Goal: Task Accomplishment & Management: Manage account settings

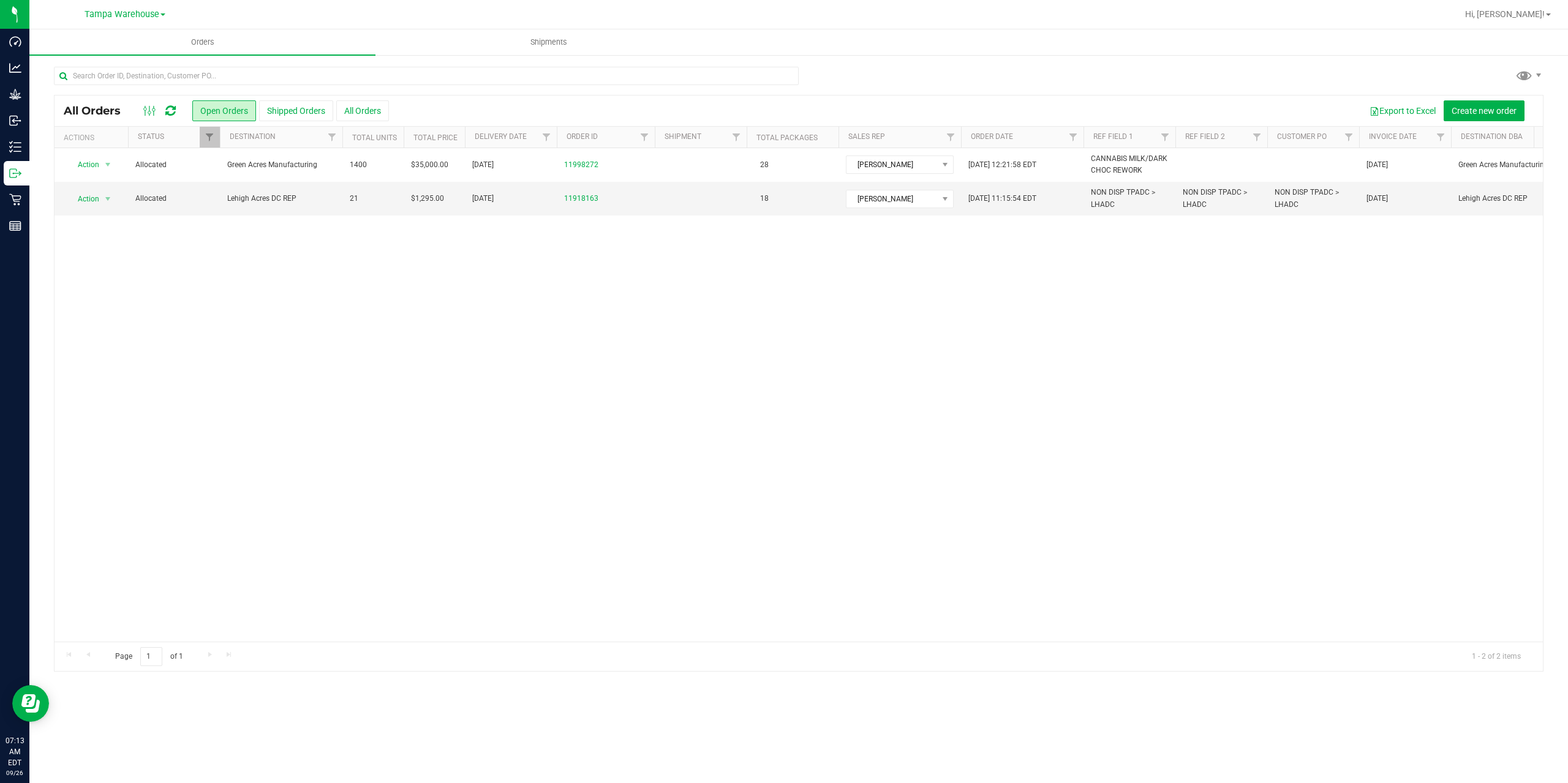
click at [167, 113] on icon at bounding box center [170, 111] width 11 height 12
click at [175, 111] on icon at bounding box center [170, 111] width 11 height 12
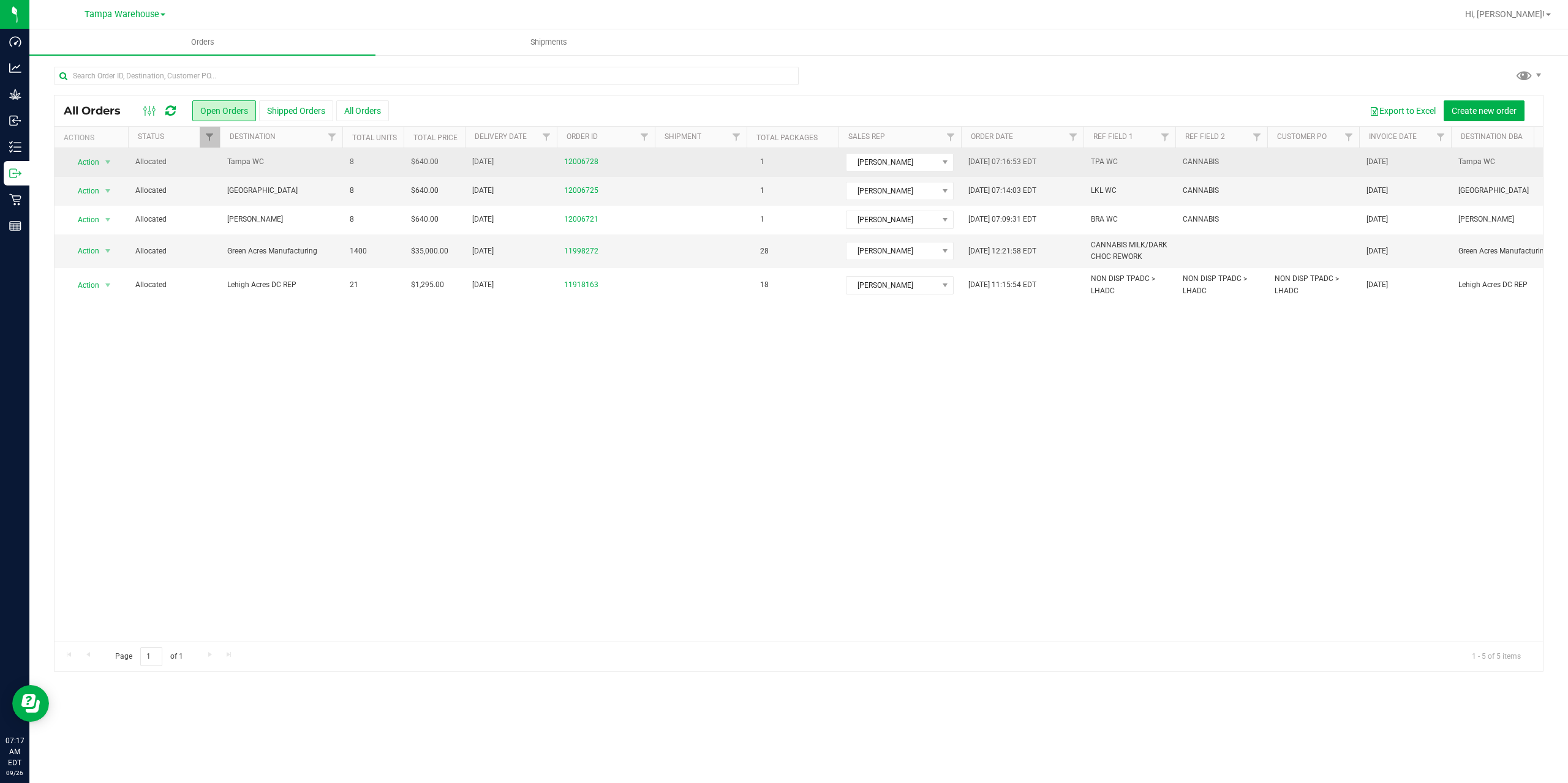
drag, startPoint x: 300, startPoint y: 159, endPoint x: 318, endPoint y: 159, distance: 18.0
click at [300, 159] on span "Tampa WC" at bounding box center [281, 162] width 108 height 11
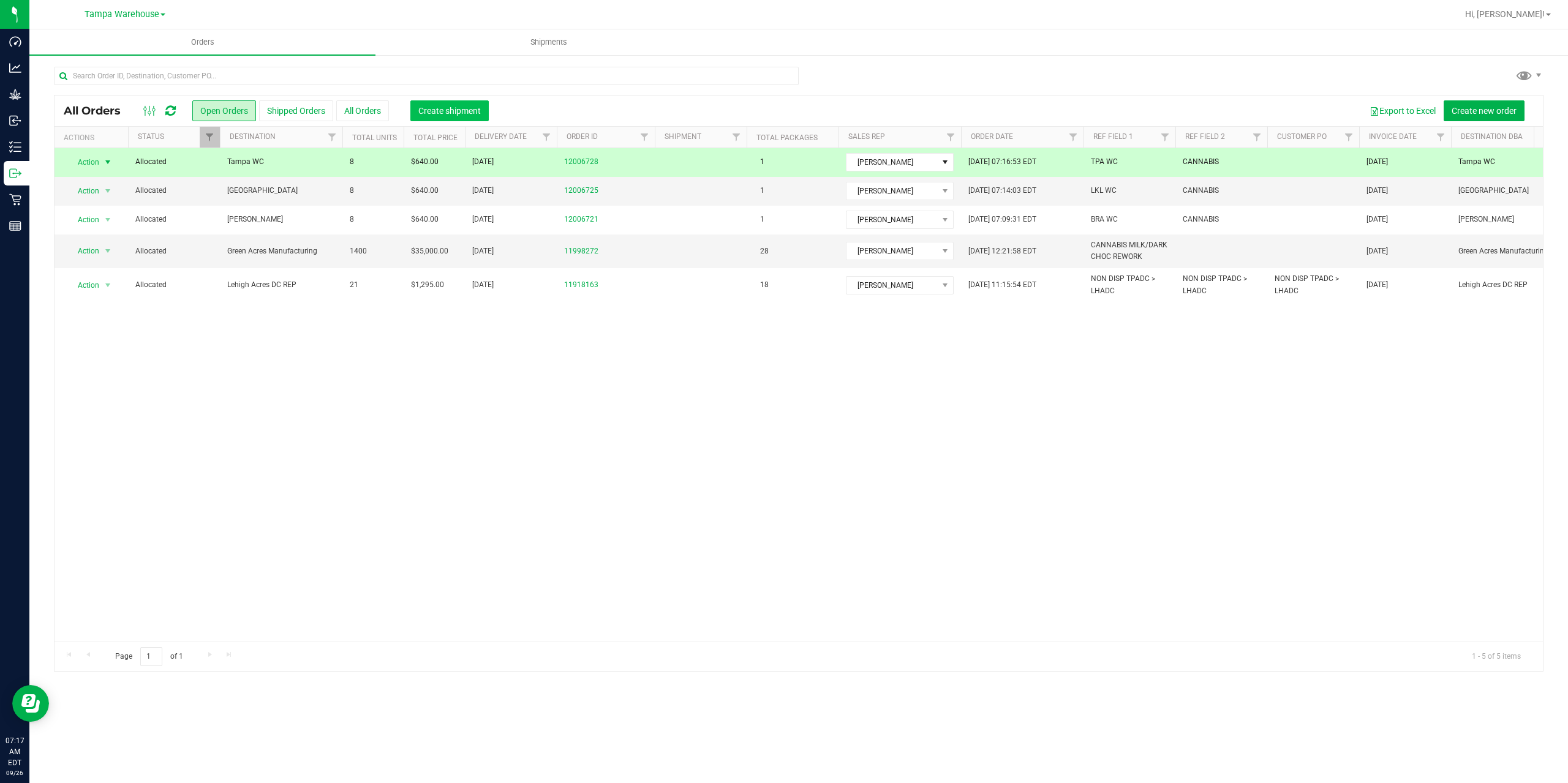
click at [455, 111] on span "Create shipment" at bounding box center [449, 111] width 62 height 10
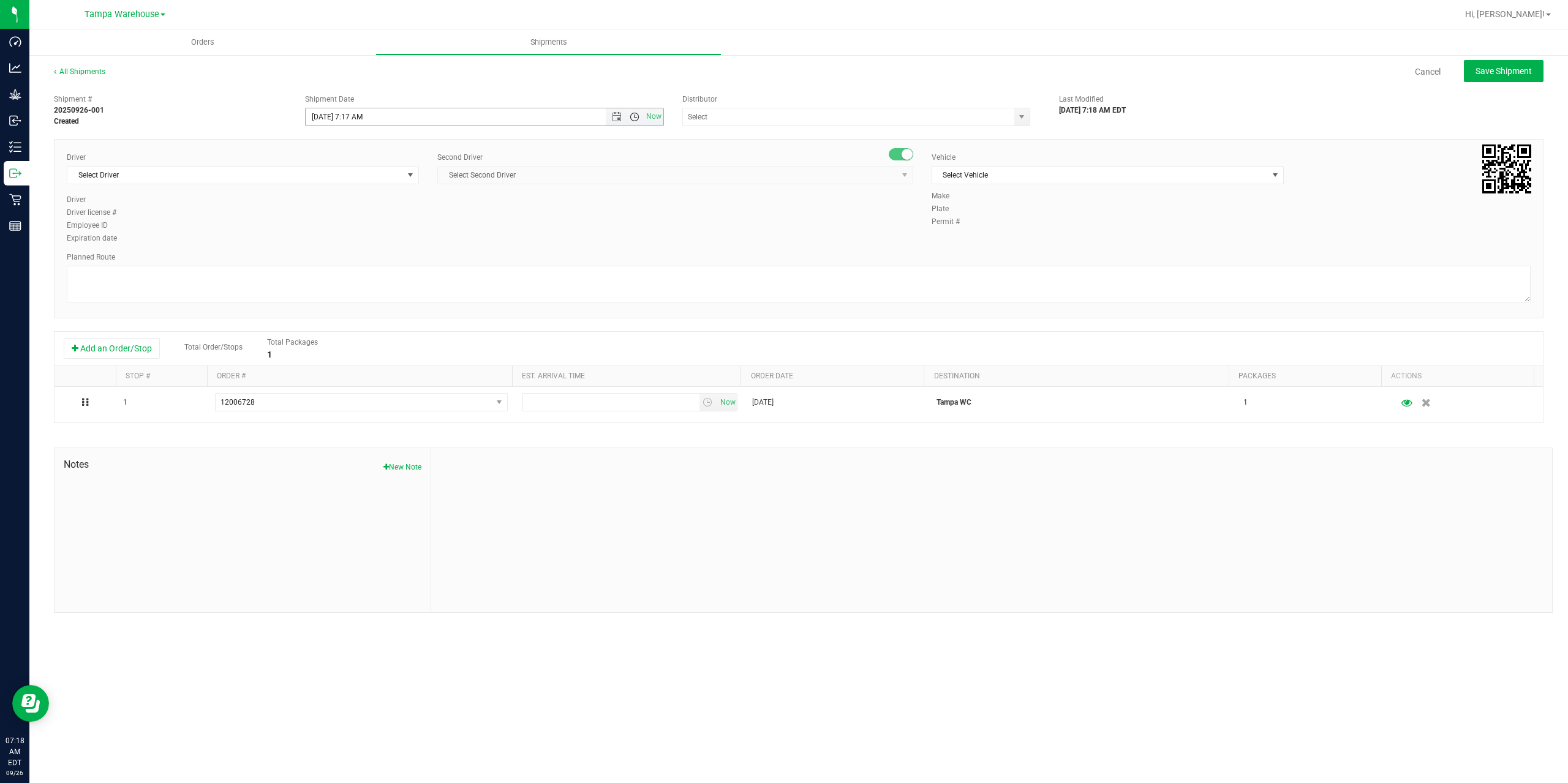
click at [632, 118] on span "Open the time view" at bounding box center [634, 117] width 10 height 10
click at [389, 201] on li "8:00 AM" at bounding box center [483, 205] width 357 height 16
type input "9/26/2025 8:00 AM"
click at [752, 119] on input "text" at bounding box center [844, 117] width 322 height 17
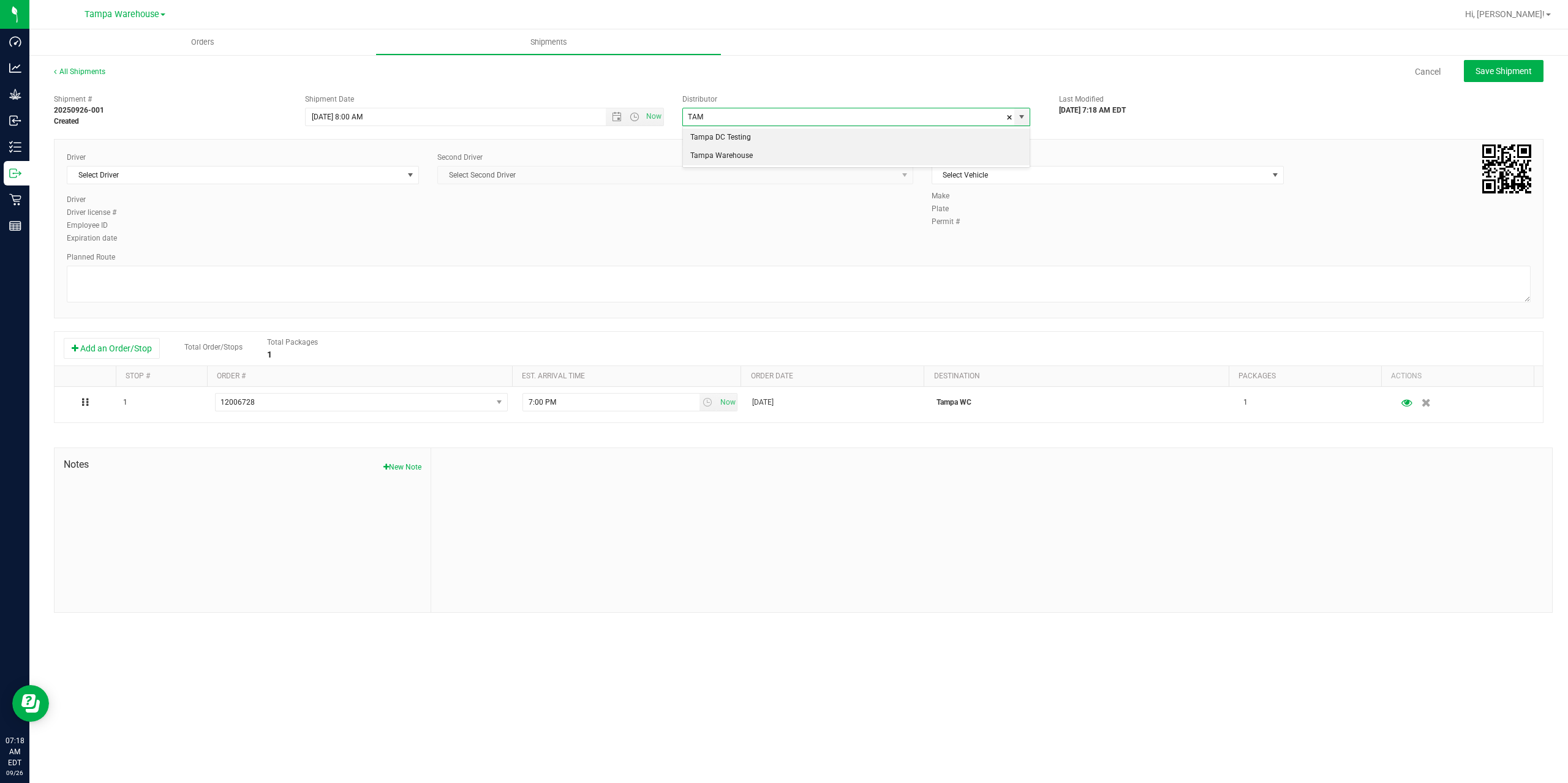
click at [737, 151] on li "Tampa Warehouse" at bounding box center [856, 156] width 347 height 18
type input "Tampa Warehouse"
click at [214, 173] on span "Select Driver" at bounding box center [235, 175] width 335 height 17
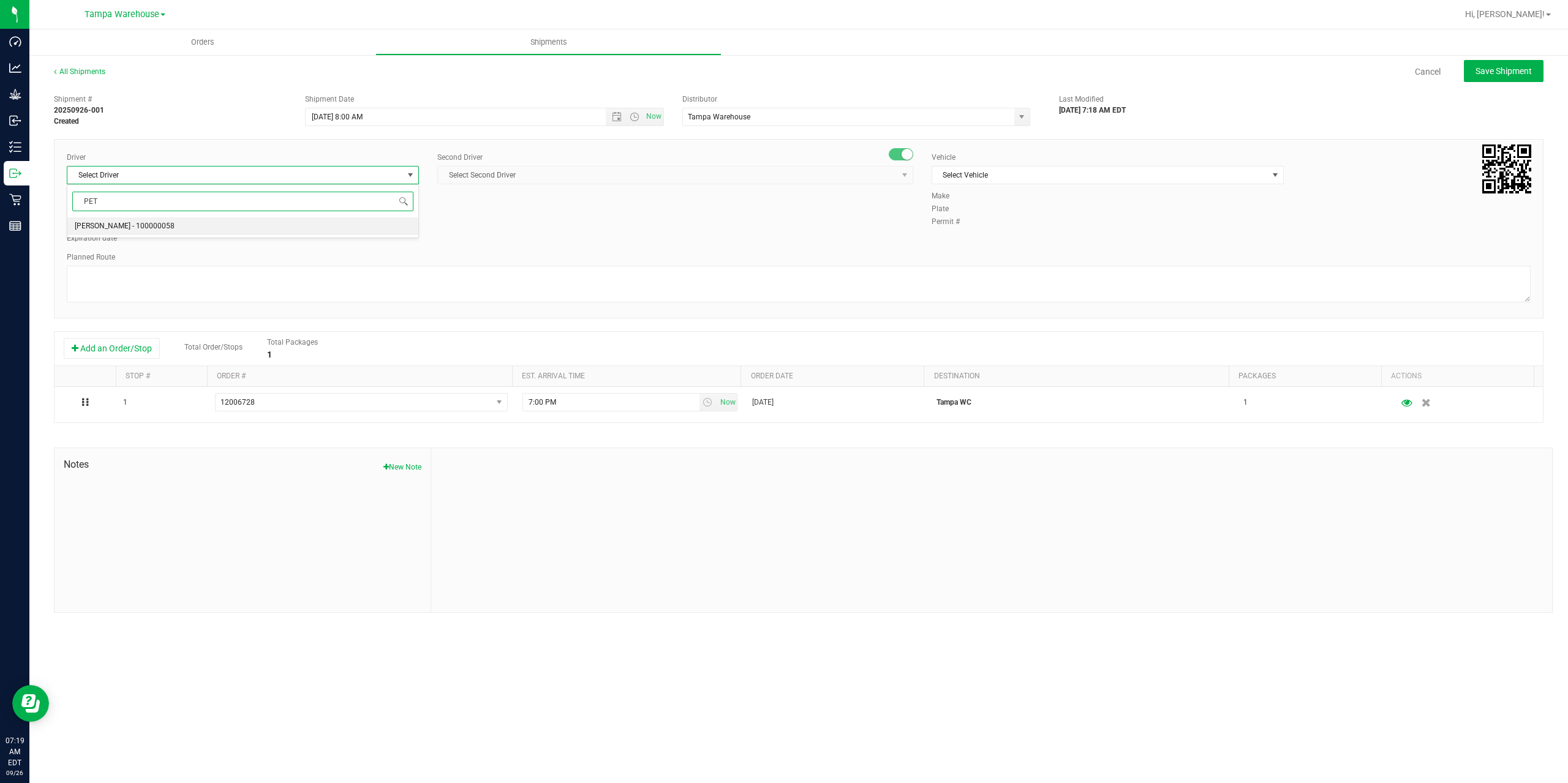
click at [218, 230] on li "Petroneilo Robinson - 100000058" at bounding box center [242, 227] width 351 height 18
type input "PET"
click at [593, 177] on span "Select Second Driver" at bounding box center [668, 175] width 459 height 17
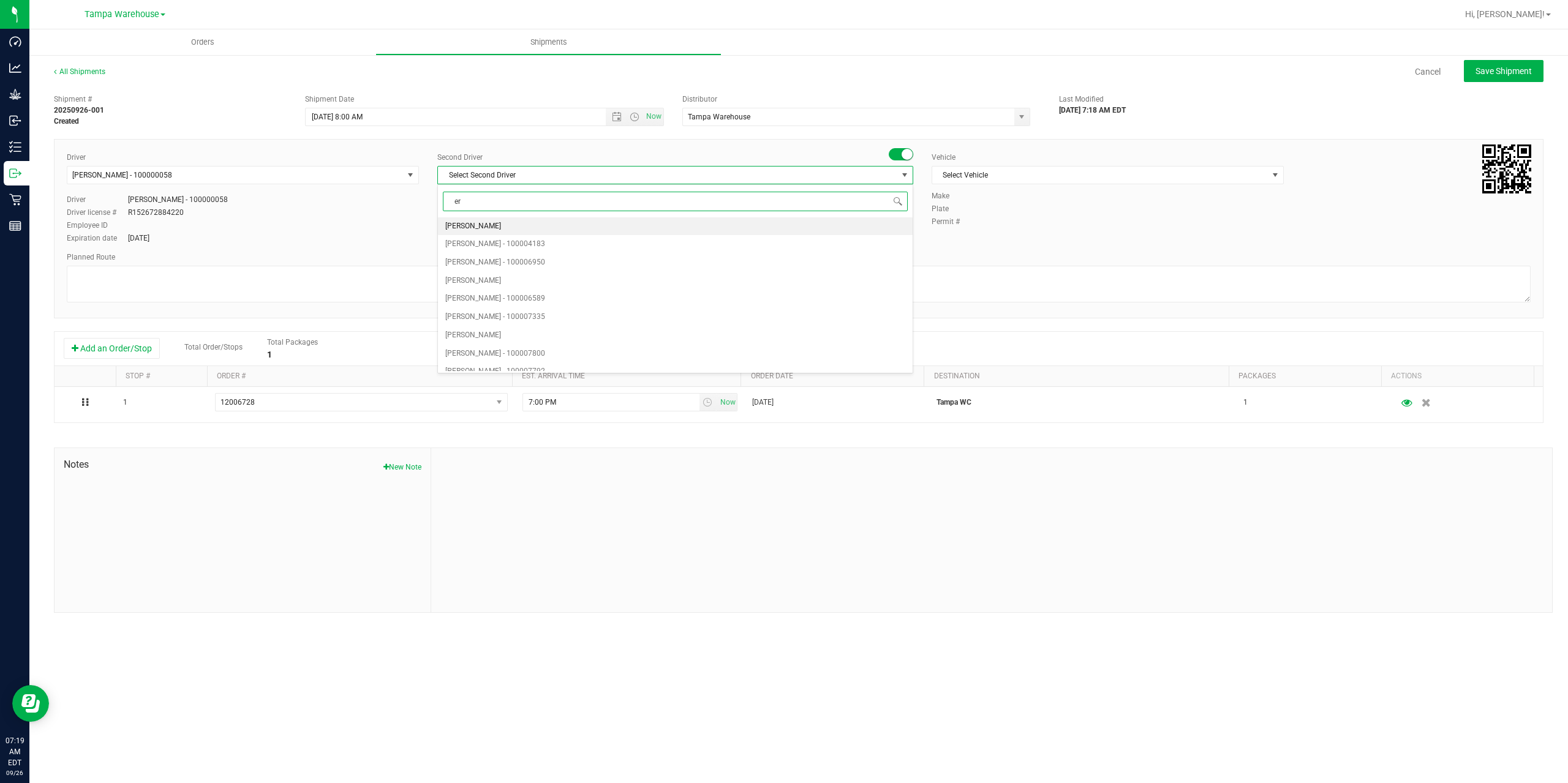
type input "eri"
click at [518, 227] on span "Eric Corbitt - 100000363" at bounding box center [495, 226] width 100 height 16
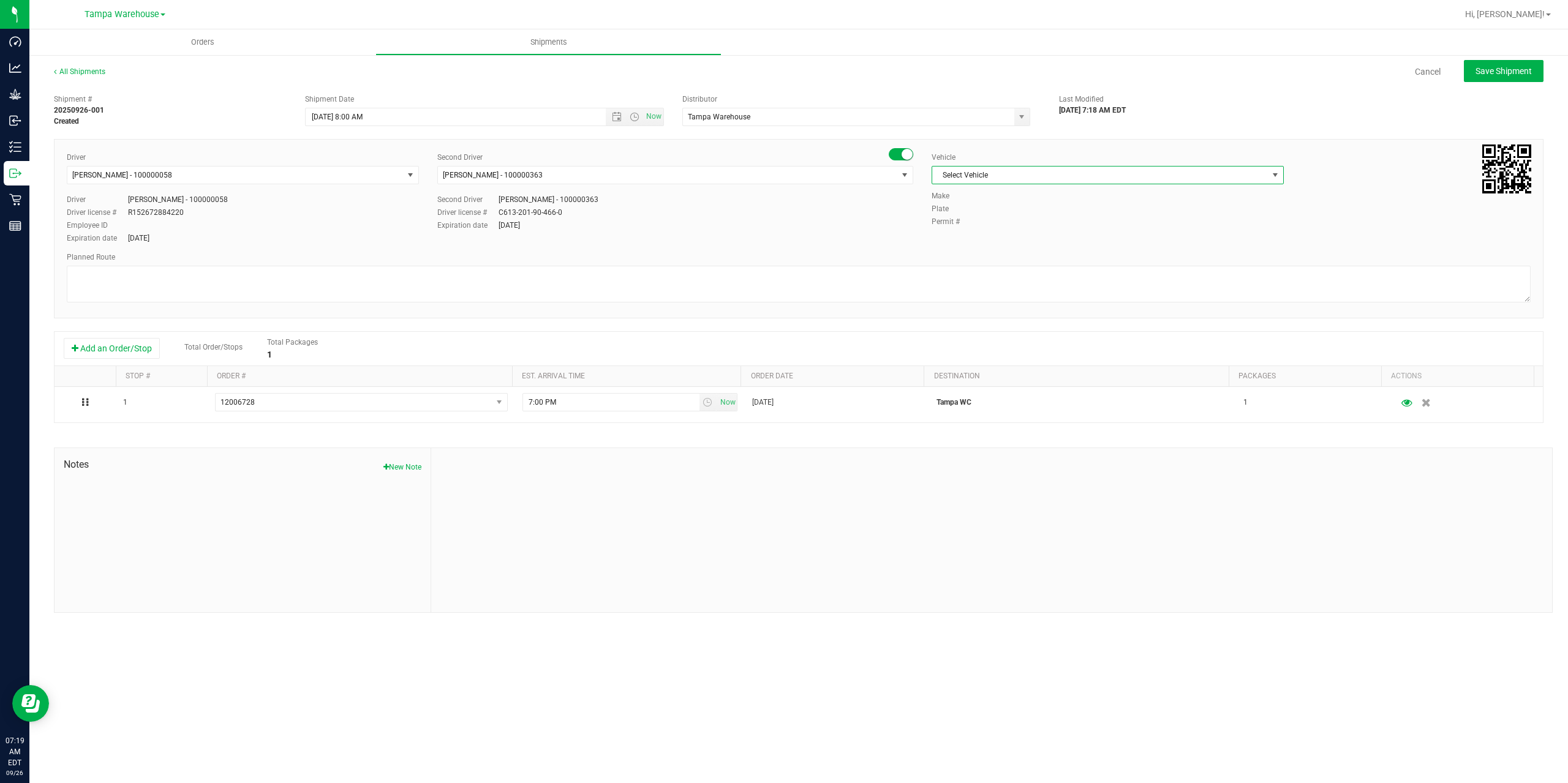
click at [1051, 171] on span "Select Vehicle" at bounding box center [1099, 175] width 335 height 17
click at [993, 295] on li "FL-F-650-01" at bounding box center [1107, 298] width 351 height 18
click at [983, 279] on textarea at bounding box center [798, 284] width 1464 height 37
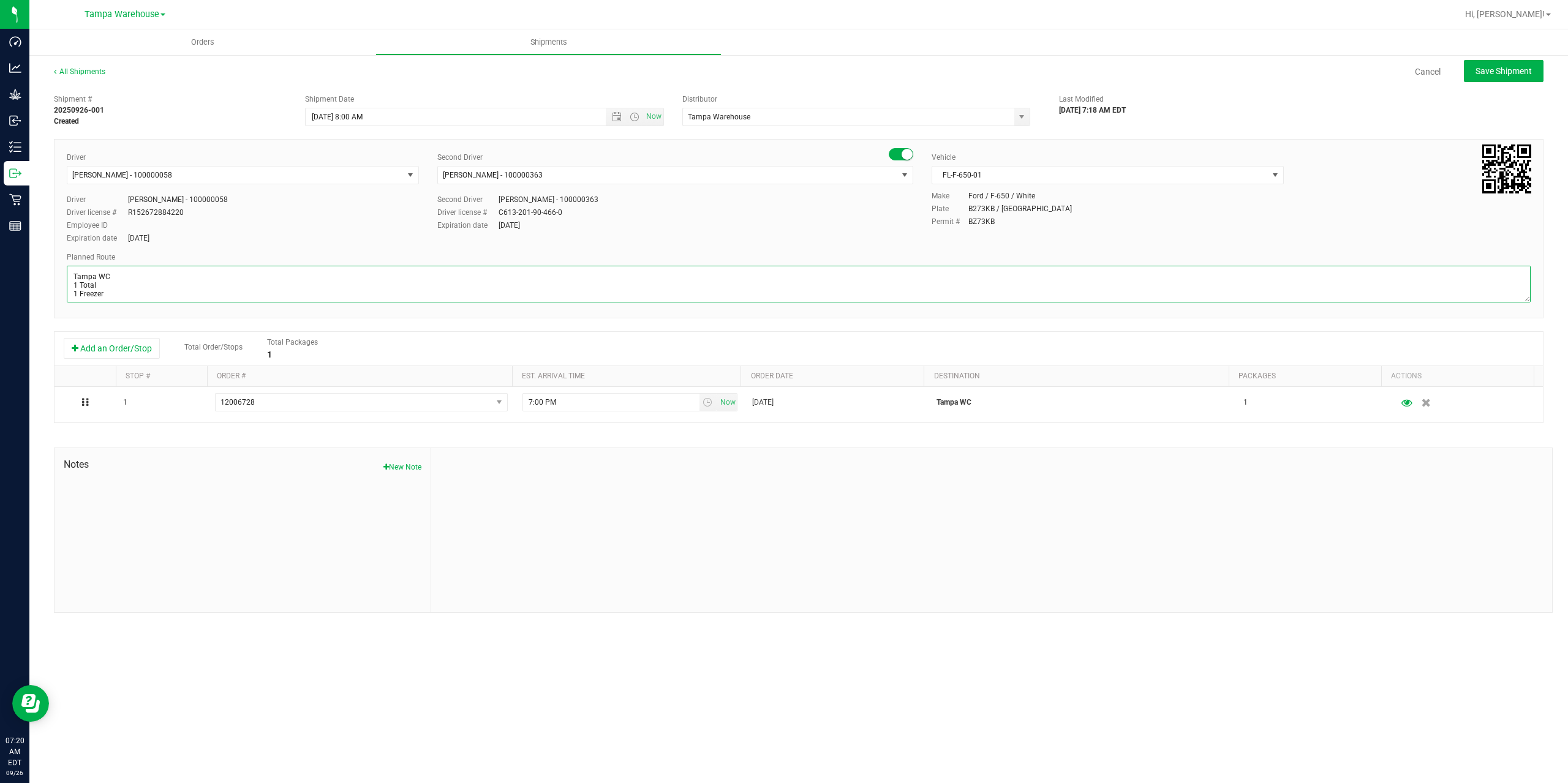
drag, startPoint x: 113, startPoint y: 295, endPoint x: 69, endPoint y: 274, distance: 48.8
click at [69, 274] on textarea at bounding box center [798, 284] width 1464 height 37
click at [71, 272] on textarea at bounding box center [798, 284] width 1464 height 37
drag, startPoint x: 71, startPoint y: 272, endPoint x: 114, endPoint y: 303, distance: 53.0
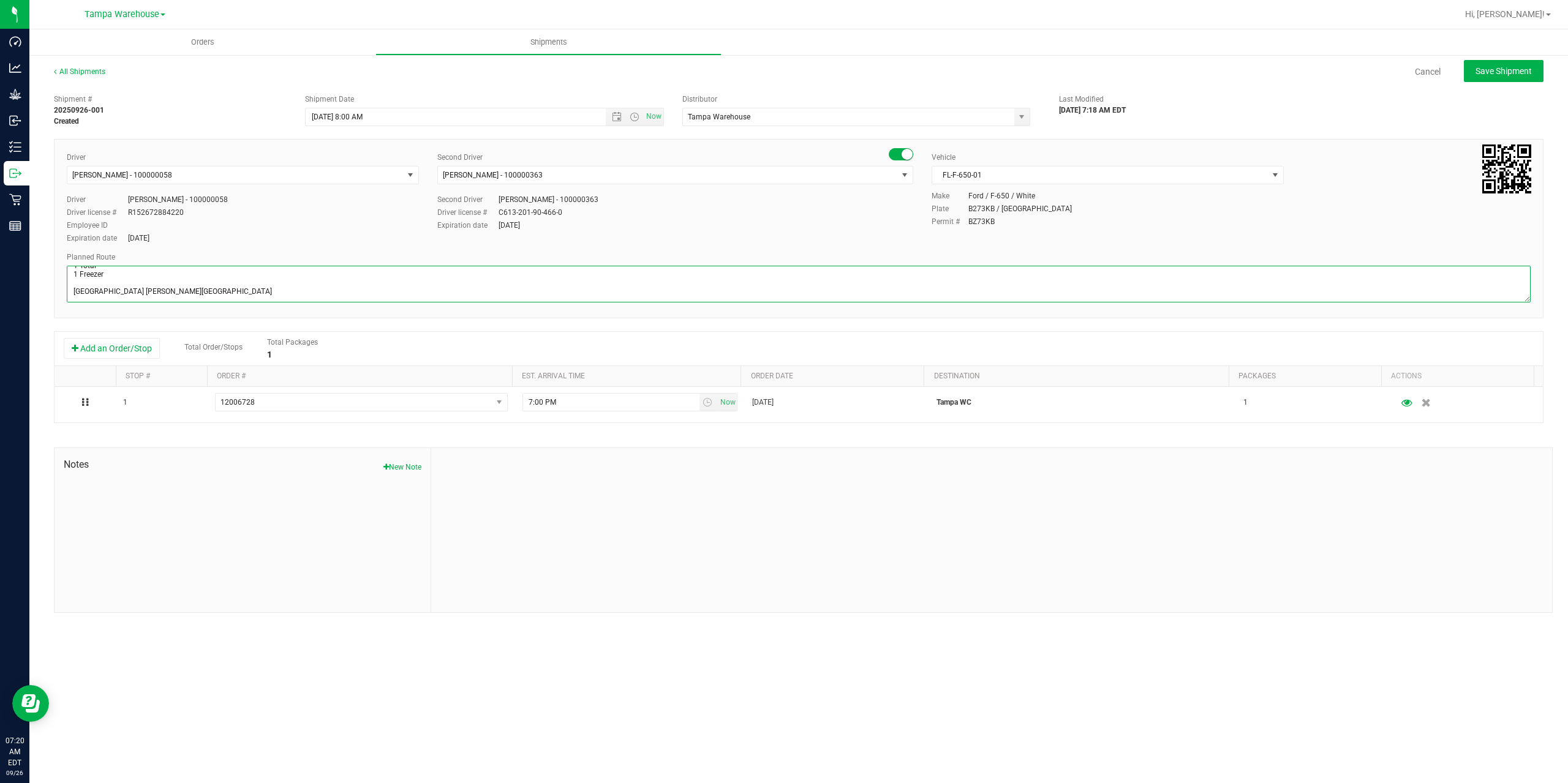
click at [114, 303] on div at bounding box center [798, 286] width 1464 height 40
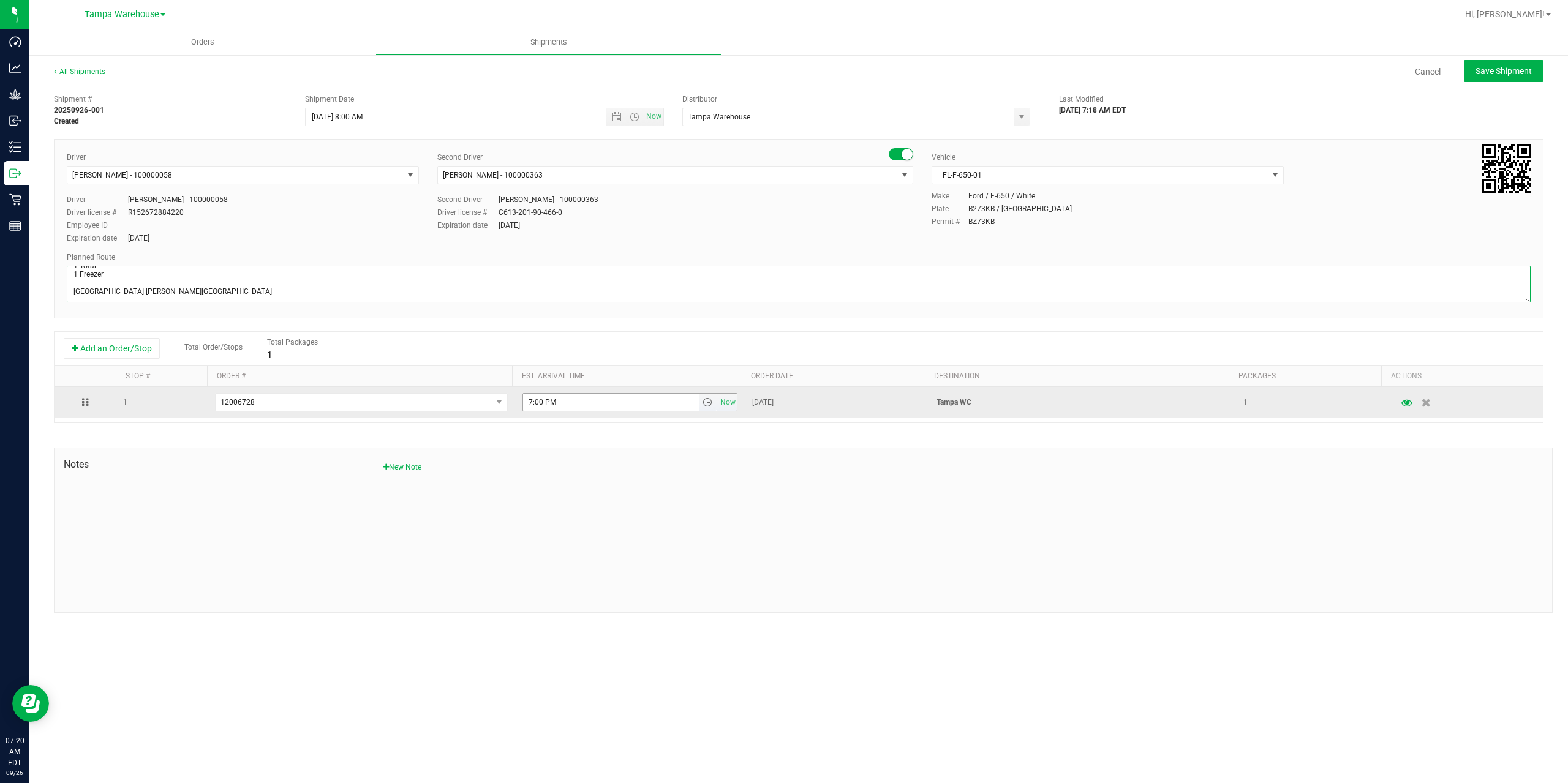
click at [702, 402] on span "select" at bounding box center [707, 402] width 10 height 10
type textarea "Tampa WC 1 Total 1 Freezer [GEOGRAPHIC_DATA] [PERSON_NAME][GEOGRAPHIC_DATA]"
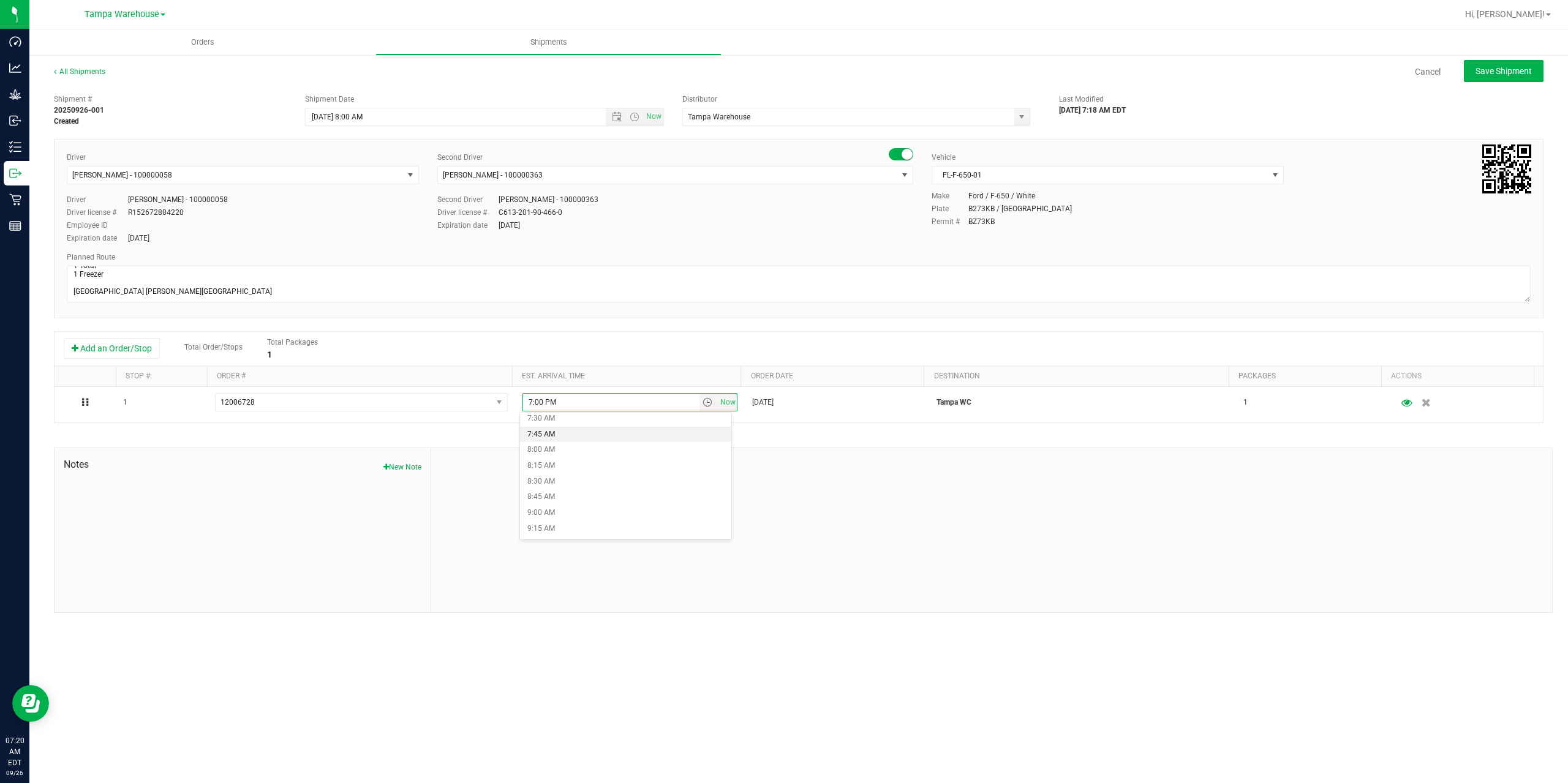
scroll to position [490, 0]
click at [572, 436] on li "8:00 AM" at bounding box center [625, 436] width 211 height 16
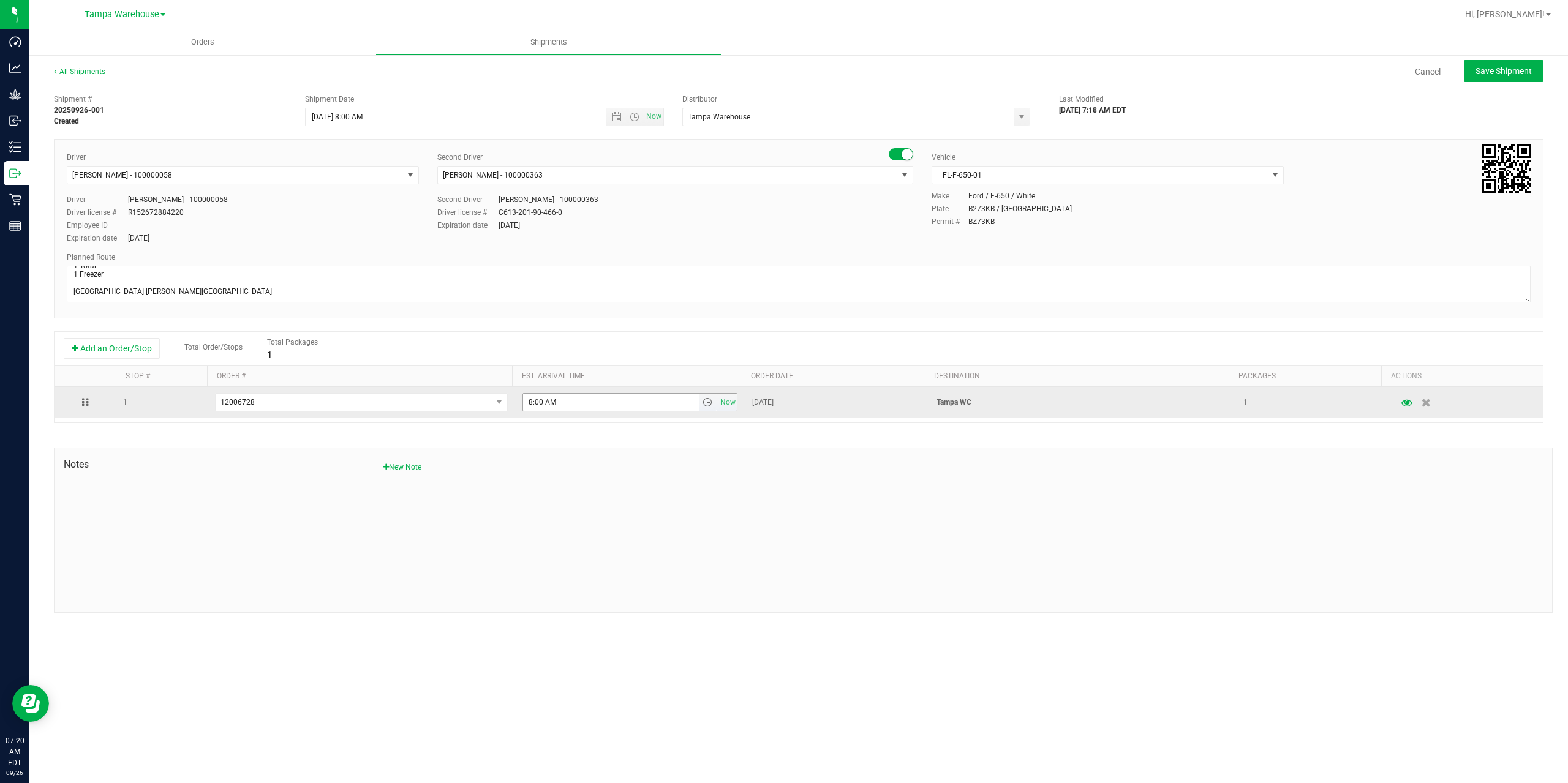
click at [703, 405] on span "select" at bounding box center [707, 402] width 10 height 10
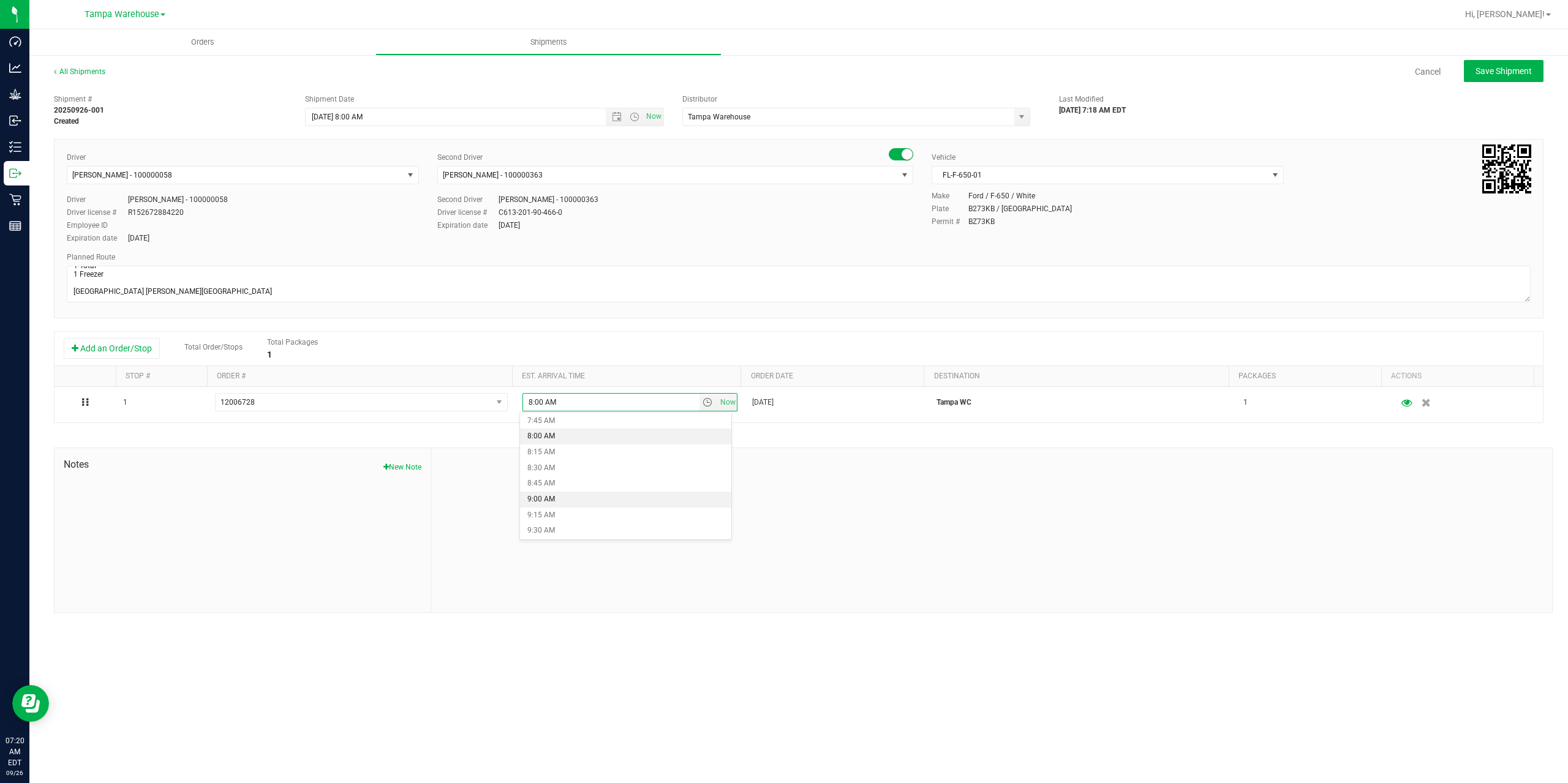
click at [590, 503] on li "9:00 AM" at bounding box center [625, 500] width 211 height 16
click at [1519, 74] on span "Save Shipment" at bounding box center [1503, 71] width 56 height 10
type input "9/26/2025 12:00 PM"
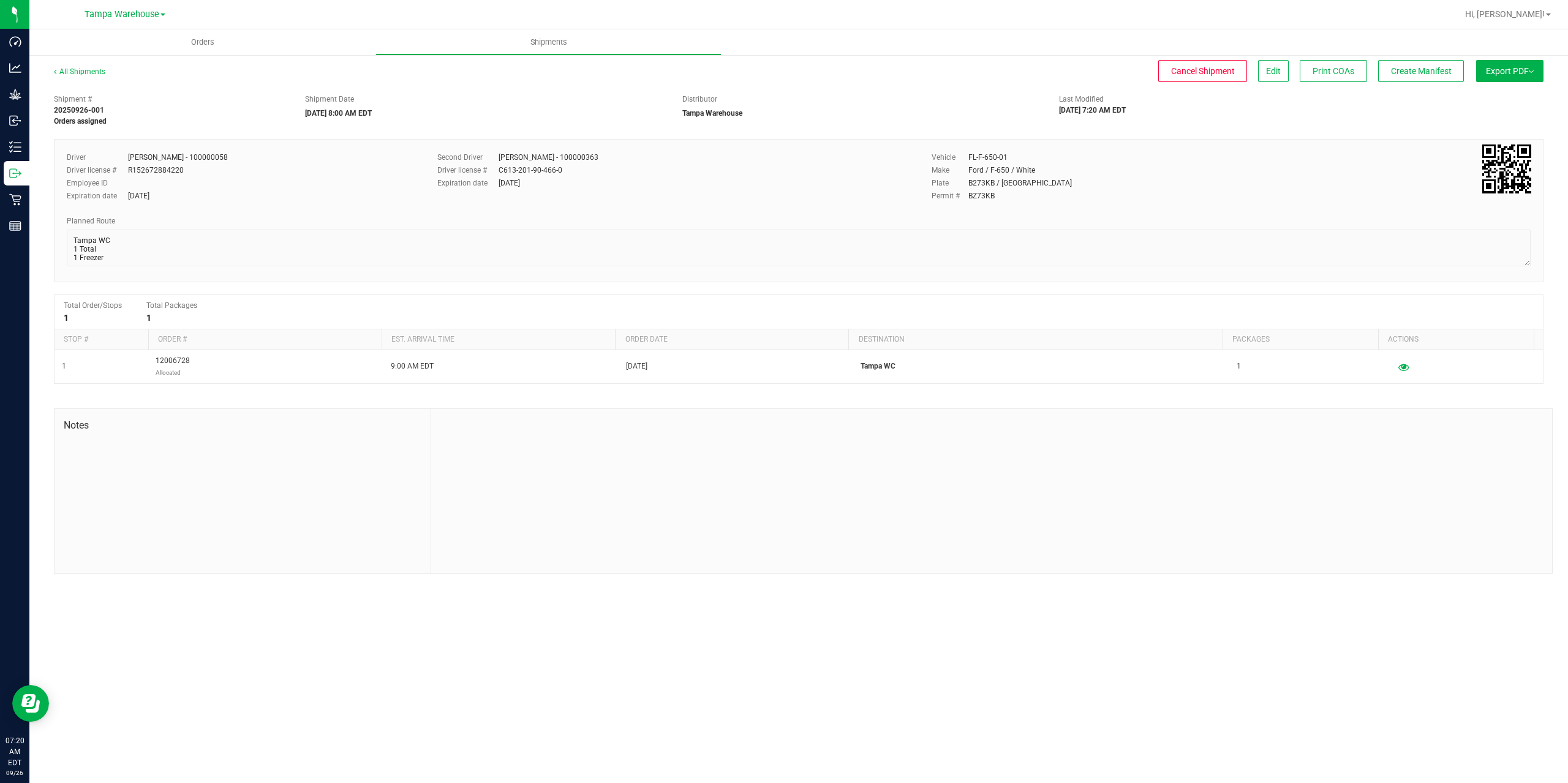
click at [1519, 74] on span "Export PDF" at bounding box center [1509, 71] width 47 height 10
click at [1523, 97] on span "Manifest by Package ID" at bounding box center [1491, 98] width 78 height 9
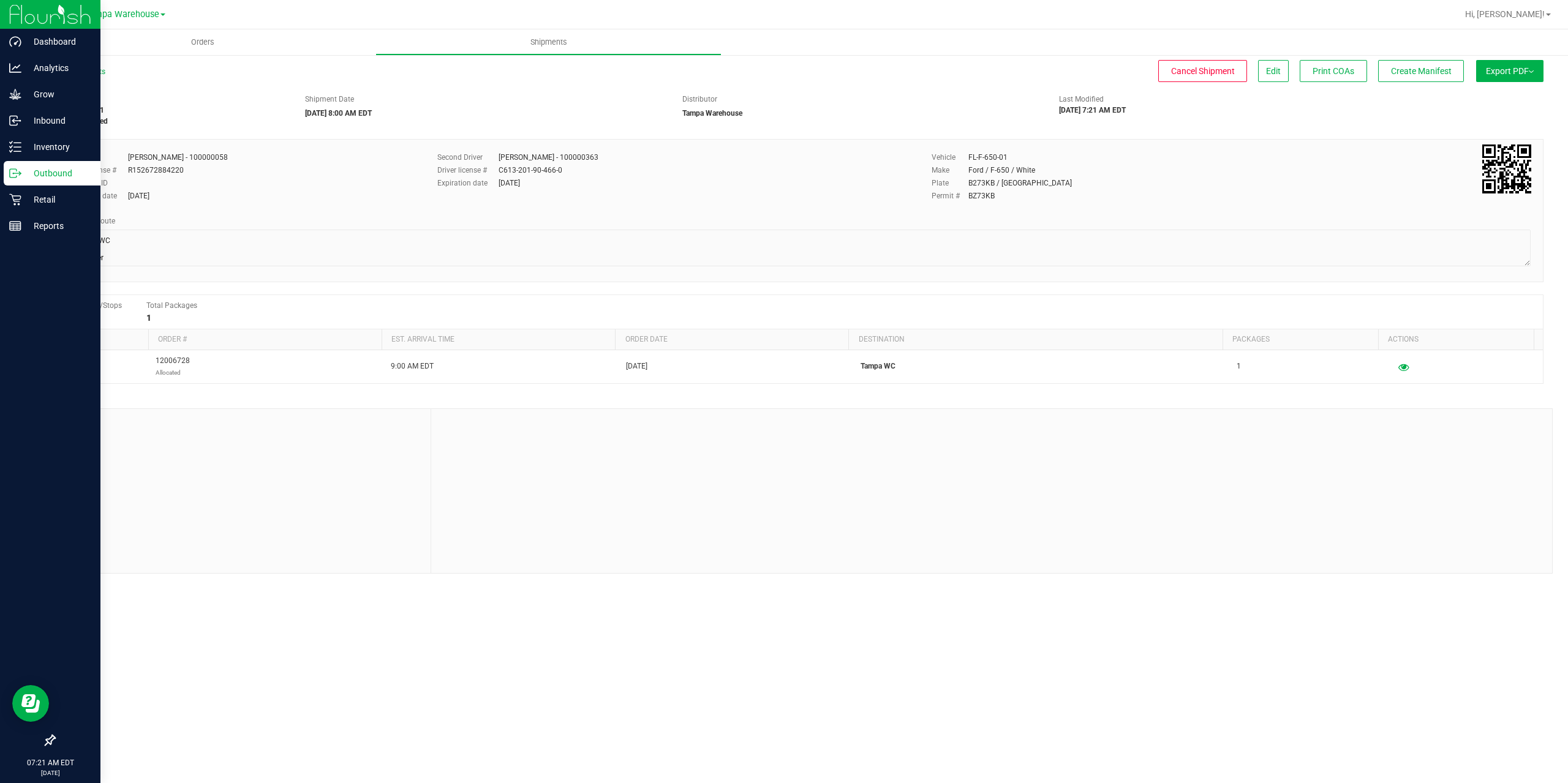
click at [37, 168] on p "Outbound" at bounding box center [58, 173] width 74 height 15
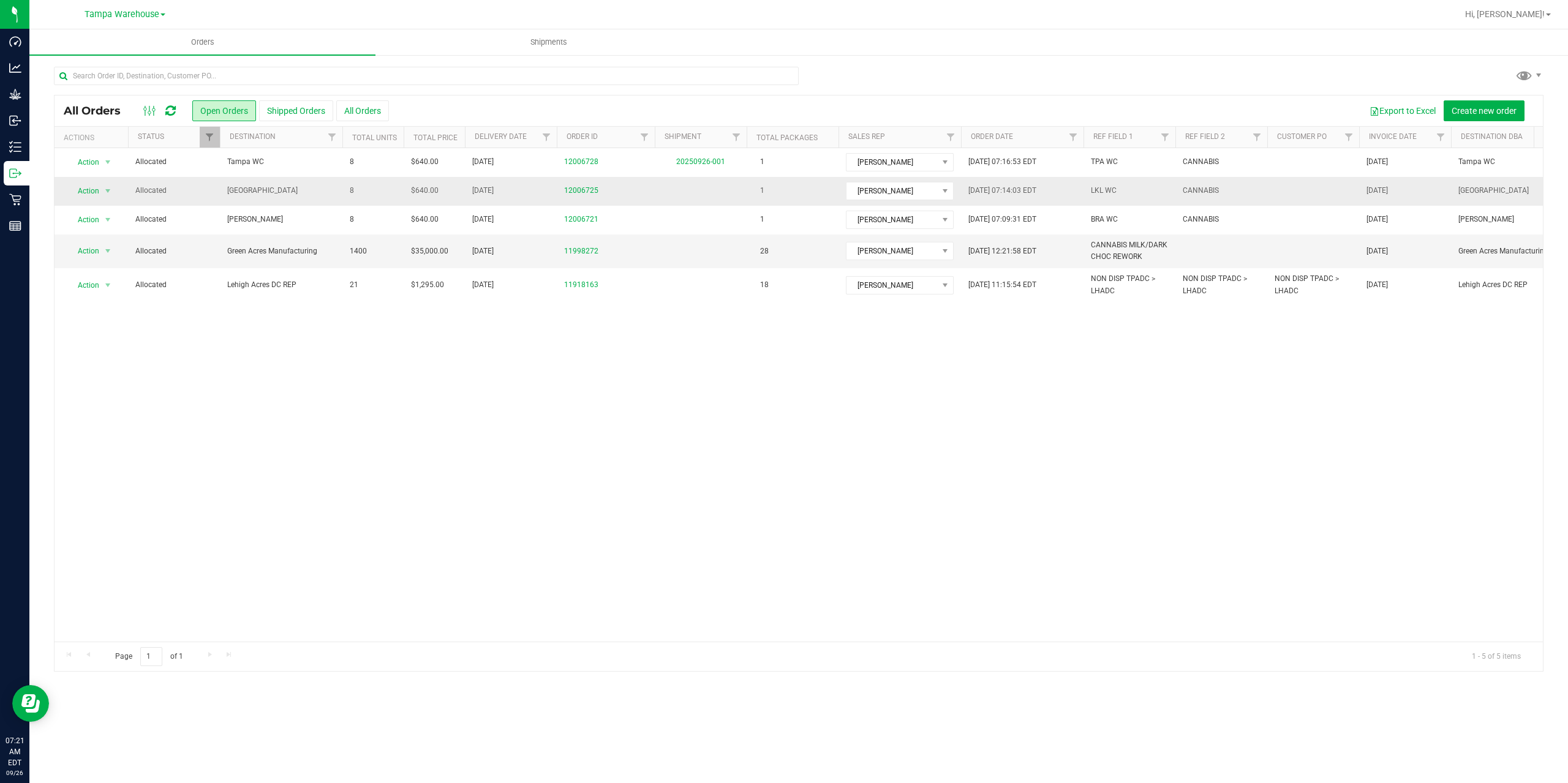
click at [280, 187] on span "[GEOGRAPHIC_DATA]" at bounding box center [281, 191] width 108 height 11
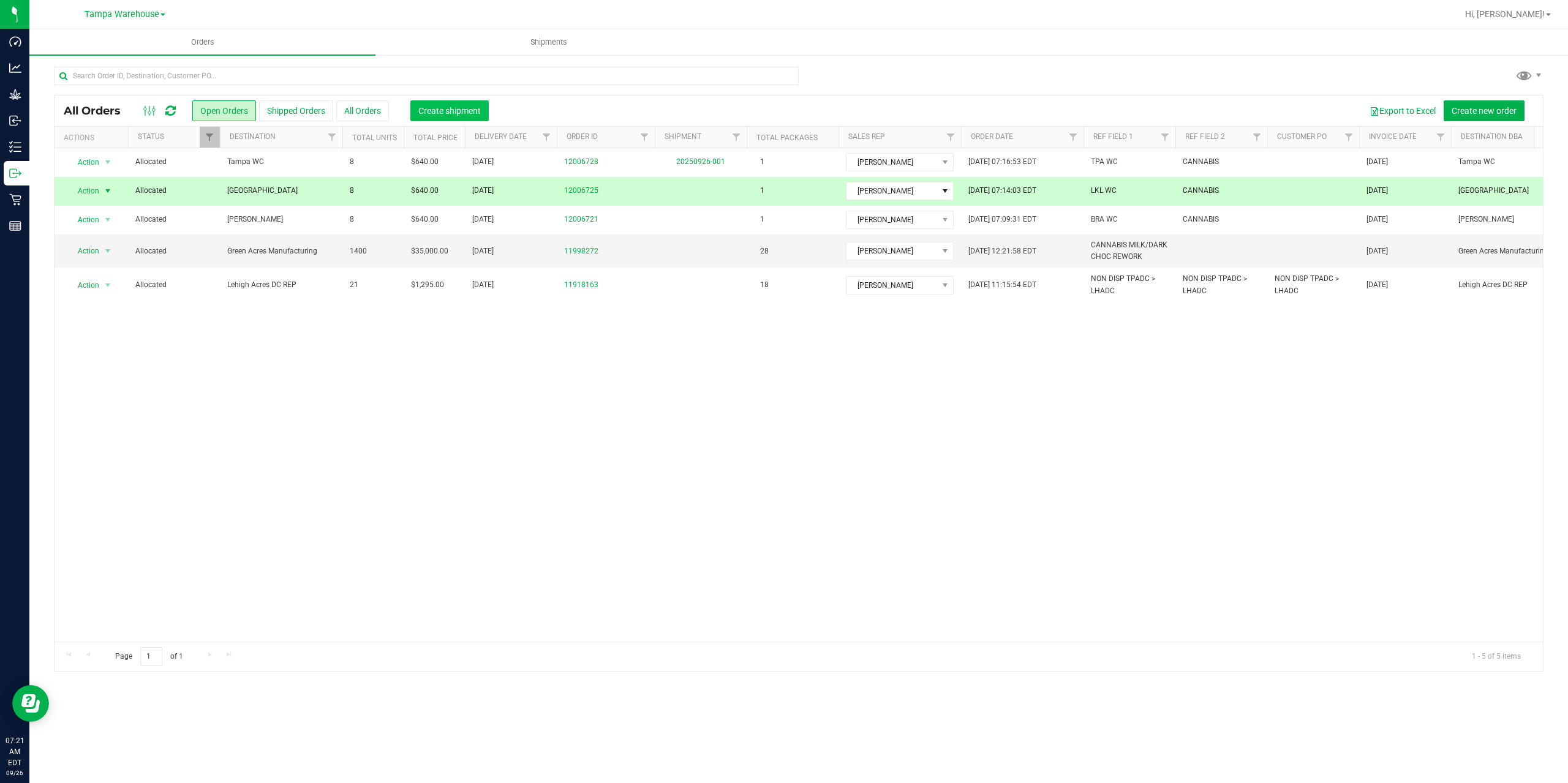
click at [439, 111] on span "Create shipment" at bounding box center [449, 111] width 62 height 10
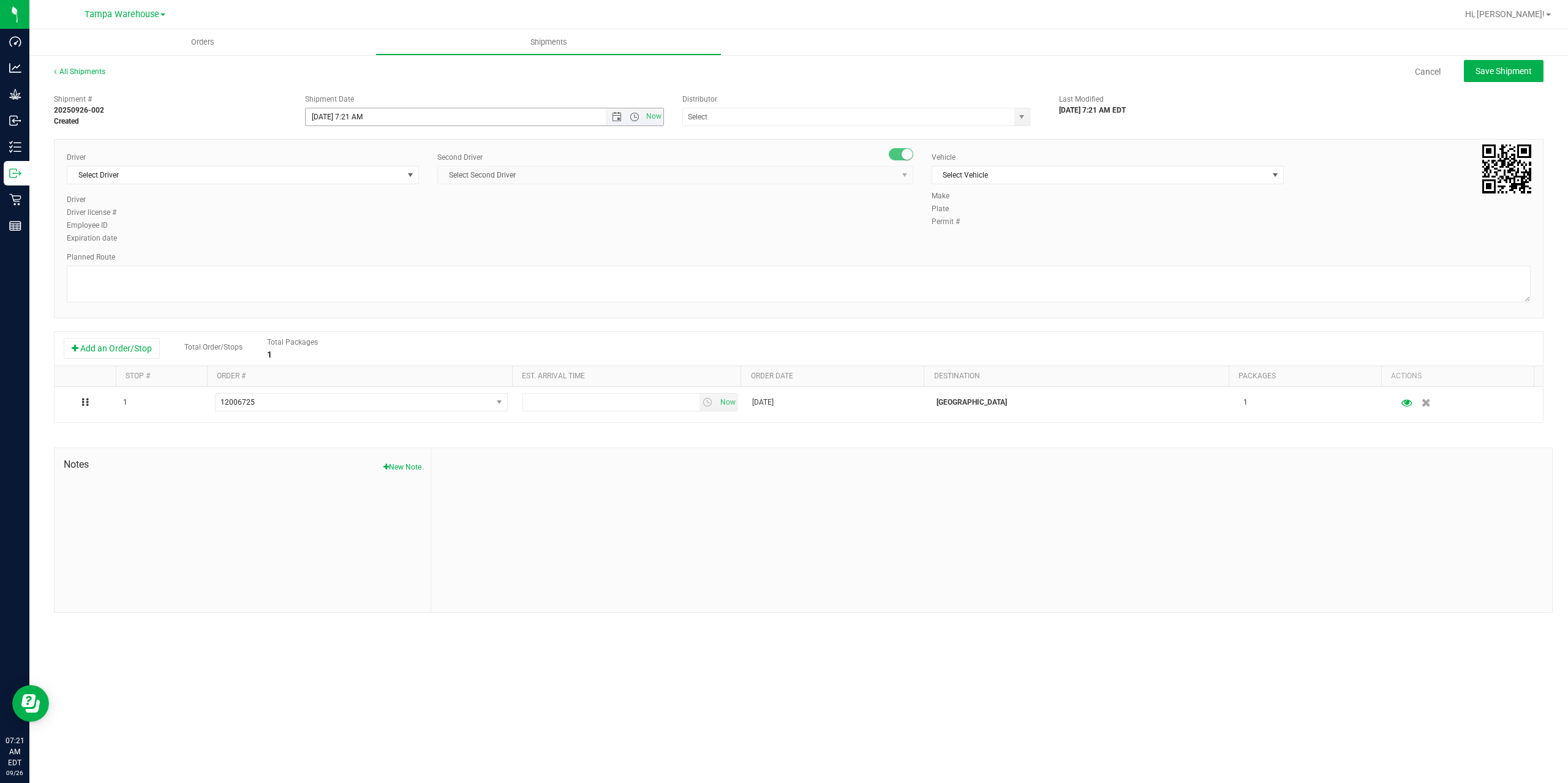
click at [615, 110] on span "Now" at bounding box center [634, 117] width 57 height 17
click at [629, 116] on span "Open the time view" at bounding box center [634, 117] width 10 height 10
click at [371, 219] on li "6:30 AM" at bounding box center [483, 219] width 357 height 16
click at [802, 114] on input "text" at bounding box center [844, 117] width 322 height 17
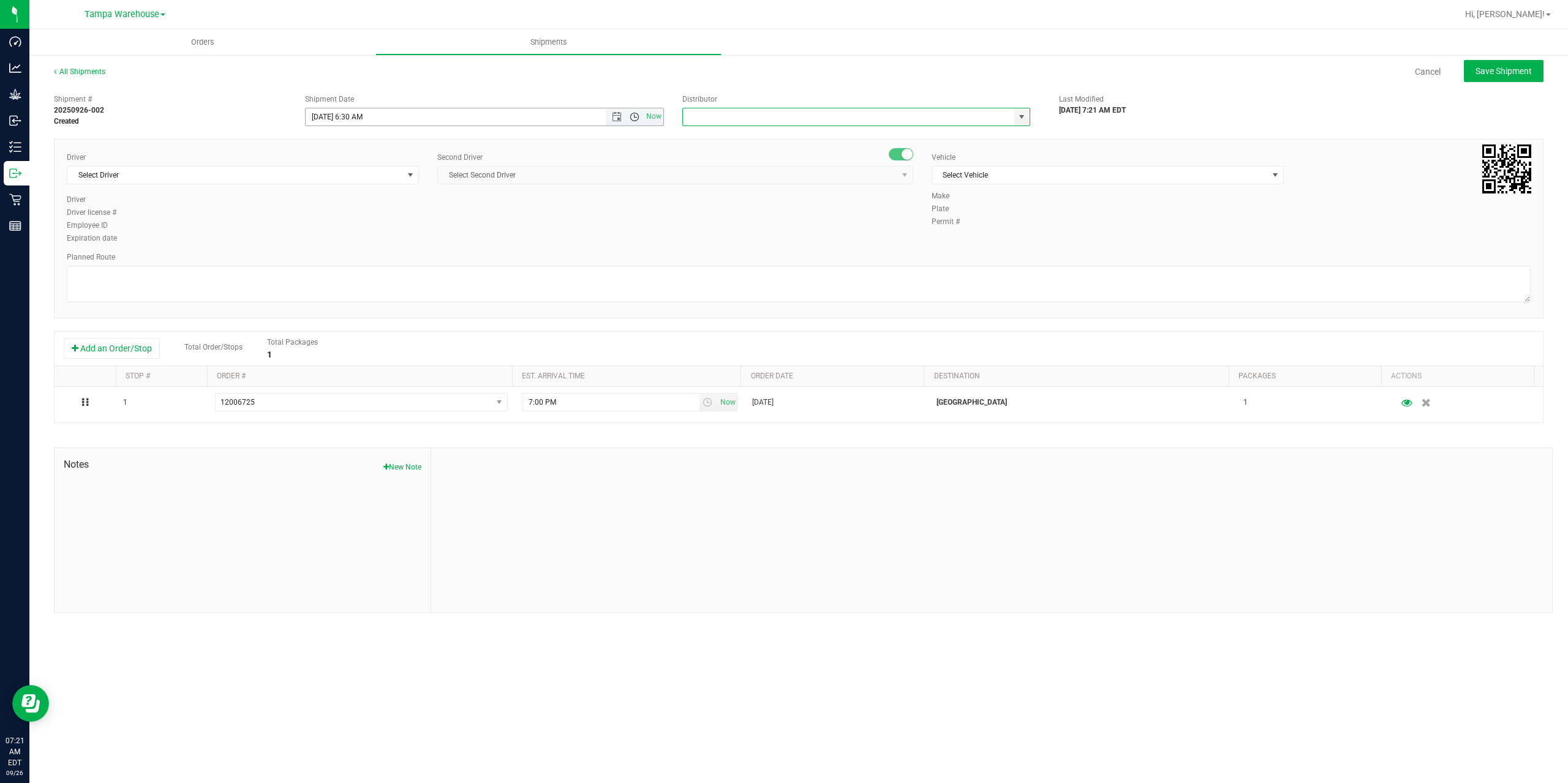
click at [634, 113] on span "Open the time view" at bounding box center [634, 117] width 10 height 10
click at [414, 208] on li "8:00 AM" at bounding box center [483, 205] width 357 height 16
type input "9/26/2025 8:00 AM"
click at [746, 118] on input "text" at bounding box center [844, 117] width 322 height 17
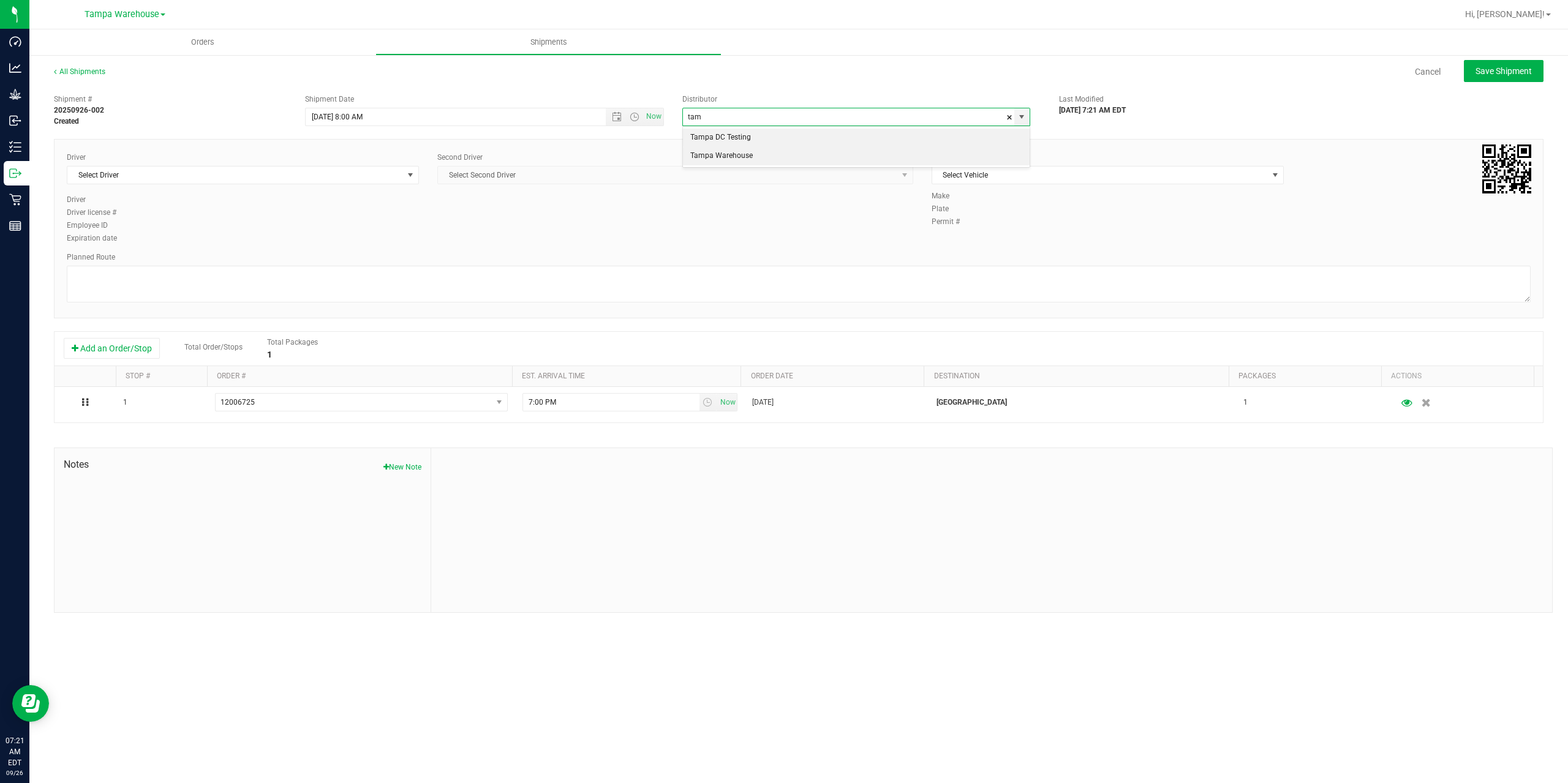
click at [736, 156] on li "Tampa Warehouse" at bounding box center [856, 156] width 347 height 18
type input "Tampa Warehouse"
click at [305, 176] on span "Select Driver" at bounding box center [235, 175] width 335 height 17
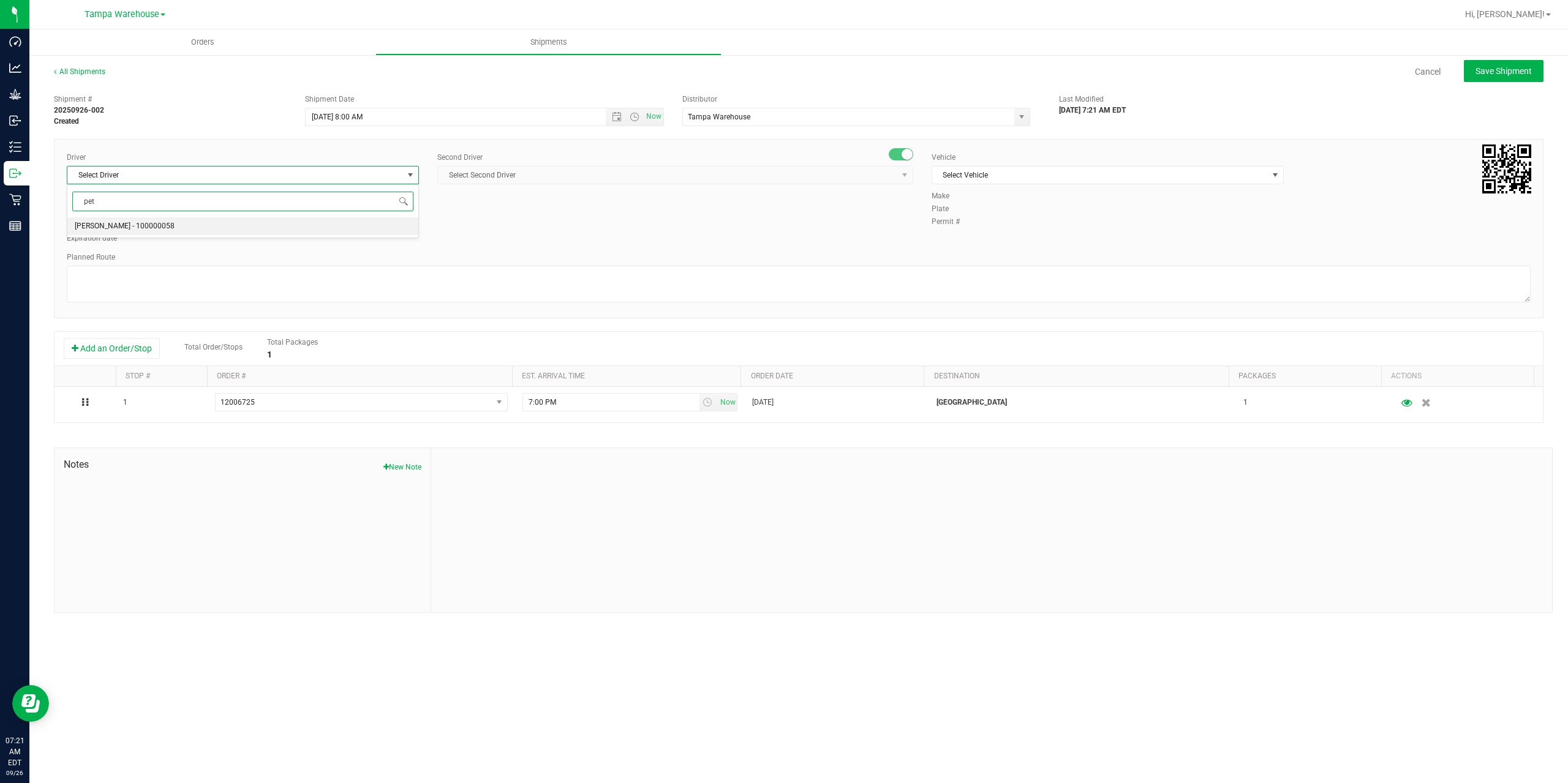
click at [174, 223] on span "Petroneilo Robinson - 100000058" at bounding box center [124, 226] width 100 height 16
type input "pet"
click at [555, 173] on span "Select Second Driver" at bounding box center [668, 175] width 459 height 17
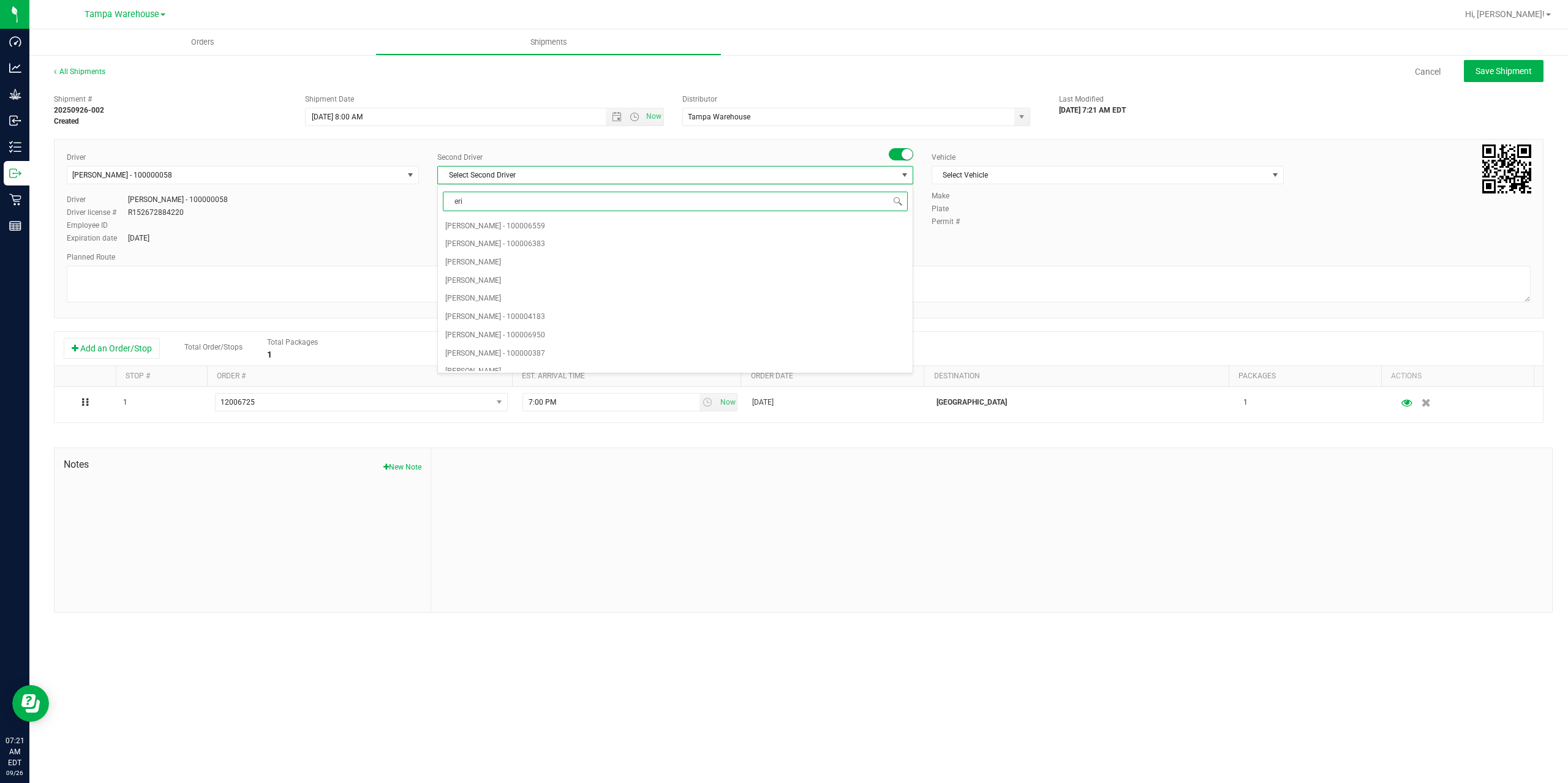
type input "eric"
click at [503, 226] on span "Eric Corbitt - 100000363" at bounding box center [495, 226] width 100 height 16
click at [1034, 179] on span "Select Vehicle" at bounding box center [1099, 175] width 335 height 17
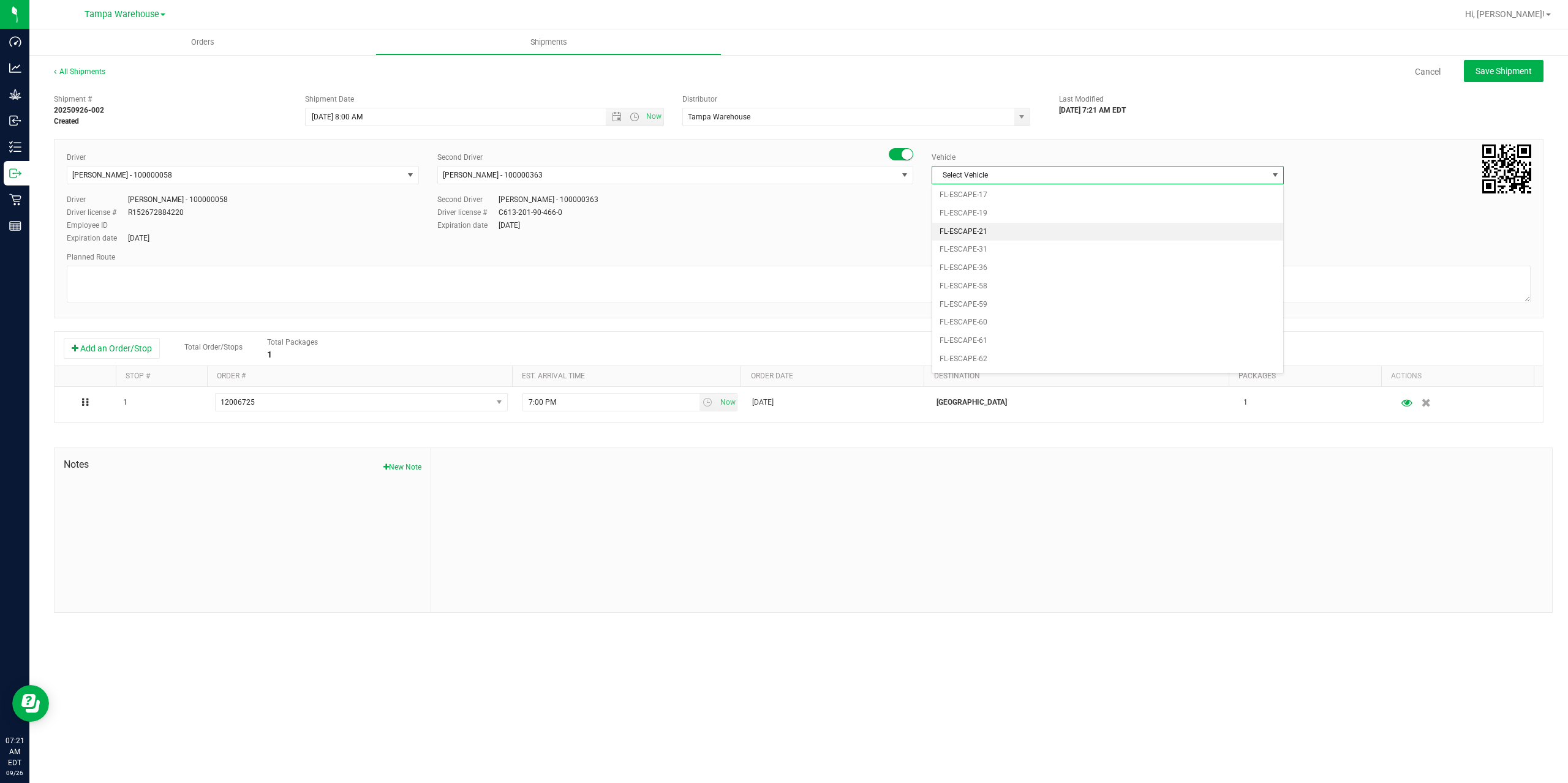
scroll to position [147, 0]
click at [1003, 352] on li "FL-F-650-01" at bounding box center [1107, 358] width 351 height 18
click at [942, 281] on textarea at bounding box center [798, 284] width 1464 height 37
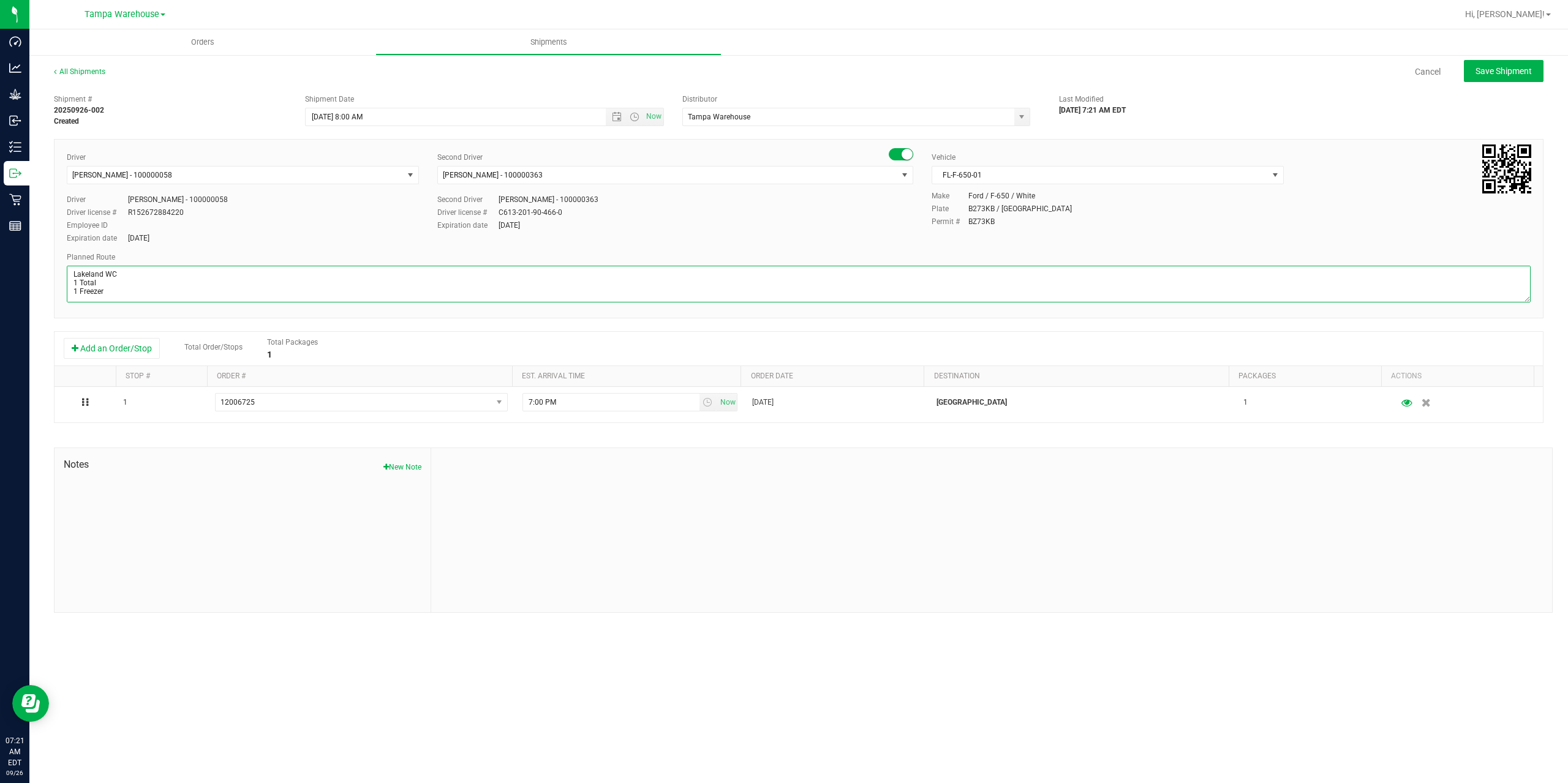
paste textarea "Tampa WC Lakeland WC Brandon WC"
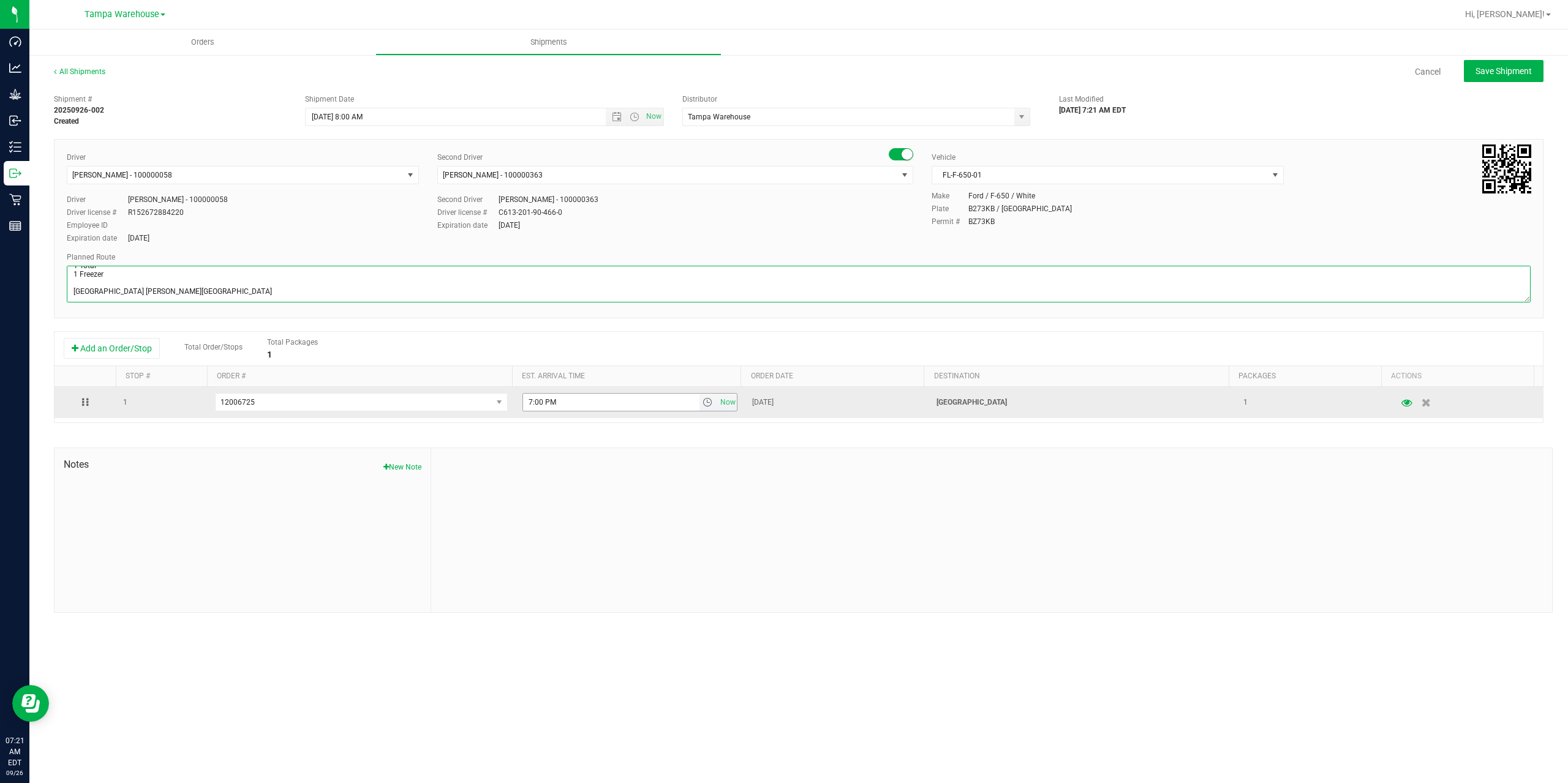
click at [702, 405] on span "select" at bounding box center [707, 402] width 10 height 10
type textarea "Lakeland WC 1 Total 1 Freezer [GEOGRAPHIC_DATA] [PERSON_NAME][GEOGRAPHIC_DATA]"
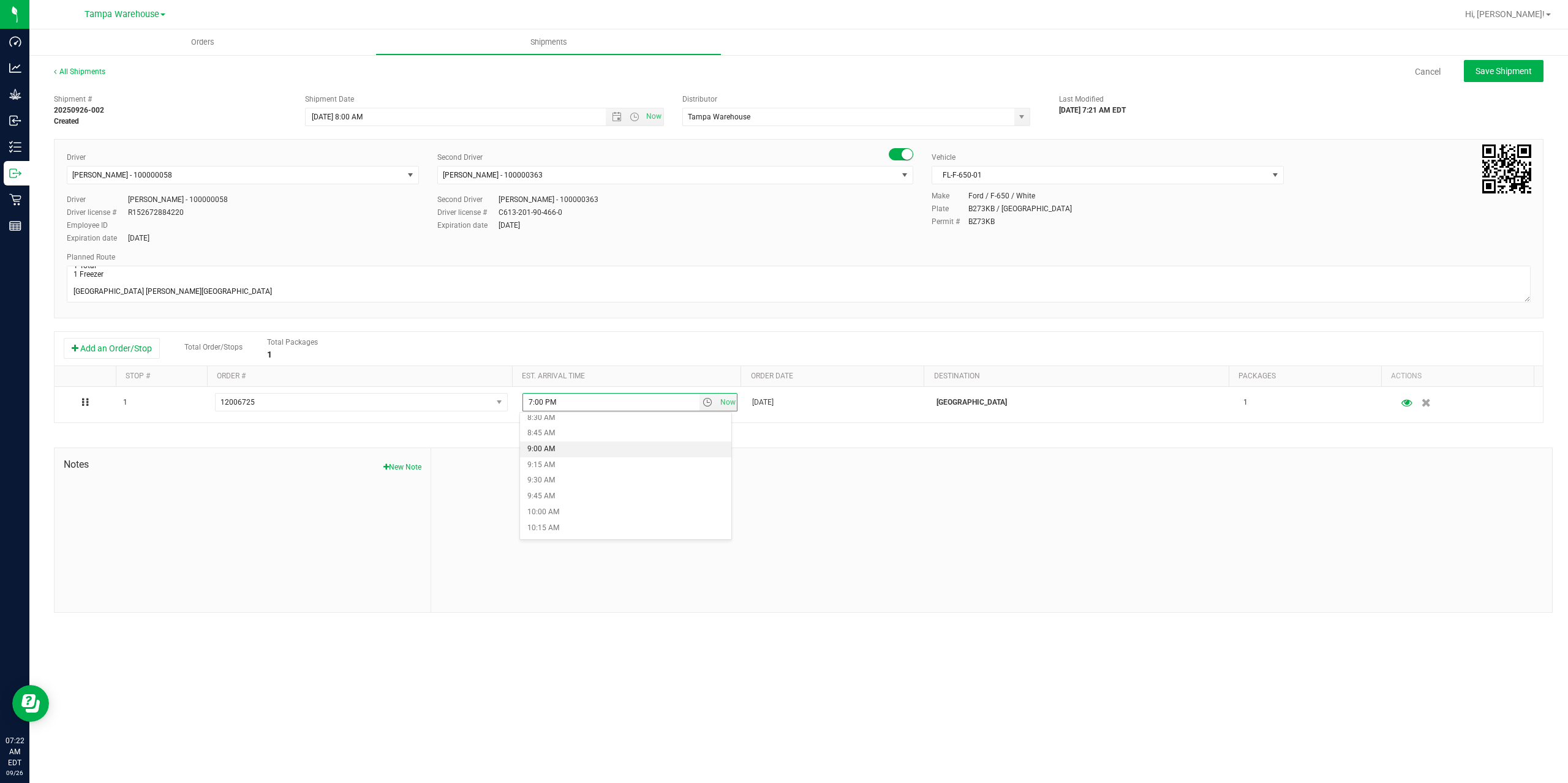
scroll to position [551, 0]
click at [615, 483] on li "9:45 AM" at bounding box center [625, 485] width 211 height 16
click at [696, 437] on div "Shipment # 20250926-002 Created Shipment Date 9/26/2025 8:00 AM Now Distributor…" at bounding box center [798, 350] width 1489 height 524
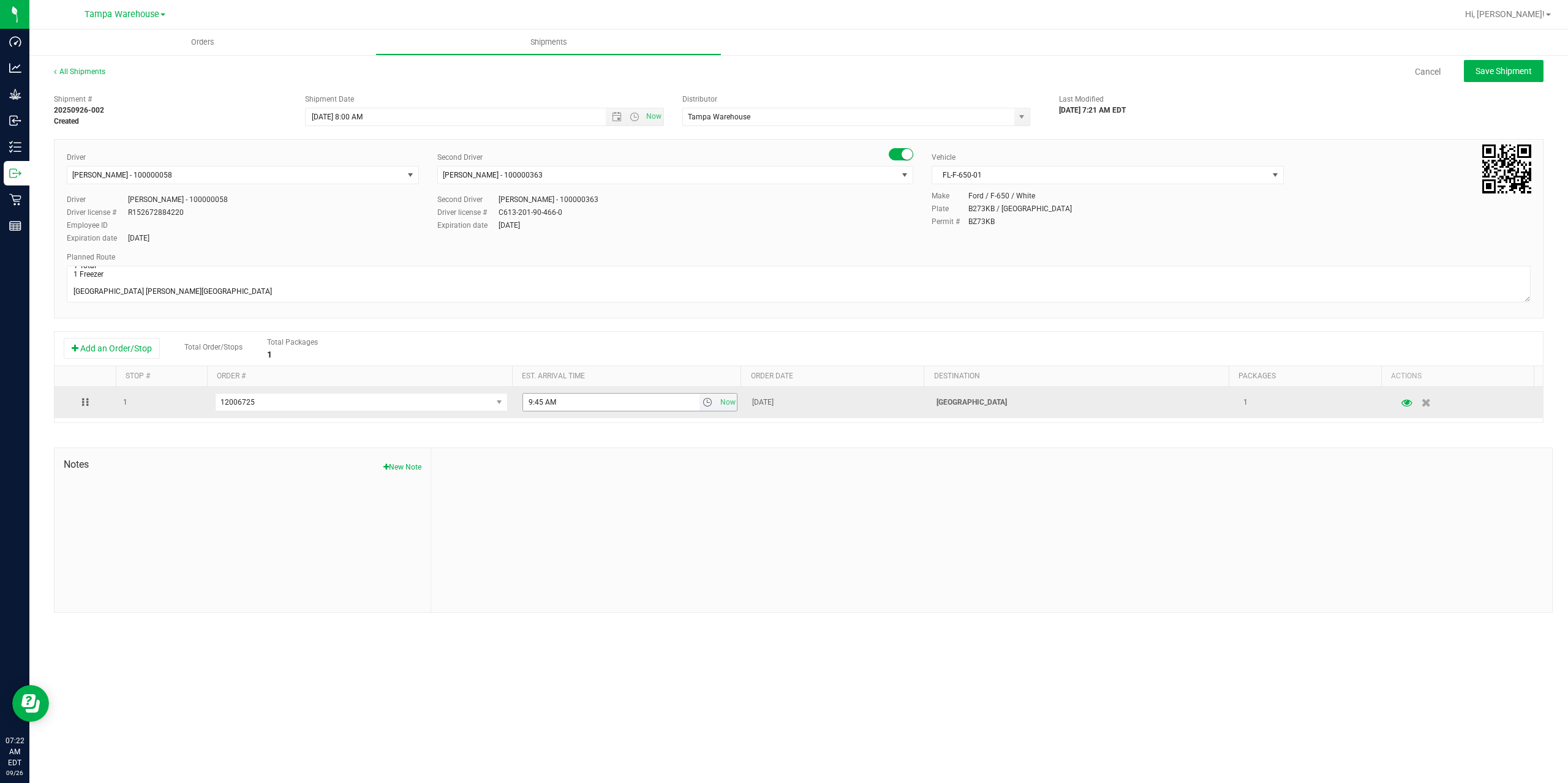
click at [705, 407] on span "select" at bounding box center [707, 402] width 10 height 10
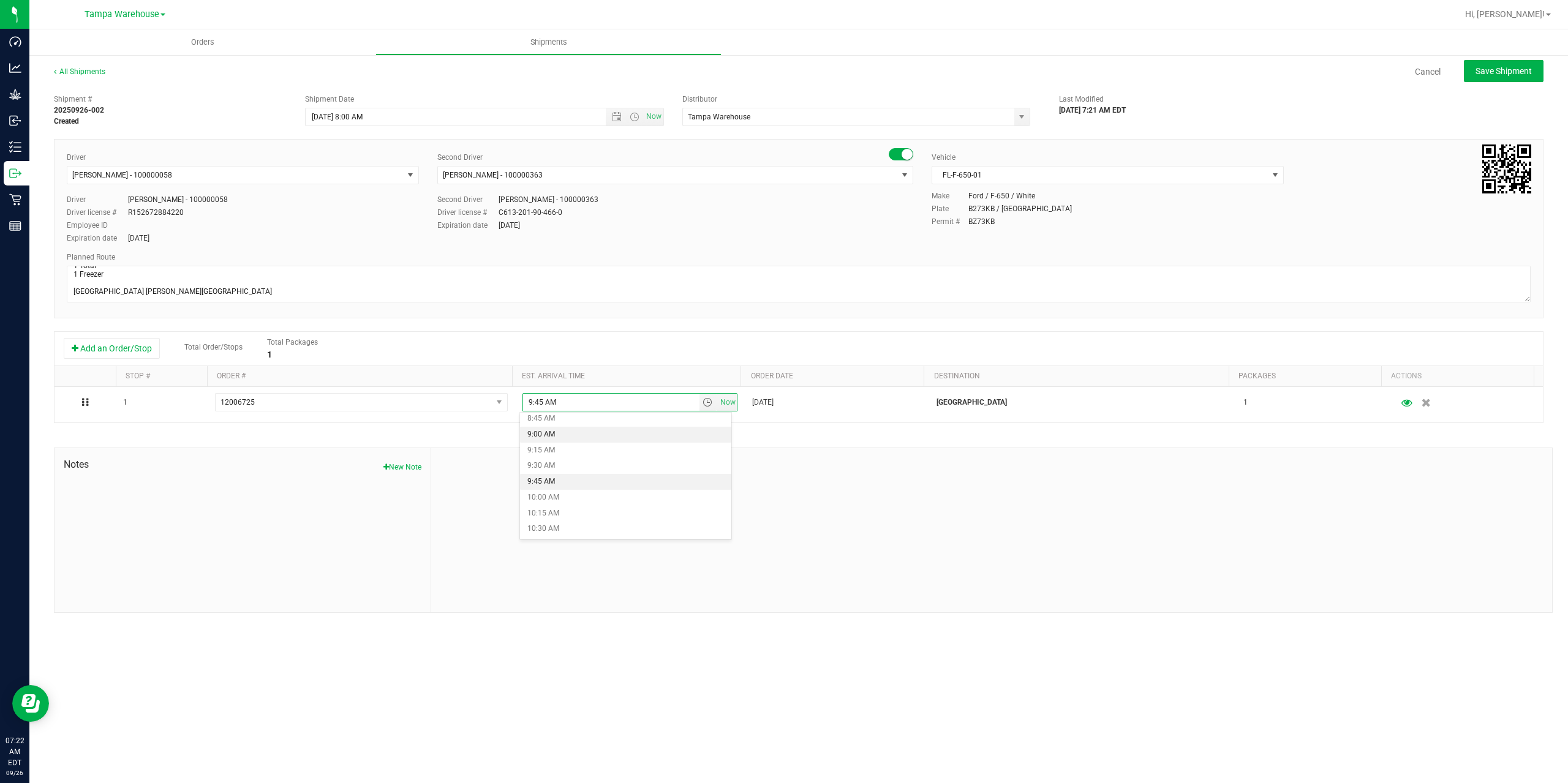
scroll to position [612, 0]
click at [598, 439] on li "10:00 AM" at bounding box center [625, 440] width 211 height 16
click at [609, 468] on div at bounding box center [991, 530] width 1121 height 164
click at [1496, 79] on button "Save Shipment" at bounding box center [1503, 71] width 79 height 22
type input "9/26/2025 12:00 PM"
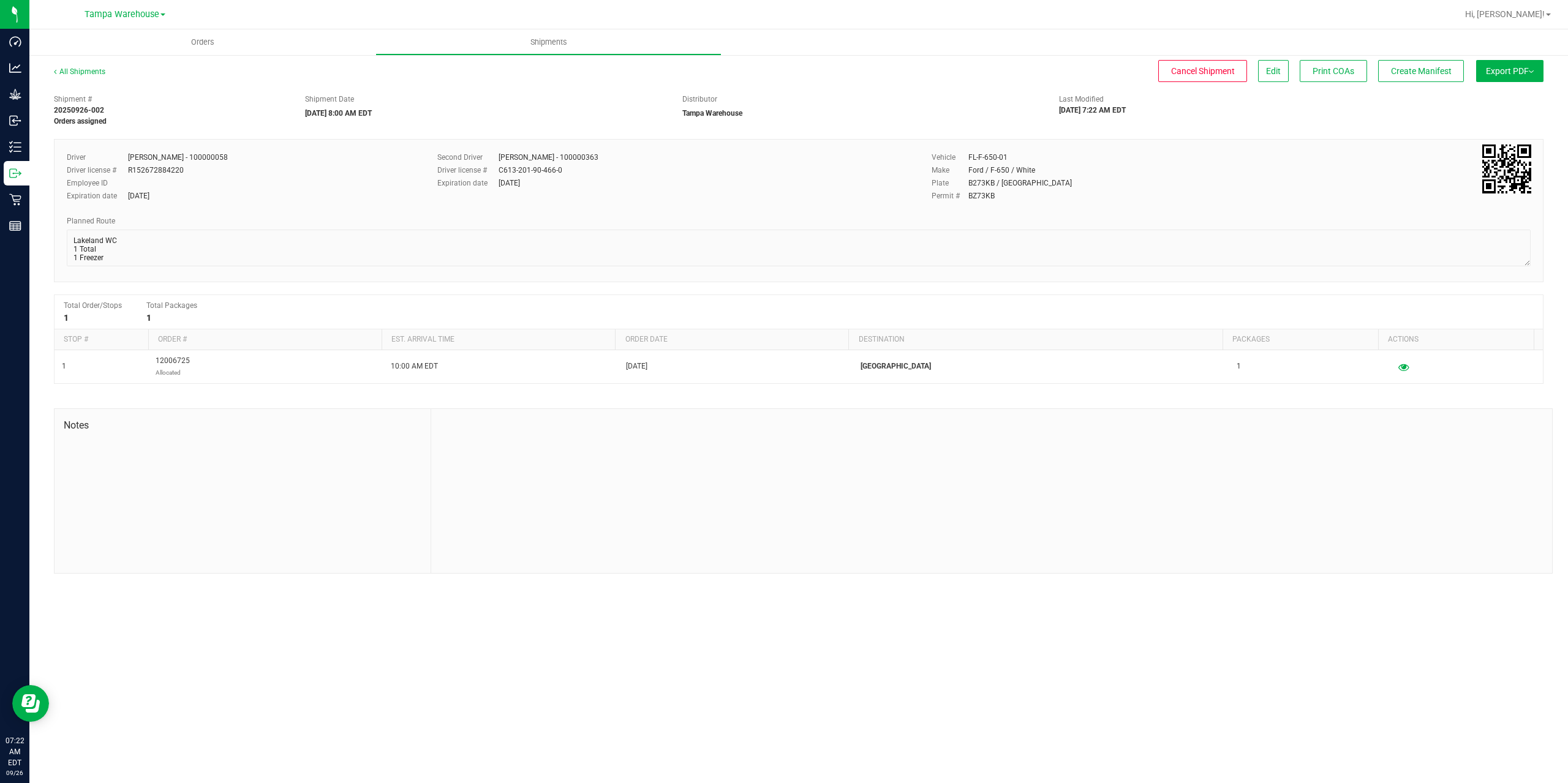
click at [1496, 79] on button "Export PDF" at bounding box center [1509, 71] width 67 height 22
click at [1495, 96] on span "Manifest by Package ID" at bounding box center [1491, 98] width 78 height 9
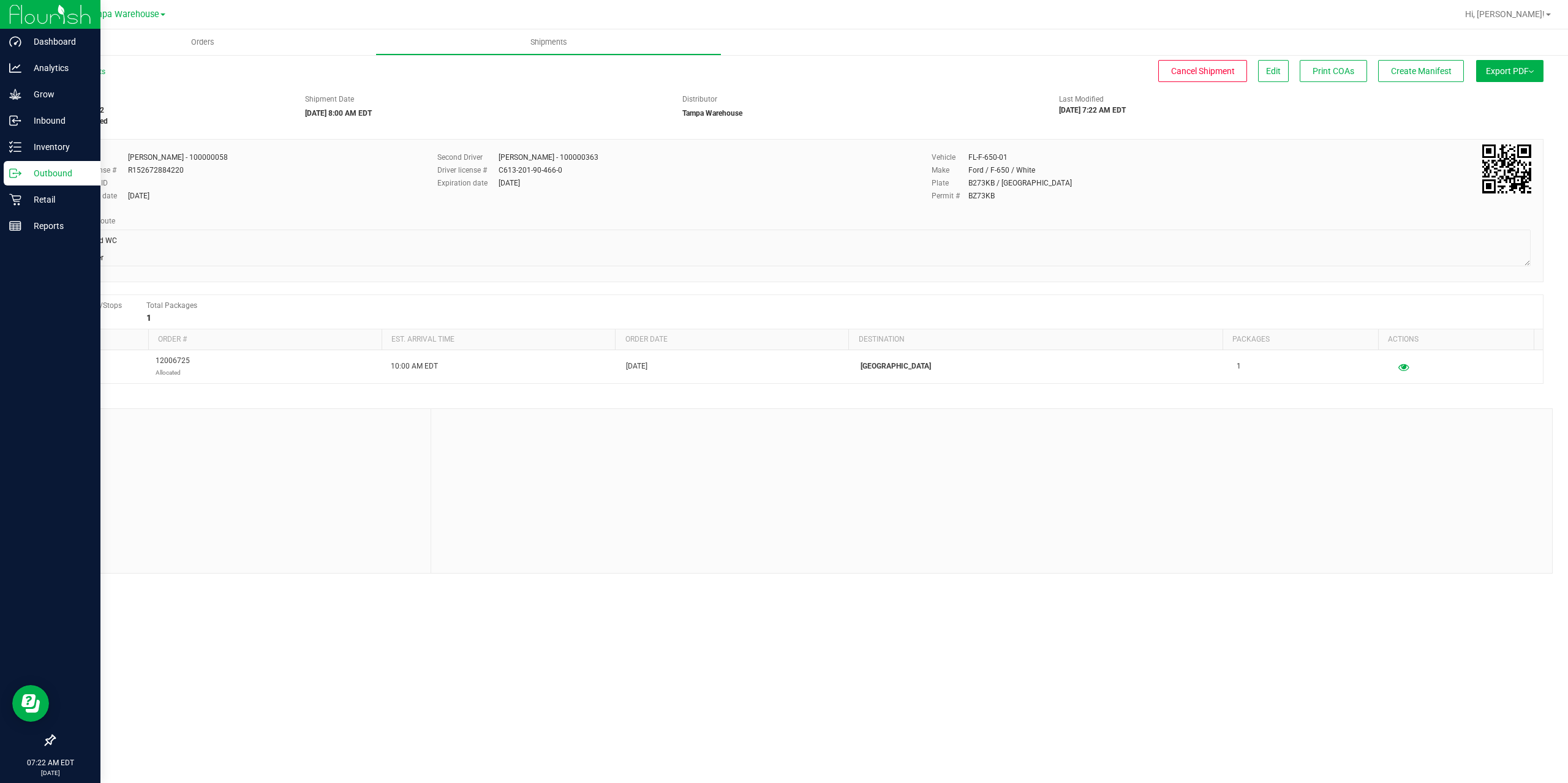
click at [23, 174] on p "Outbound" at bounding box center [58, 173] width 74 height 15
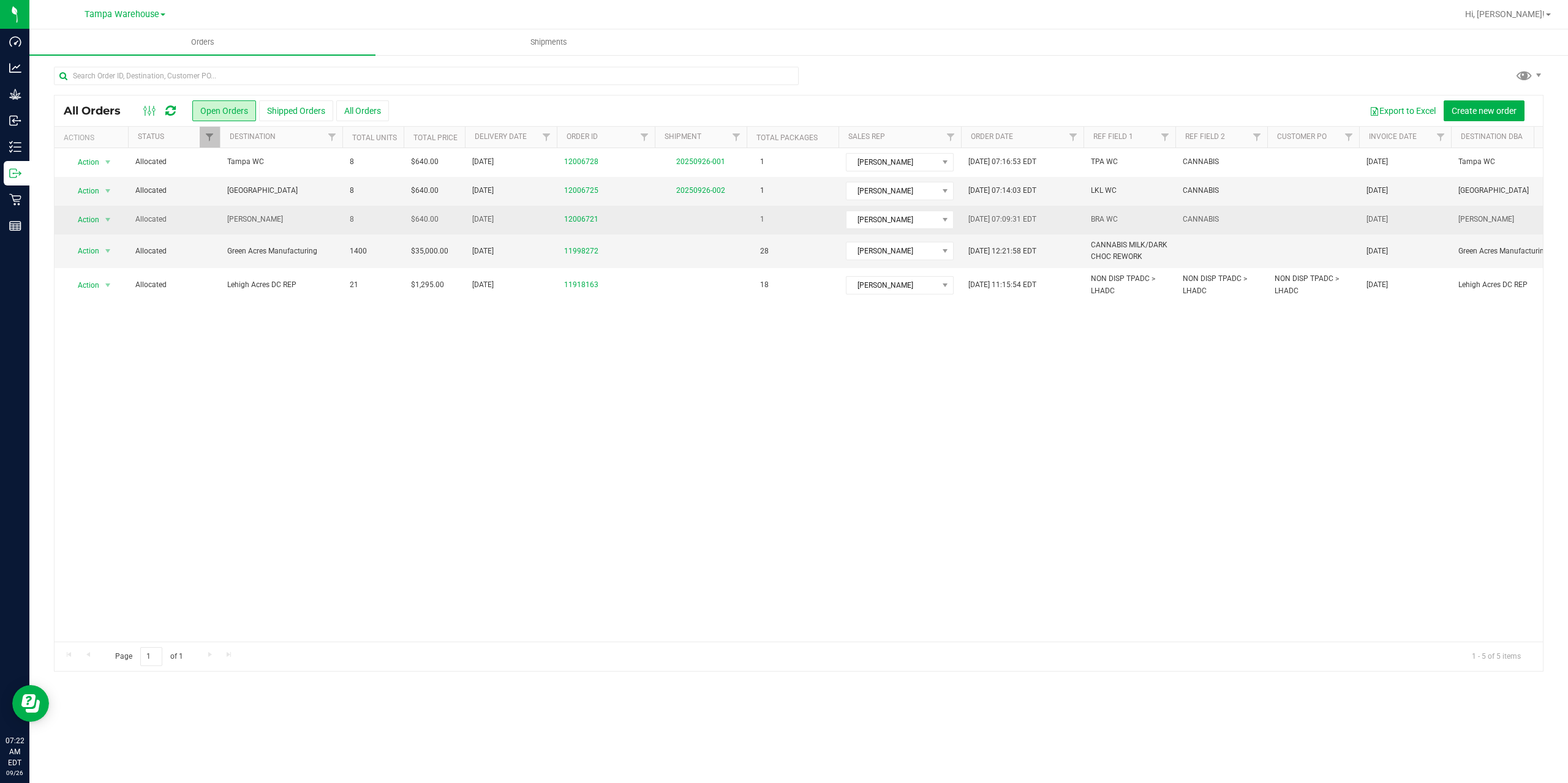
click at [308, 225] on span "[PERSON_NAME]" at bounding box center [281, 220] width 108 height 11
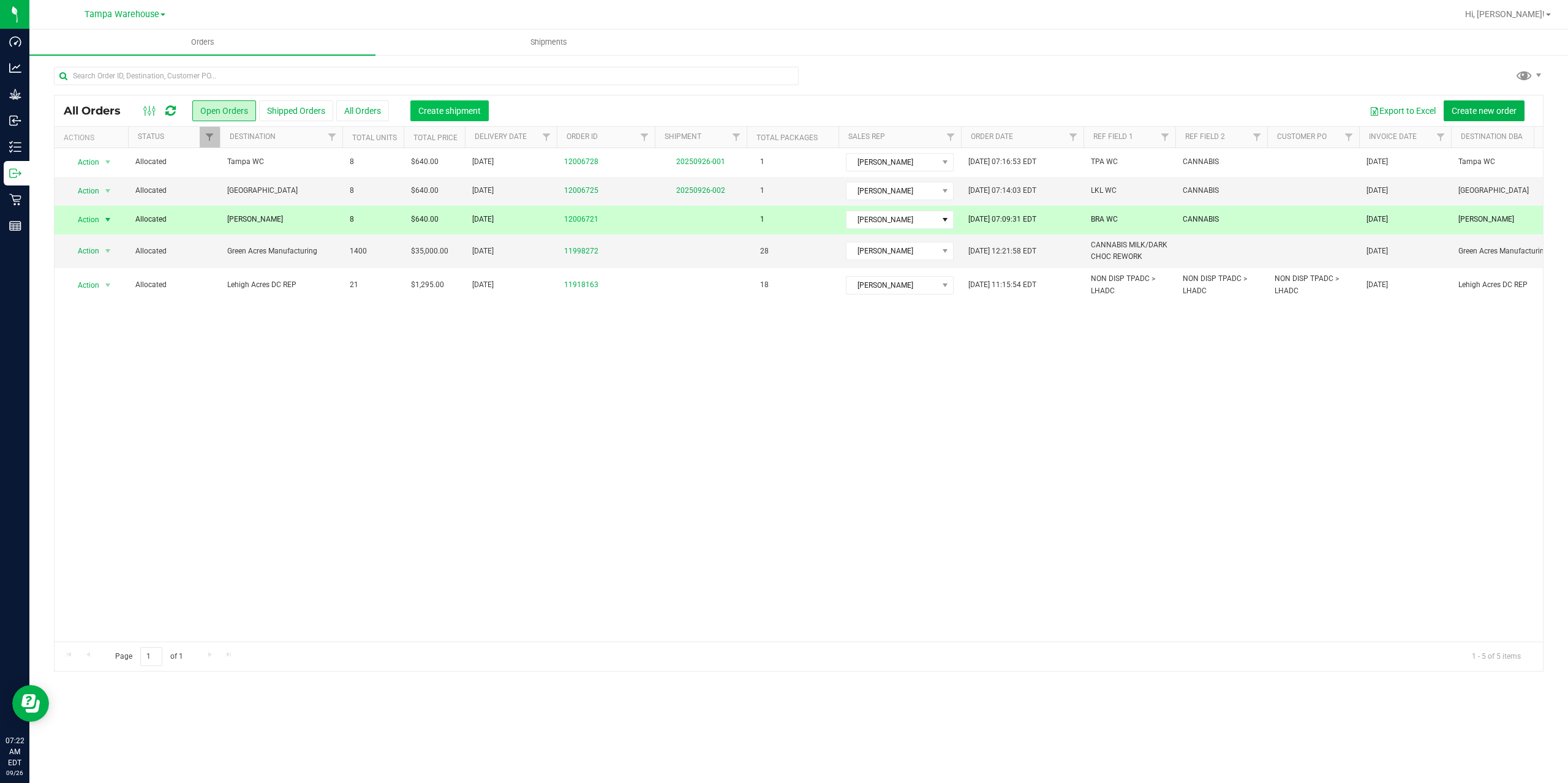
click at [452, 111] on span "Create shipment" at bounding box center [449, 111] width 62 height 10
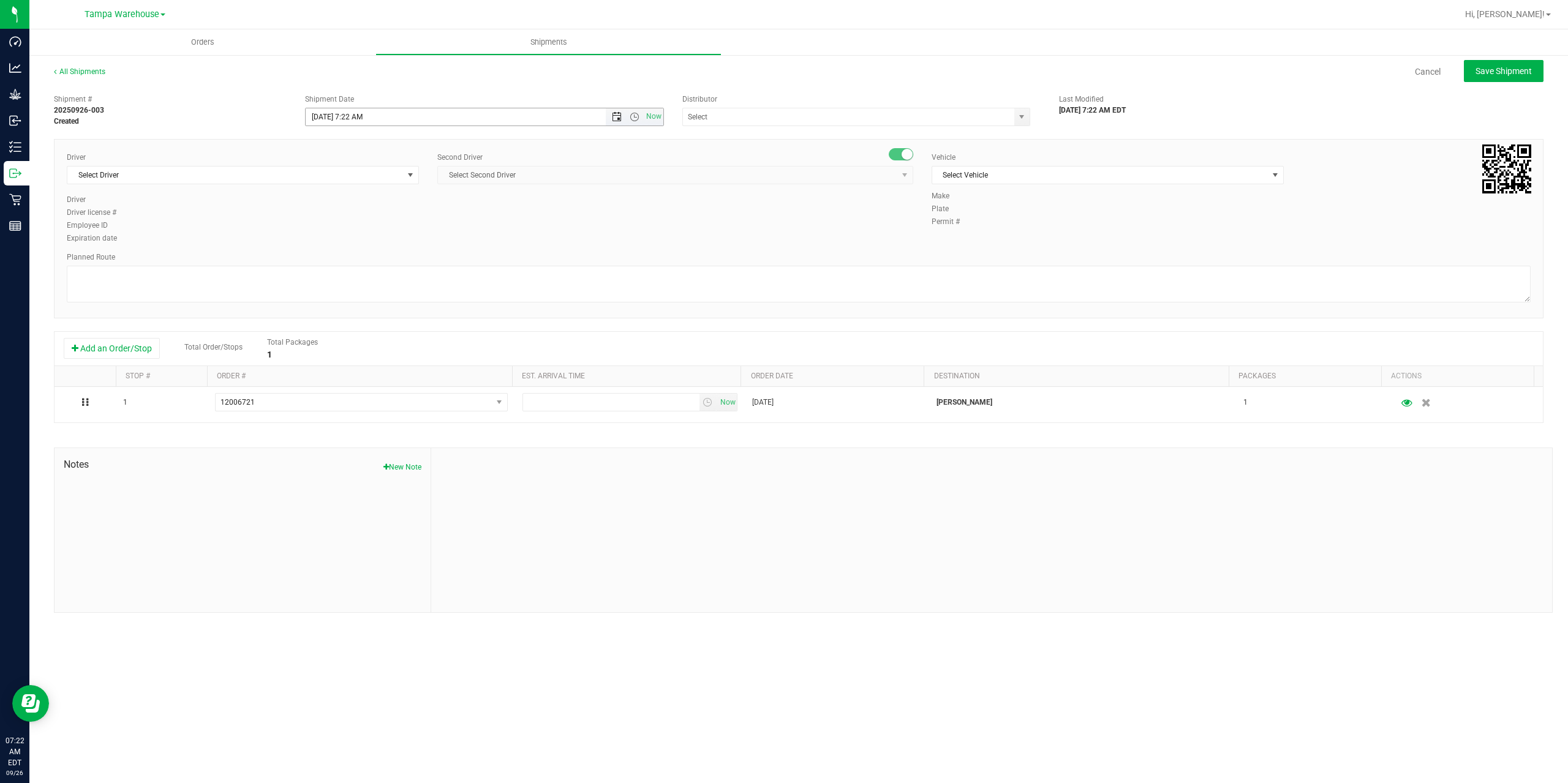
click at [615, 114] on span "Open the date view" at bounding box center [617, 117] width 10 height 10
click at [607, 169] on span "Select Second Driver Select Second Driver Ian Albritton - 100006559 LOGAN ALLEN…" at bounding box center [675, 175] width 476 height 18
click at [635, 115] on span "Open the time view" at bounding box center [634, 117] width 10 height 10
click at [366, 145] on li "8:00 AM" at bounding box center [483, 144] width 357 height 16
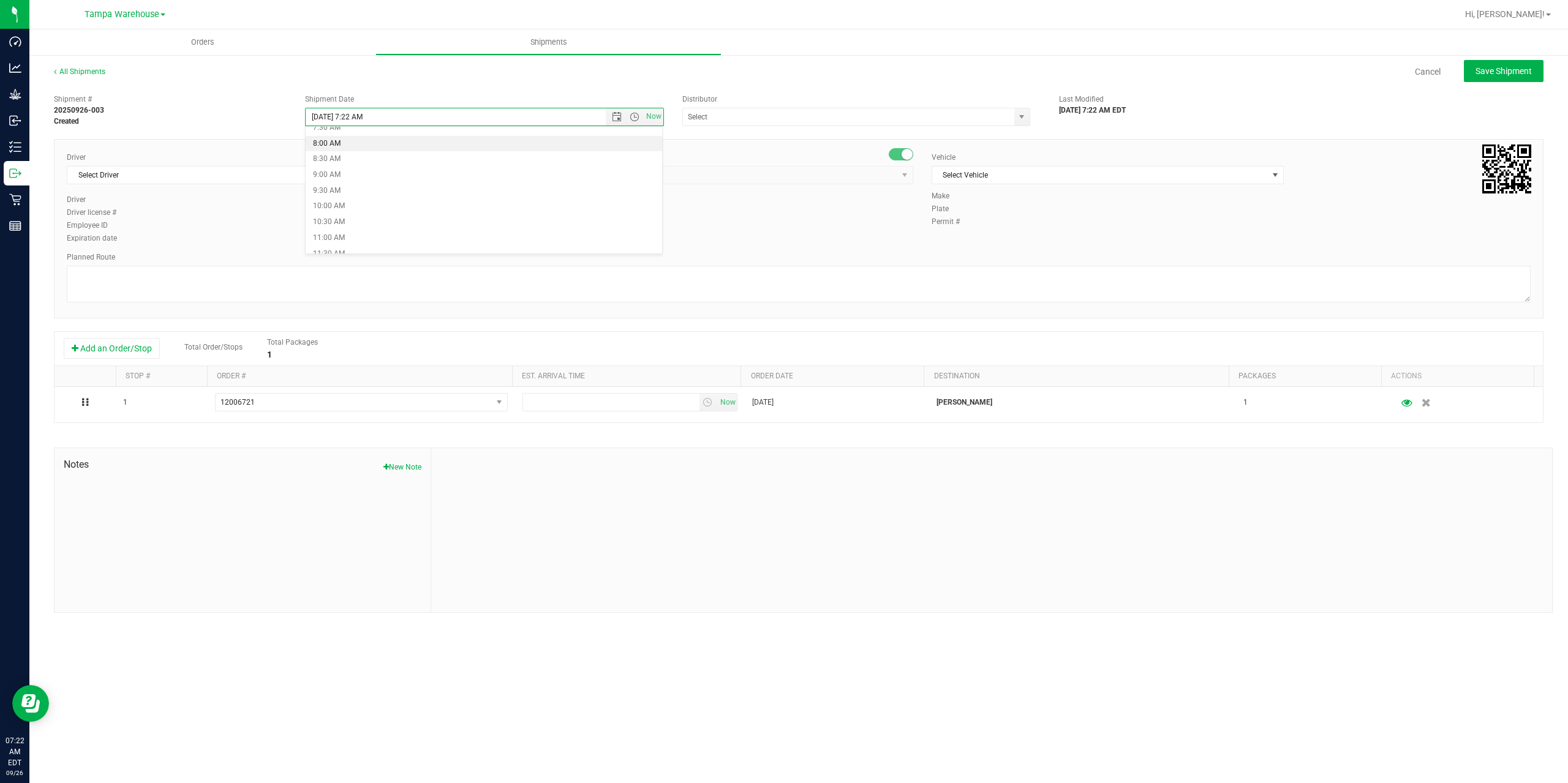
type input "9/26/2025 8:00 AM"
click at [712, 113] on input "text" at bounding box center [844, 117] width 322 height 17
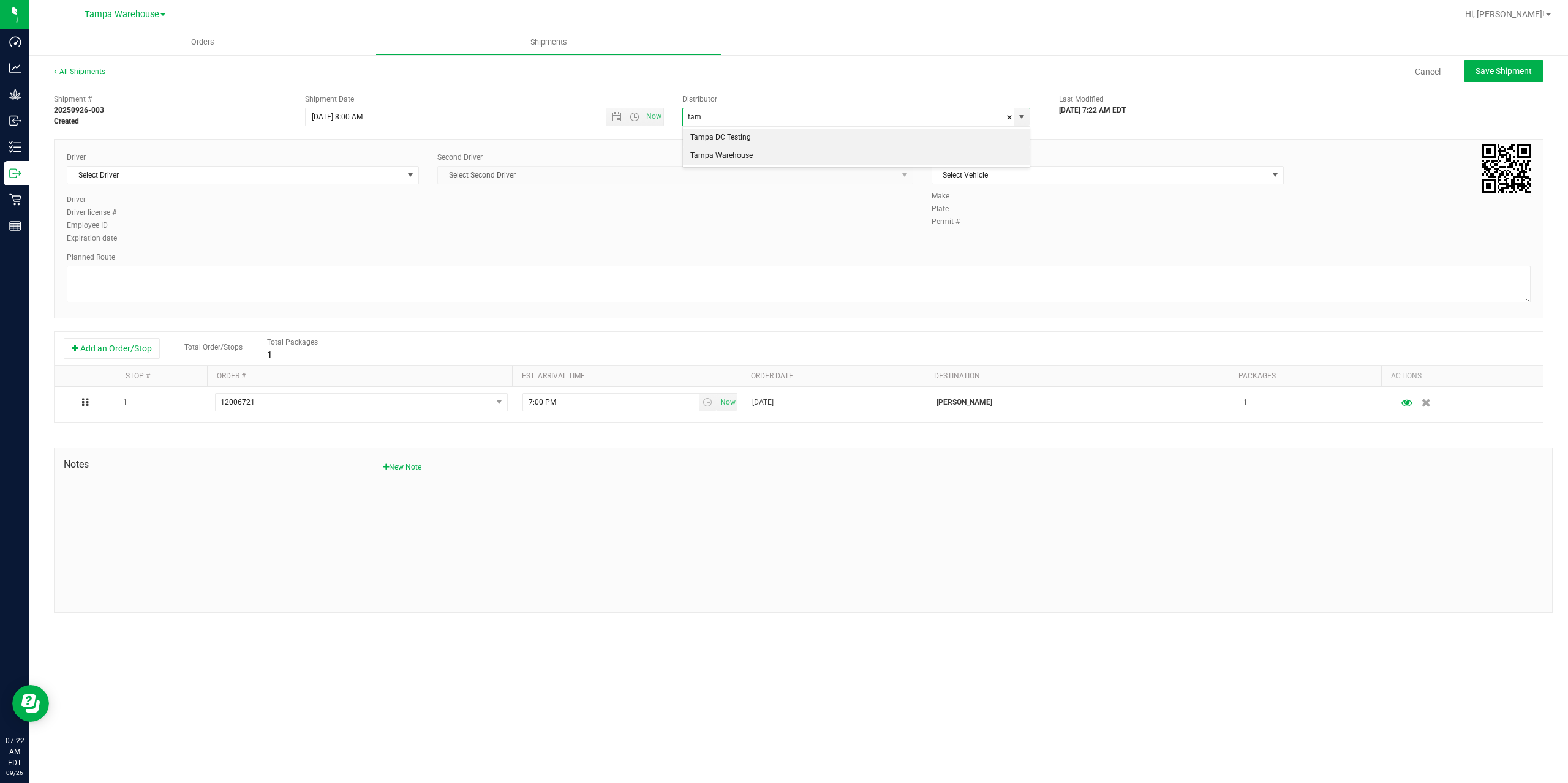
click at [717, 159] on li "Tampa Warehouse" at bounding box center [856, 156] width 347 height 18
type input "Tampa Warehouse"
click at [235, 176] on span "Select Driver" at bounding box center [235, 175] width 335 height 17
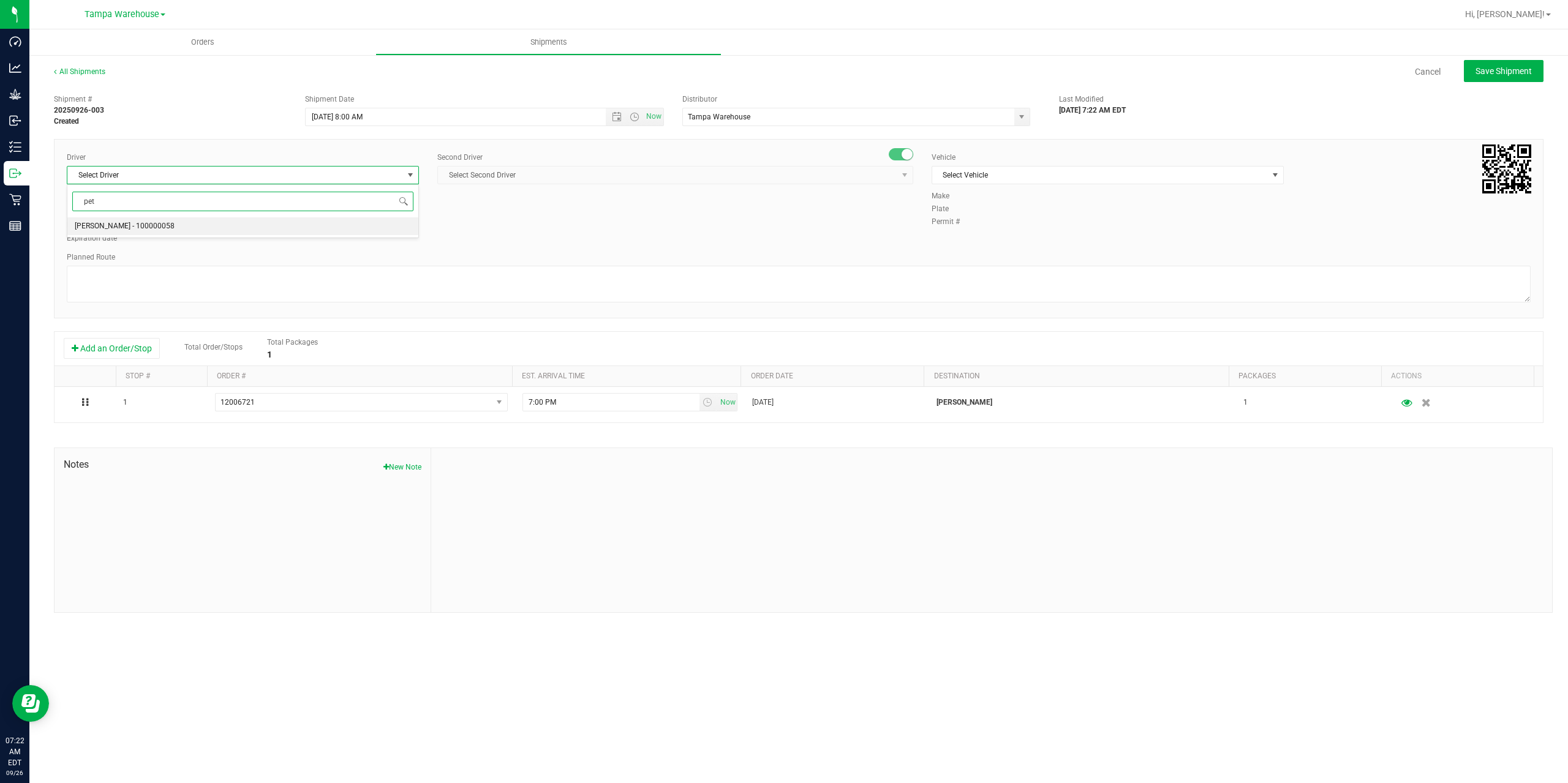
click at [214, 222] on li "Petroneilo Robinson - 100000058" at bounding box center [242, 227] width 351 height 18
type input "pet"
click at [520, 179] on span "Select Second Driver" at bounding box center [668, 175] width 459 height 17
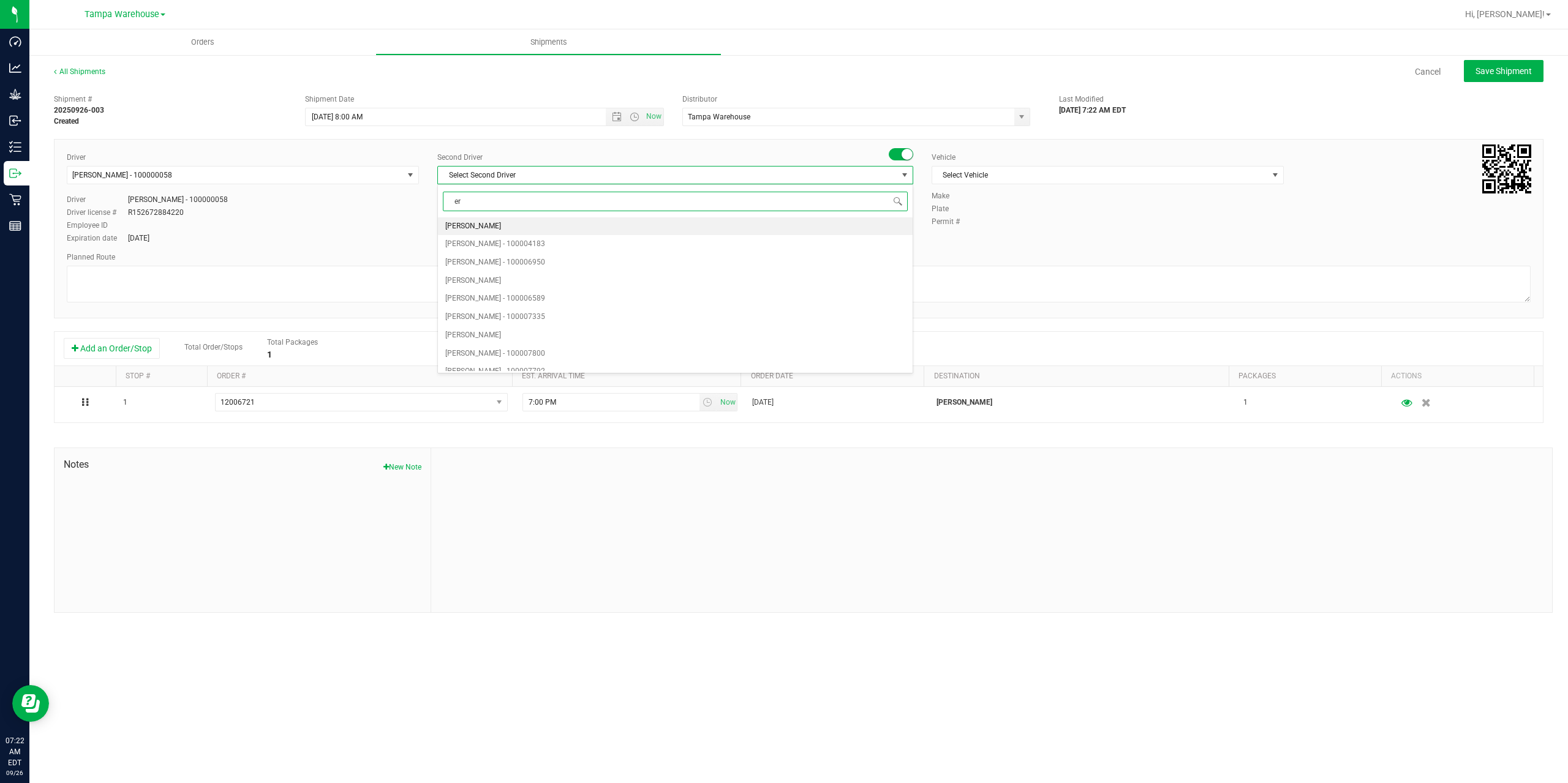
type input "eri"
click at [508, 227] on span "Eric Corbitt - 100000363" at bounding box center [495, 226] width 100 height 16
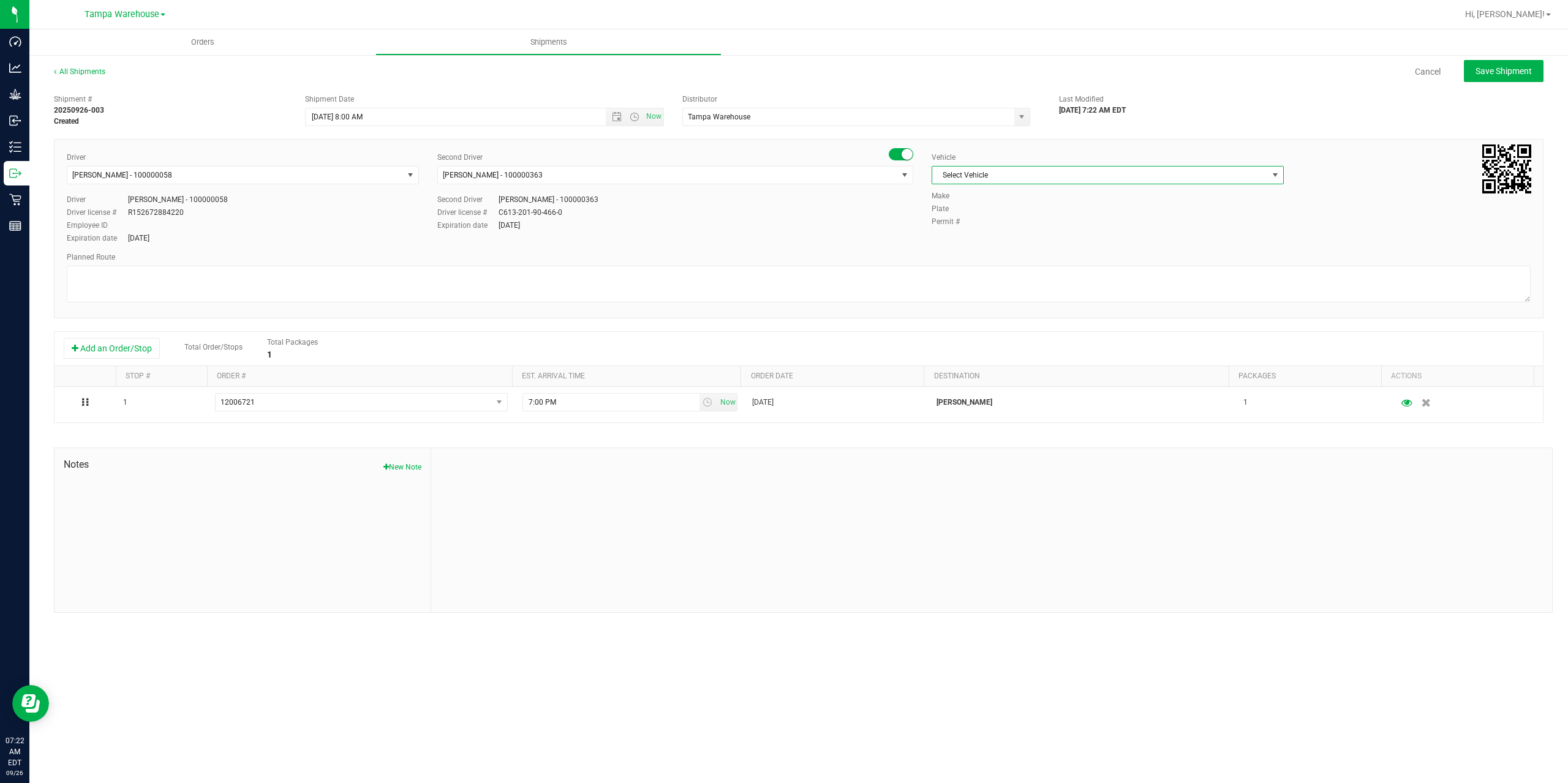
click at [1066, 175] on span "Select Vehicle" at bounding box center [1099, 175] width 335 height 17
click at [991, 241] on li "FL-F-650-01" at bounding box center [1107, 237] width 351 height 18
click at [948, 291] on textarea at bounding box center [798, 284] width 1464 height 37
paste textarea "Tampa WC Lakeland WC Brandon WC"
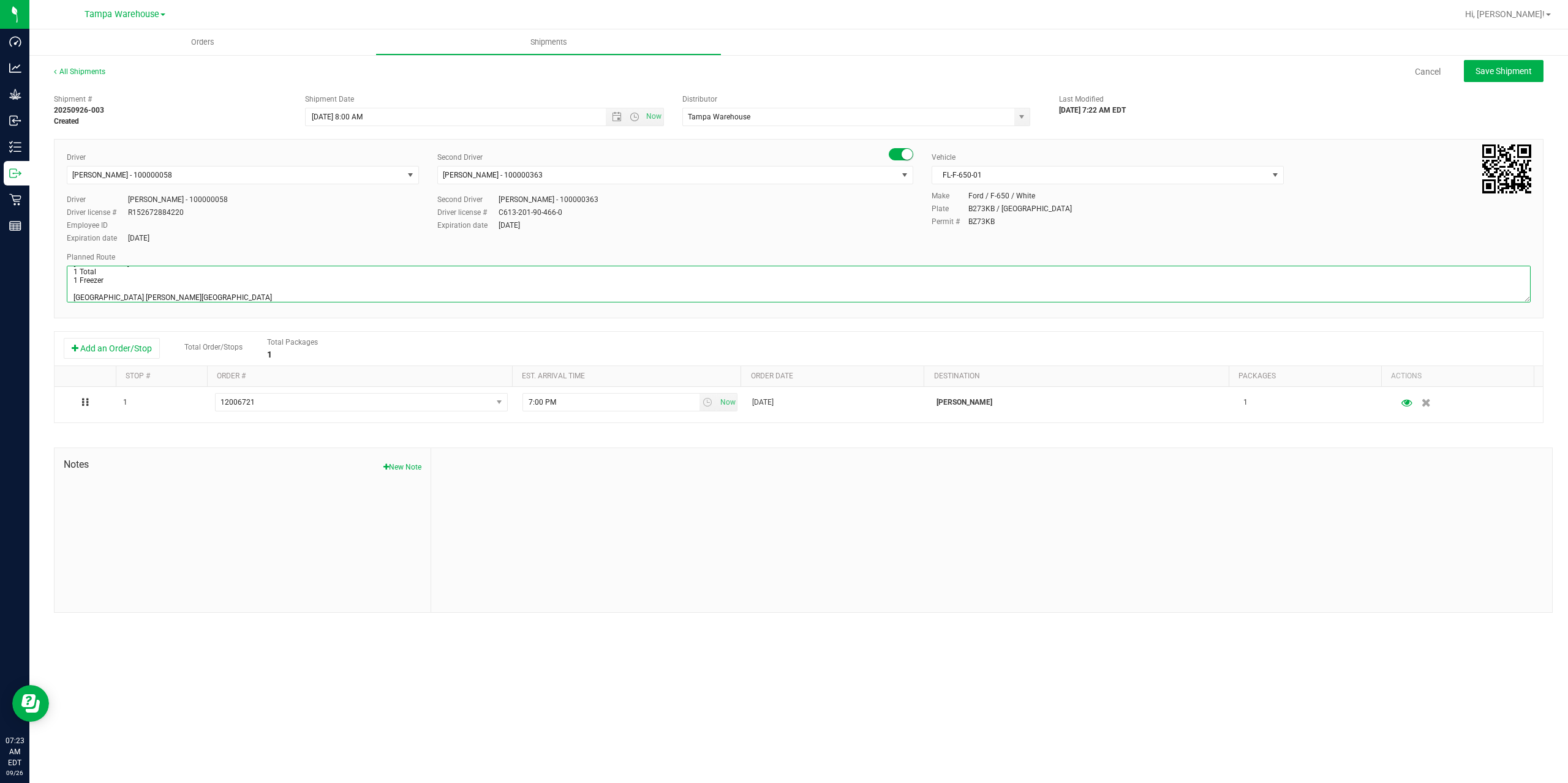
scroll to position [30, 0]
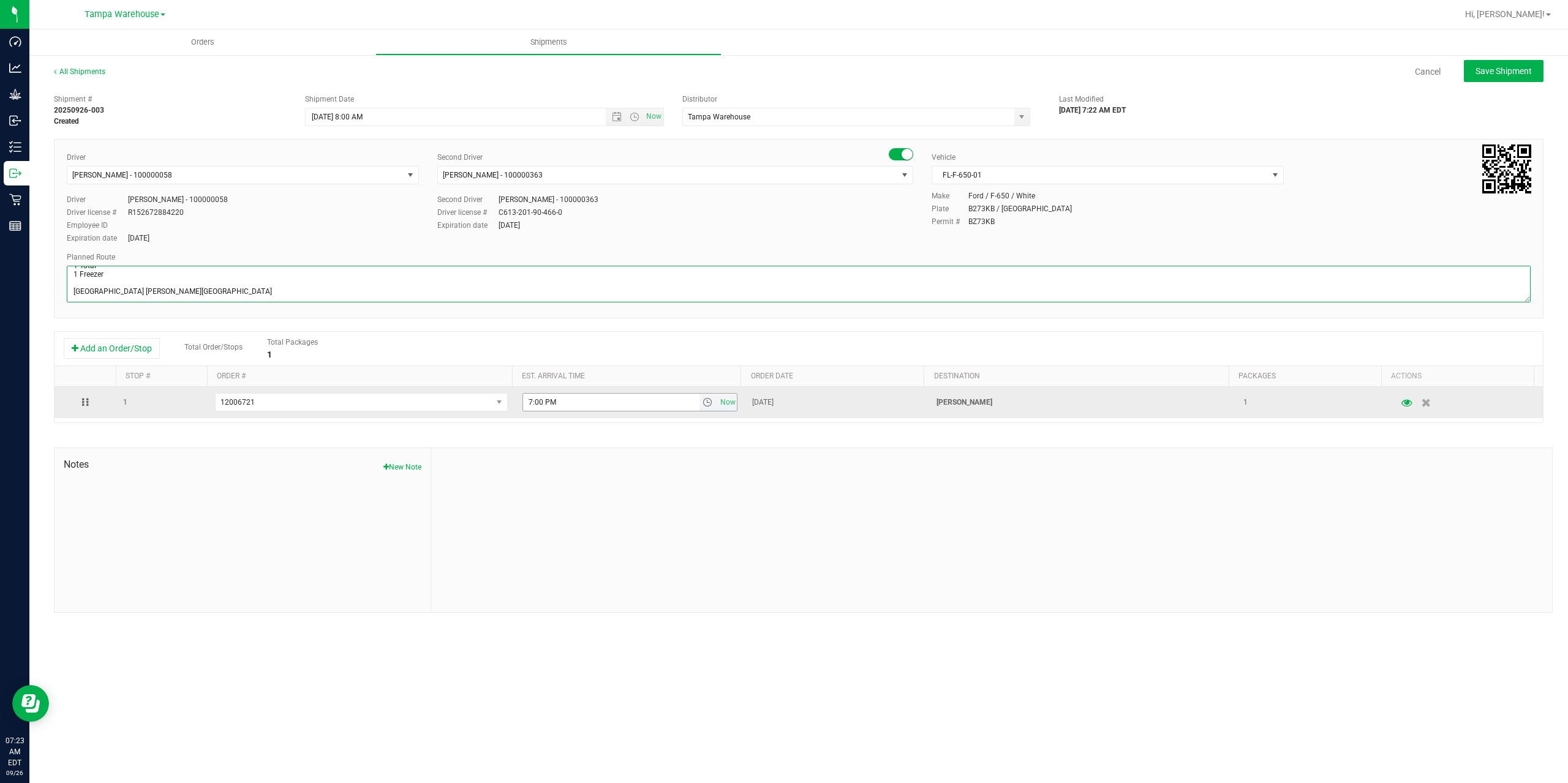
click at [703, 405] on span "select" at bounding box center [707, 402] width 10 height 10
type textarea "[PERSON_NAME] 1 Total 1 Freezer [GEOGRAPHIC_DATA] [PERSON_NAME][GEOGRAPHIC_DATA]"
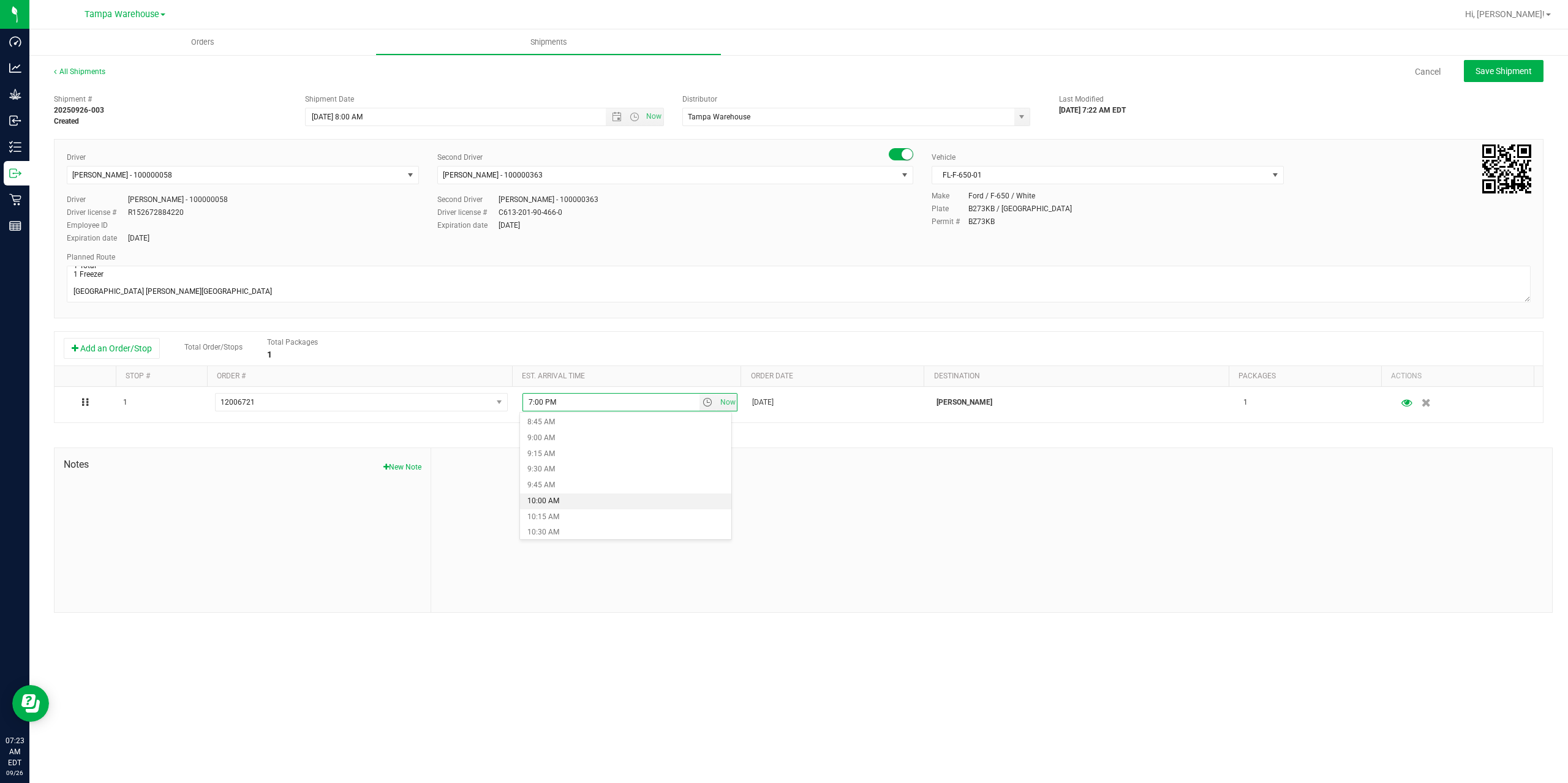
scroll to position [612, 0]
click at [607, 505] on li "11:00 AM" at bounding box center [625, 503] width 211 height 16
click at [644, 480] on div at bounding box center [991, 530] width 1121 height 164
click at [1487, 68] on span "Save Shipment" at bounding box center [1503, 71] width 56 height 10
type input "9/26/2025 12:00 PM"
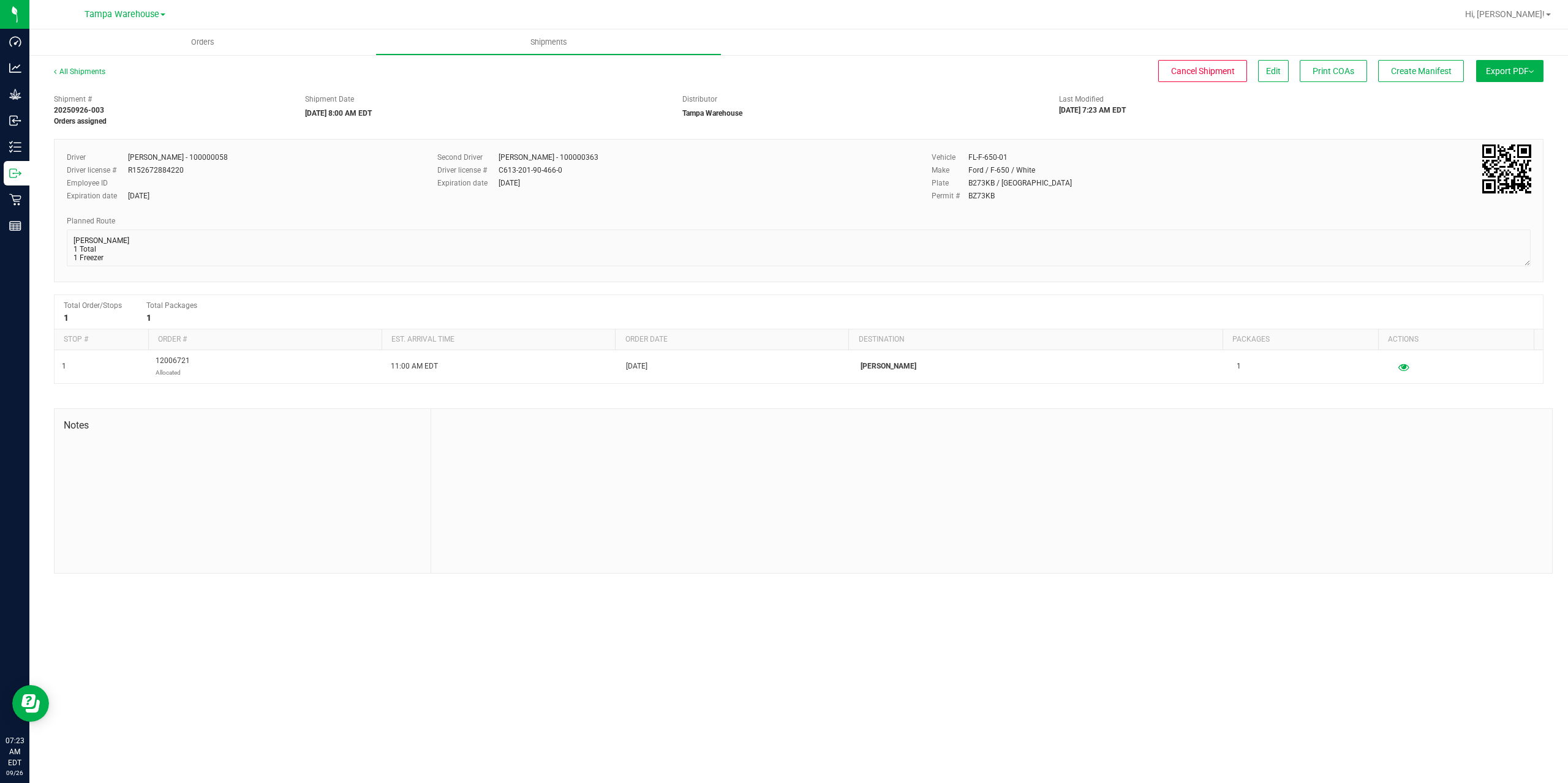
click at [1487, 68] on span "Export PDF" at bounding box center [1509, 71] width 47 height 10
click at [1484, 100] on span "Manifest by Package ID" at bounding box center [1491, 98] width 78 height 9
click at [1398, 70] on span "Create Manifest" at bounding box center [1421, 71] width 61 height 10
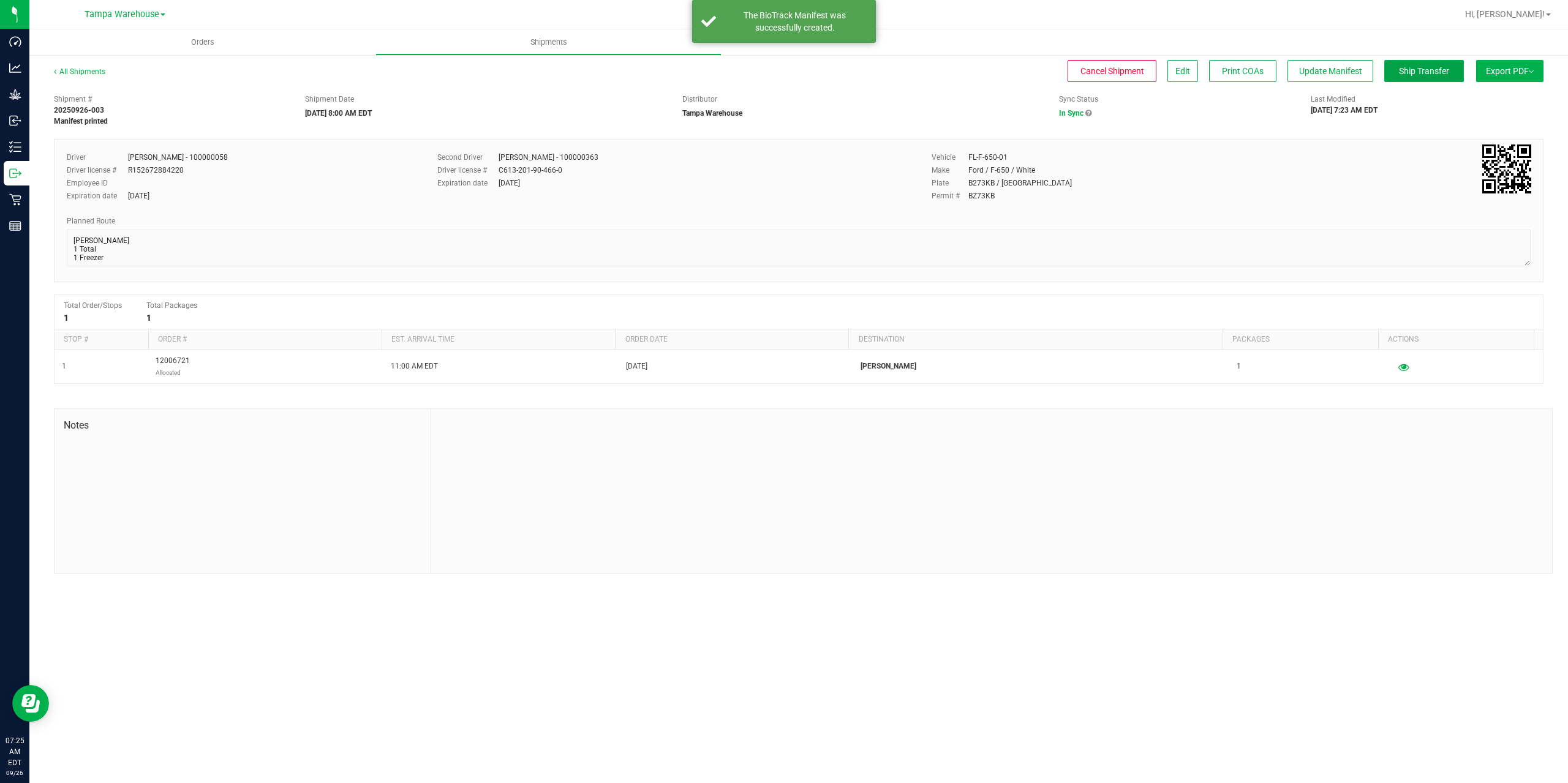
click at [1399, 70] on span "Ship Transfer" at bounding box center [1423, 71] width 50 height 10
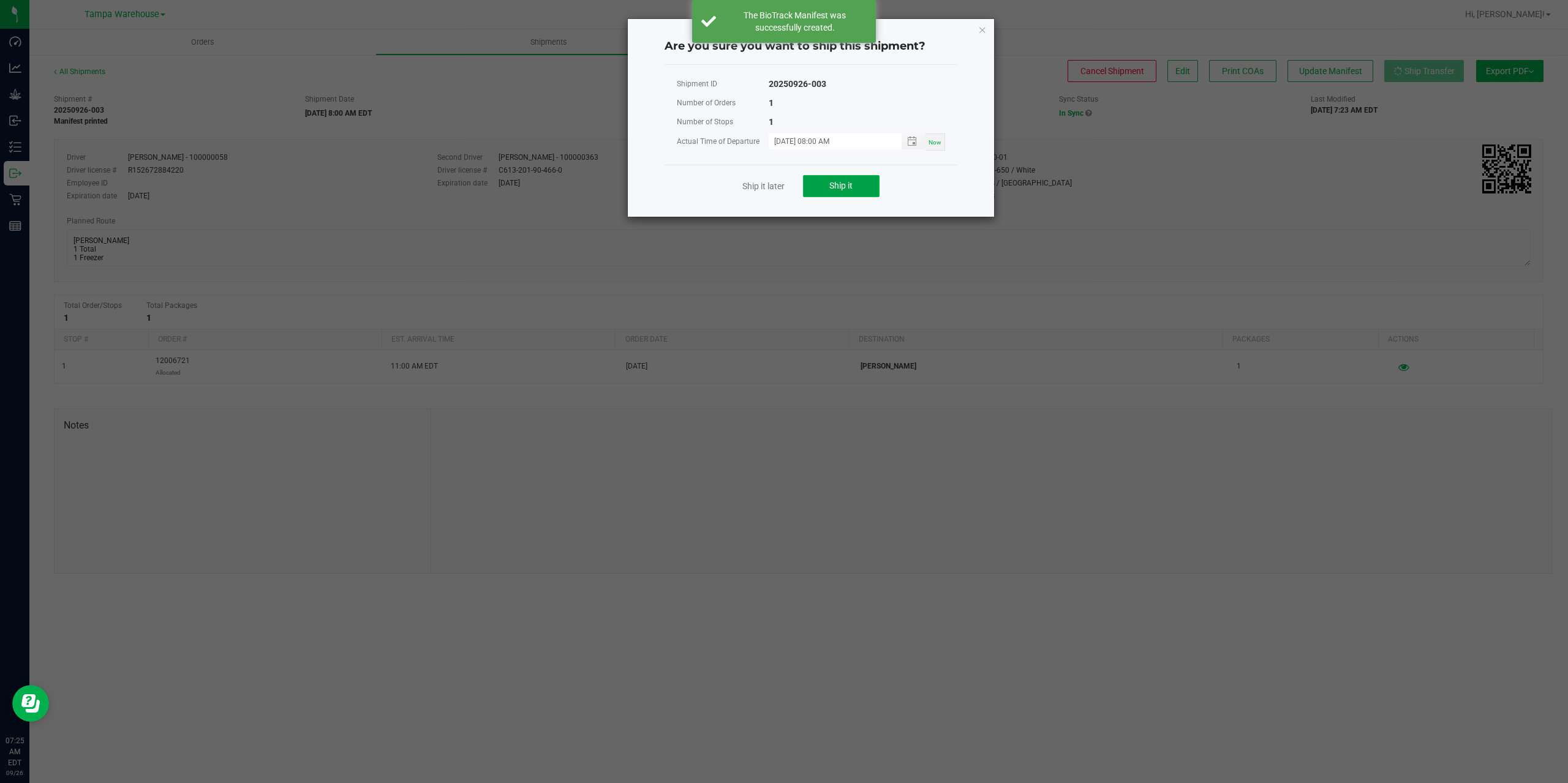
click at [832, 186] on span "Ship it" at bounding box center [841, 186] width 23 height 10
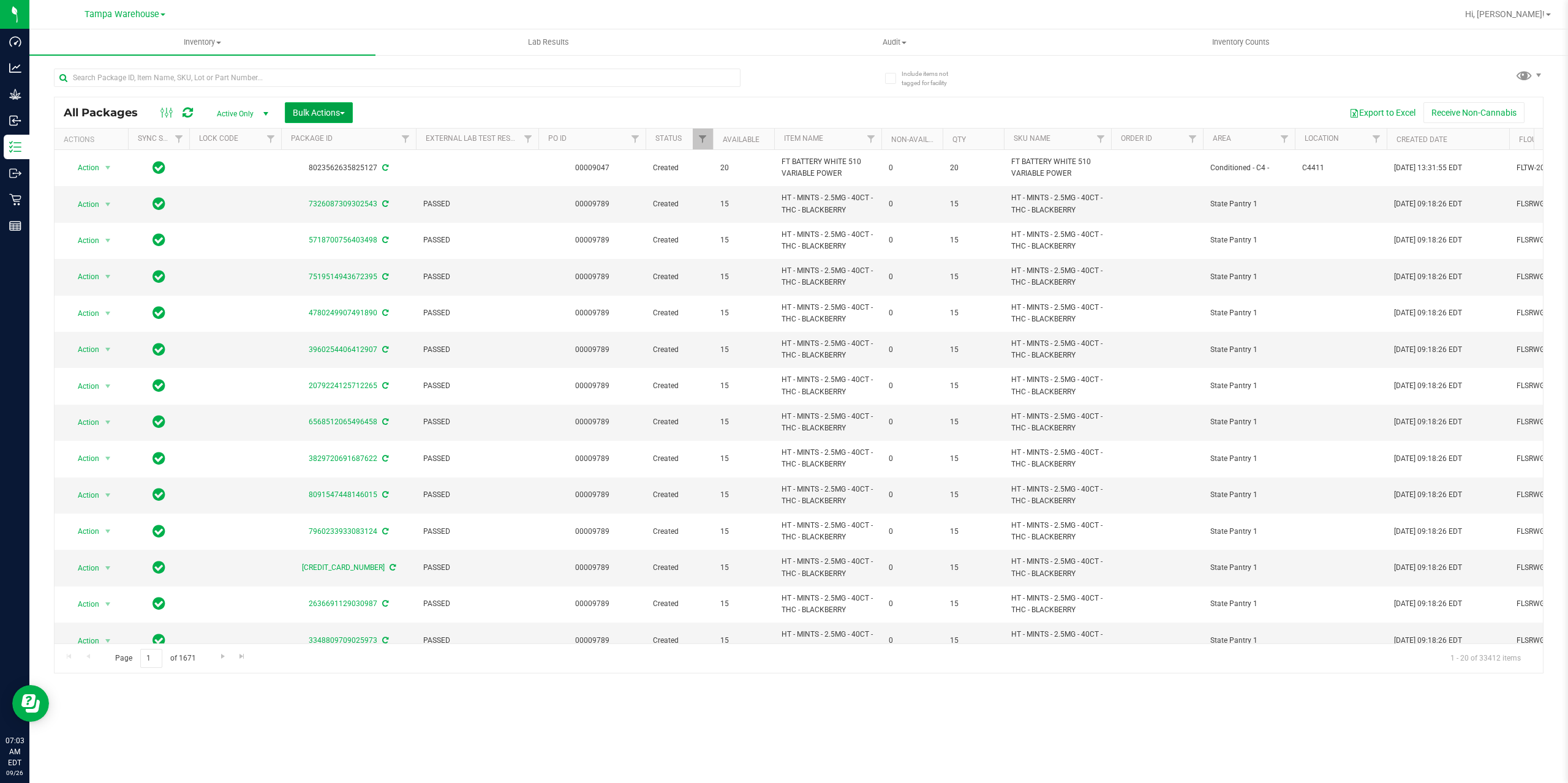
click at [332, 115] on span "Bulk Actions" at bounding box center [318, 113] width 52 height 10
click at [332, 145] on div "Add to outbound order" at bounding box center [342, 142] width 100 height 20
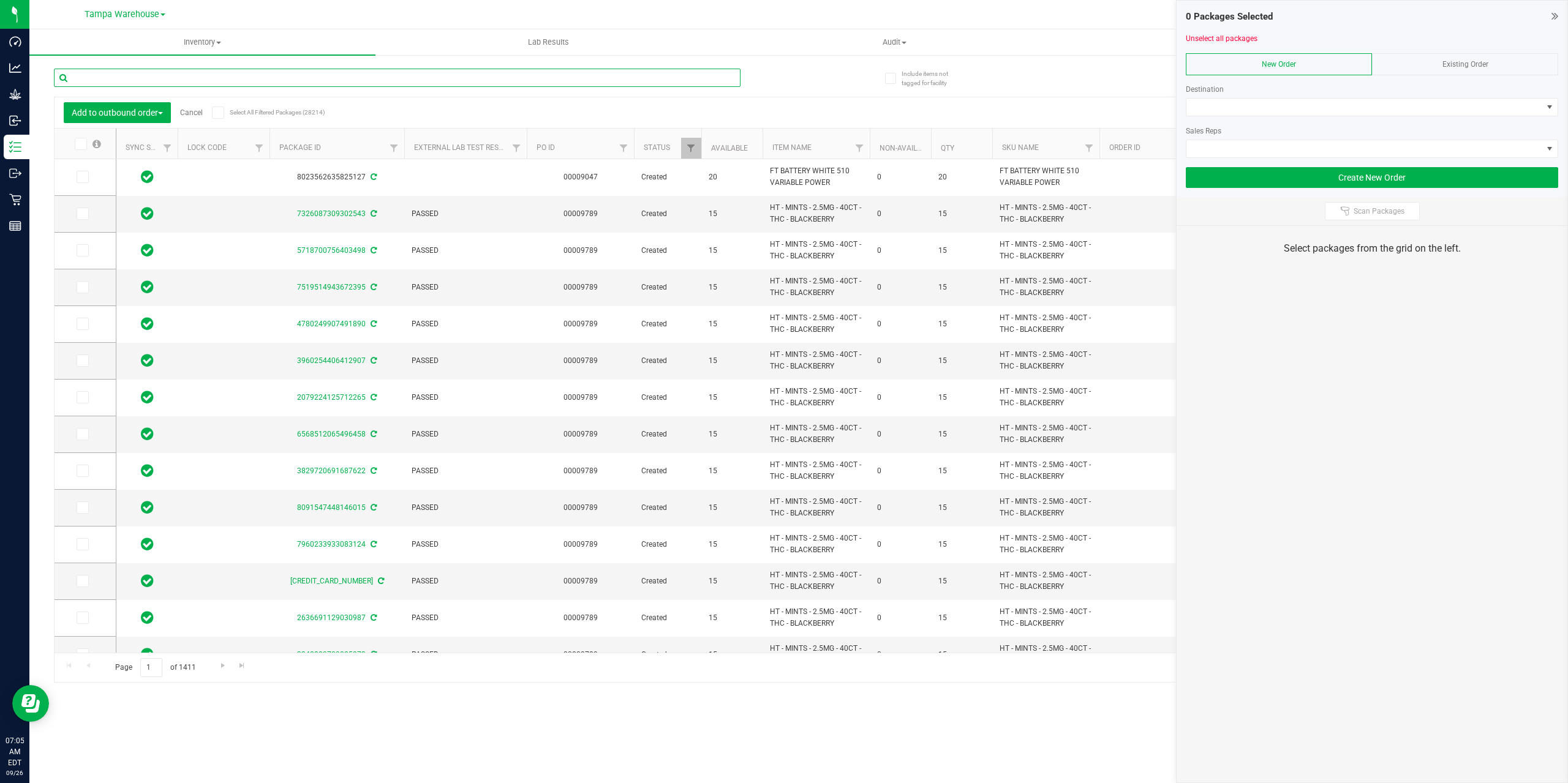
click at [299, 84] on input "text" at bounding box center [397, 78] width 686 height 18
click at [388, 152] on link "Filter" at bounding box center [394, 147] width 21 height 21
type input "972188"
click at [391, 194] on button "Filter" at bounding box center [420, 208] width 59 height 27
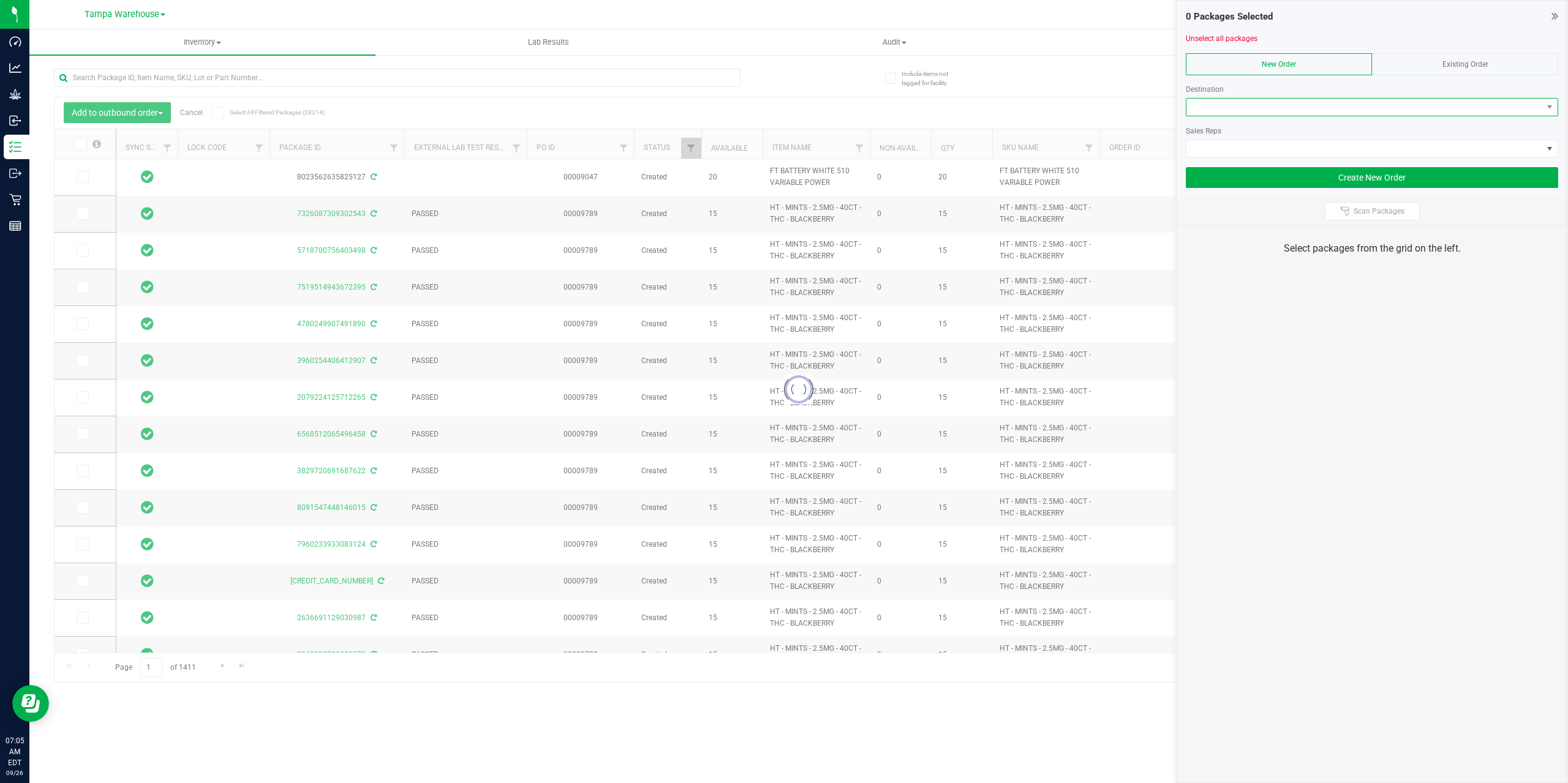
click at [1429, 106] on span at bounding box center [1364, 107] width 356 height 17
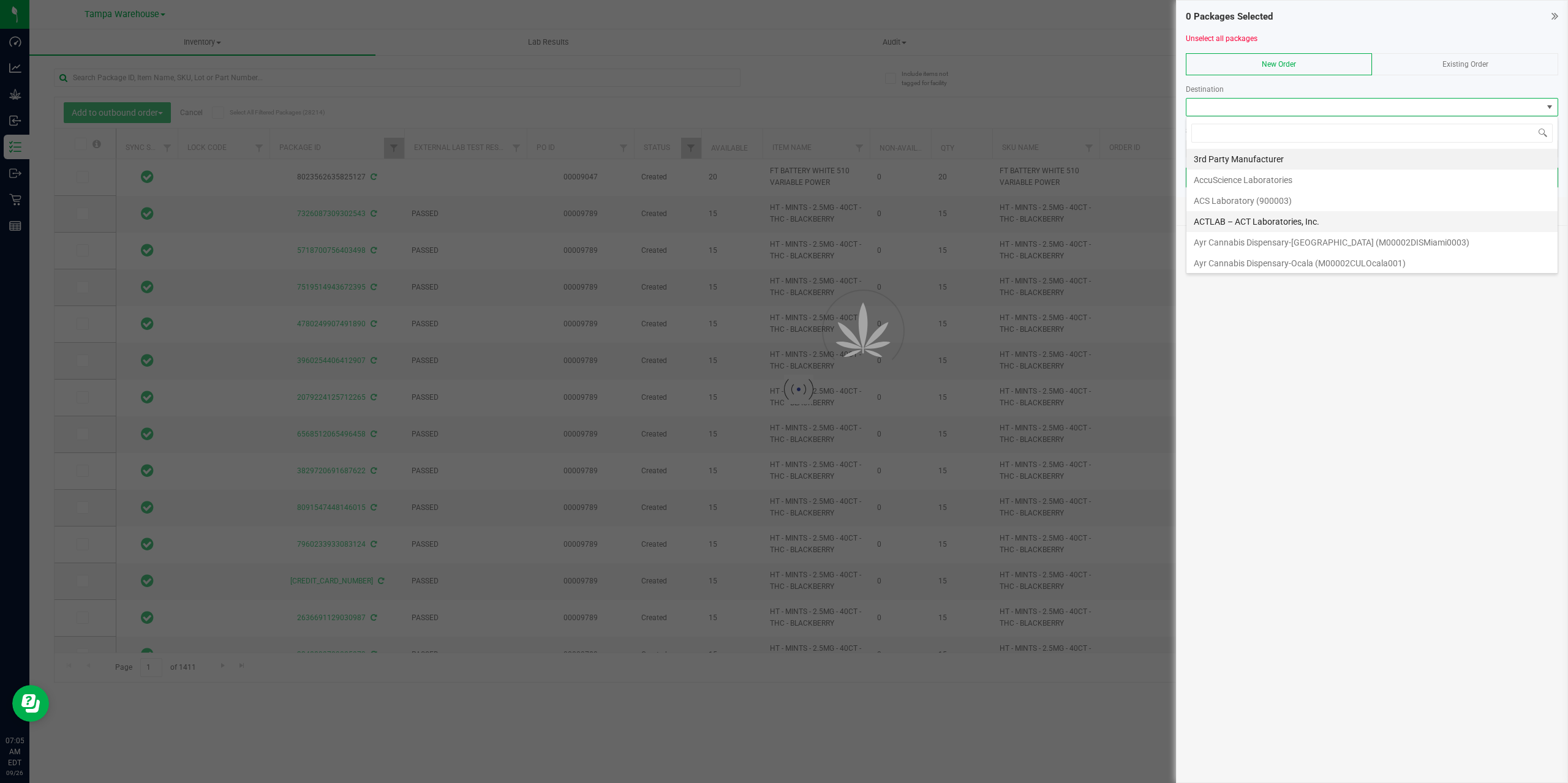
scroll to position [123, 0]
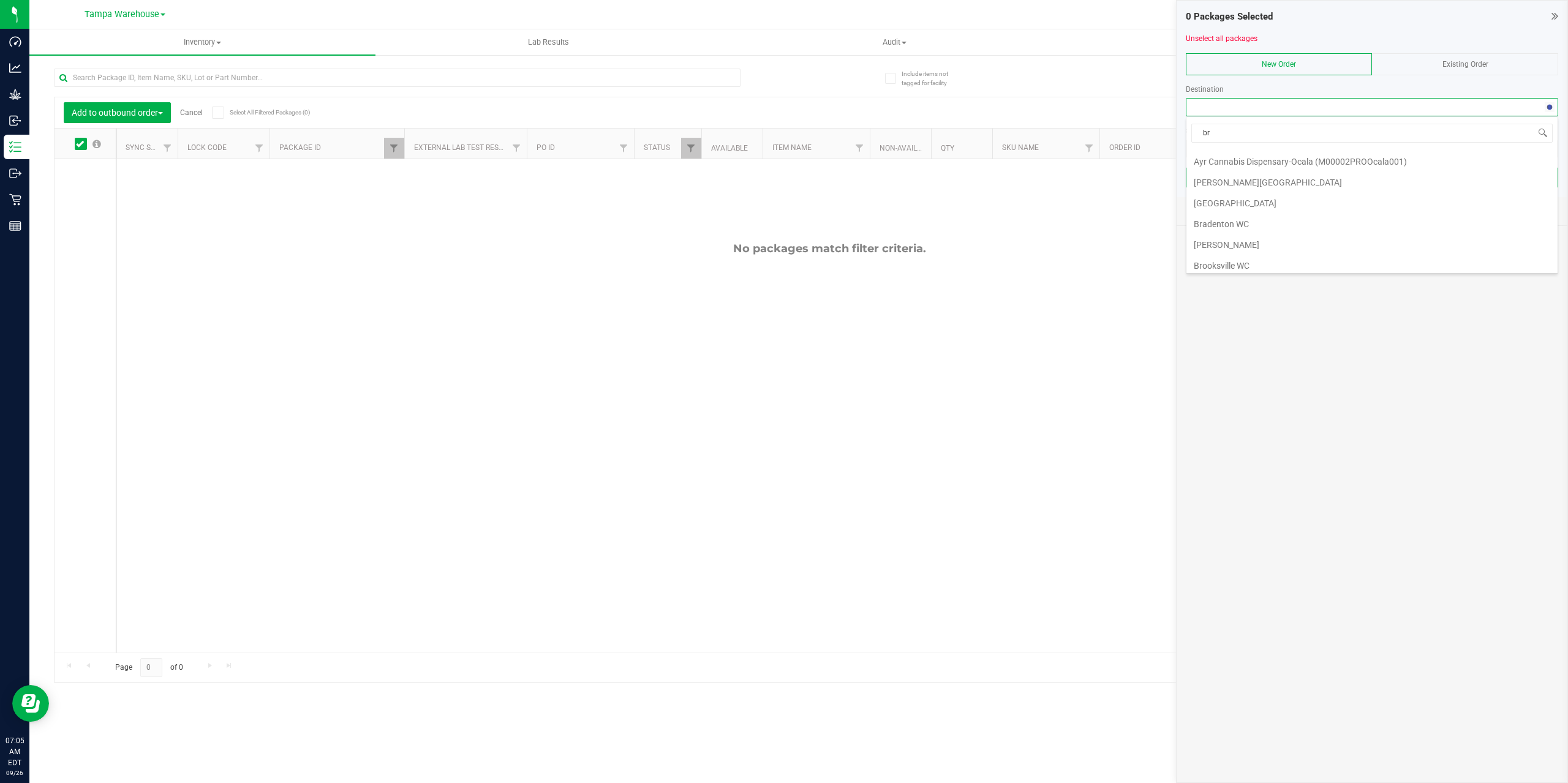
type input "bra"
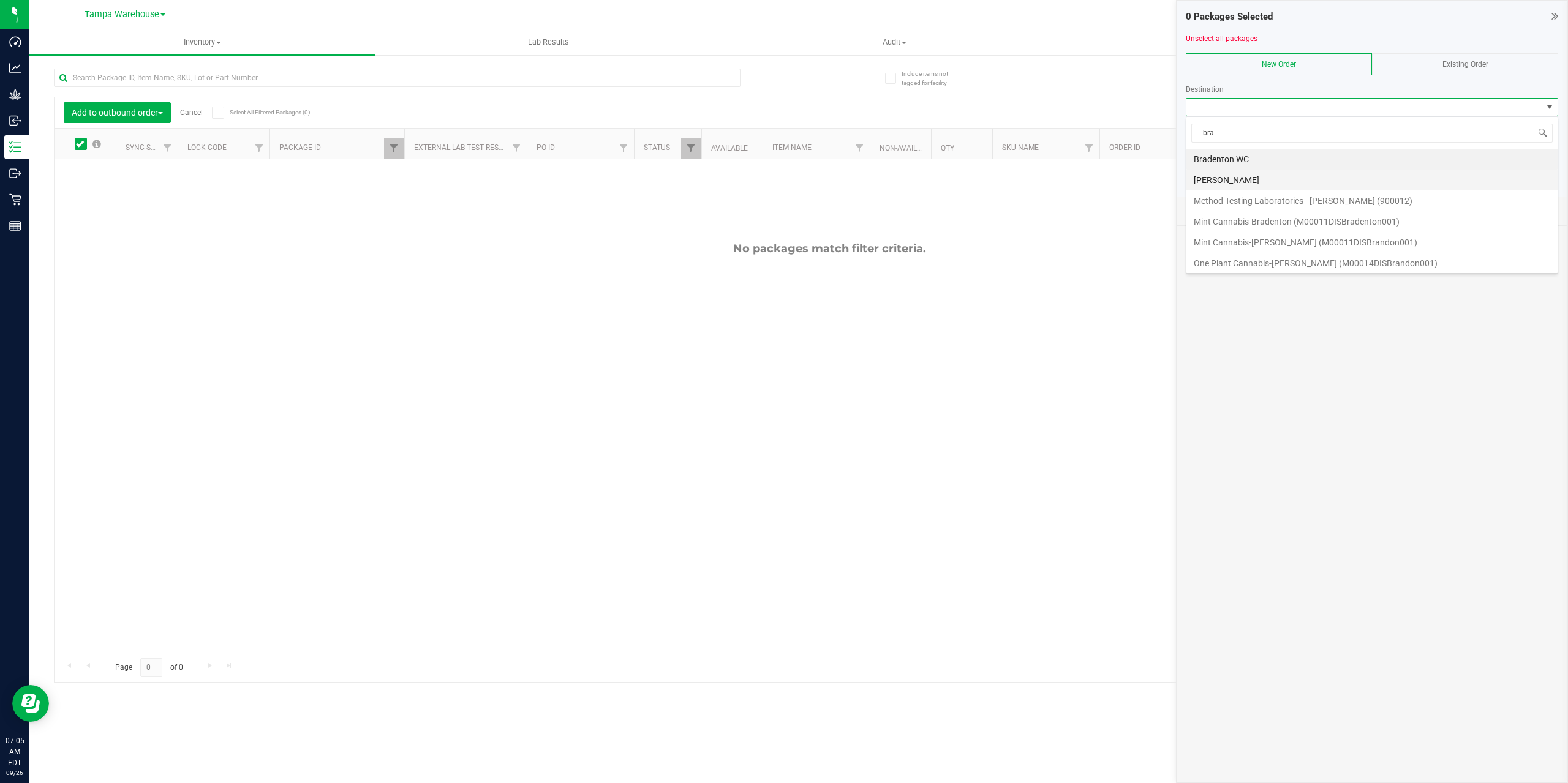
click at [1267, 176] on li "[PERSON_NAME]" at bounding box center [1372, 179] width 371 height 21
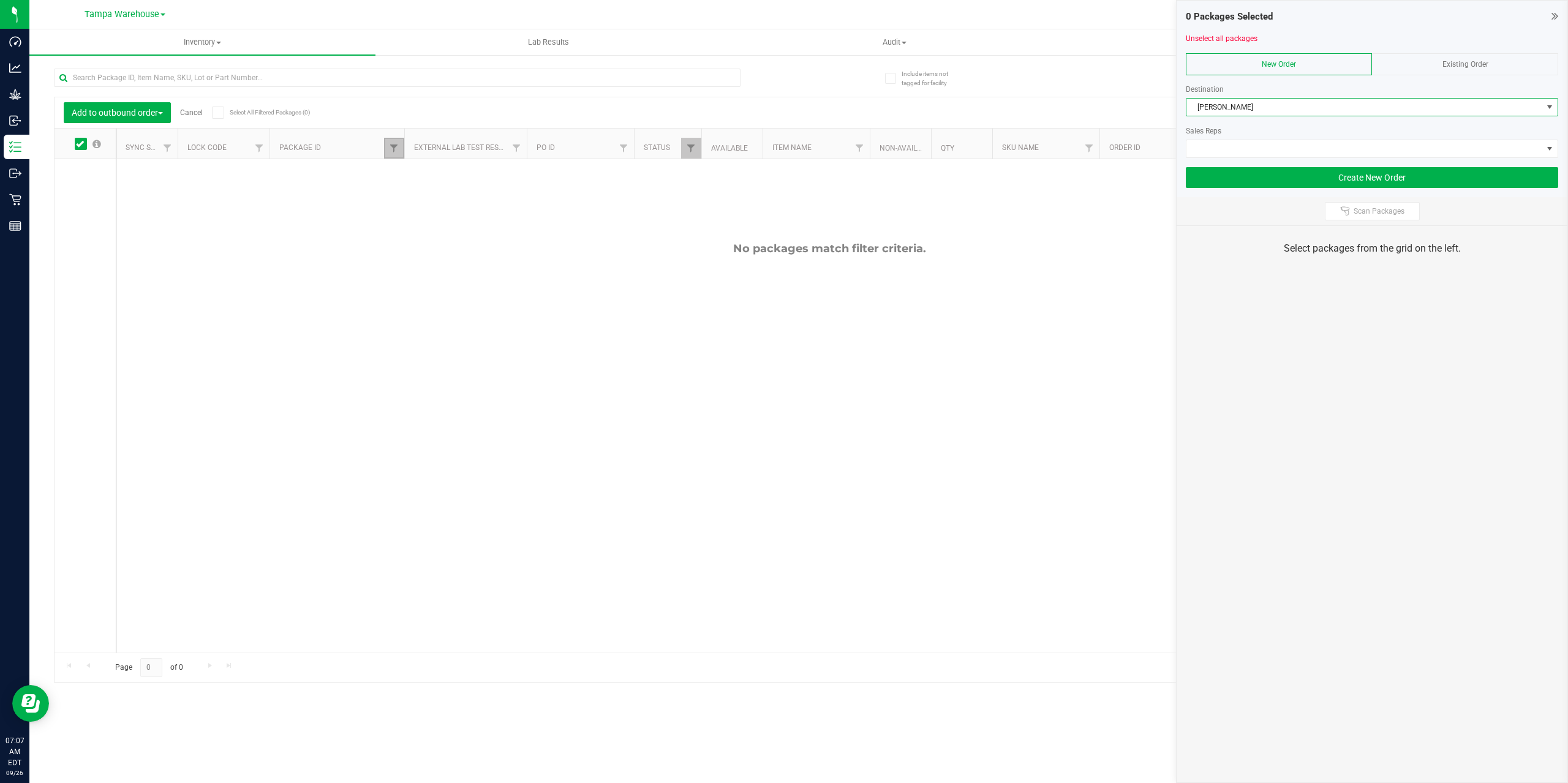
click at [391, 155] on link "Filter" at bounding box center [394, 147] width 21 height 21
click at [416, 215] on button "Filter" at bounding box center [420, 208] width 59 height 27
click at [401, 150] on link "Filter" at bounding box center [394, 147] width 21 height 21
click at [427, 216] on button "Filter" at bounding box center [420, 208] width 59 height 27
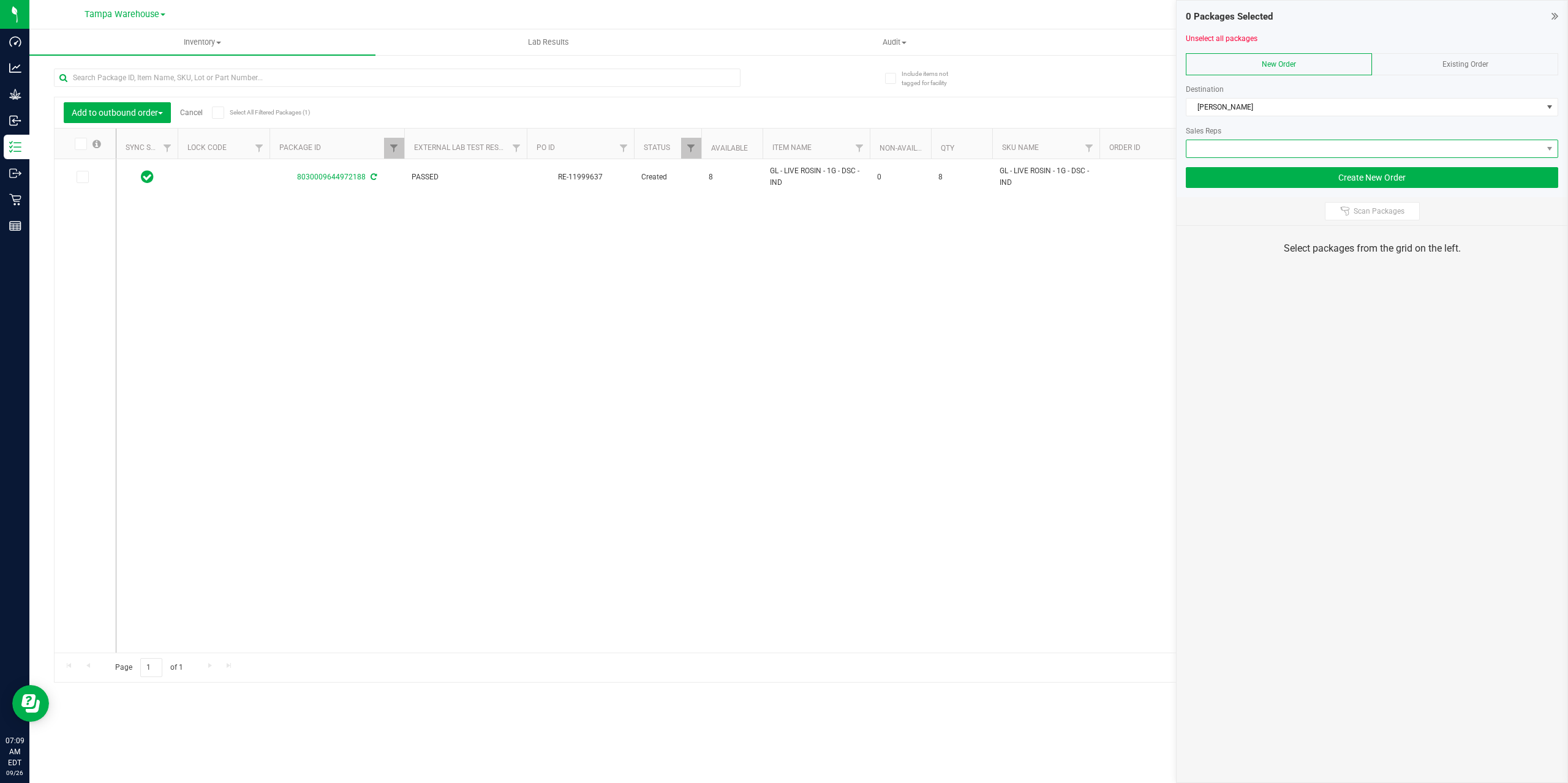
click at [1311, 154] on span at bounding box center [1364, 149] width 356 height 17
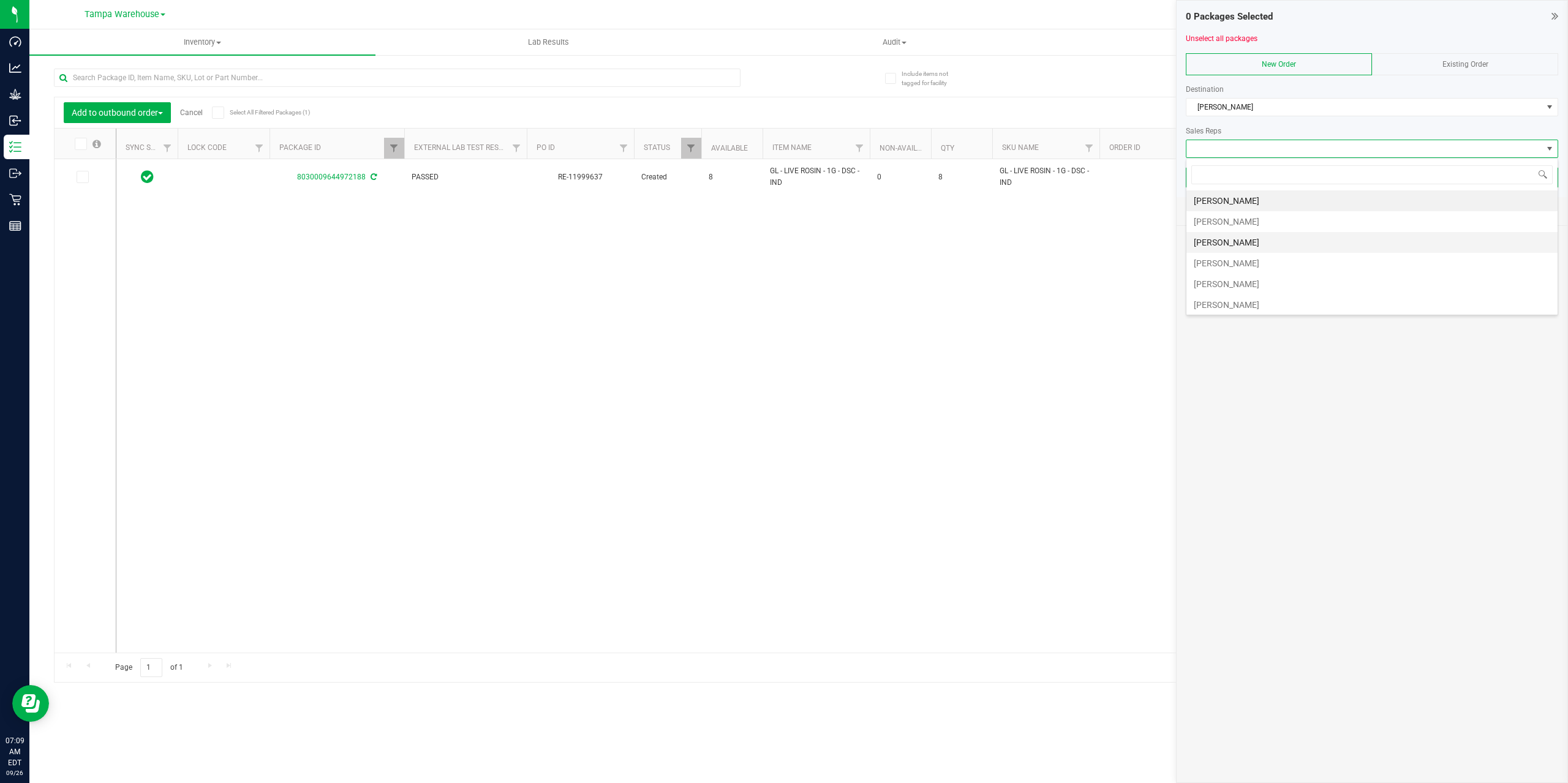
scroll to position [315, 0]
click at [1296, 238] on li "Jared Rumore" at bounding box center [1372, 240] width 371 height 21
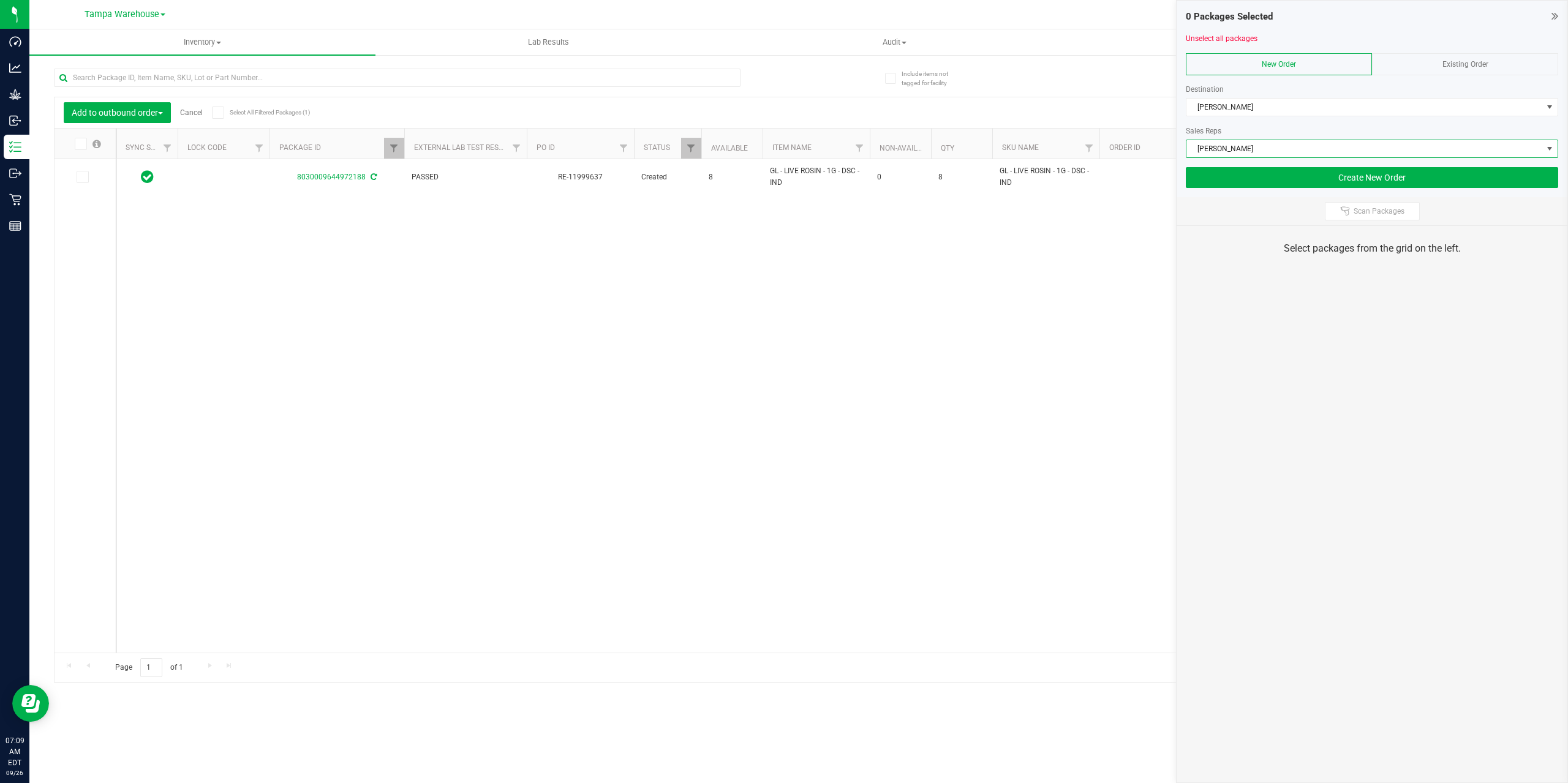
click at [218, 113] on icon at bounding box center [218, 113] width 8 height 0
click at [0, 0] on input "Select All Filtered Packages (1)" at bounding box center [0, 0] width 0 height 0
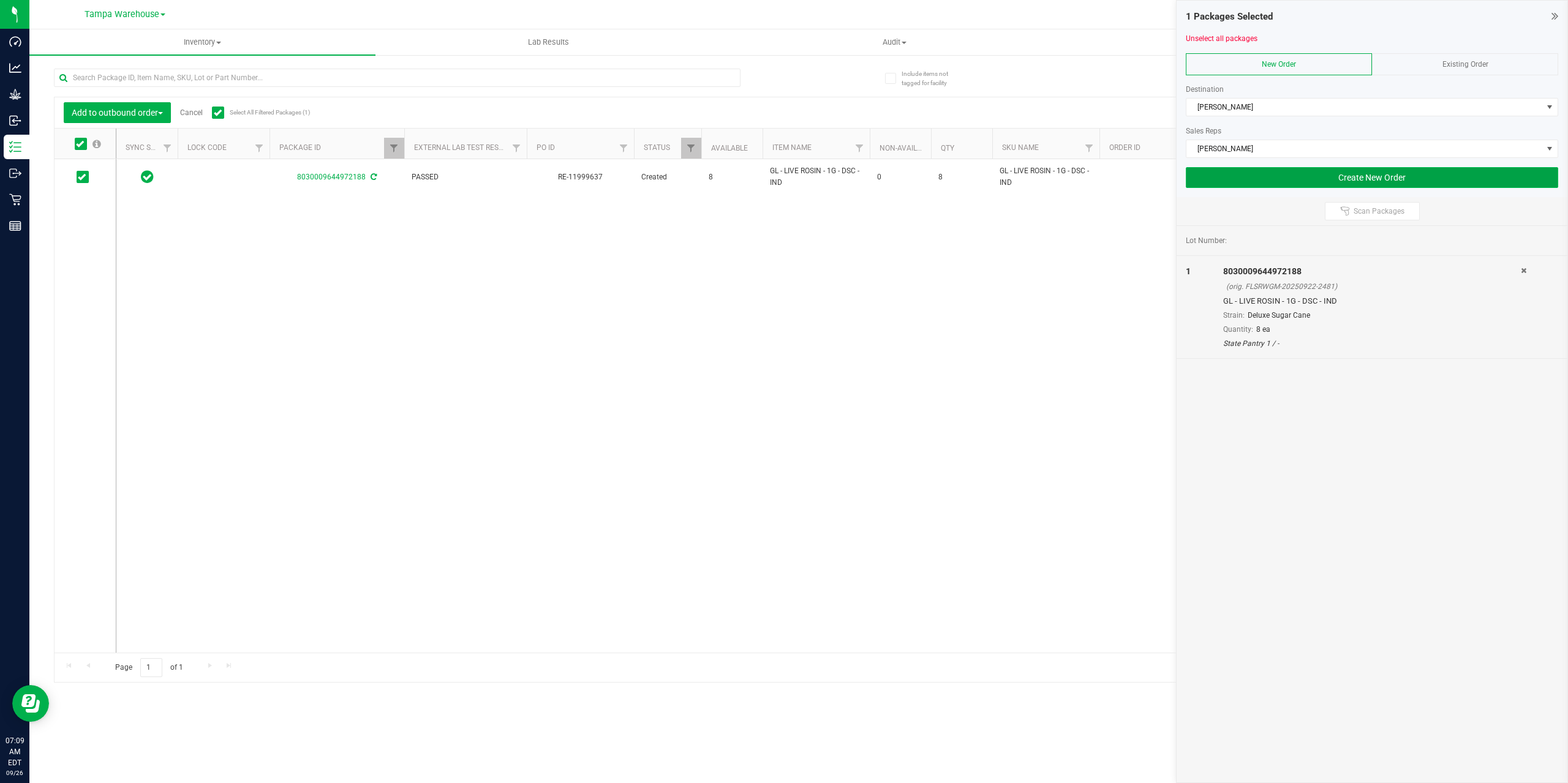
click at [1321, 179] on button "Create New Order" at bounding box center [1372, 177] width 372 height 21
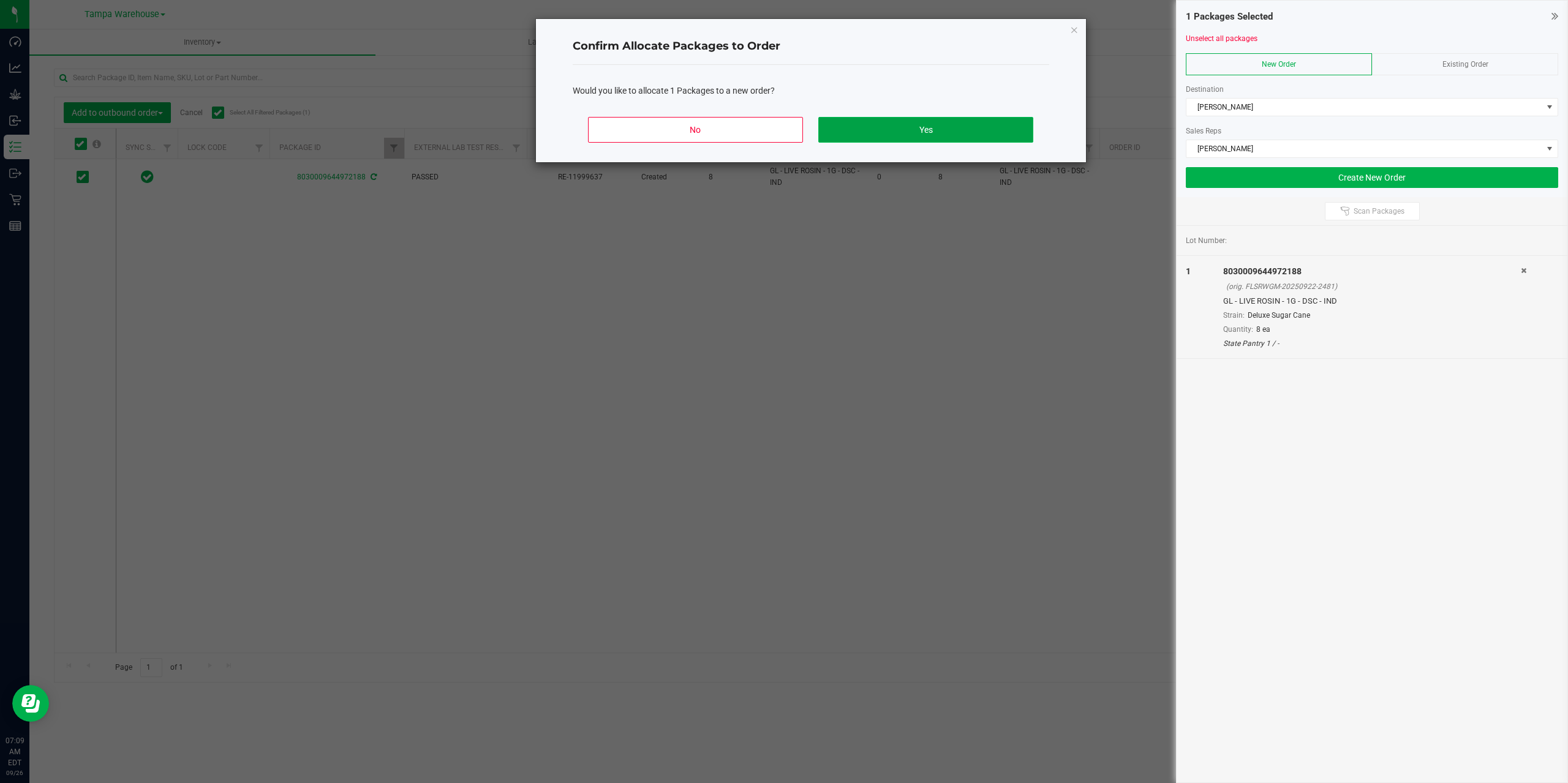
click at [1023, 124] on button "Yes" at bounding box center [925, 130] width 214 height 26
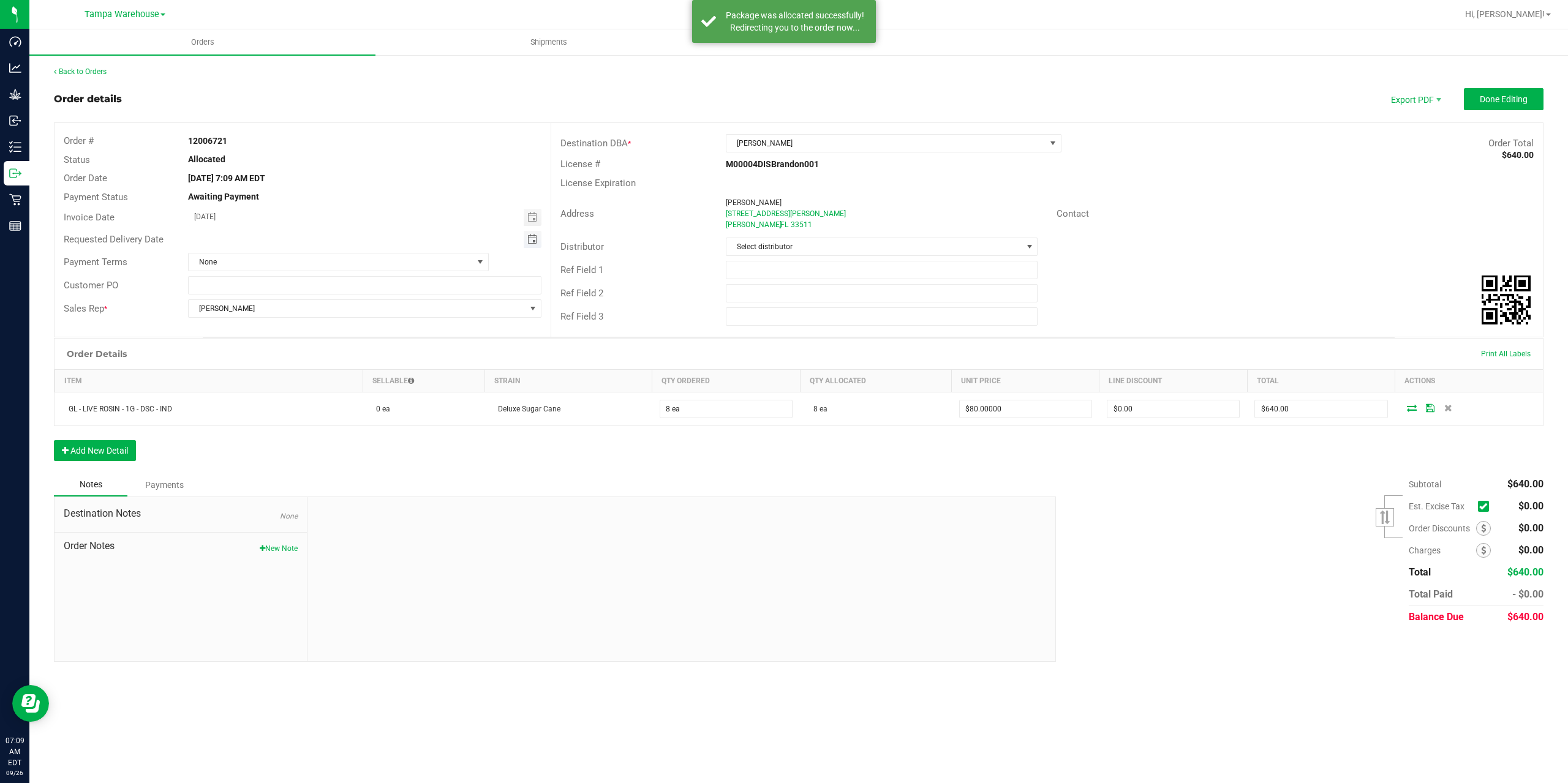
click at [537, 241] on span "Toggle calendar" at bounding box center [532, 240] width 10 height 10
click at [333, 360] on span "26" at bounding box center [332, 360] width 18 height 19
type input "[DATE]"
click at [819, 271] on input "text" at bounding box center [882, 270] width 313 height 18
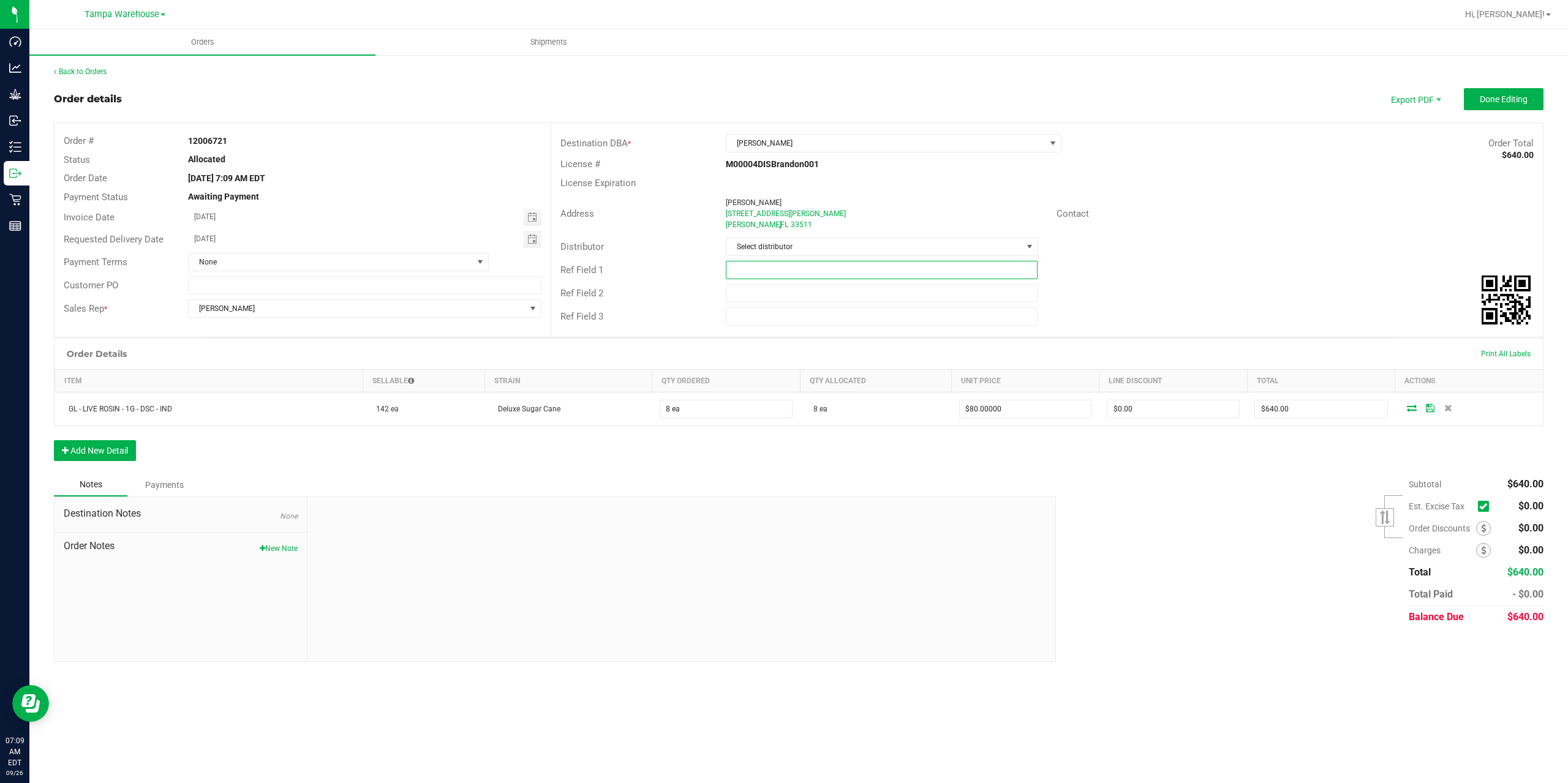
type input "b"
type input "BRA WC"
click at [771, 287] on input "text" at bounding box center [882, 293] width 313 height 18
type input "CANNABIS"
click at [1200, 299] on div "Ref Field 2 CANNABIS" at bounding box center [1047, 293] width 992 height 23
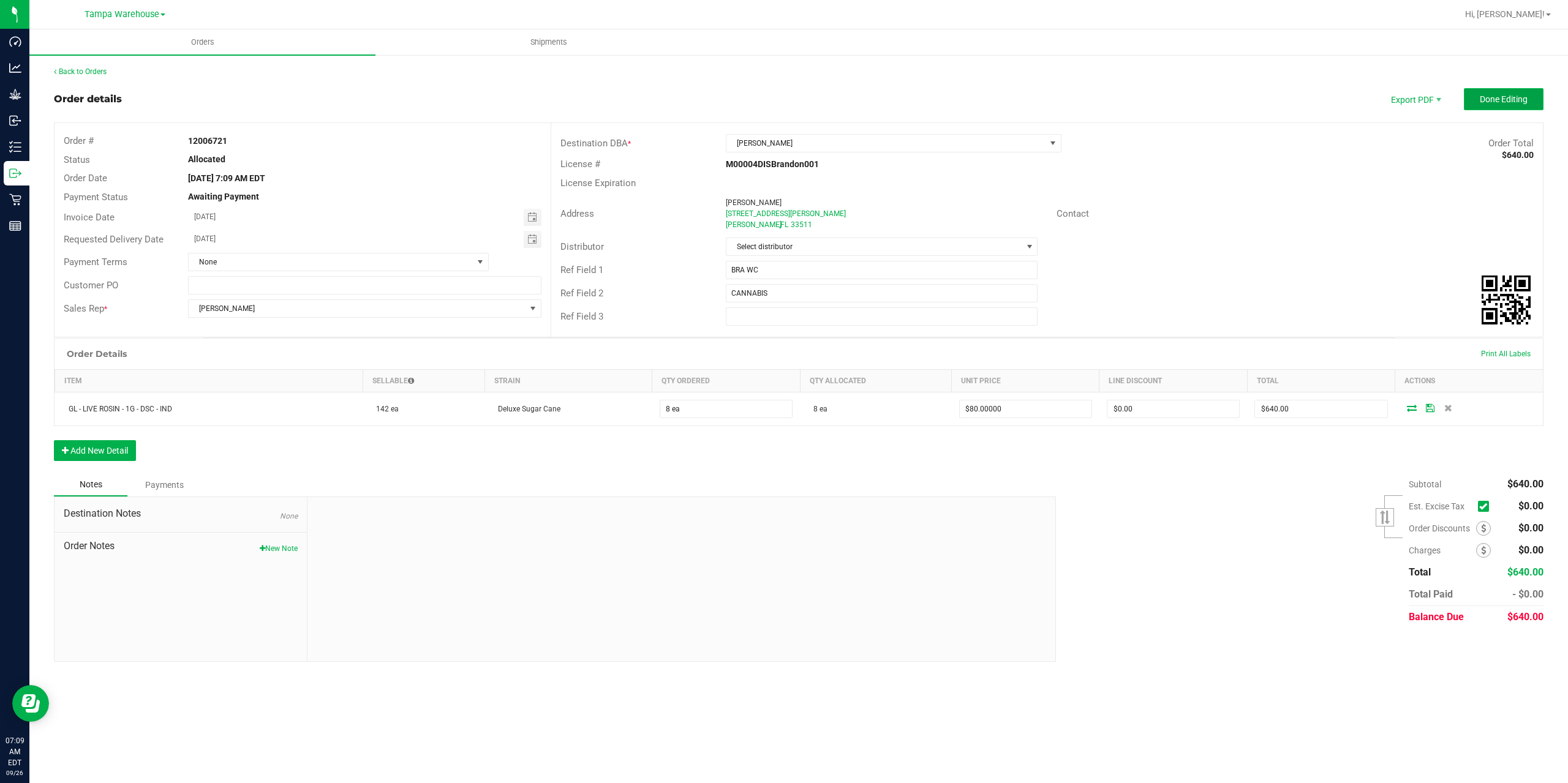
click at [1511, 93] on button "Done Editing" at bounding box center [1503, 98] width 79 height 22
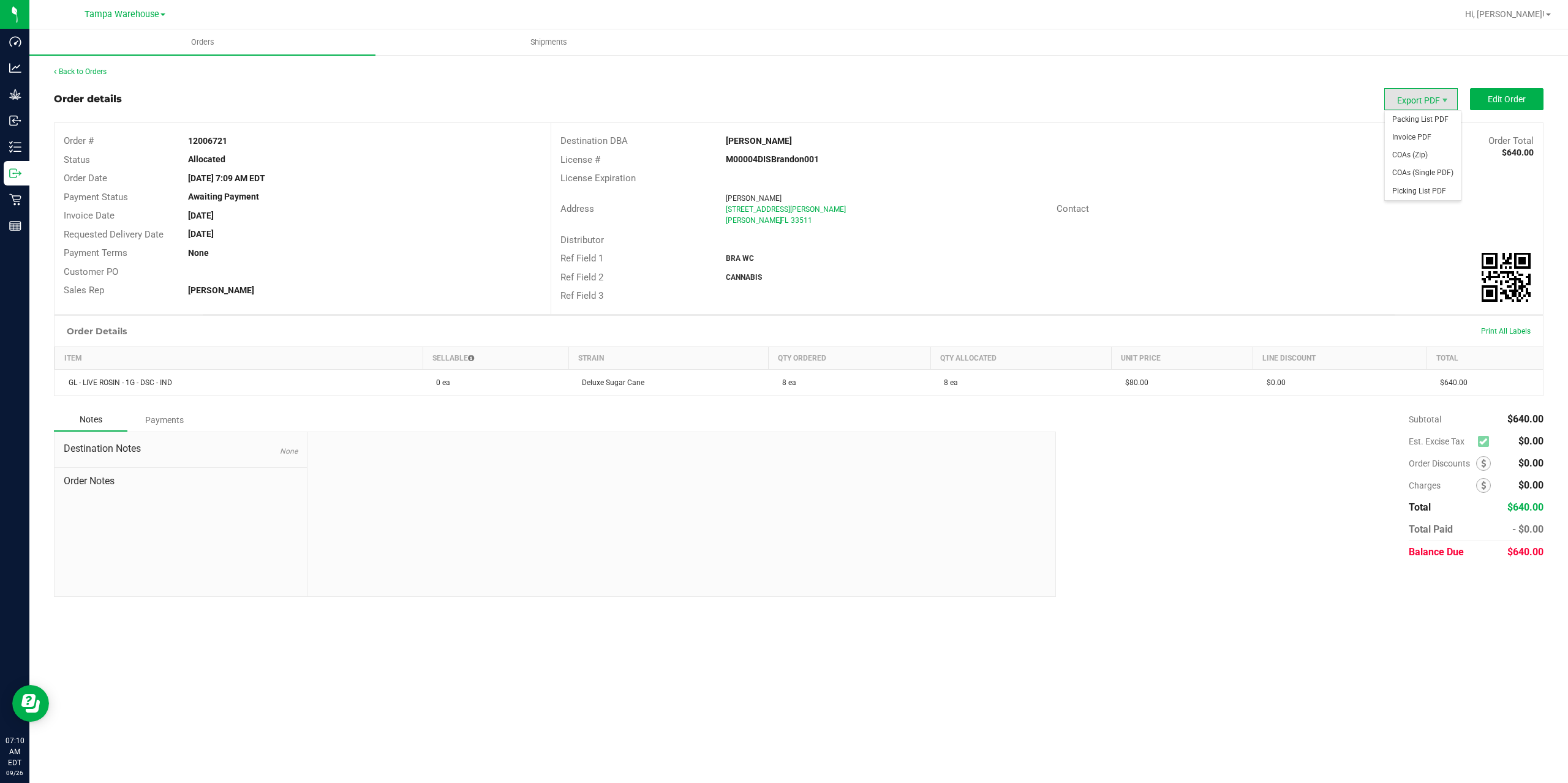
click at [1428, 93] on span "Export PDF" at bounding box center [1421, 98] width 74 height 22
click at [1422, 123] on span "Packing List PDF" at bounding box center [1422, 119] width 76 height 18
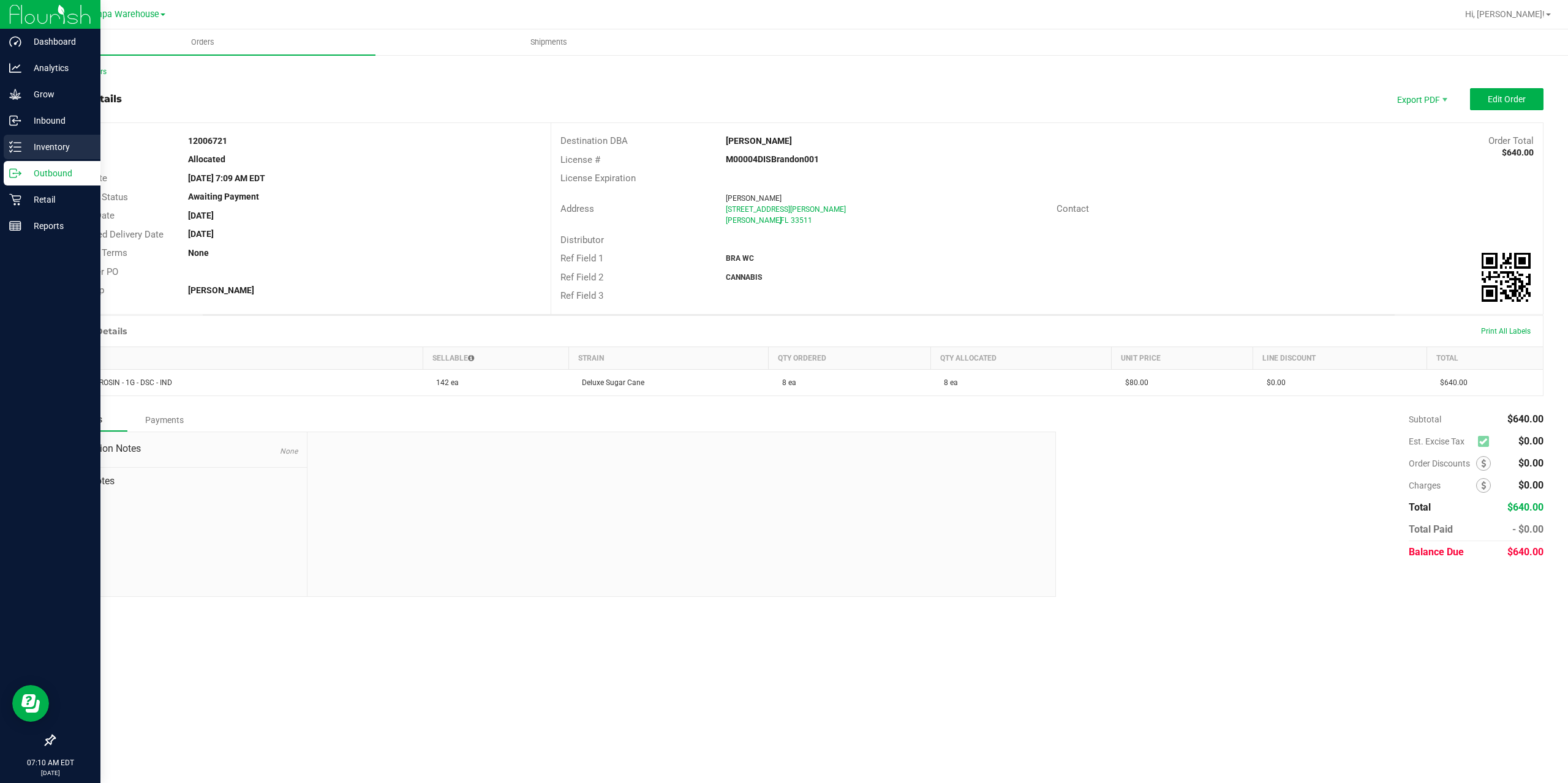
click at [13, 145] on icon at bounding box center [15, 147] width 12 height 12
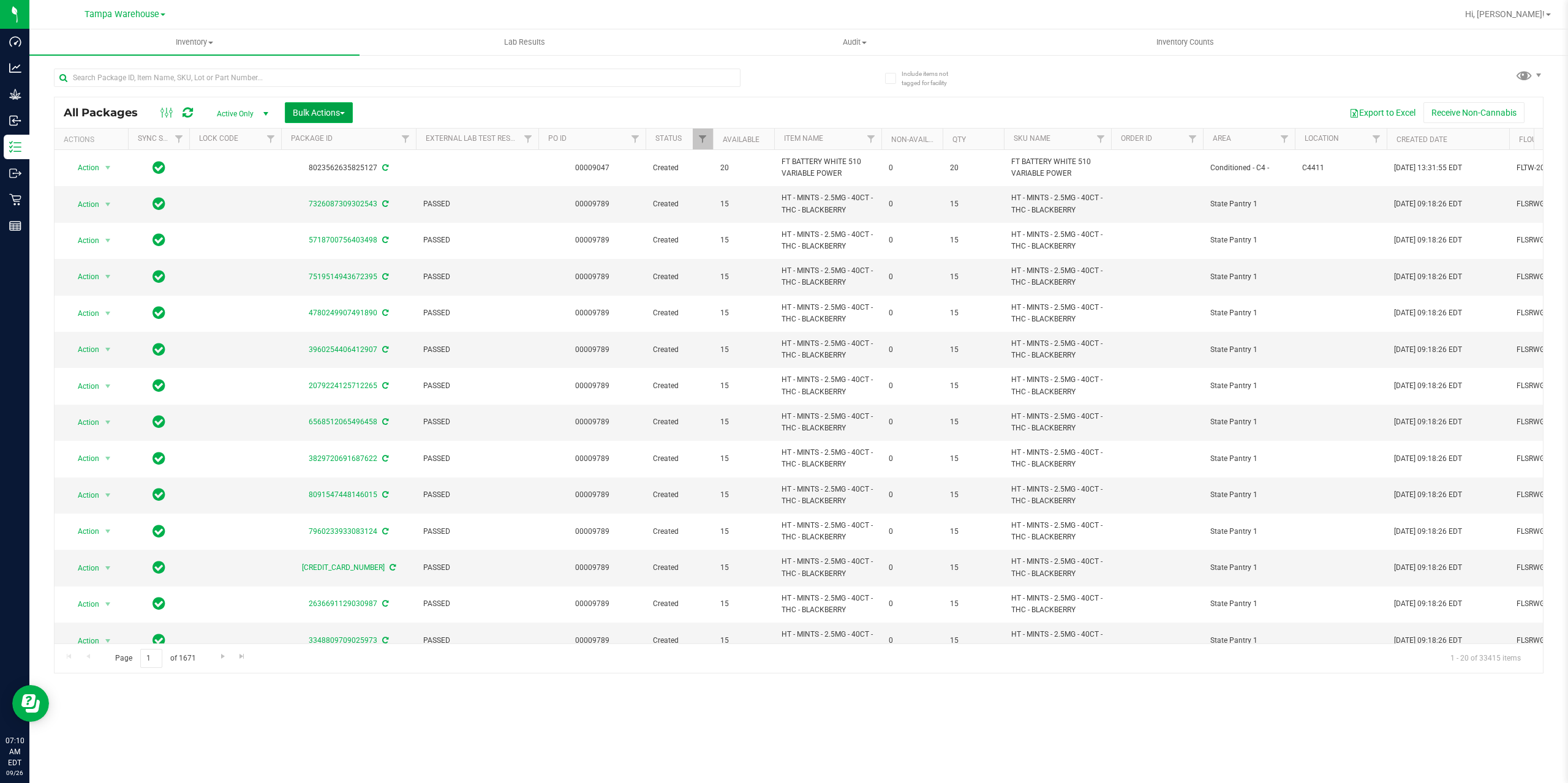
click at [310, 117] on span "Bulk Actions" at bounding box center [318, 113] width 52 height 10
click at [332, 136] on span "Add to outbound order" at bounding box center [333, 140] width 83 height 10
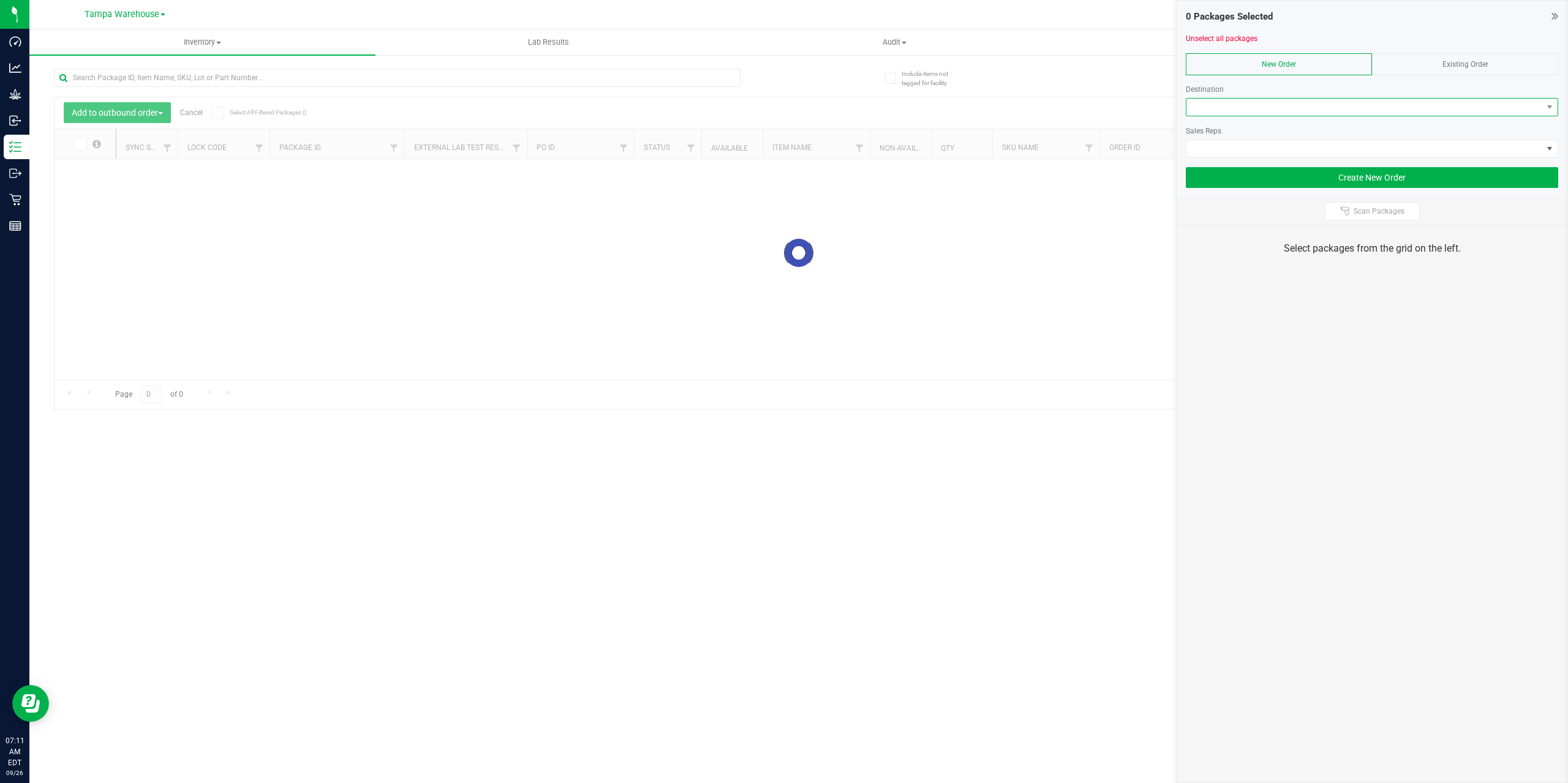
click at [1276, 111] on span at bounding box center [1364, 107] width 356 height 17
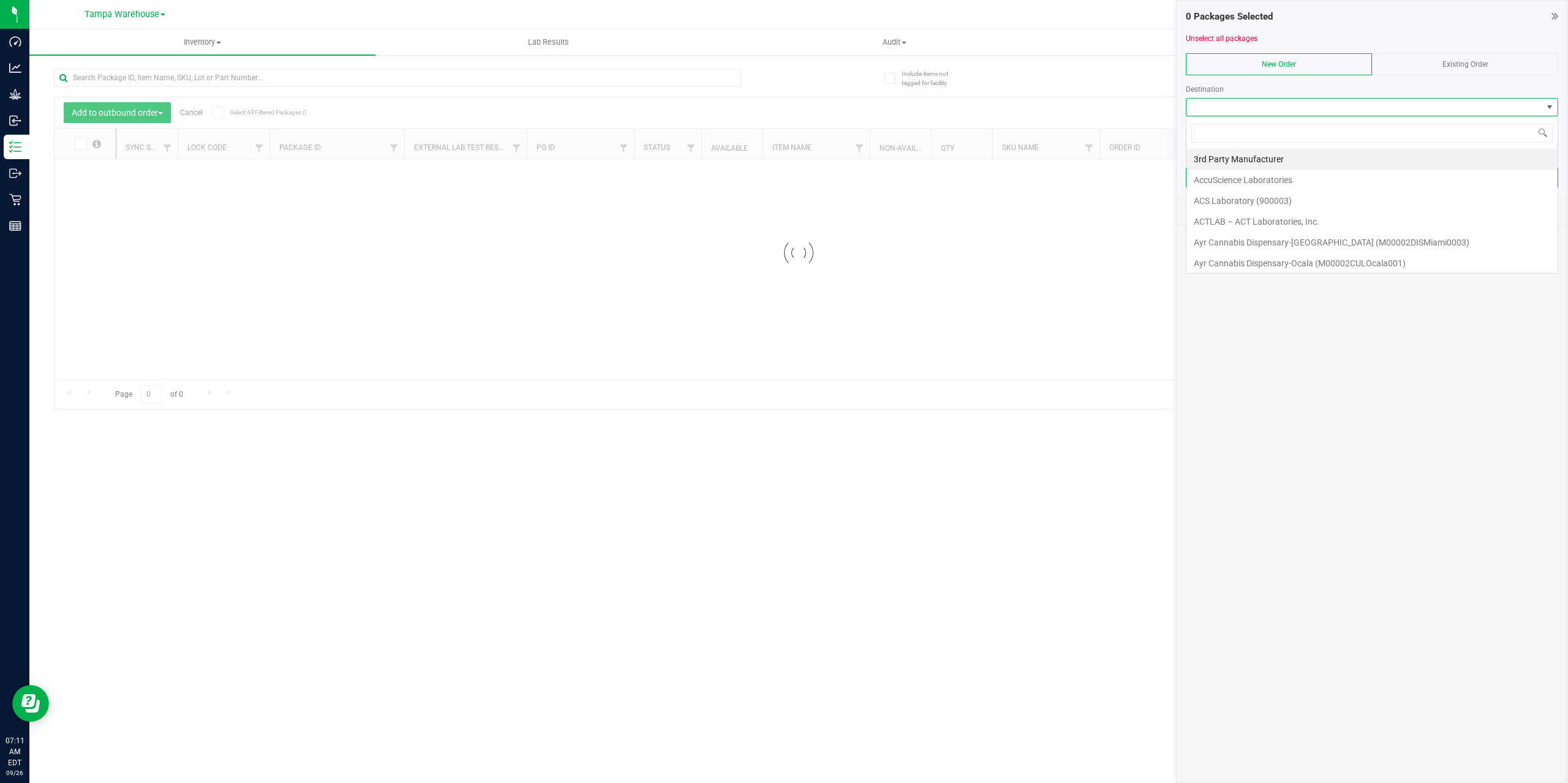
scroll to position [18, 372]
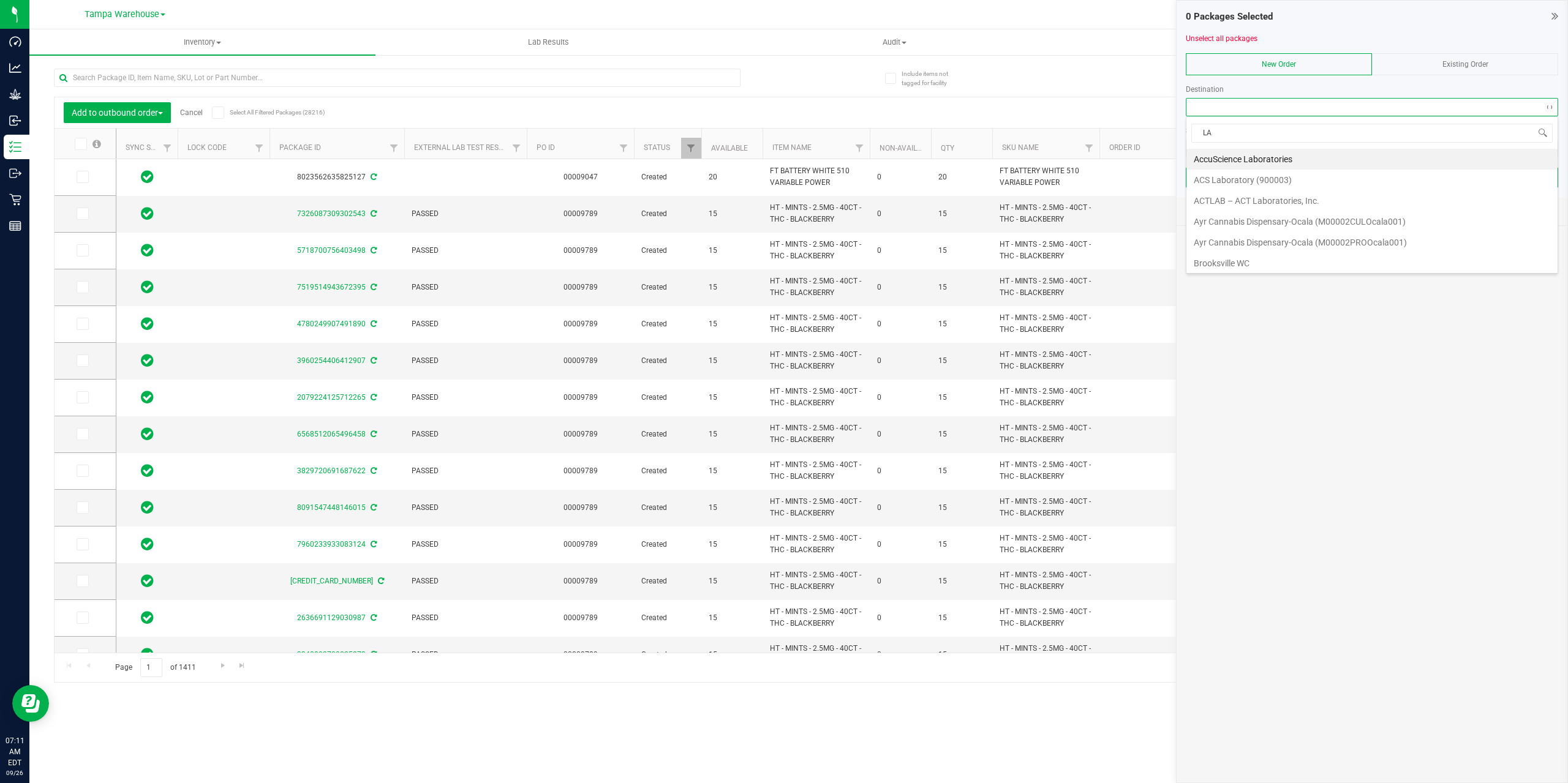
type input "LAK"
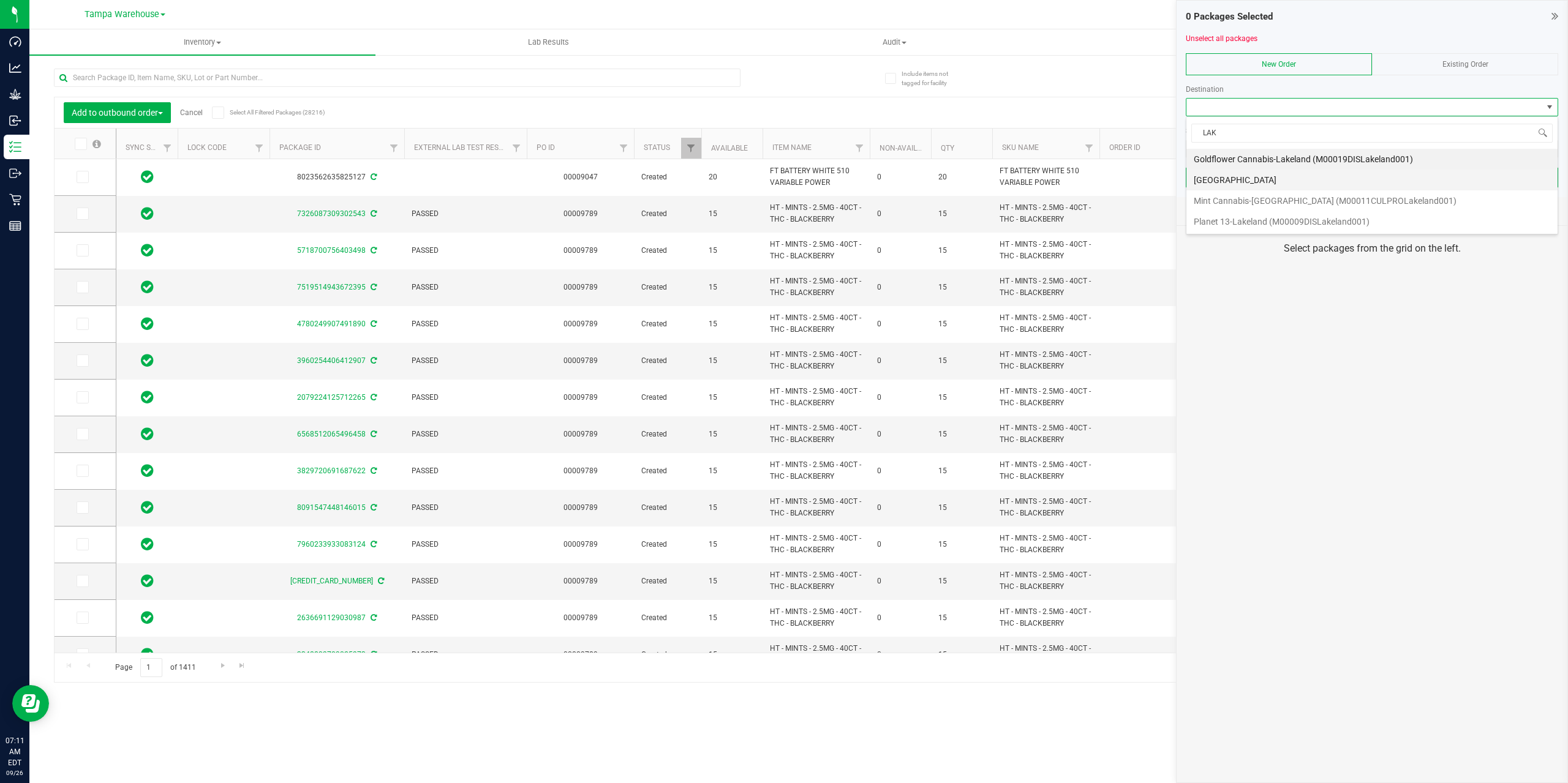
click at [1240, 183] on li "Lakeland WC" at bounding box center [1372, 179] width 371 height 21
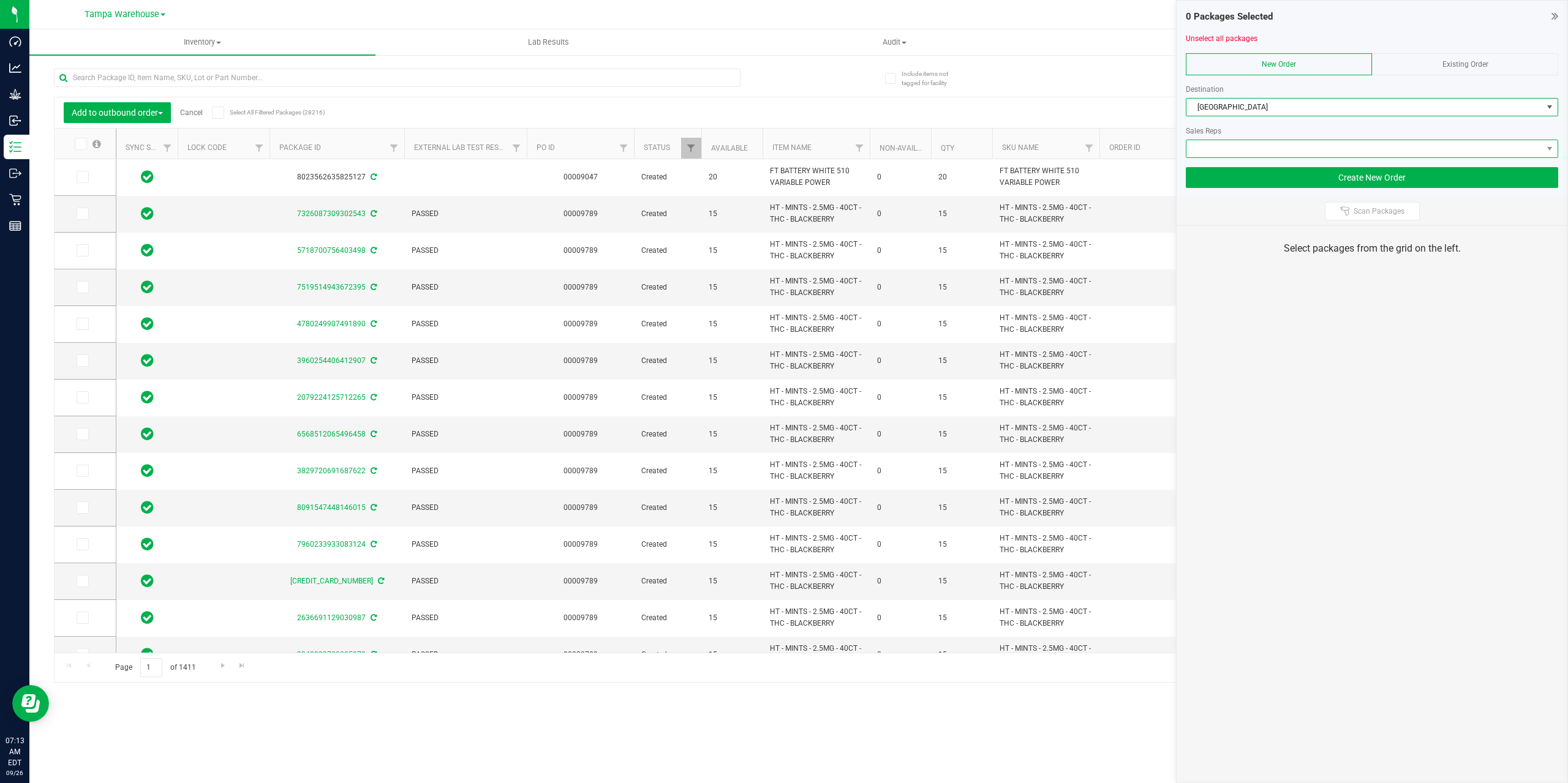
click at [1288, 146] on span at bounding box center [1364, 149] width 356 height 17
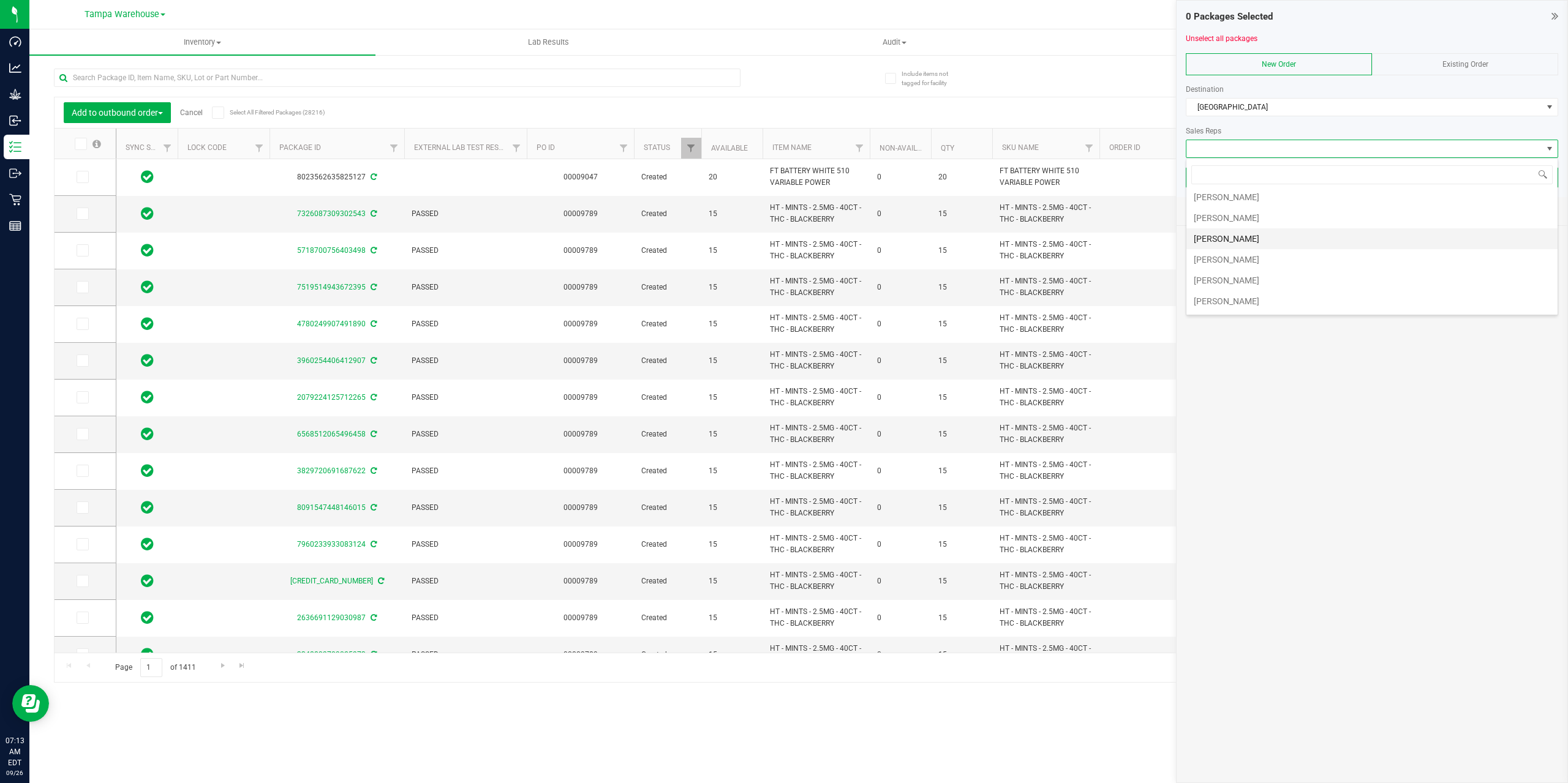
scroll to position [315, 0]
click at [1276, 241] on li "[PERSON_NAME]" at bounding box center [1372, 240] width 371 height 21
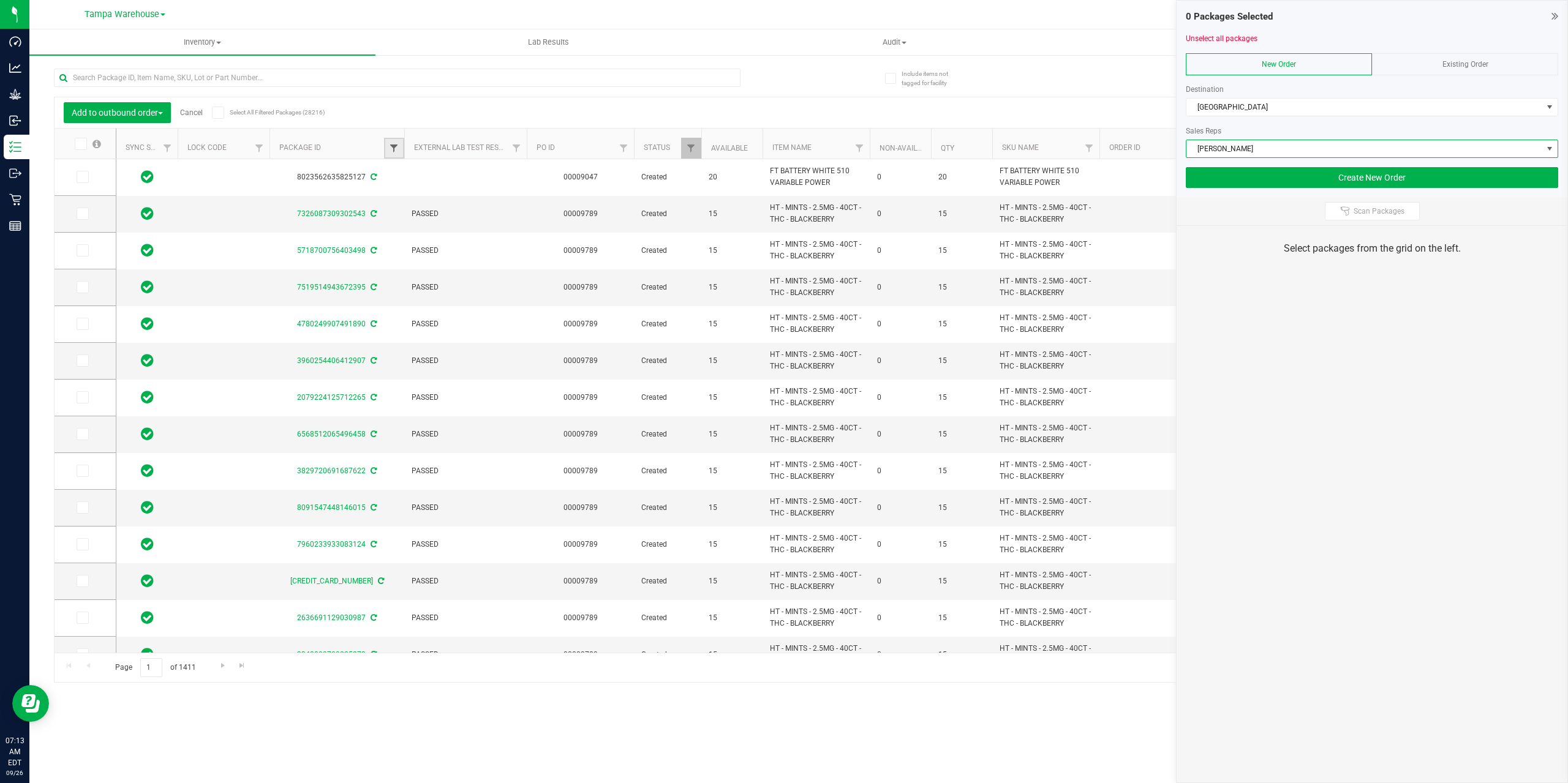
click at [394, 150] on span "Filter" at bounding box center [394, 148] width 10 height 10
type input "71717"
click at [391, 194] on button "Filter" at bounding box center [420, 208] width 59 height 27
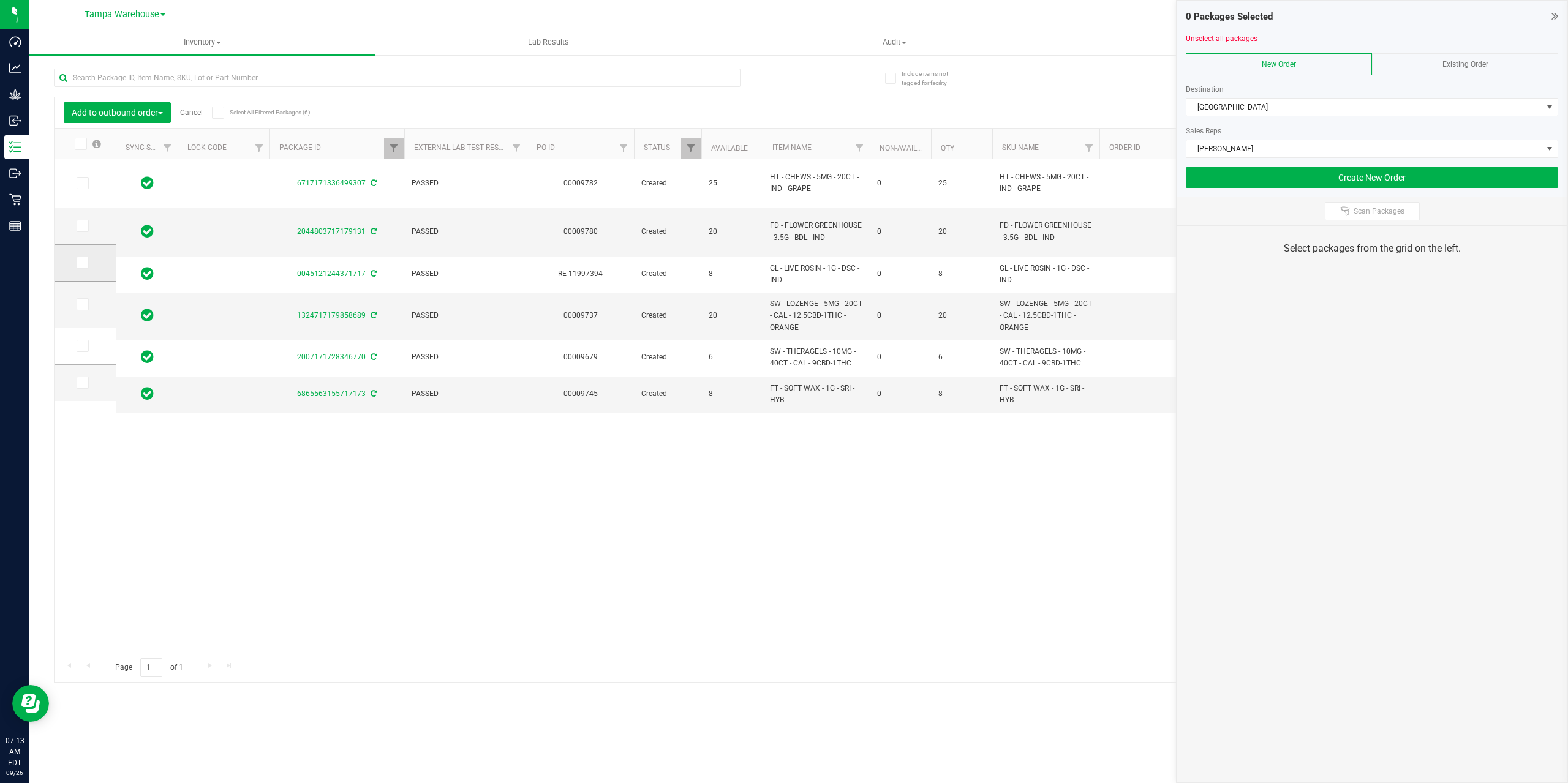
click at [86, 264] on span at bounding box center [82, 262] width 12 height 12
click at [0, 0] on input "checkbox" at bounding box center [0, 0] width 0 height 0
click at [1289, 187] on button "Create New Order" at bounding box center [1372, 177] width 372 height 21
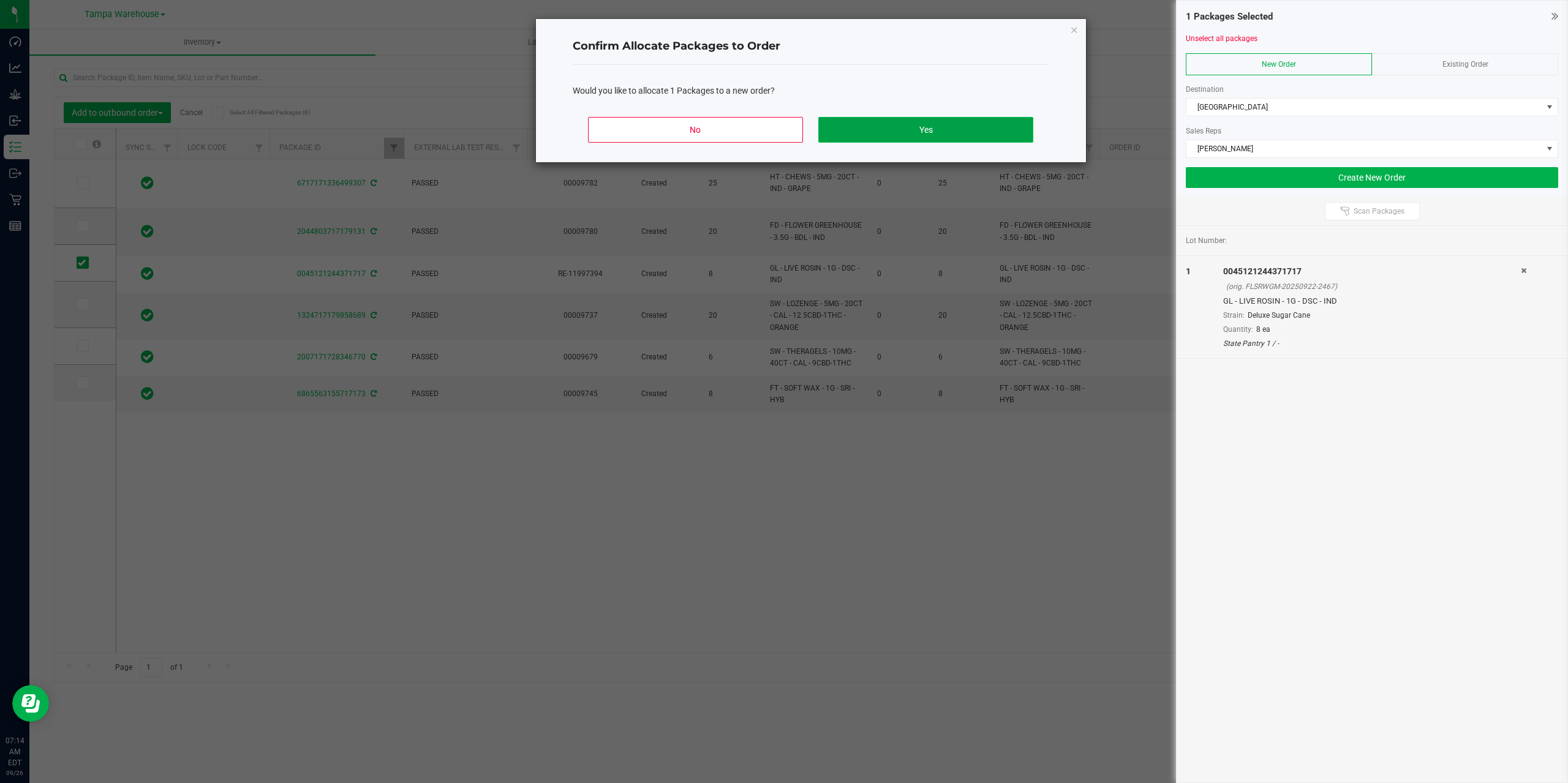
click at [998, 123] on button "Yes" at bounding box center [925, 130] width 214 height 26
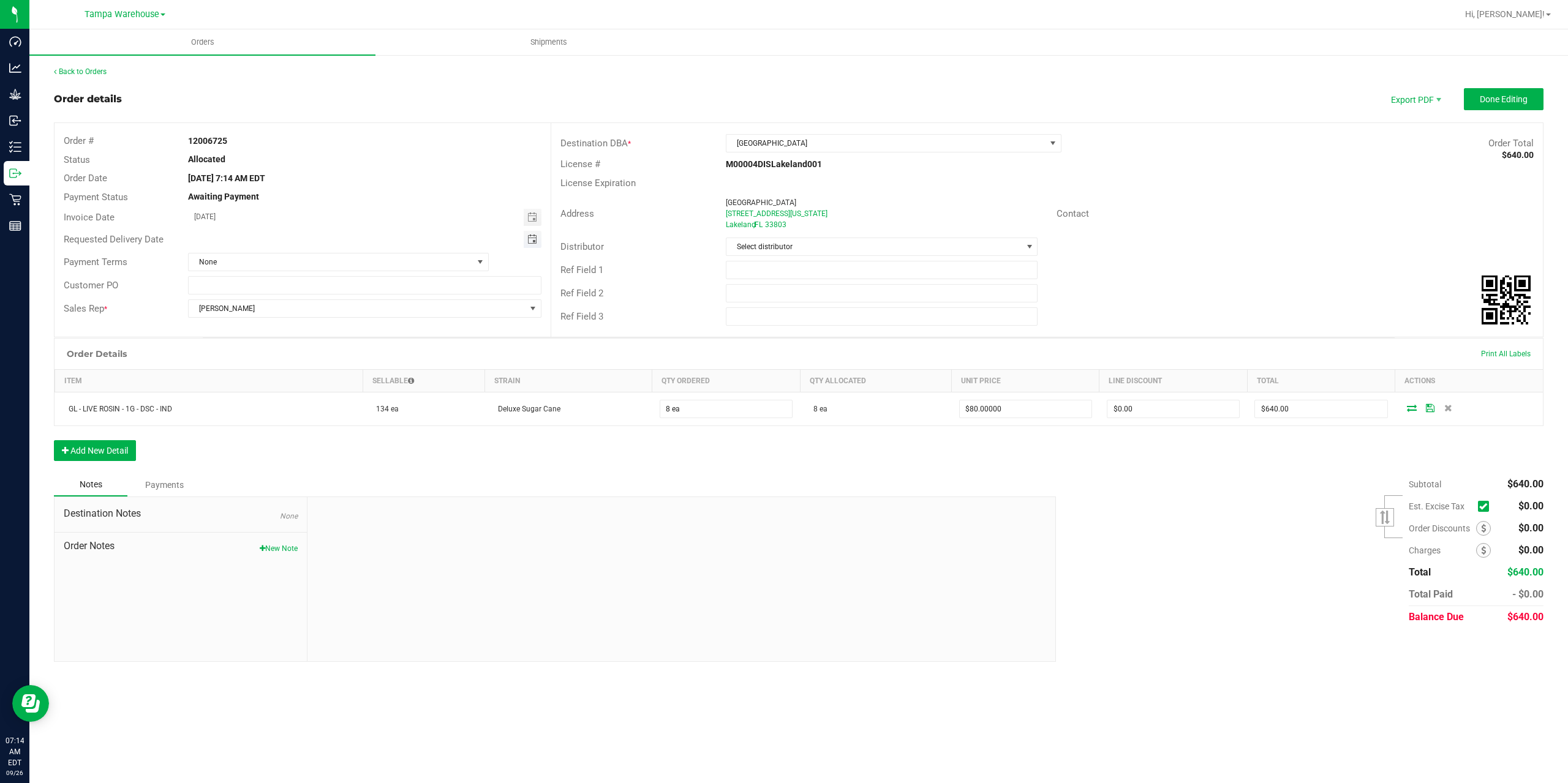
click at [532, 240] on span "Toggle calendar" at bounding box center [532, 240] width 10 height 10
click at [331, 363] on span "26" at bounding box center [332, 360] width 18 height 19
type input "[DATE]"
click at [859, 272] on input "text" at bounding box center [882, 270] width 313 height 18
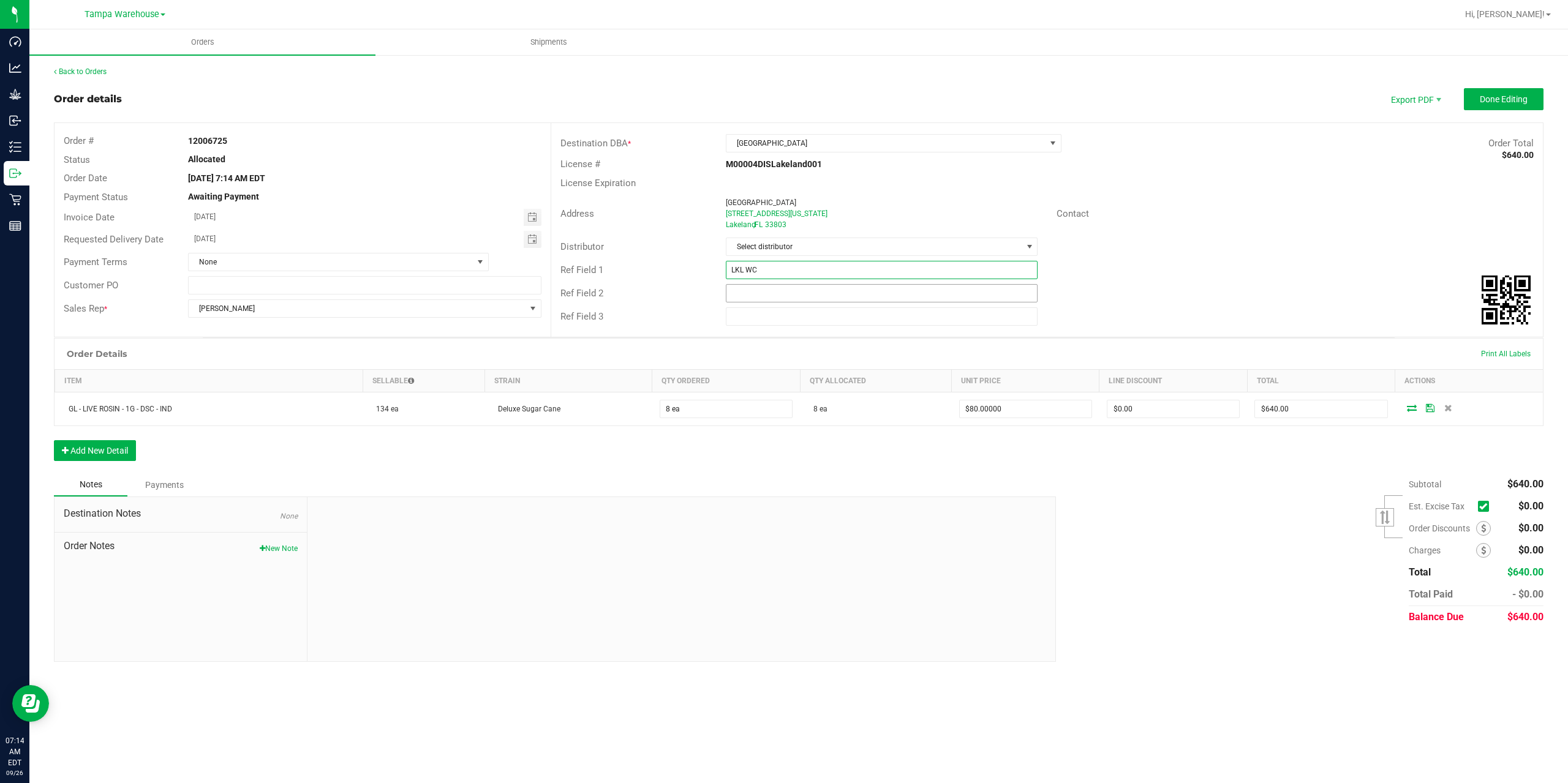
type input "LKL WC"
click at [778, 297] on input "text" at bounding box center [882, 293] width 313 height 18
type input "CANNABIS"
click at [1506, 96] on span "Done Editing" at bounding box center [1503, 99] width 47 height 10
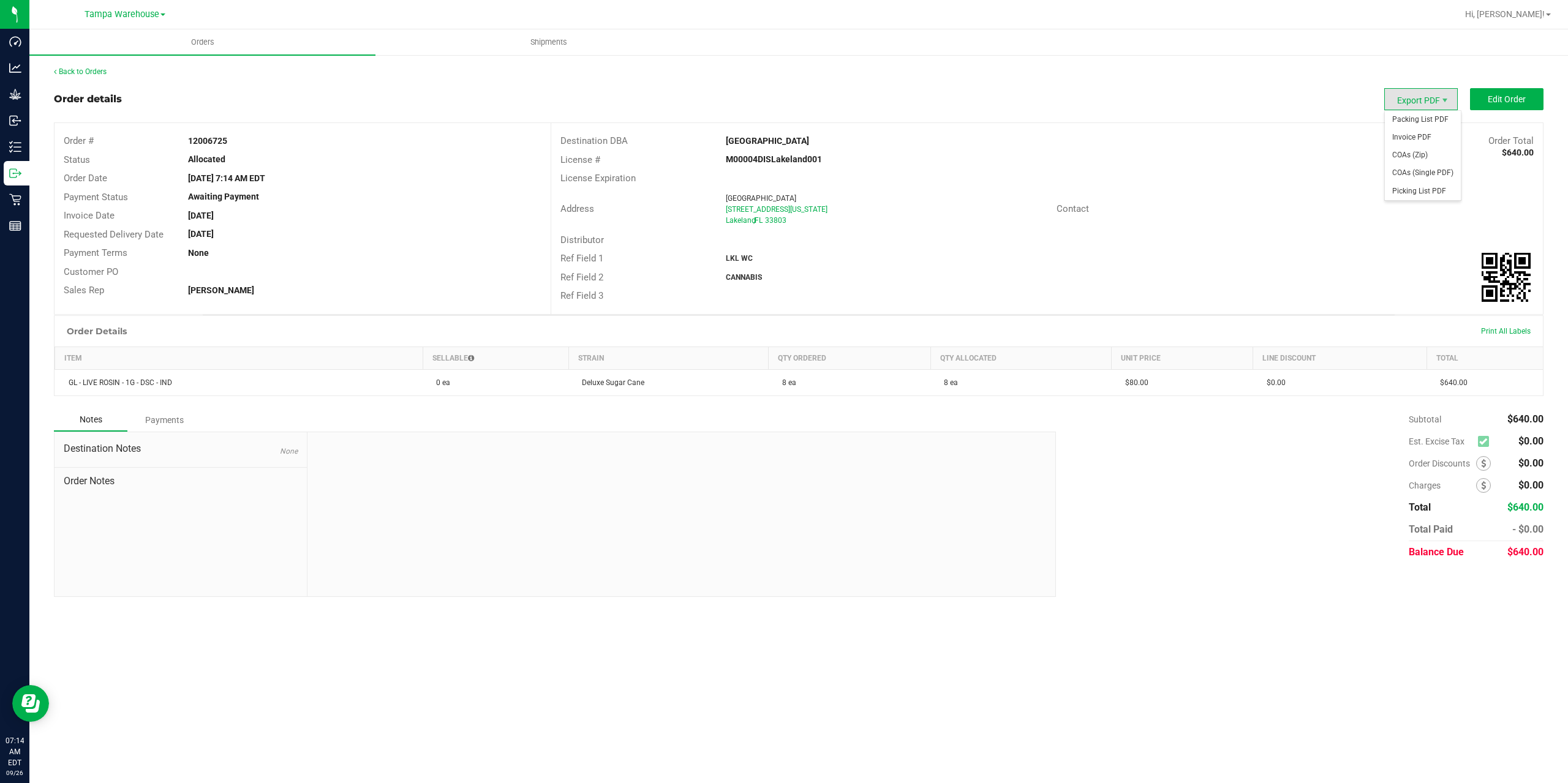
click at [1430, 101] on span "Export PDF" at bounding box center [1421, 98] width 74 height 22
click at [1430, 116] on span "Packing List PDF" at bounding box center [1422, 119] width 76 height 18
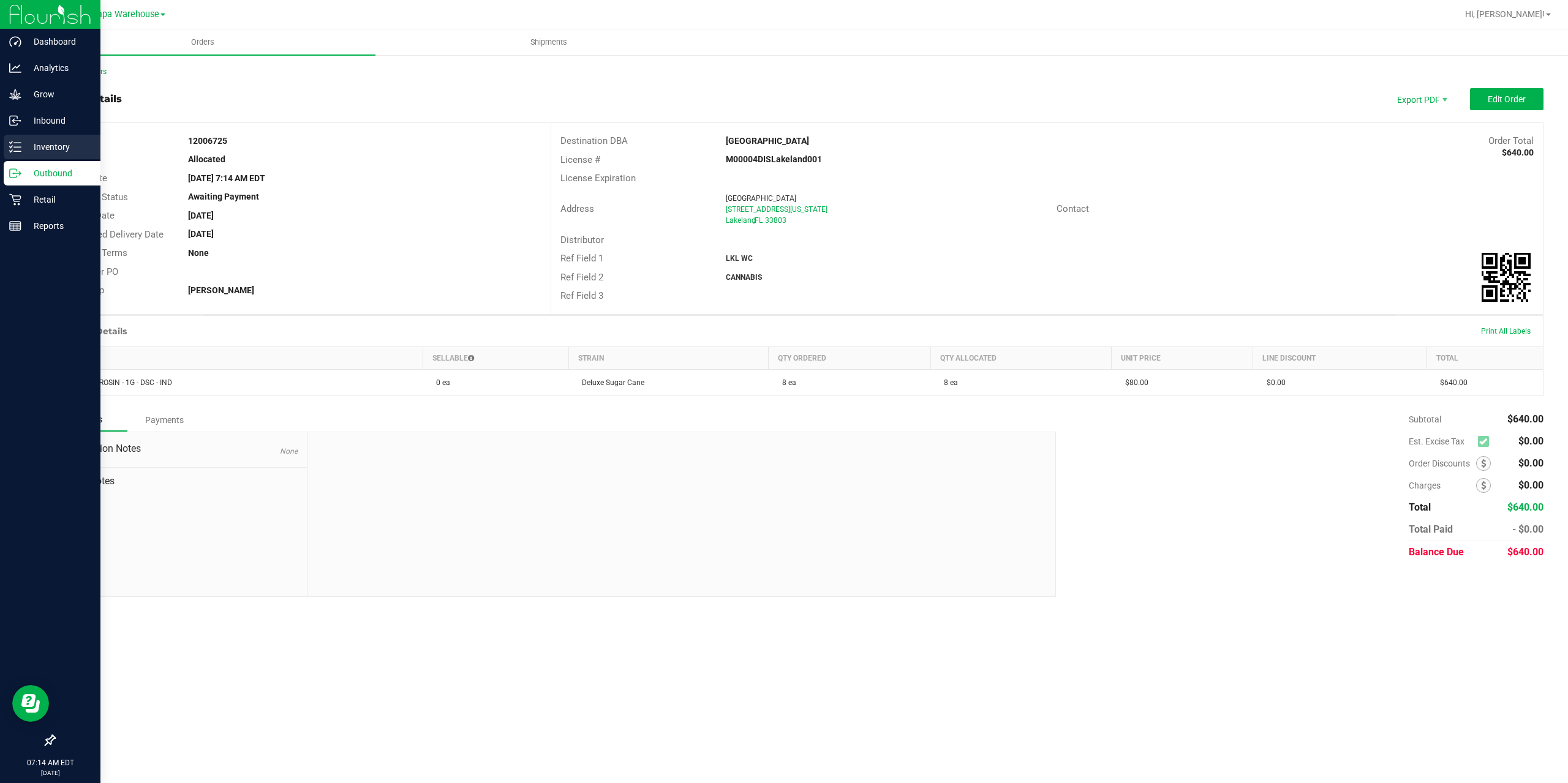
drag, startPoint x: 21, startPoint y: 150, endPoint x: 64, endPoint y: 140, distance: 44.1
click at [21, 150] on icon at bounding box center [15, 147] width 12 height 12
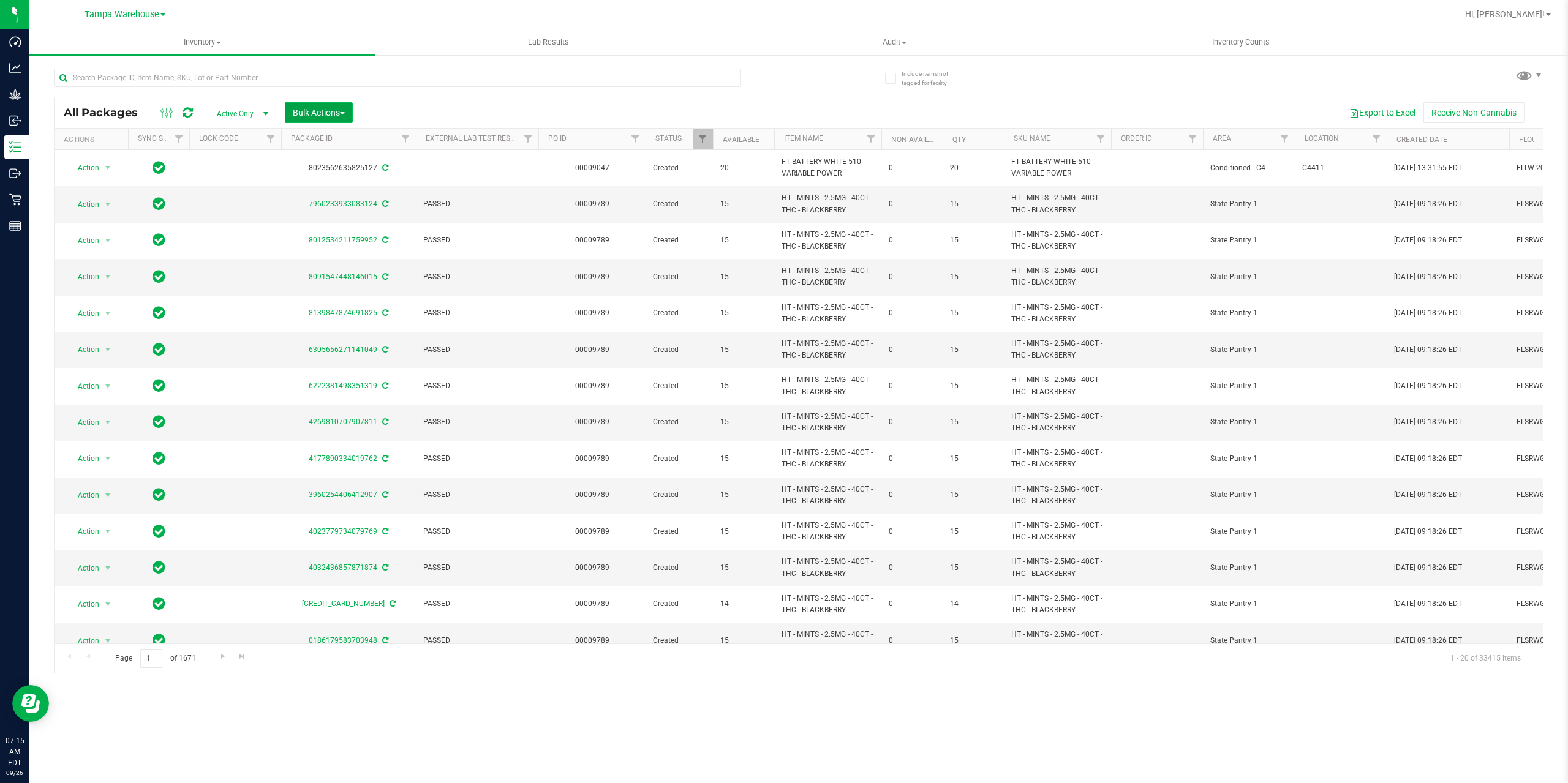
click at [335, 113] on span "Bulk Actions" at bounding box center [318, 113] width 52 height 10
click at [344, 139] on span "Add to outbound order" at bounding box center [333, 140] width 83 height 10
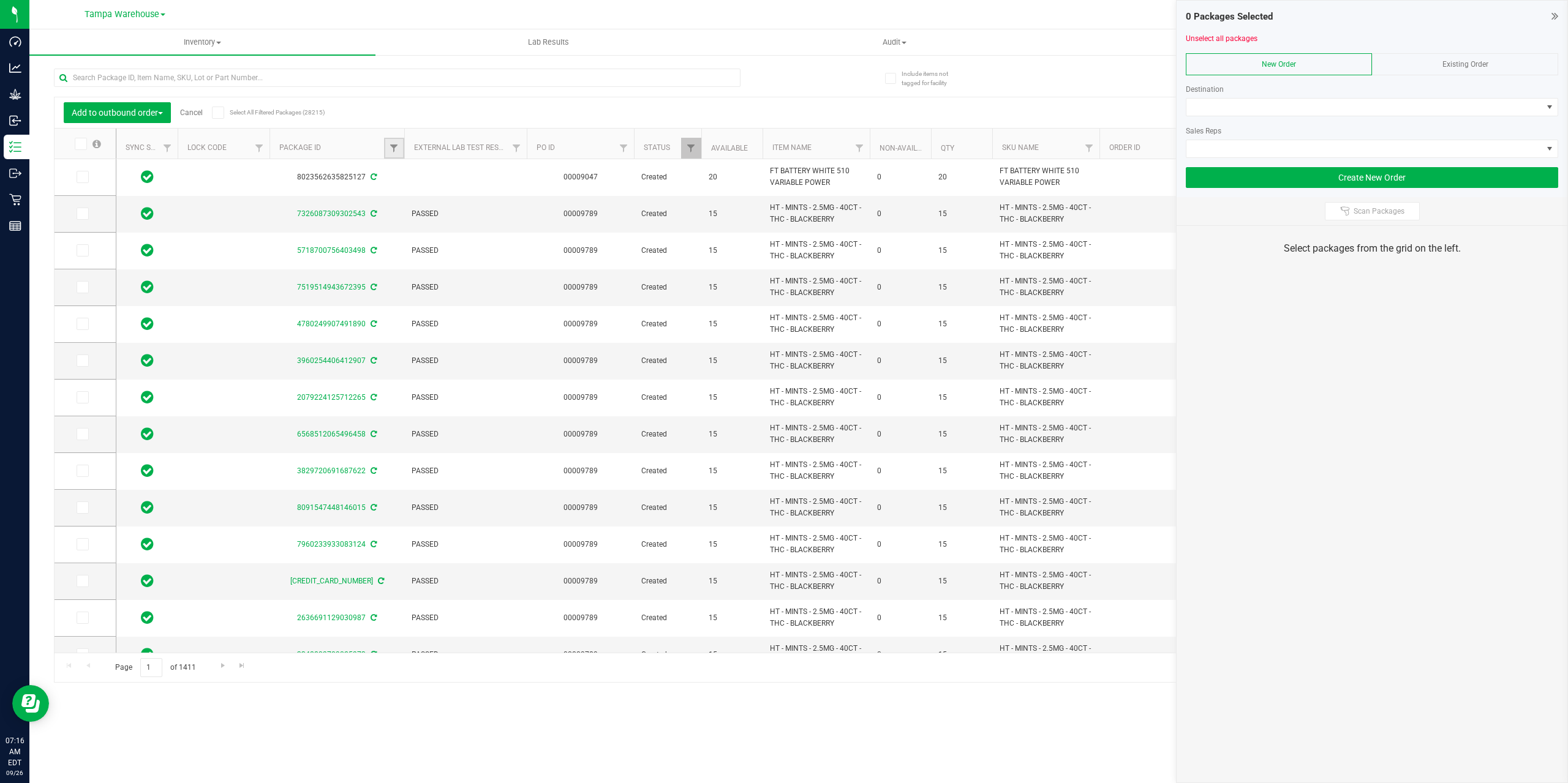
click at [394, 155] on link "Filter" at bounding box center [394, 147] width 21 height 21
type input "4688326"
click at [428, 212] on button "Filter" at bounding box center [420, 208] width 59 height 27
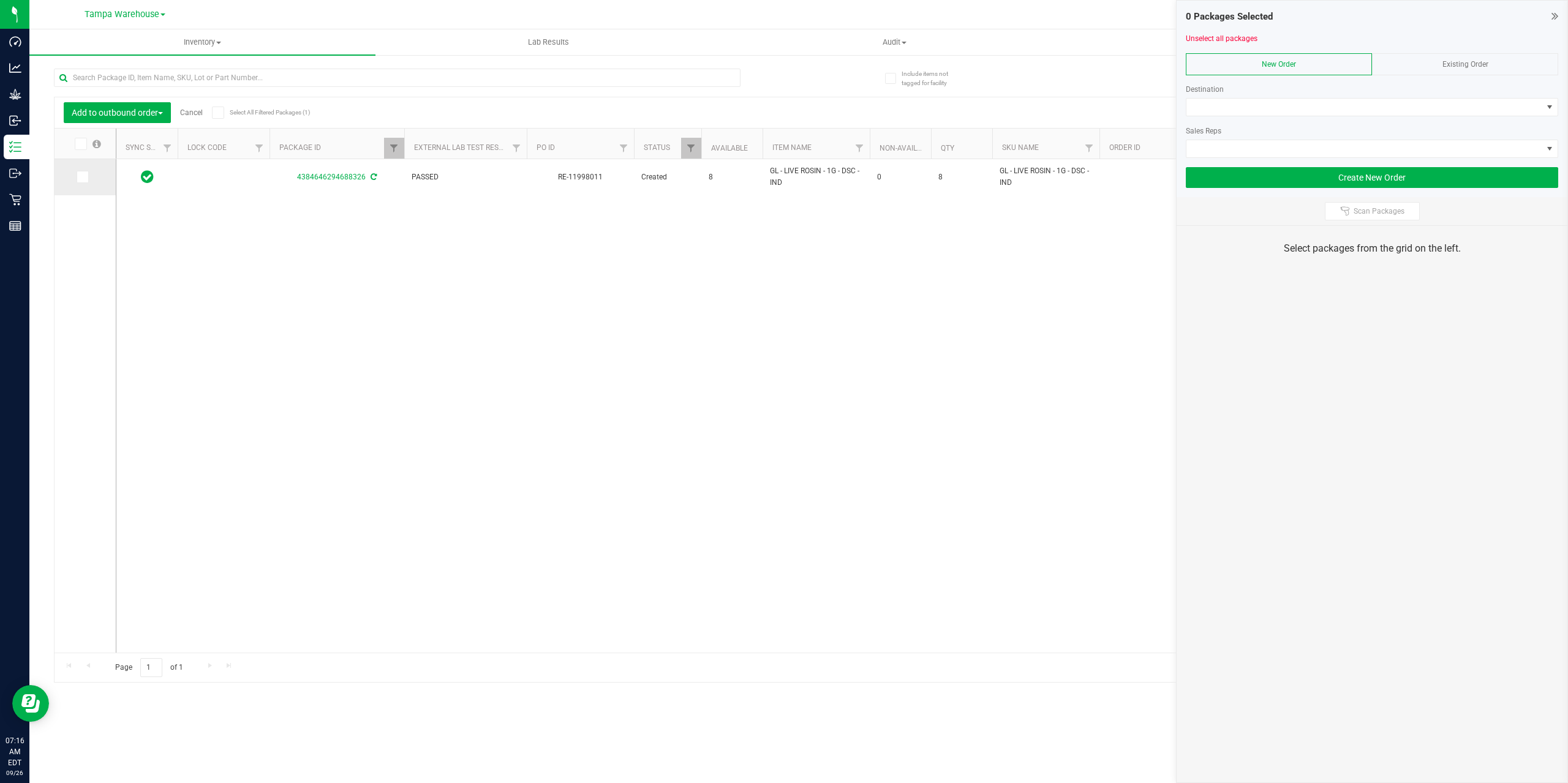
click at [84, 177] on icon at bounding box center [82, 177] width 8 height 0
click at [0, 0] on input "checkbox" at bounding box center [0, 0] width 0 height 0
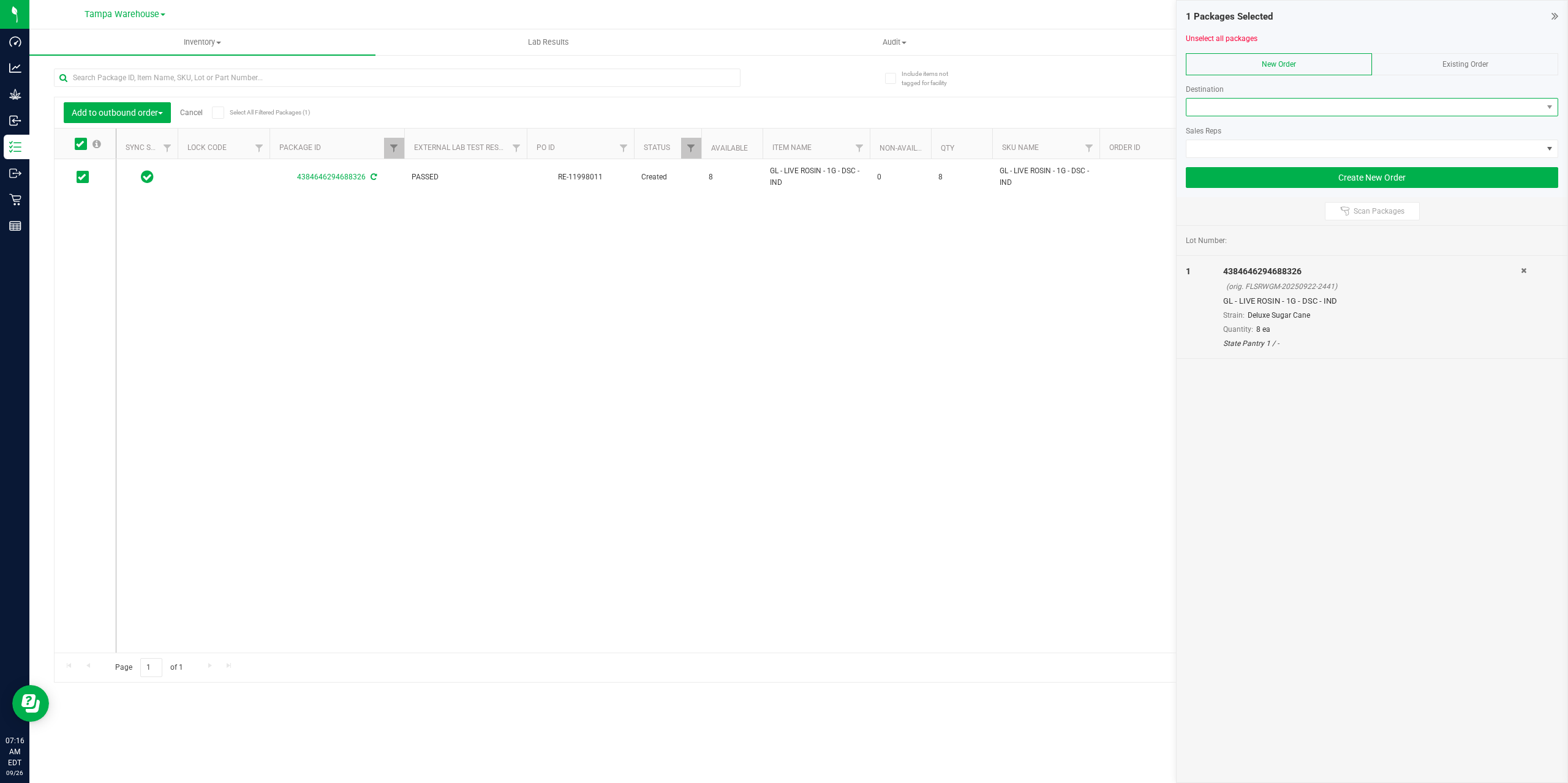
click at [1248, 106] on span at bounding box center [1364, 107] width 356 height 17
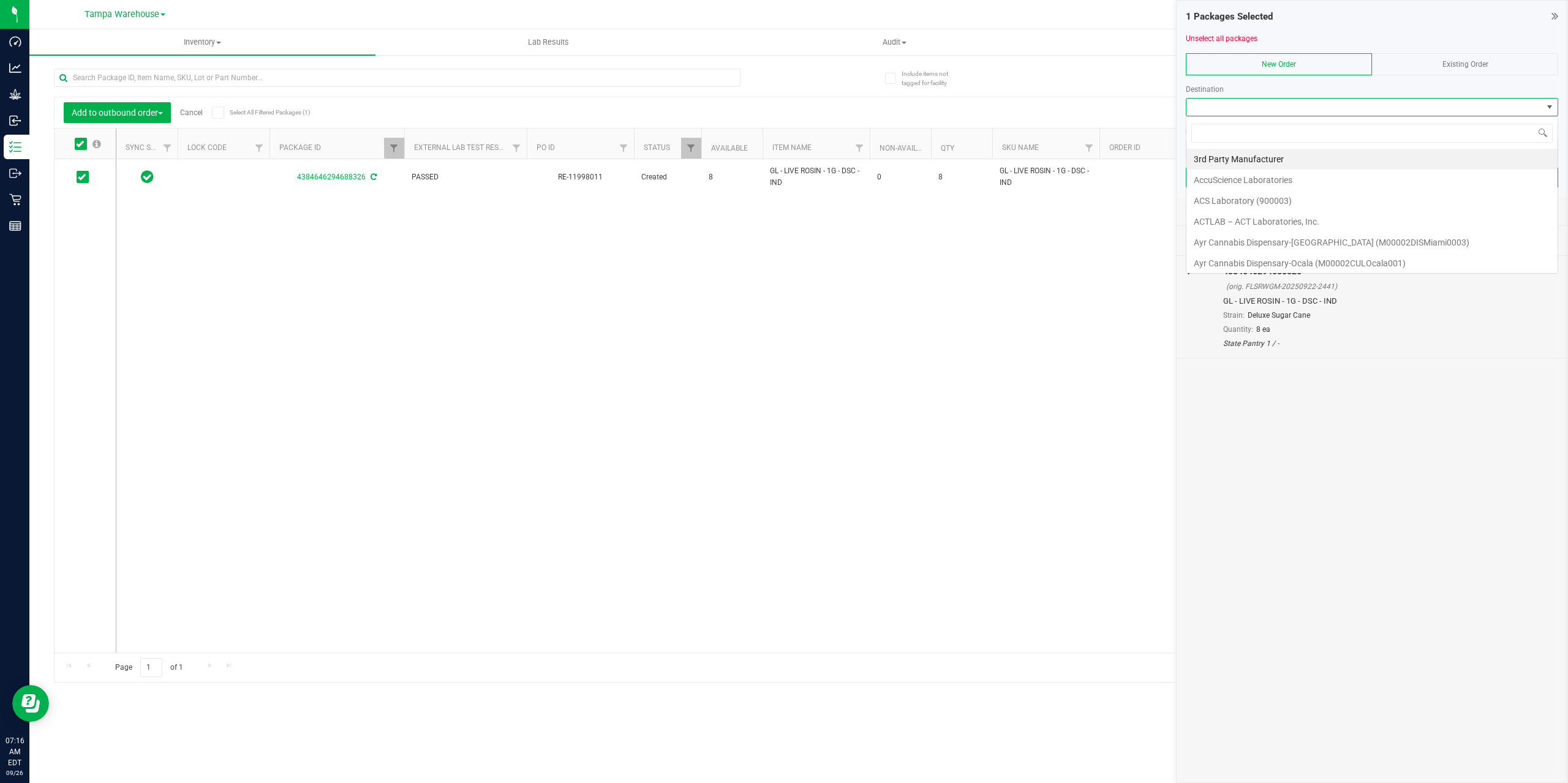
scroll to position [18, 372]
type input "TAMP"
click at [1267, 242] on li "Tampa WC" at bounding box center [1372, 244] width 371 height 21
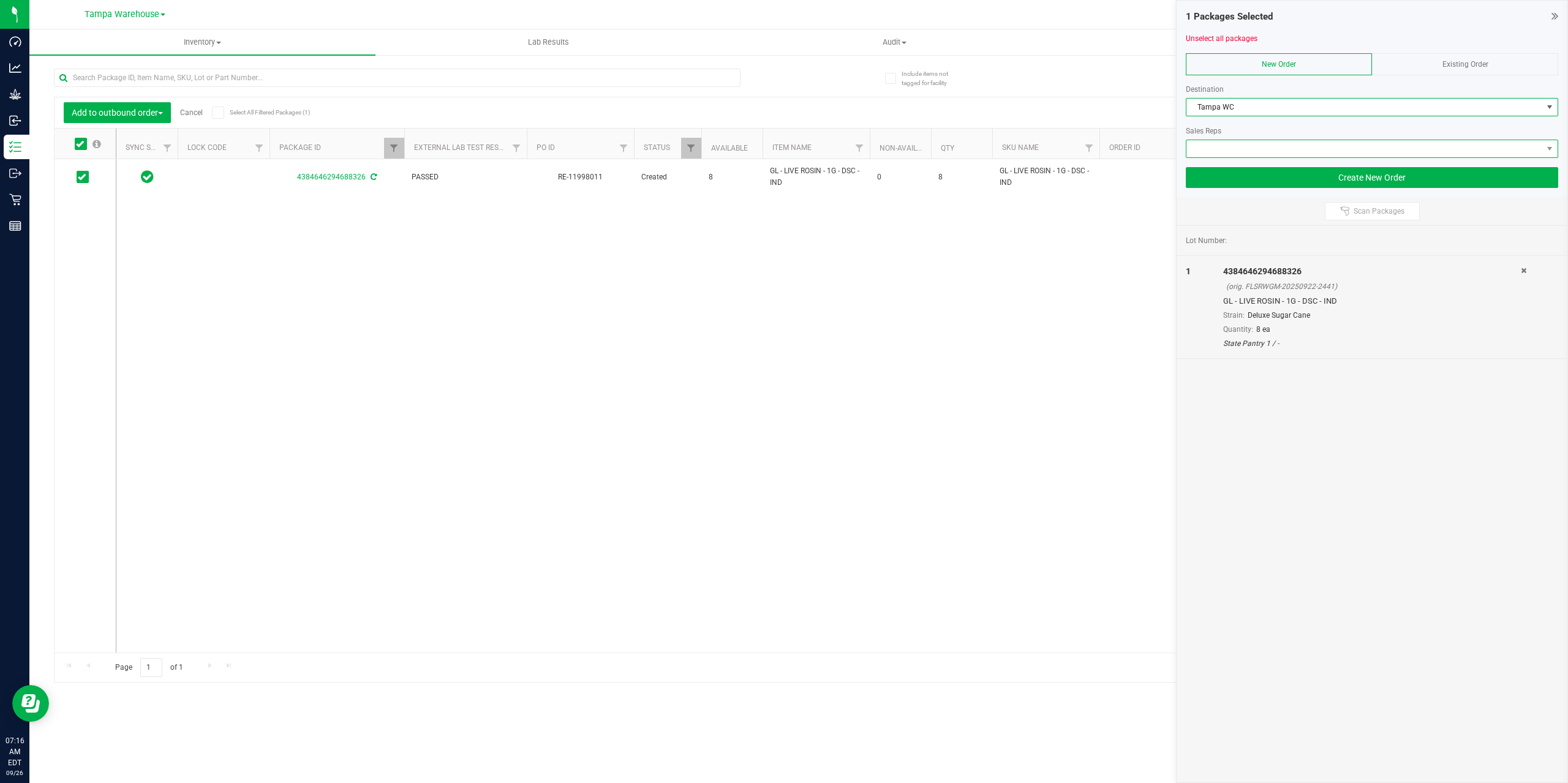
click at [1292, 148] on span at bounding box center [1364, 149] width 356 height 17
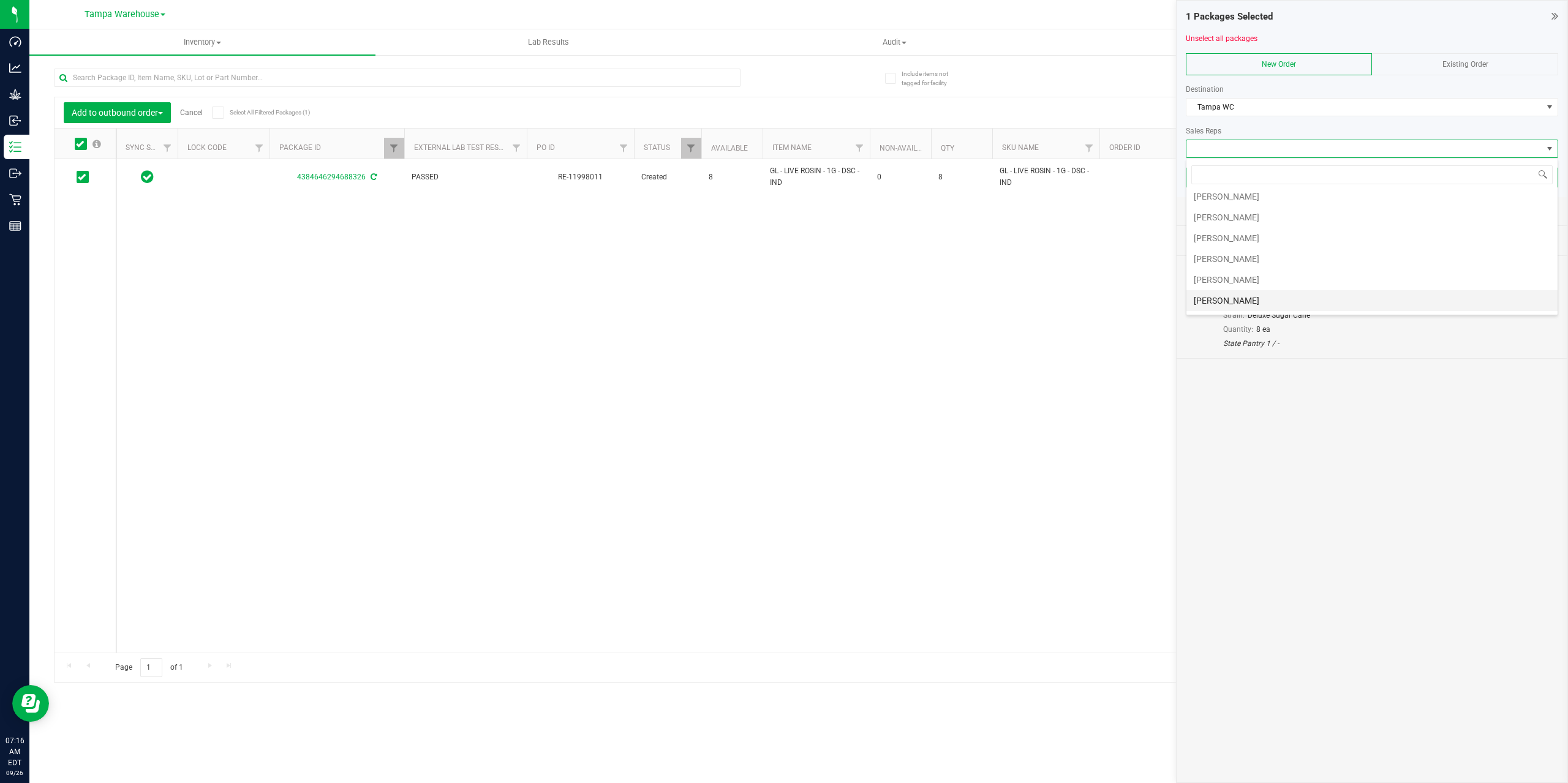
scroll to position [315, 0]
click at [1285, 241] on li "[PERSON_NAME]" at bounding box center [1372, 240] width 371 height 21
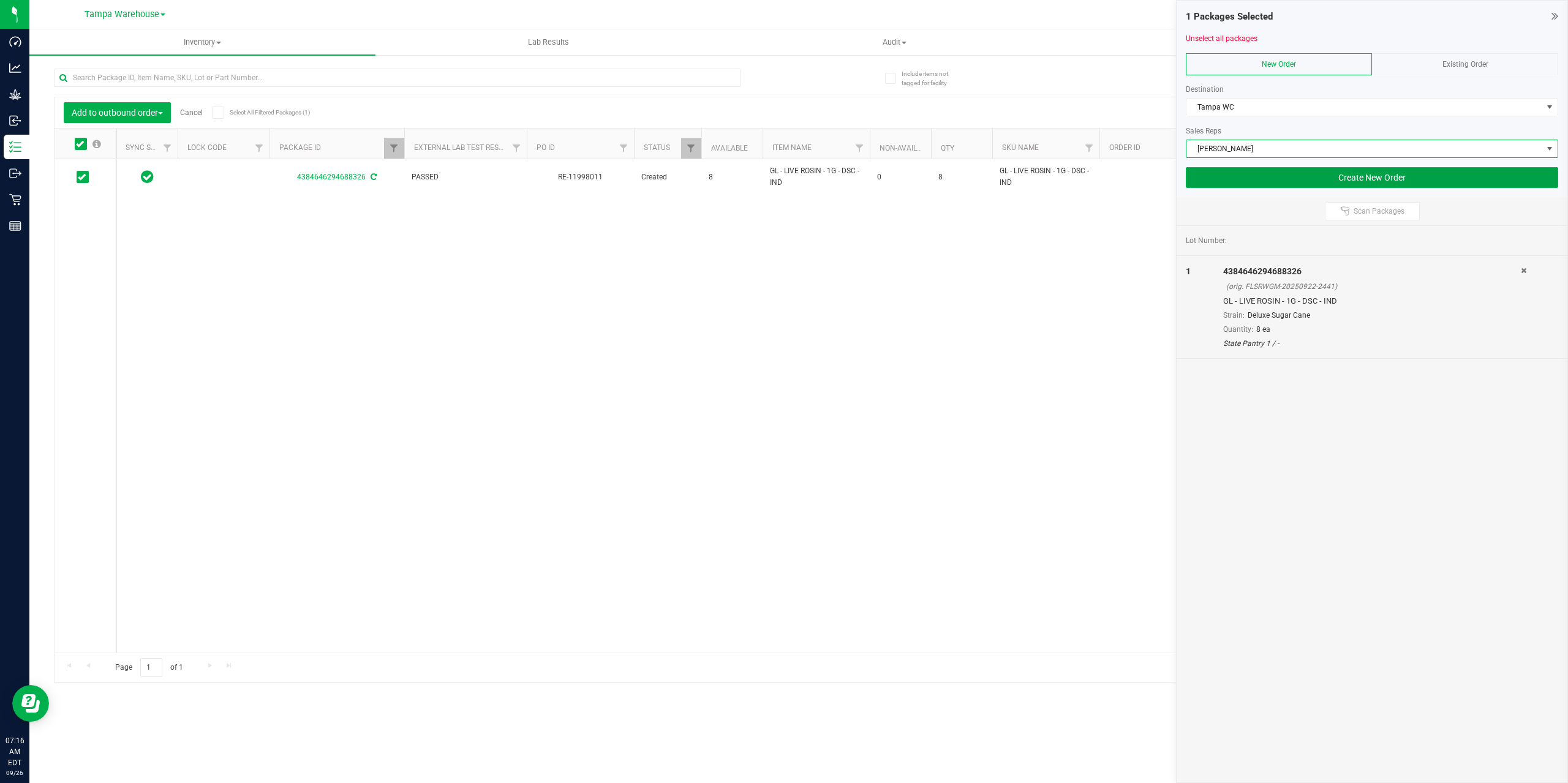
click at [1353, 178] on button "Create New Order" at bounding box center [1372, 177] width 372 height 21
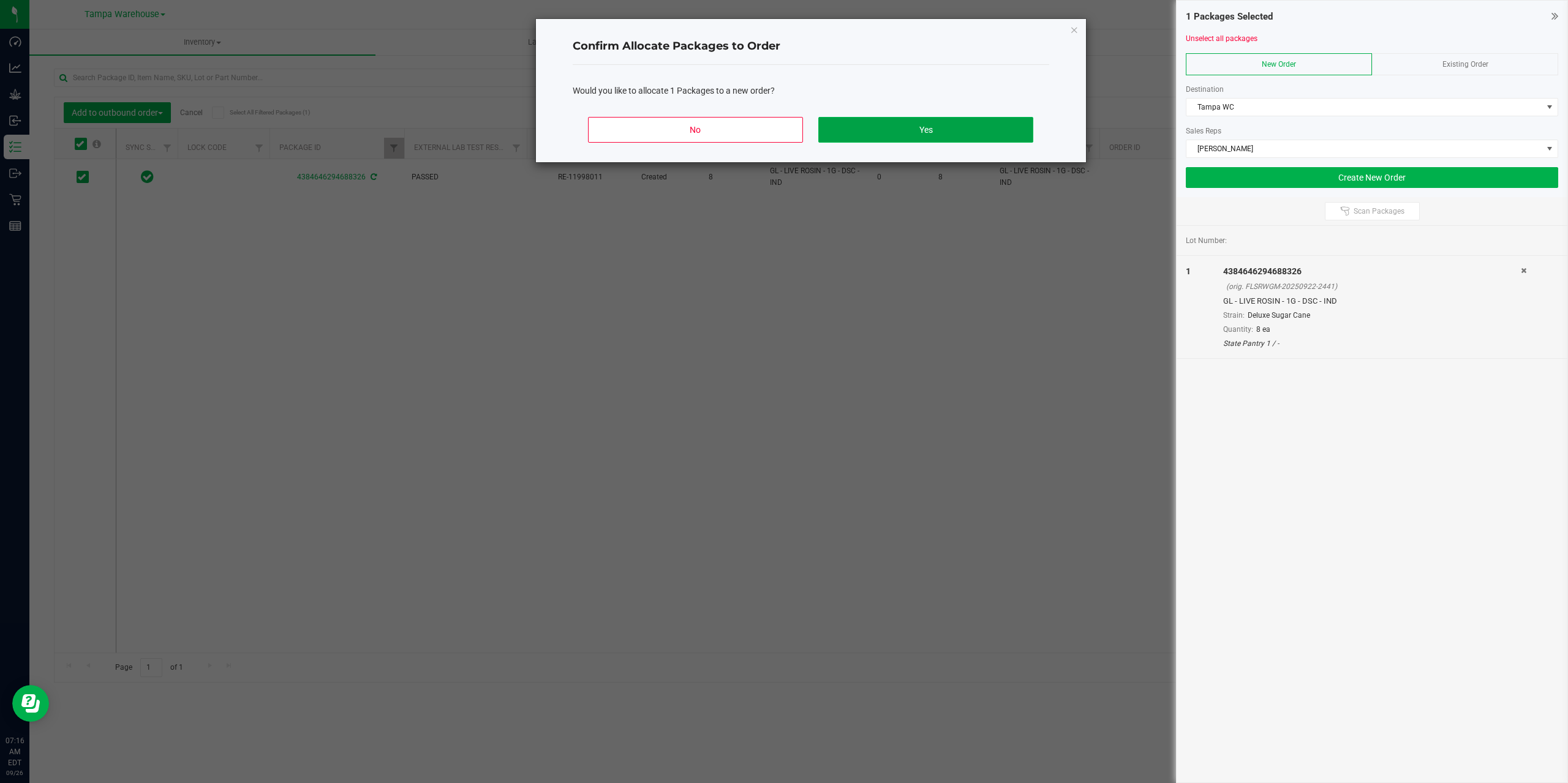
click at [943, 128] on button "Yes" at bounding box center [925, 130] width 214 height 26
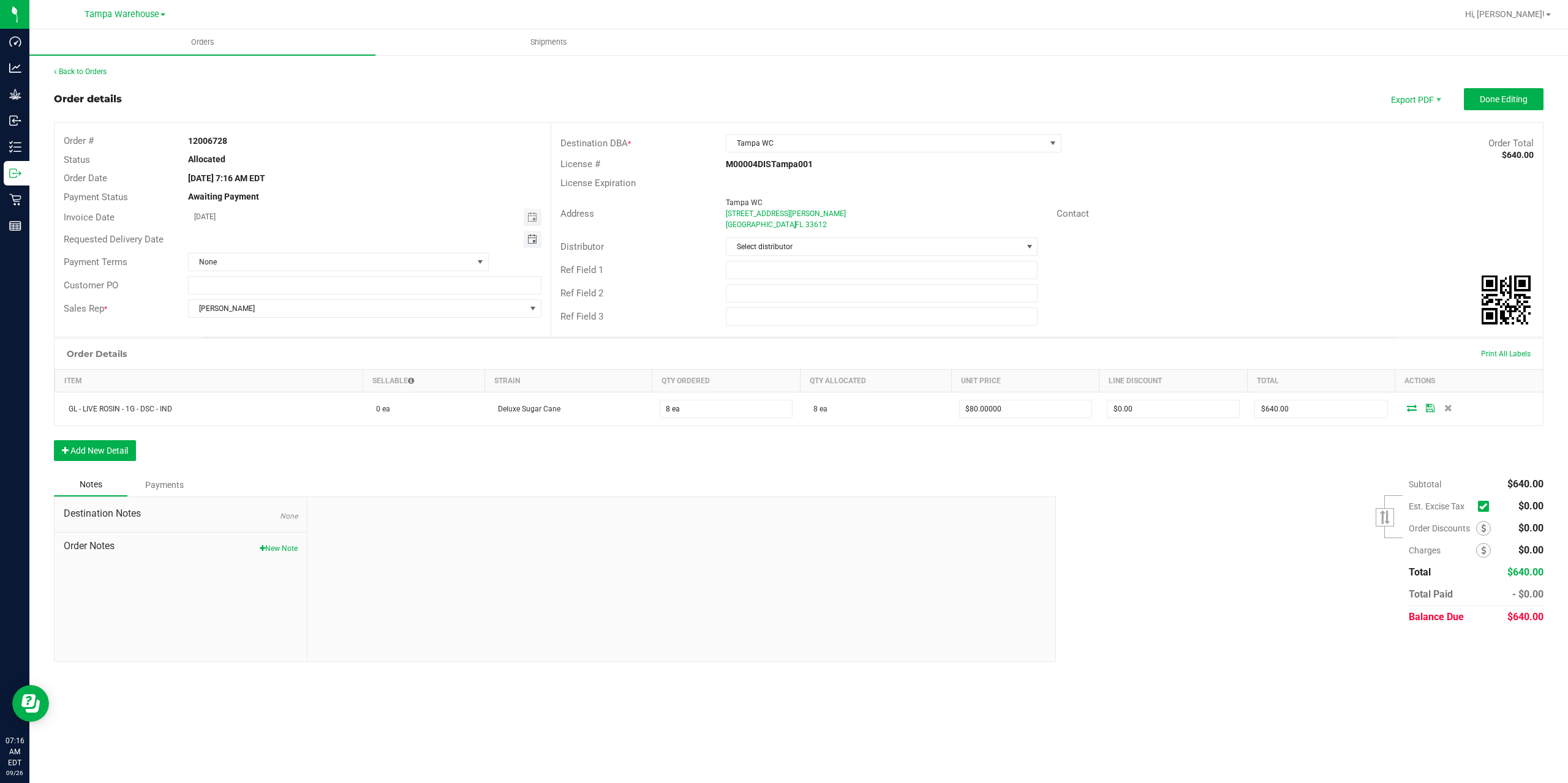
click at [529, 241] on span "Toggle calendar" at bounding box center [532, 240] width 10 height 10
click at [331, 365] on span "26" at bounding box center [332, 360] width 18 height 19
type input "[DATE]"
click at [785, 275] on input "text" at bounding box center [882, 270] width 313 height 18
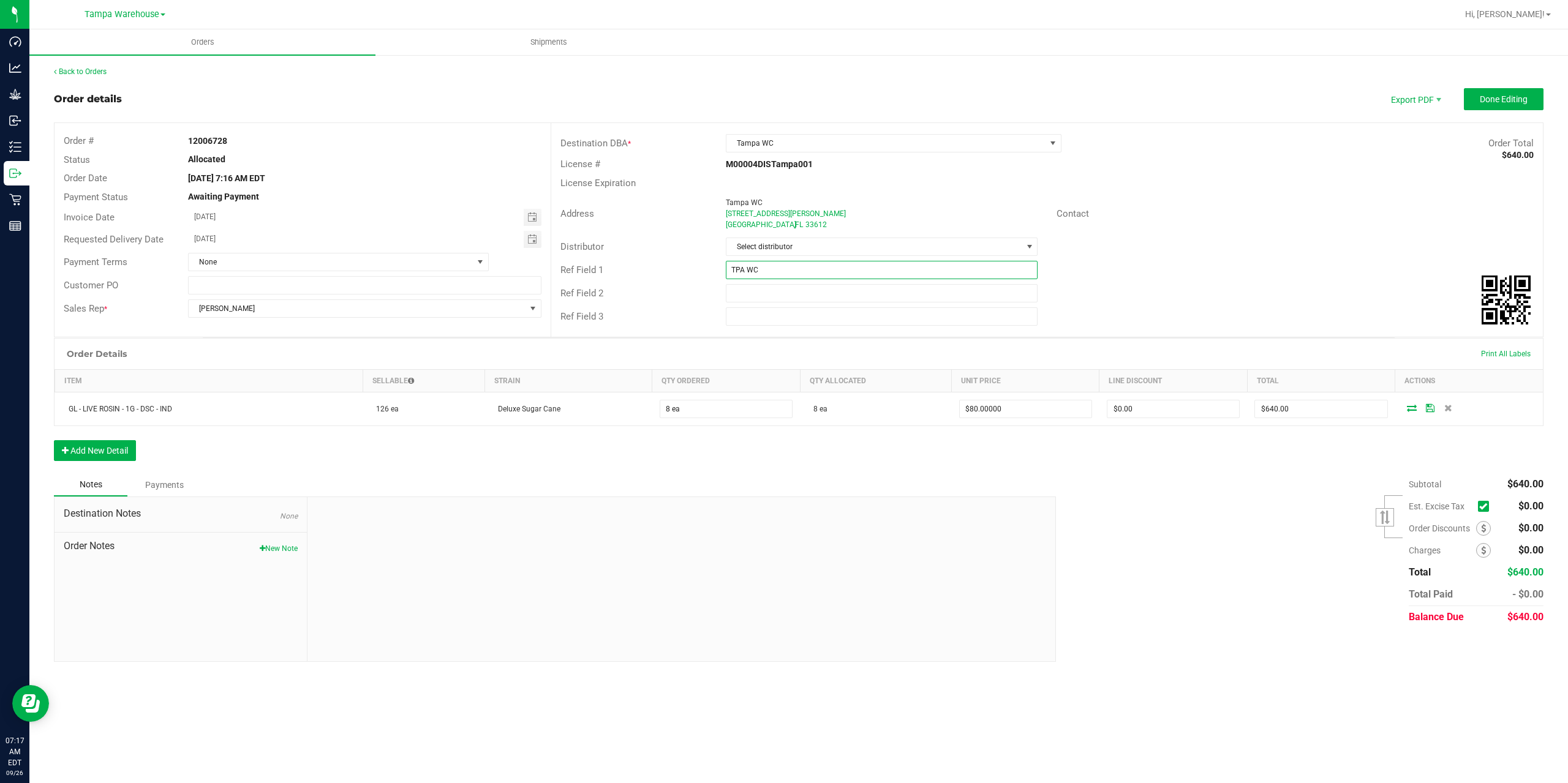
type input "TPA WC"
type input "CANNABIS"
click at [1508, 99] on span "Done Editing" at bounding box center [1503, 99] width 47 height 10
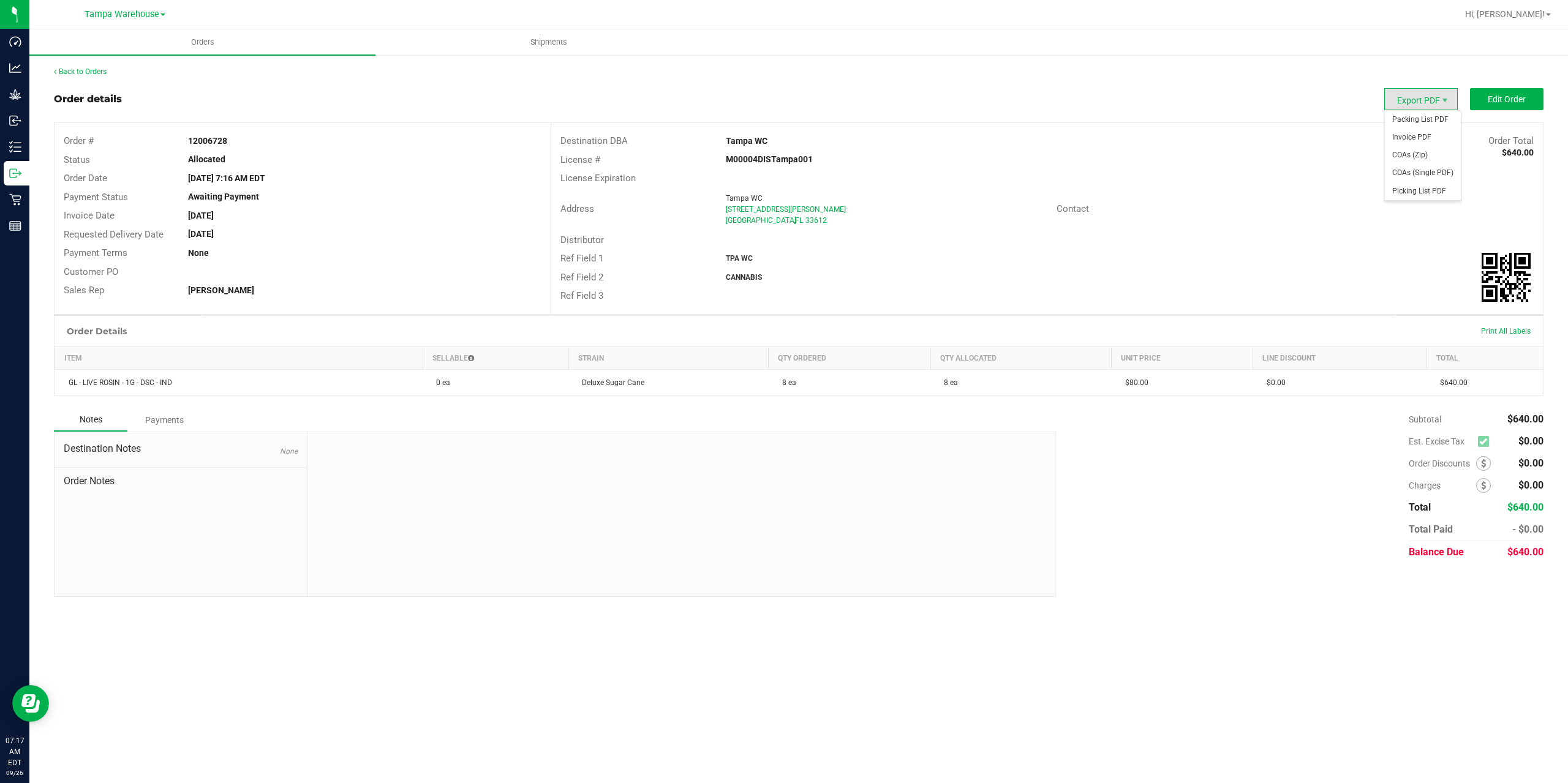
click at [1429, 99] on span "Export PDF" at bounding box center [1421, 98] width 74 height 22
click at [1428, 118] on span "Packing List PDF" at bounding box center [1422, 119] width 76 height 18
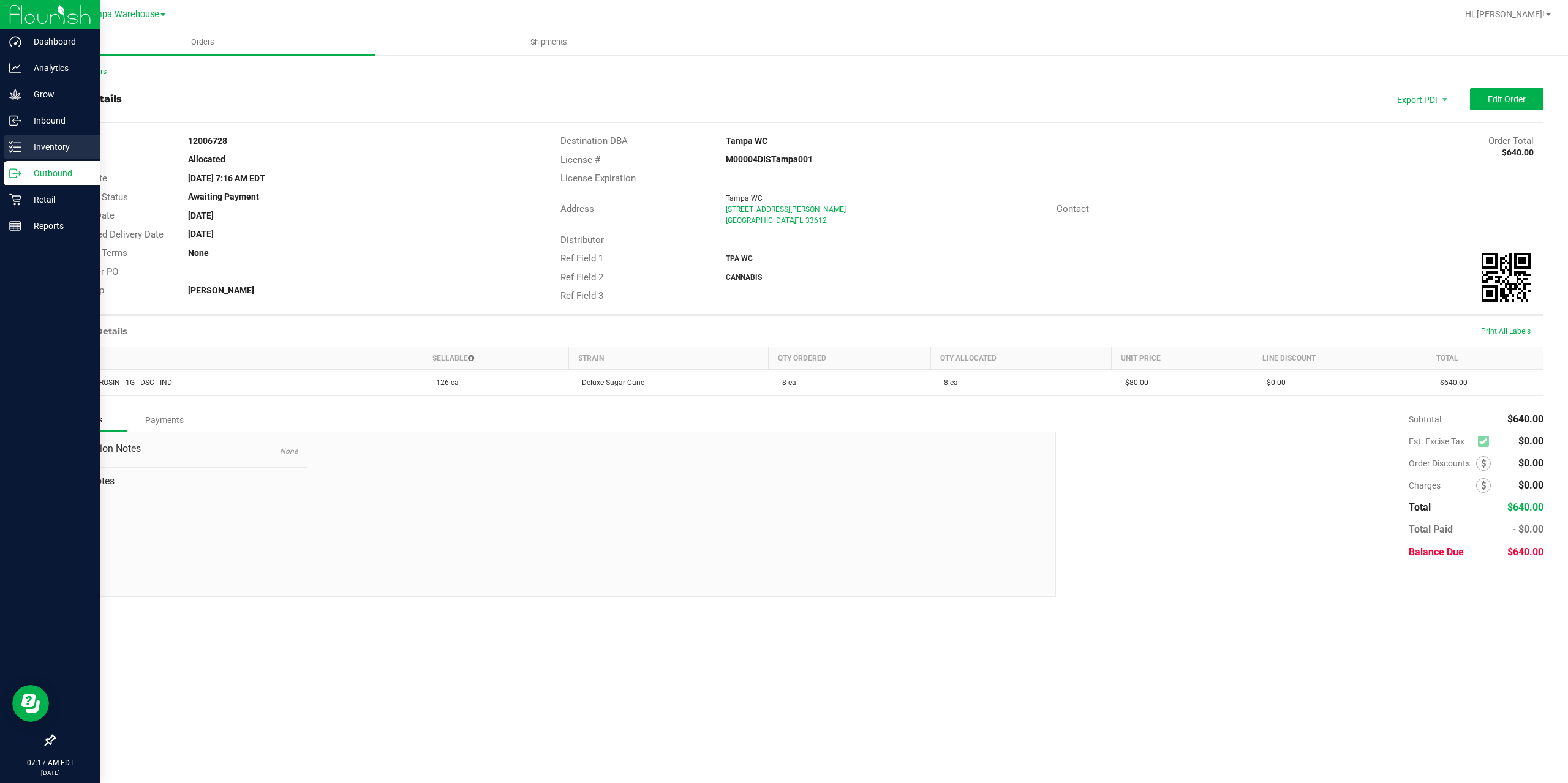
click at [34, 148] on p "Inventory" at bounding box center [58, 147] width 74 height 15
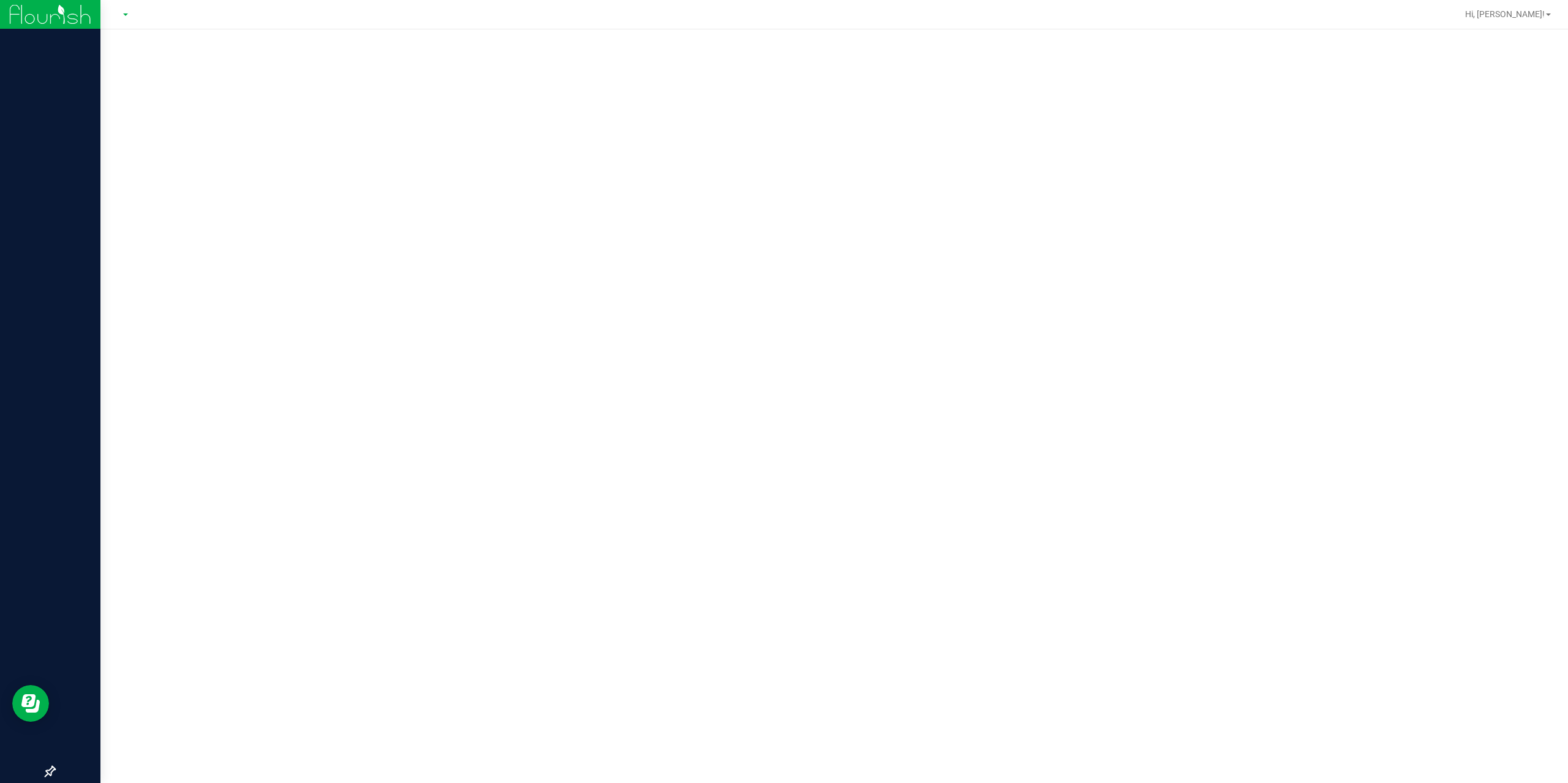
click at [12, 17] on img at bounding box center [50, 14] width 82 height 29
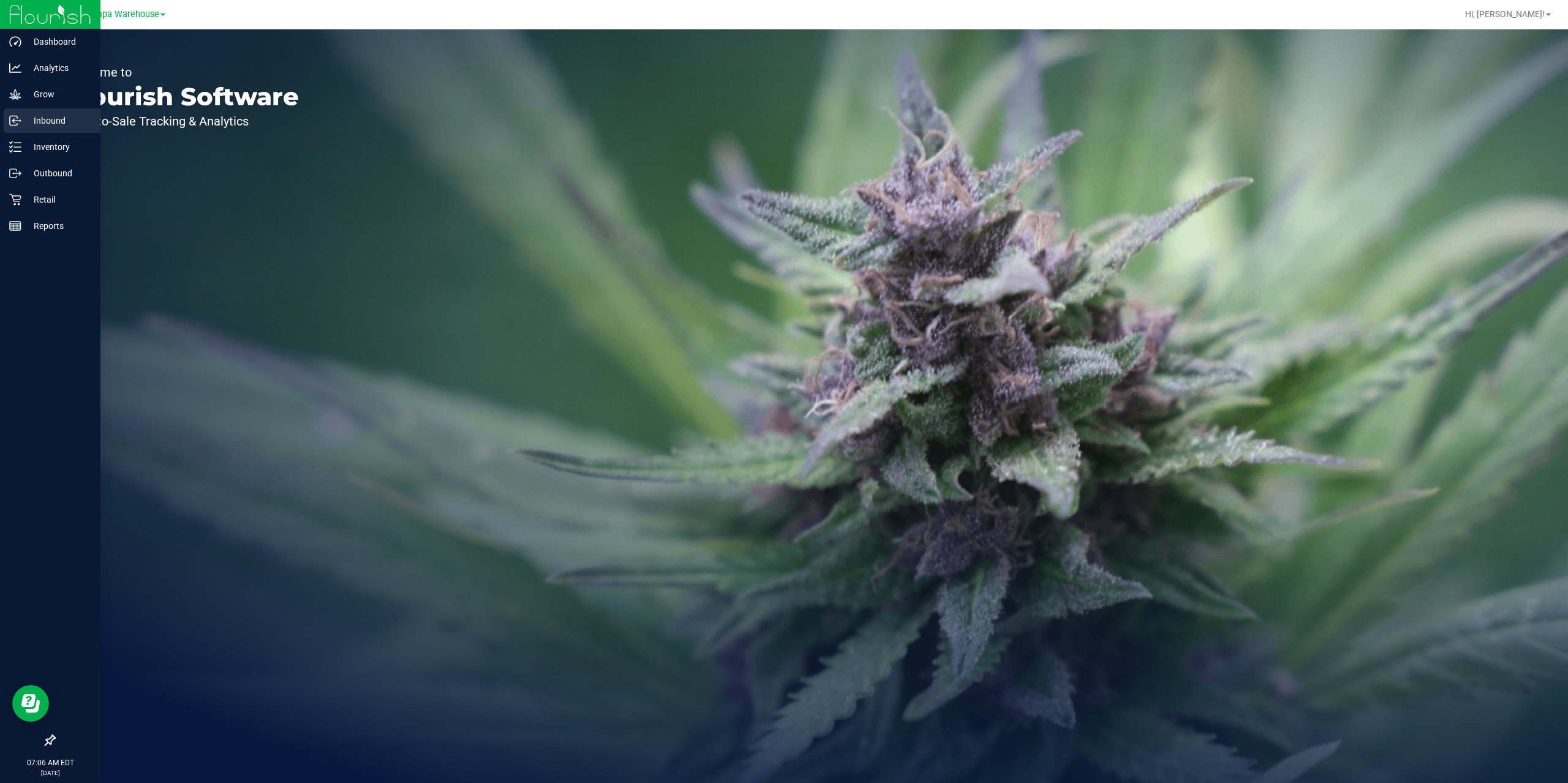
click at [48, 123] on p "Inbound" at bounding box center [58, 120] width 74 height 15
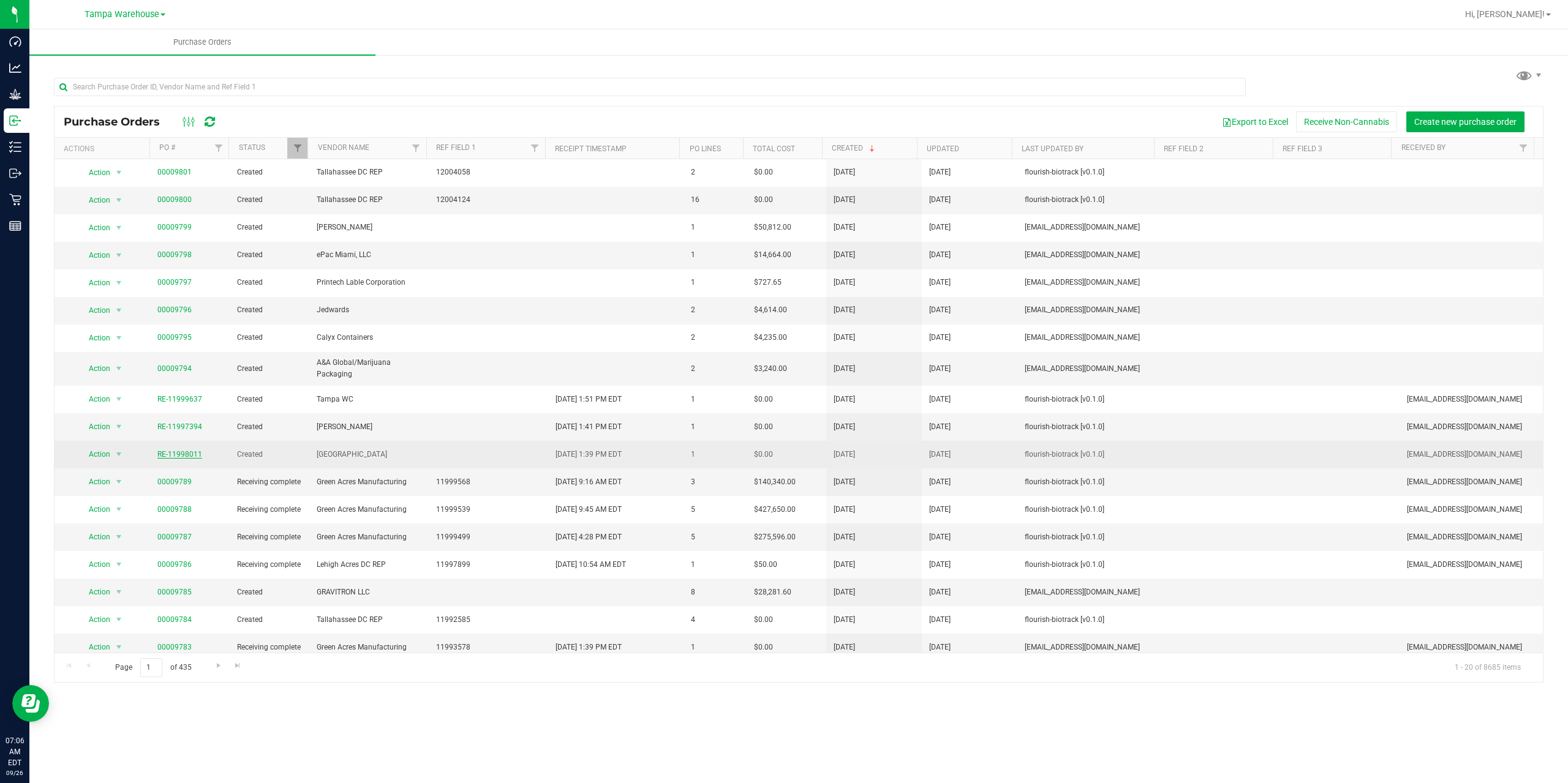
click at [191, 455] on link "RE-11998011" at bounding box center [179, 454] width 45 height 9
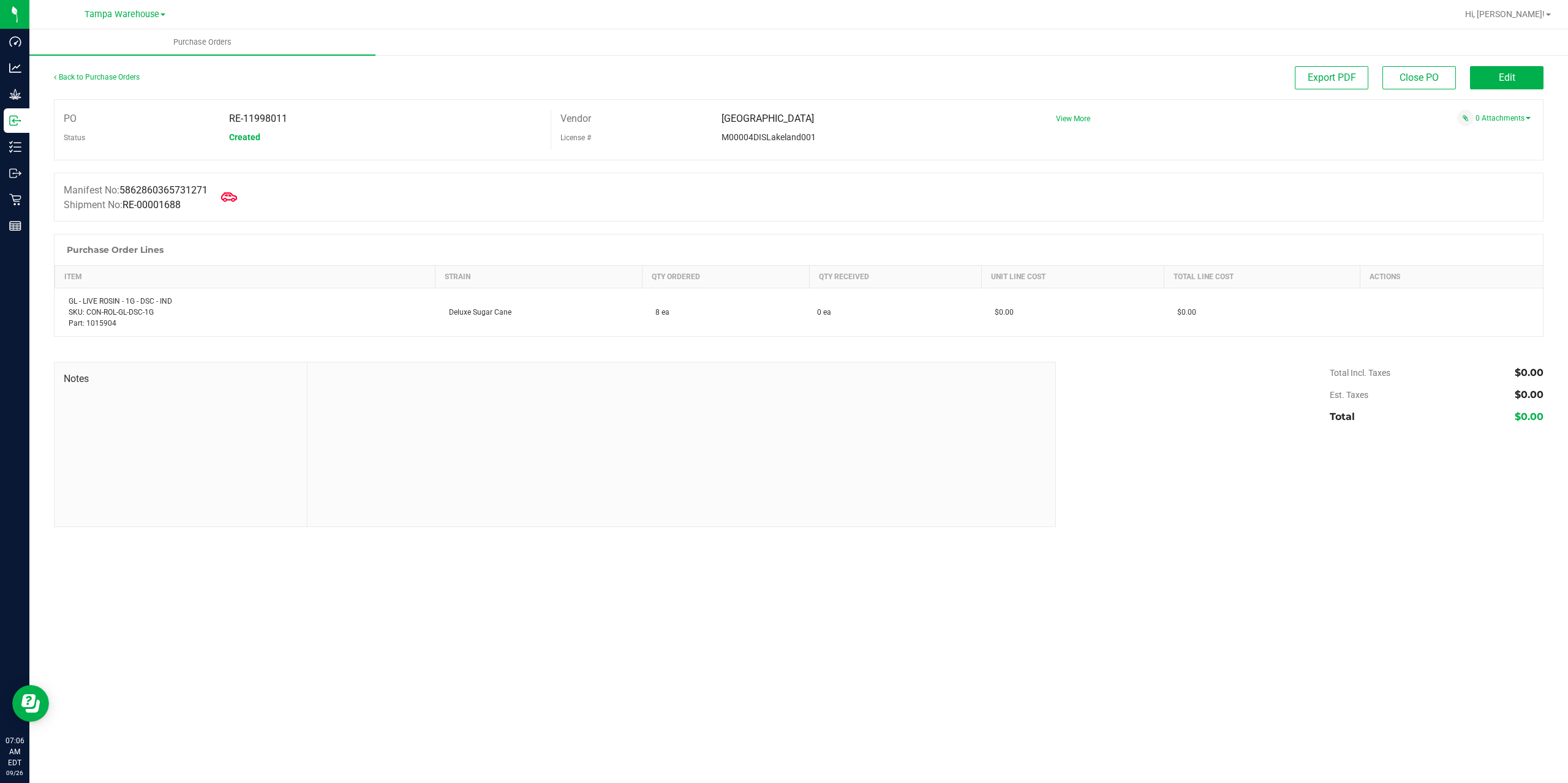
click at [230, 194] on icon at bounding box center [229, 196] width 16 height 9
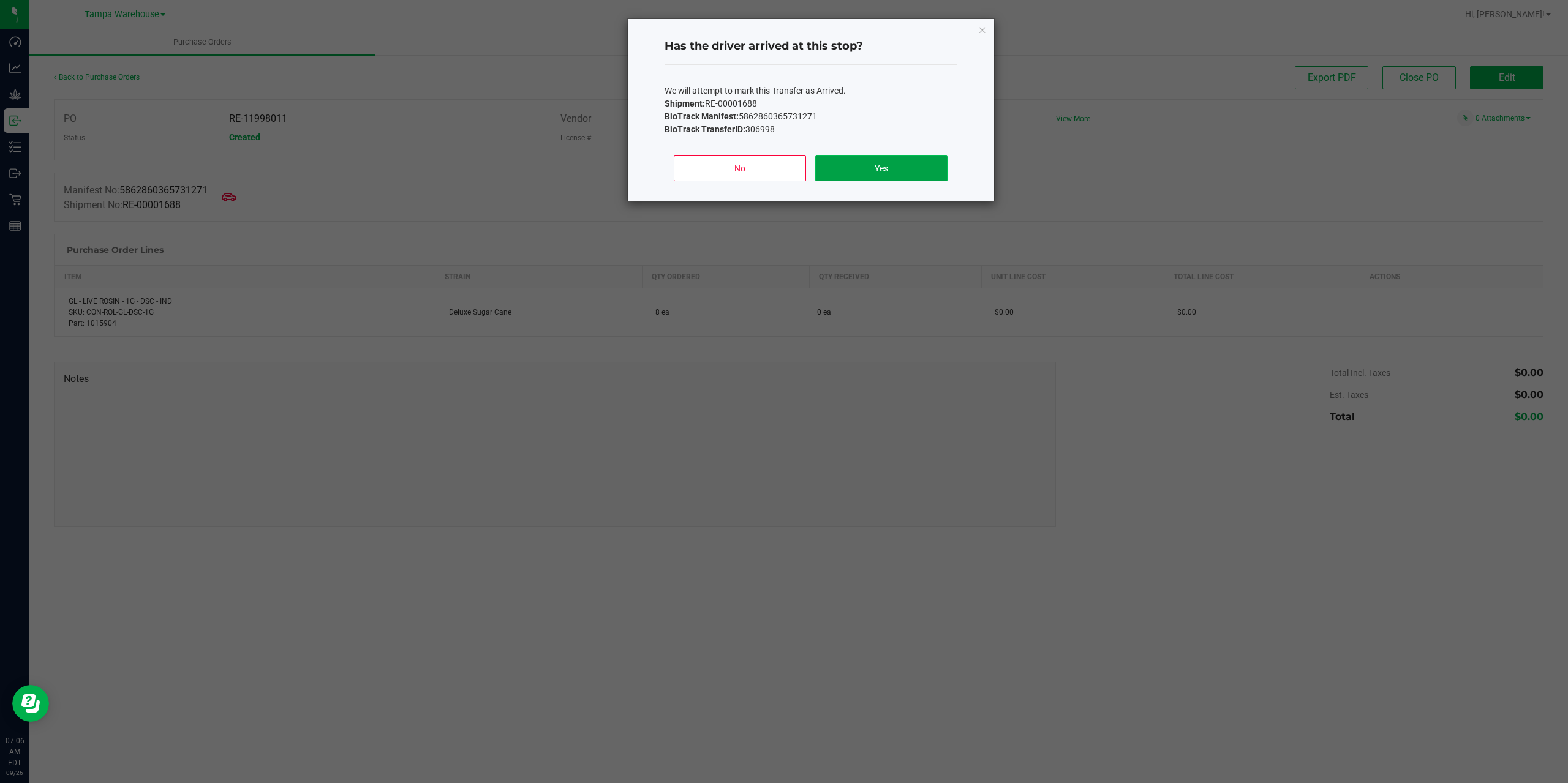
click at [882, 172] on button "Yes" at bounding box center [881, 168] width 132 height 26
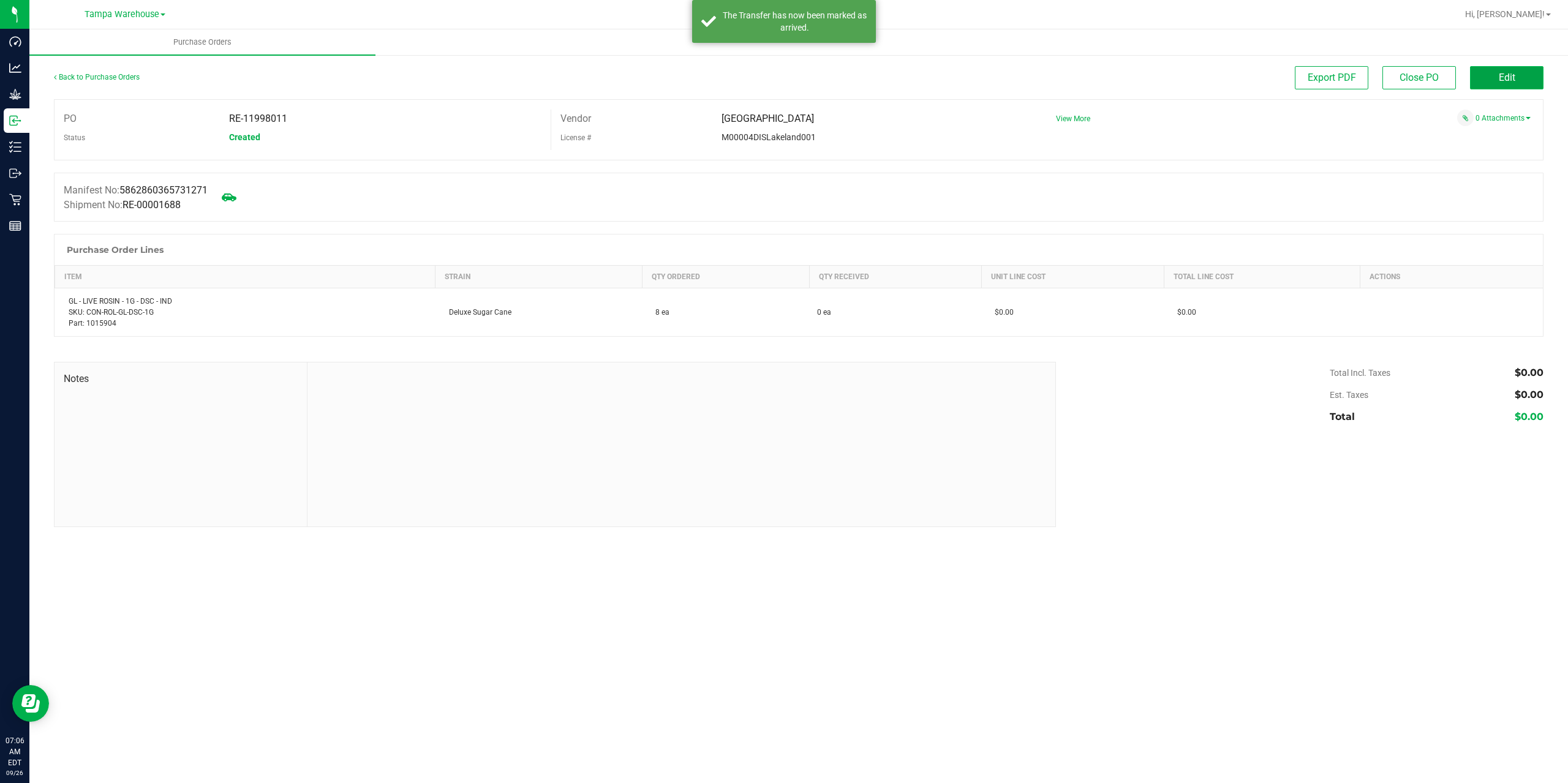
click at [1507, 74] on span "Edit" at bounding box center [1506, 77] width 16 height 11
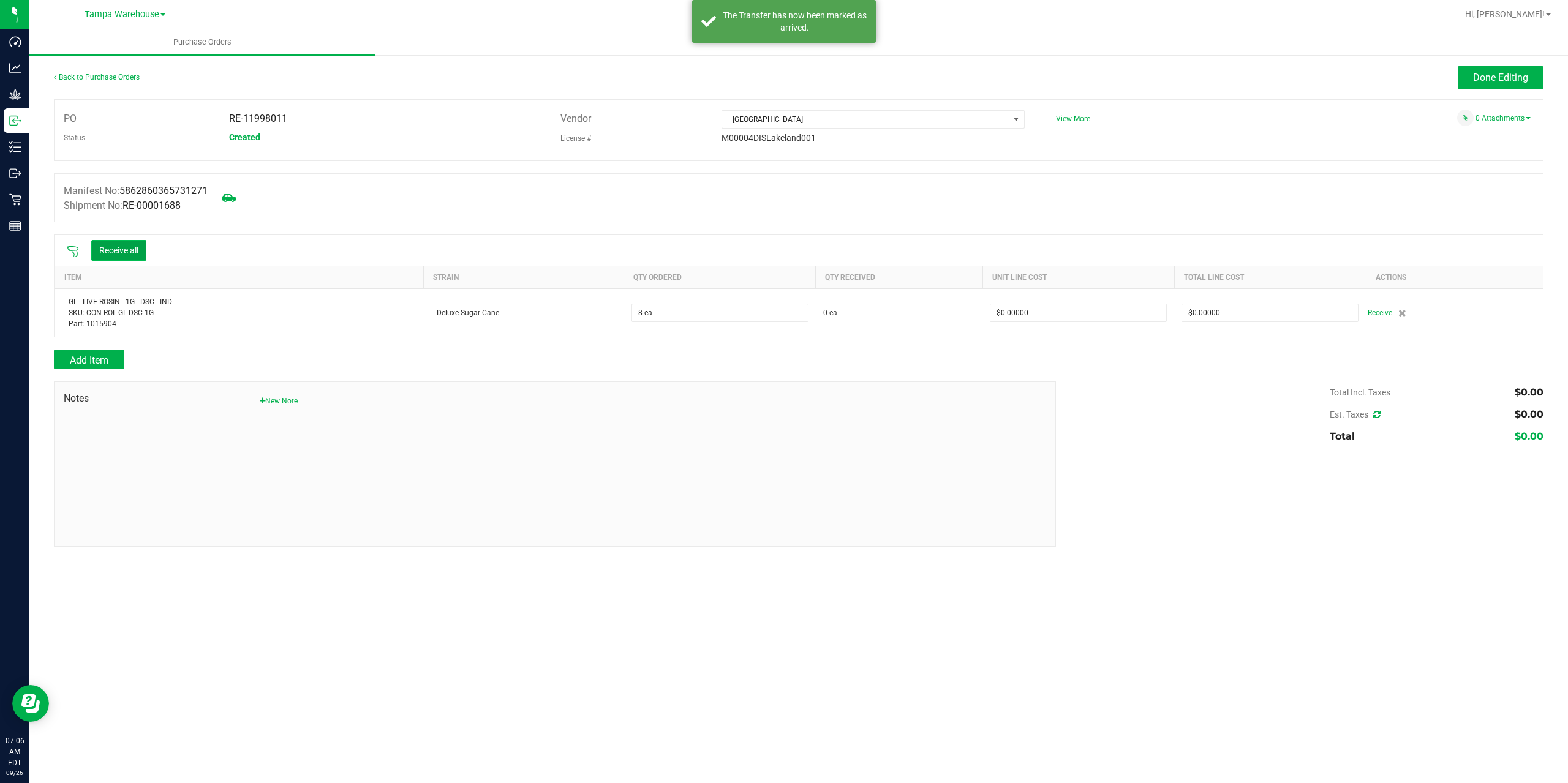
click at [121, 254] on button "Receive all" at bounding box center [119, 250] width 55 height 21
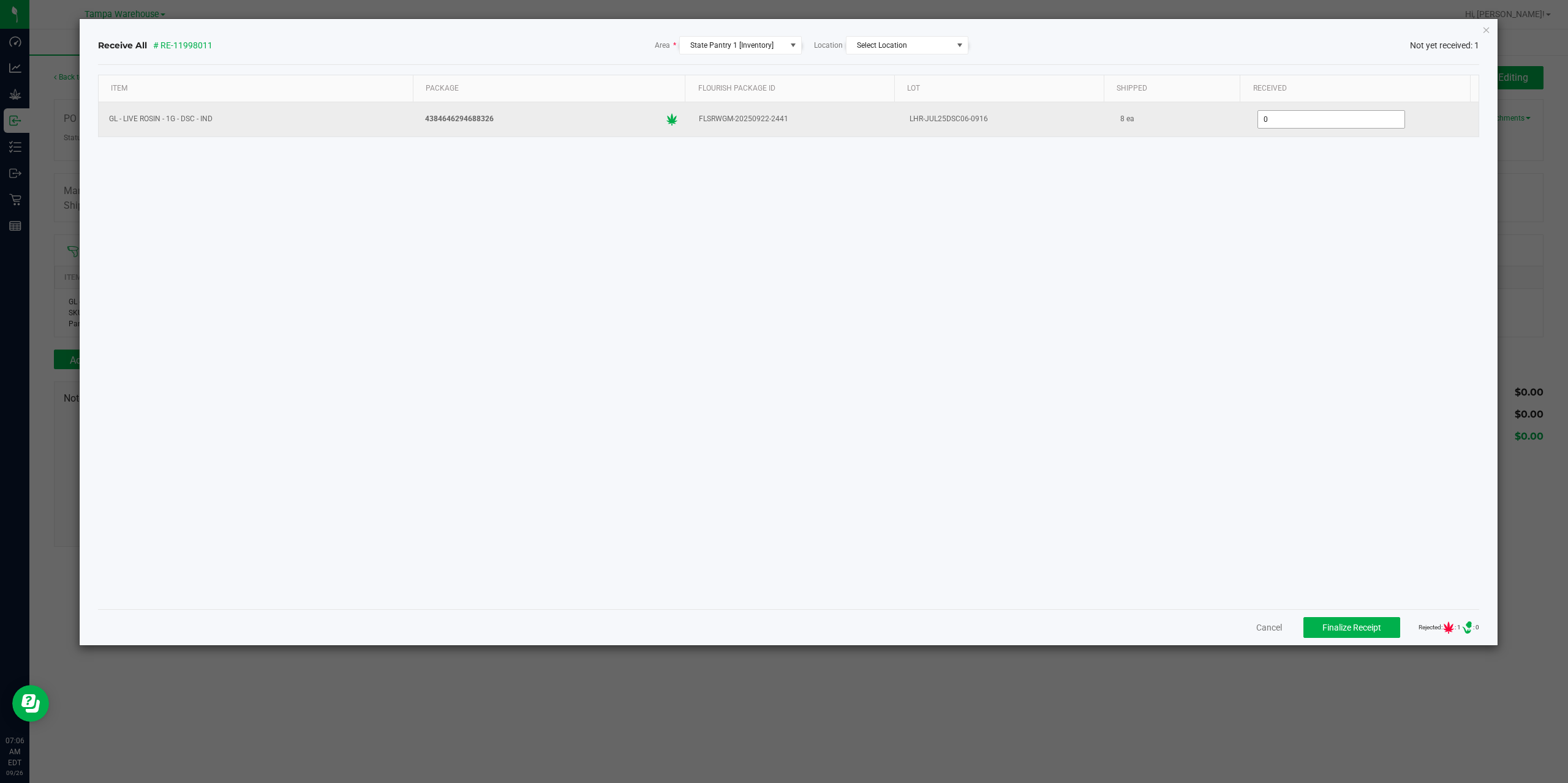
click at [1296, 116] on input "0" at bounding box center [1331, 119] width 146 height 17
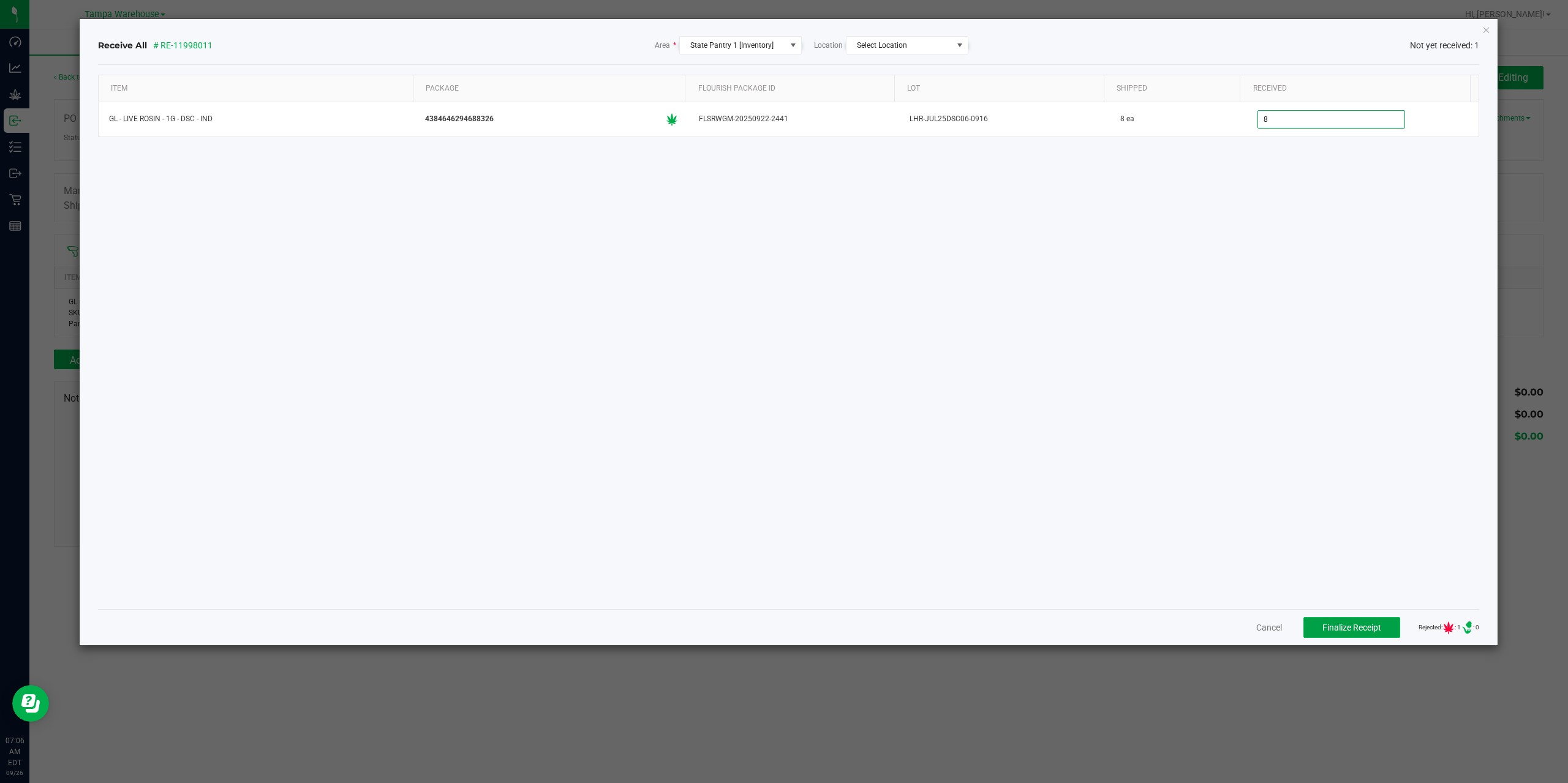
type input "8 ea"
click at [1343, 624] on span "Finalize Receipt" at bounding box center [1351, 628] width 59 height 10
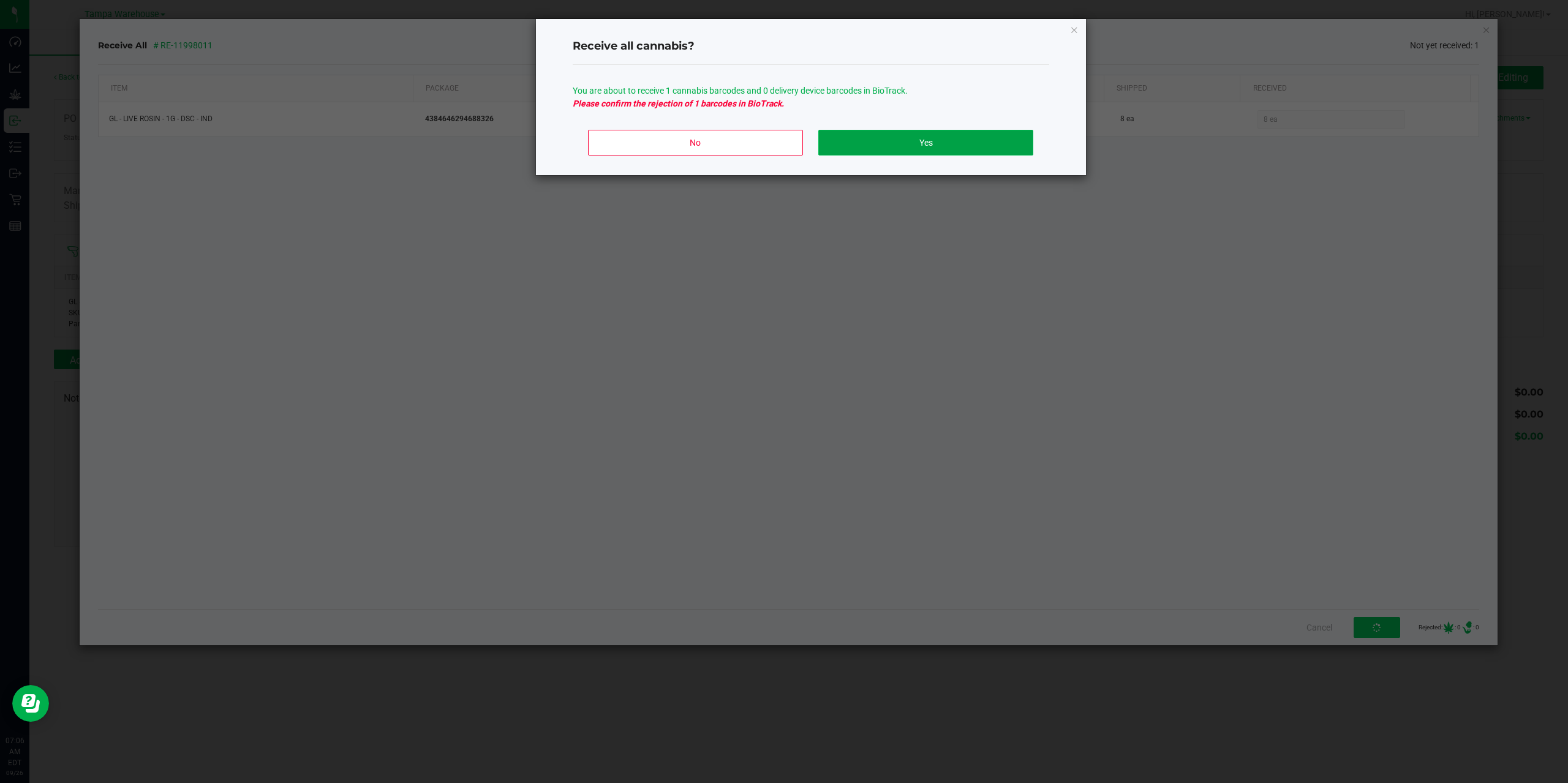
click at [883, 137] on button "Yes" at bounding box center [925, 142] width 214 height 26
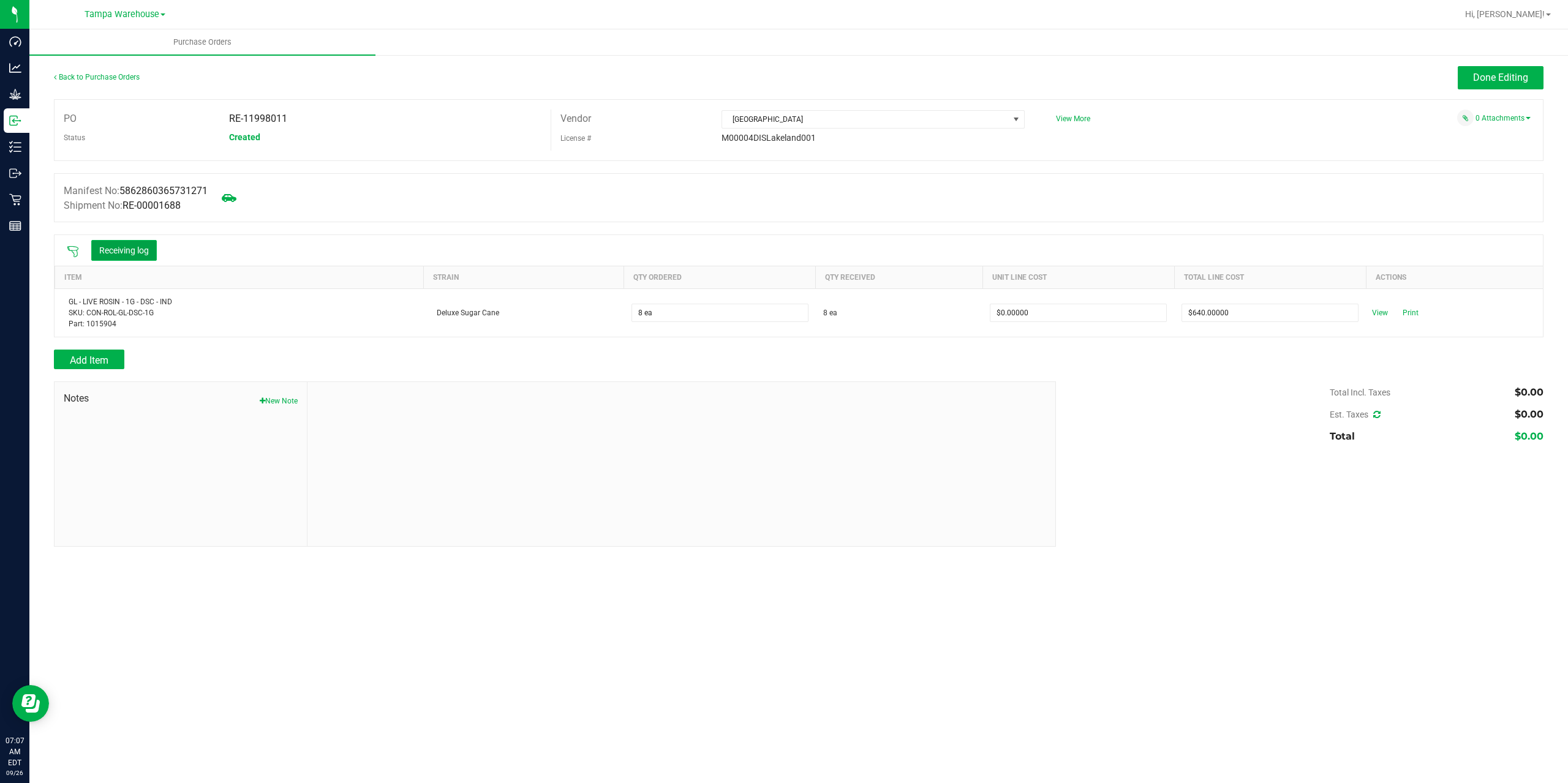
click at [138, 255] on button "Receiving log" at bounding box center [124, 250] width 65 height 21
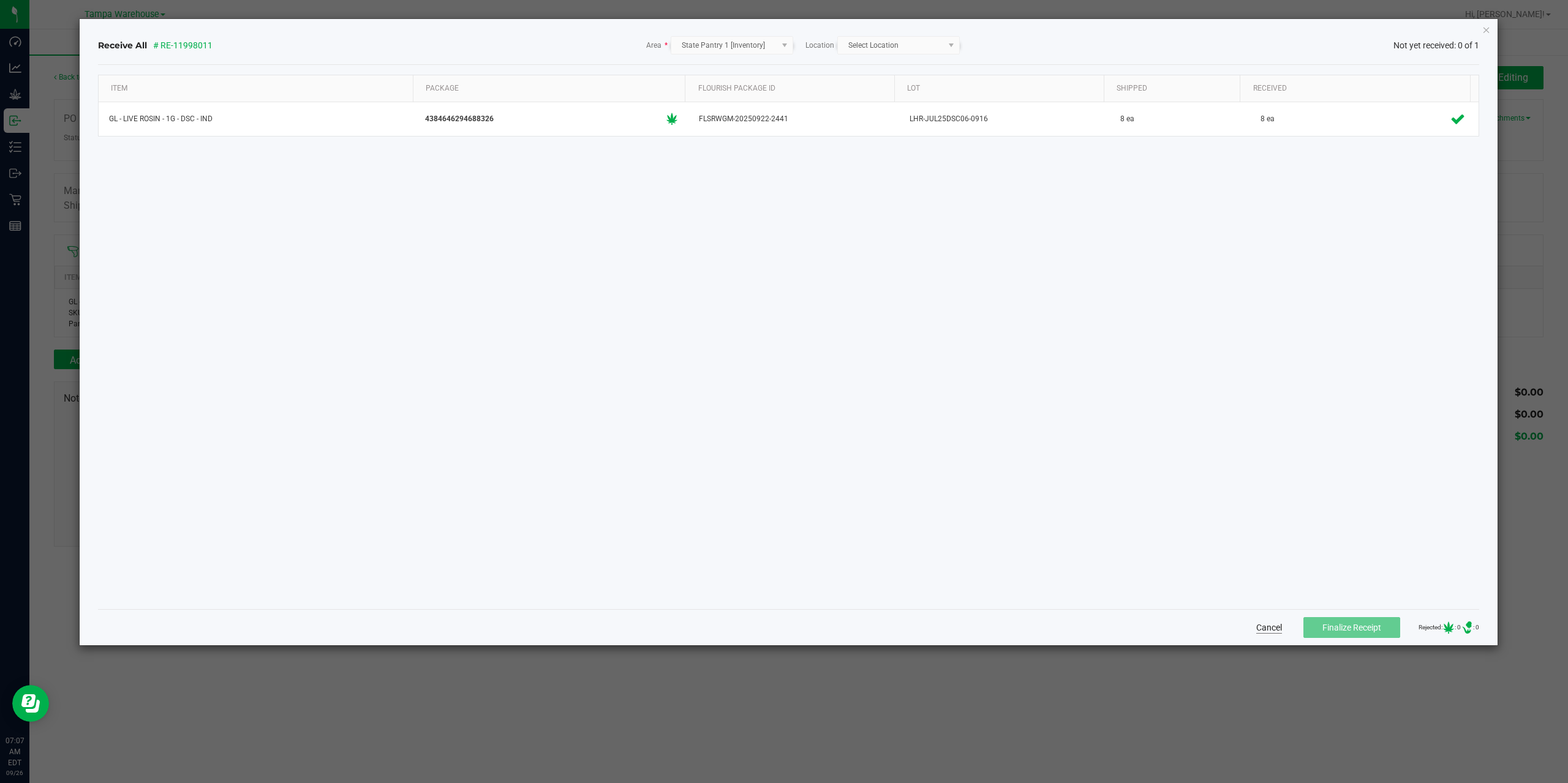
click at [1258, 631] on button "Cancel" at bounding box center [1269, 627] width 26 height 12
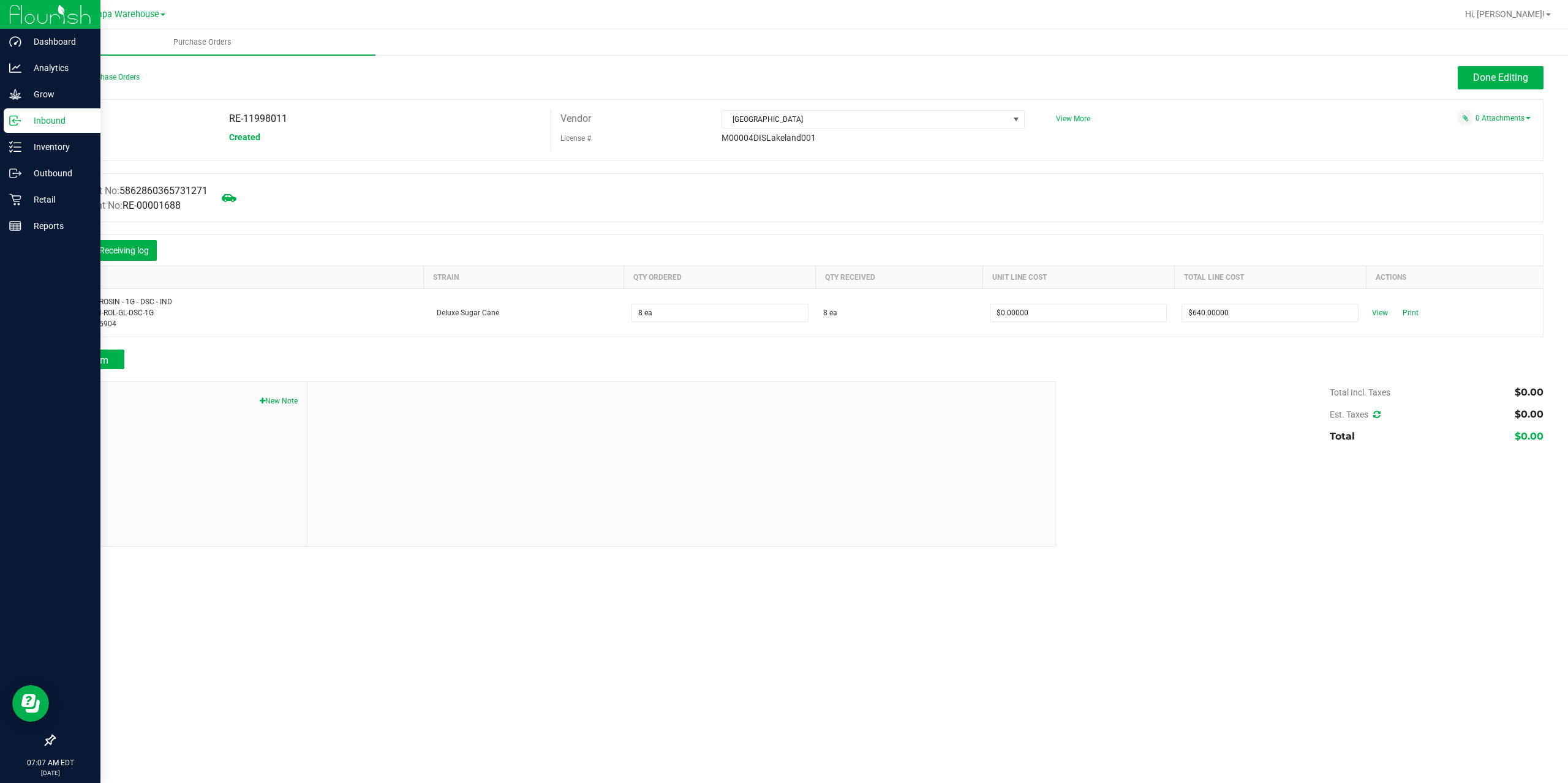
click at [21, 120] on circle at bounding box center [20, 120] width 2 height 2
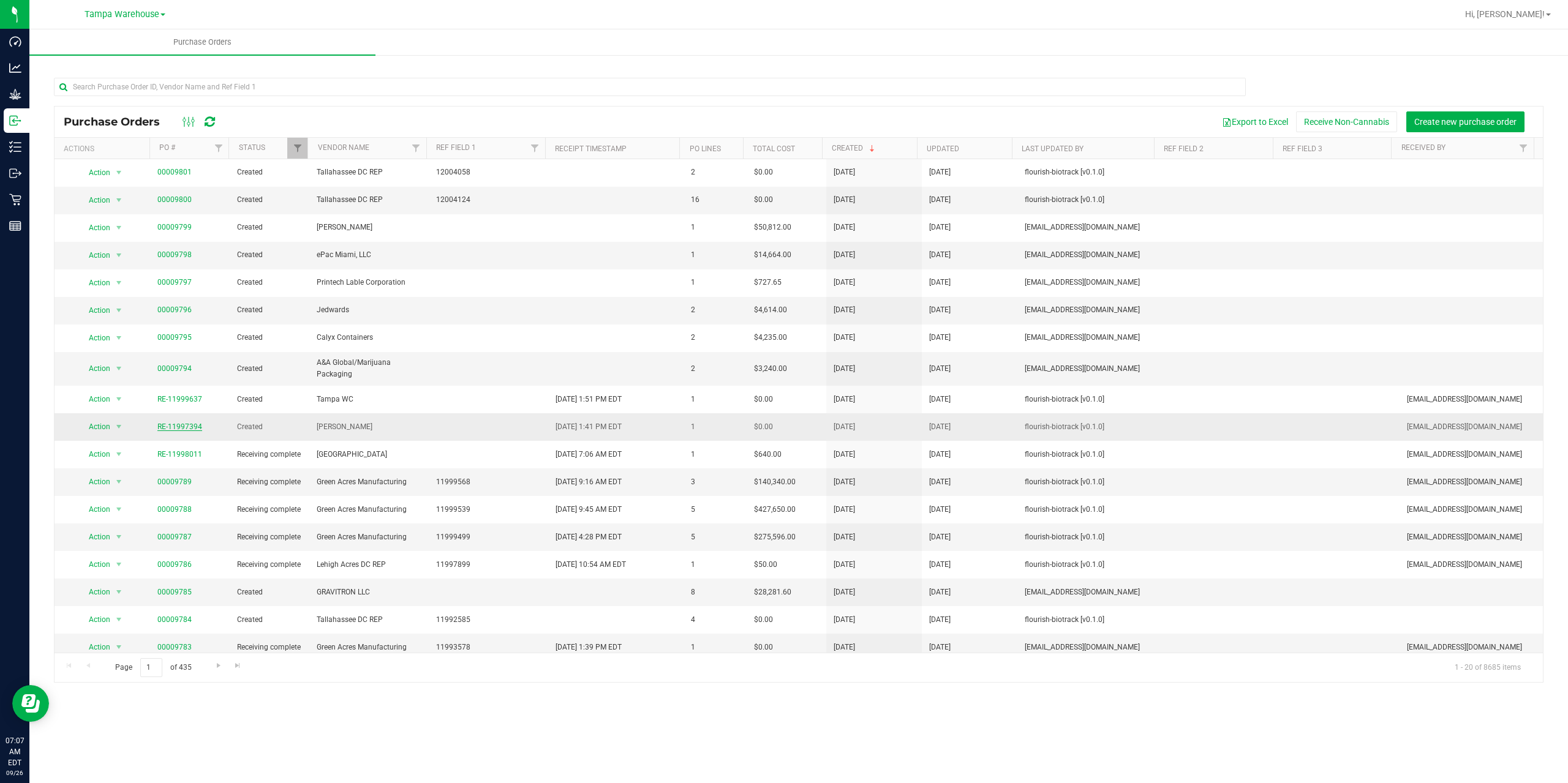
click at [179, 428] on link "RE-11997394" at bounding box center [179, 427] width 45 height 9
click at [191, 425] on link "RE-11997394" at bounding box center [179, 427] width 45 height 9
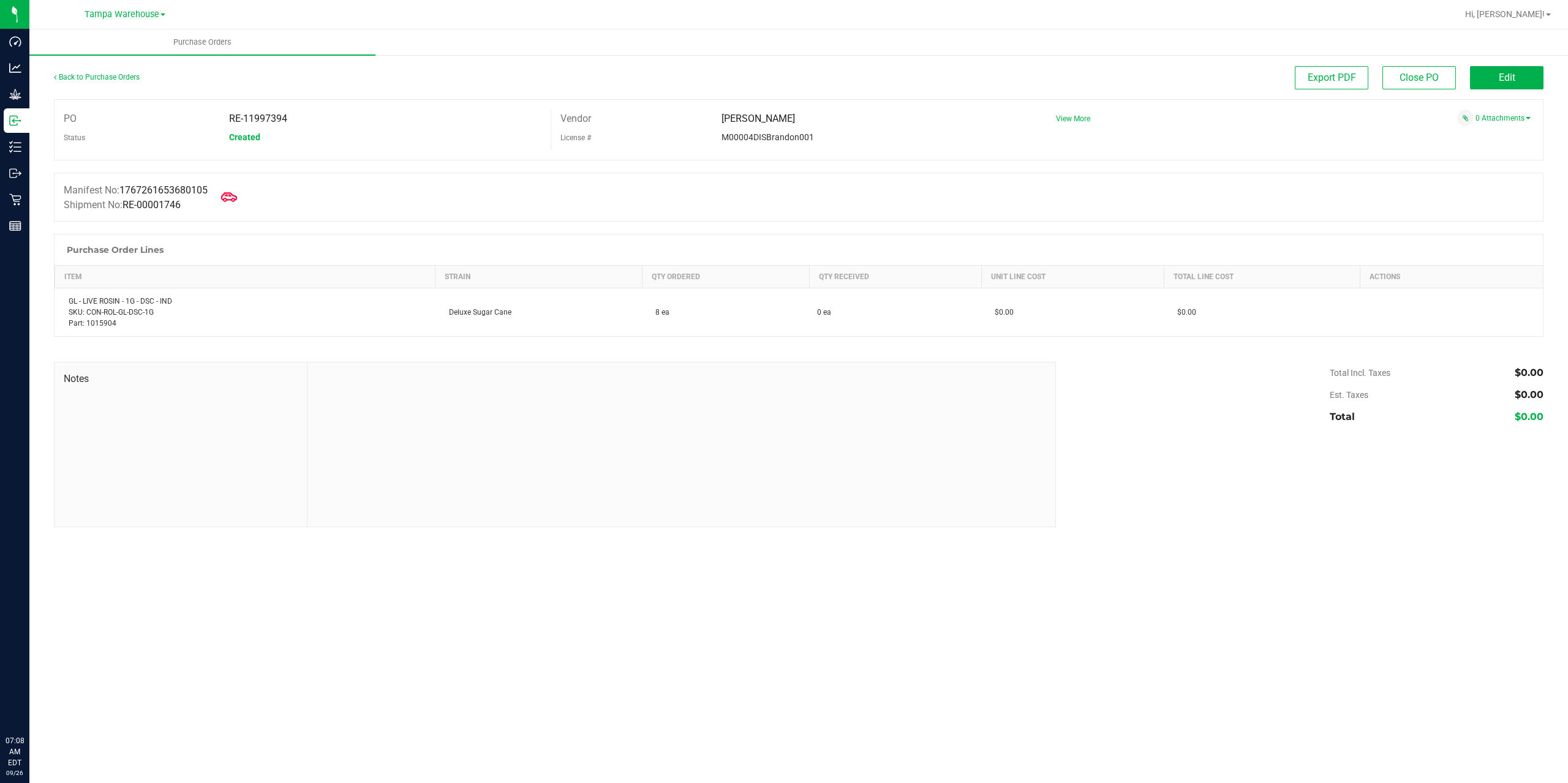
click at [227, 197] on icon at bounding box center [229, 197] width 16 height 16
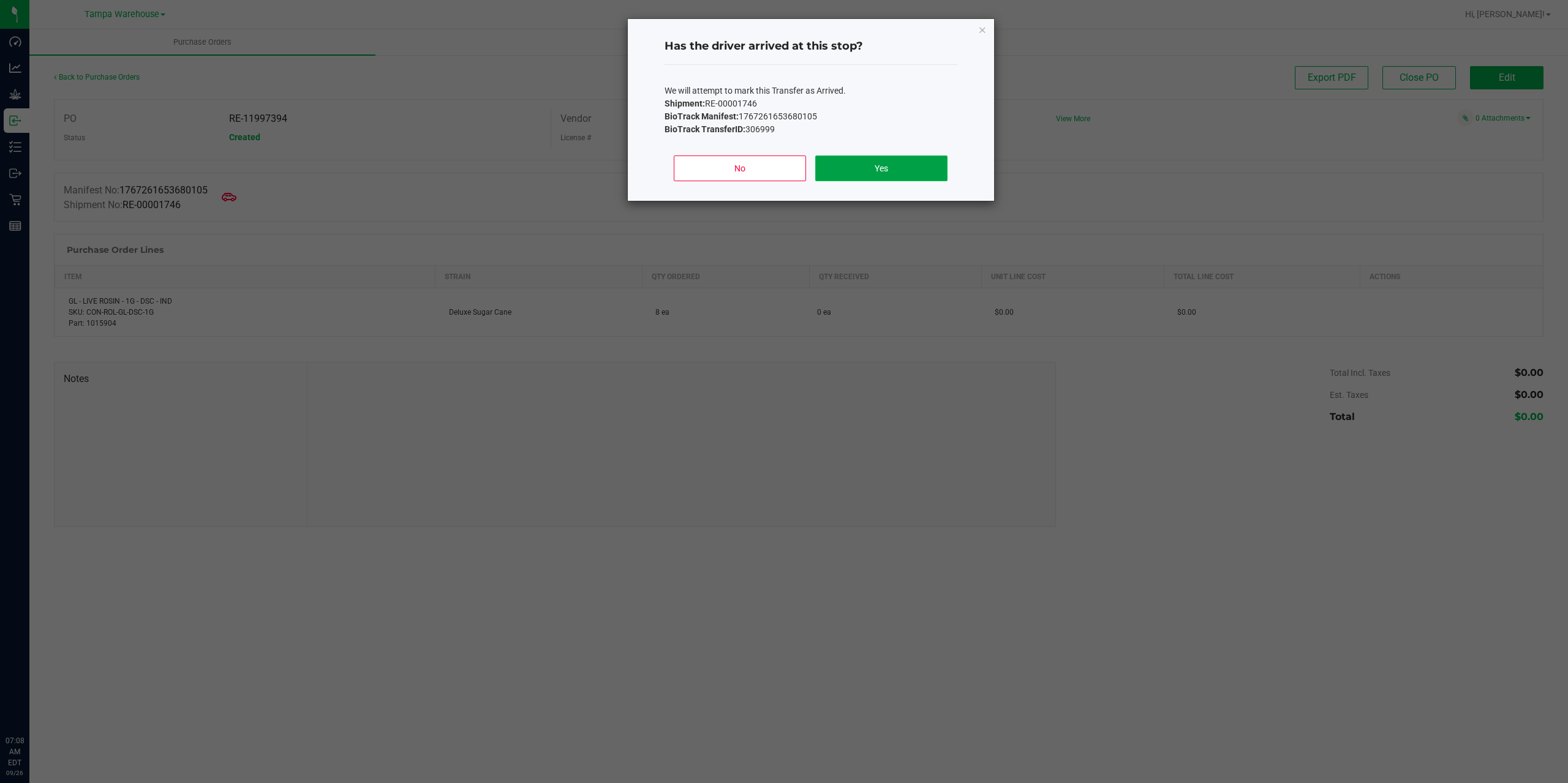
click at [901, 174] on button "Yes" at bounding box center [881, 168] width 132 height 26
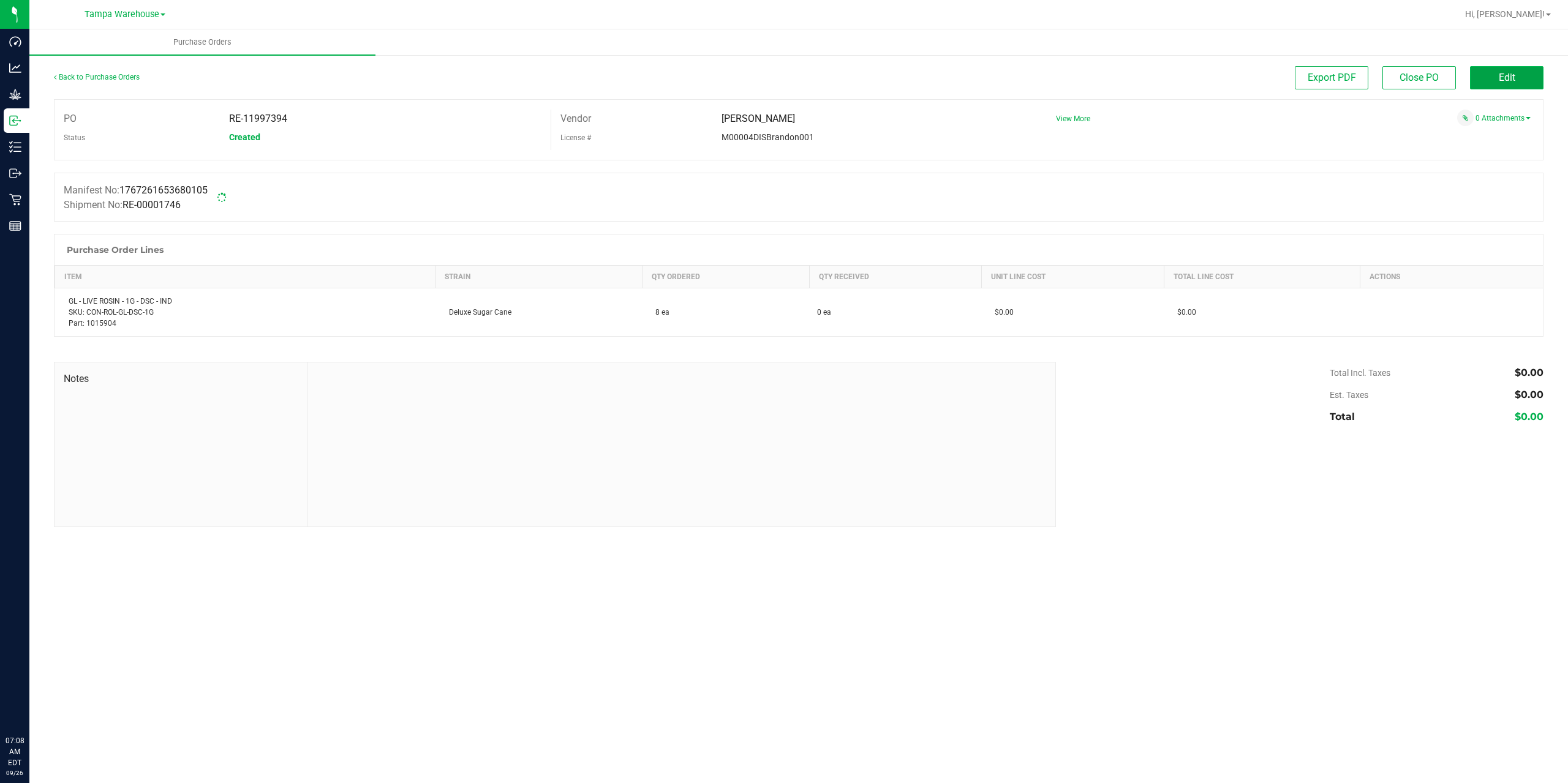
click at [1512, 70] on button "Edit" at bounding box center [1506, 77] width 74 height 23
click at [1516, 79] on button "Edit" at bounding box center [1506, 77] width 74 height 23
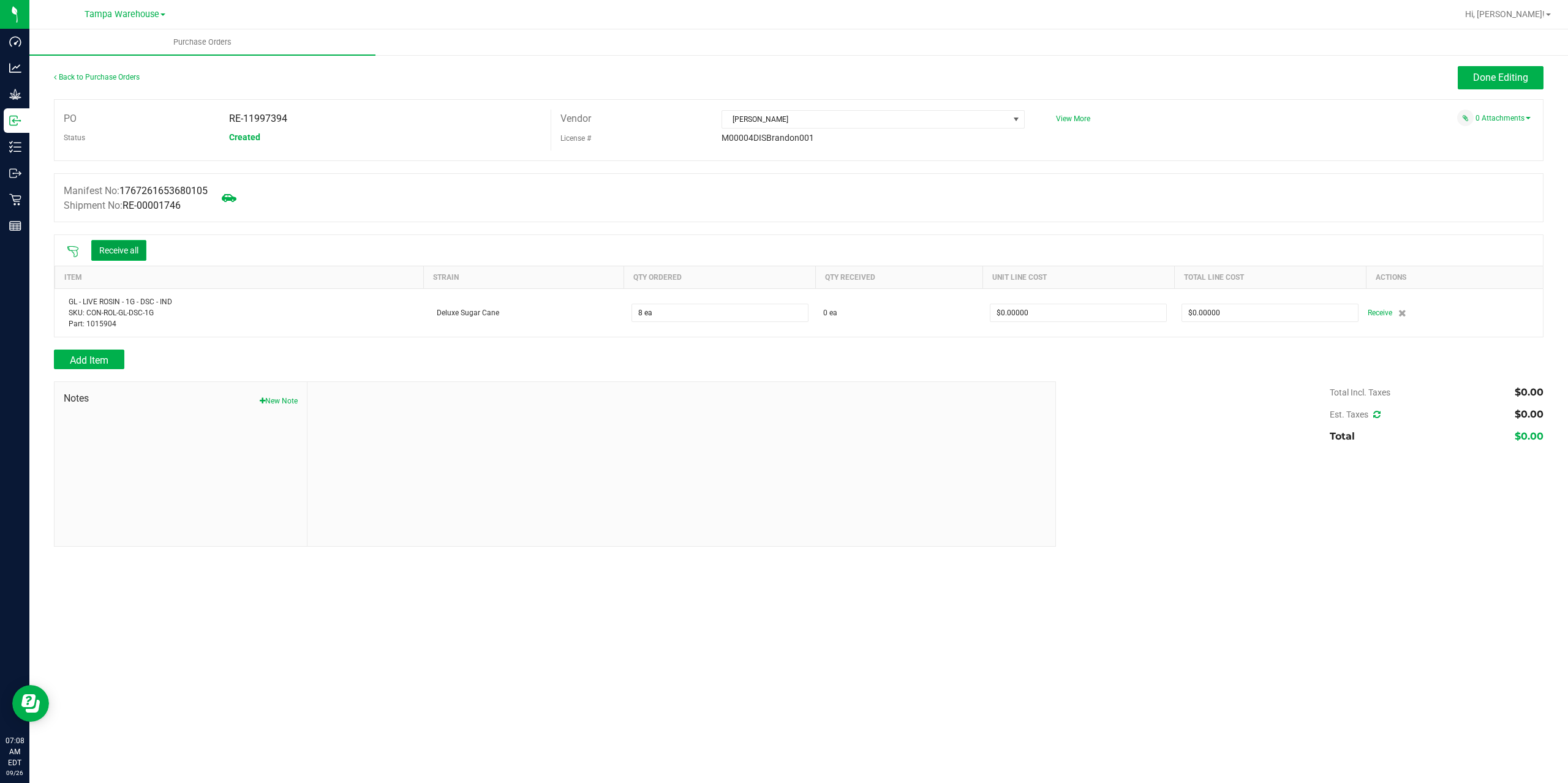
click at [133, 250] on button "Receive all" at bounding box center [119, 250] width 55 height 21
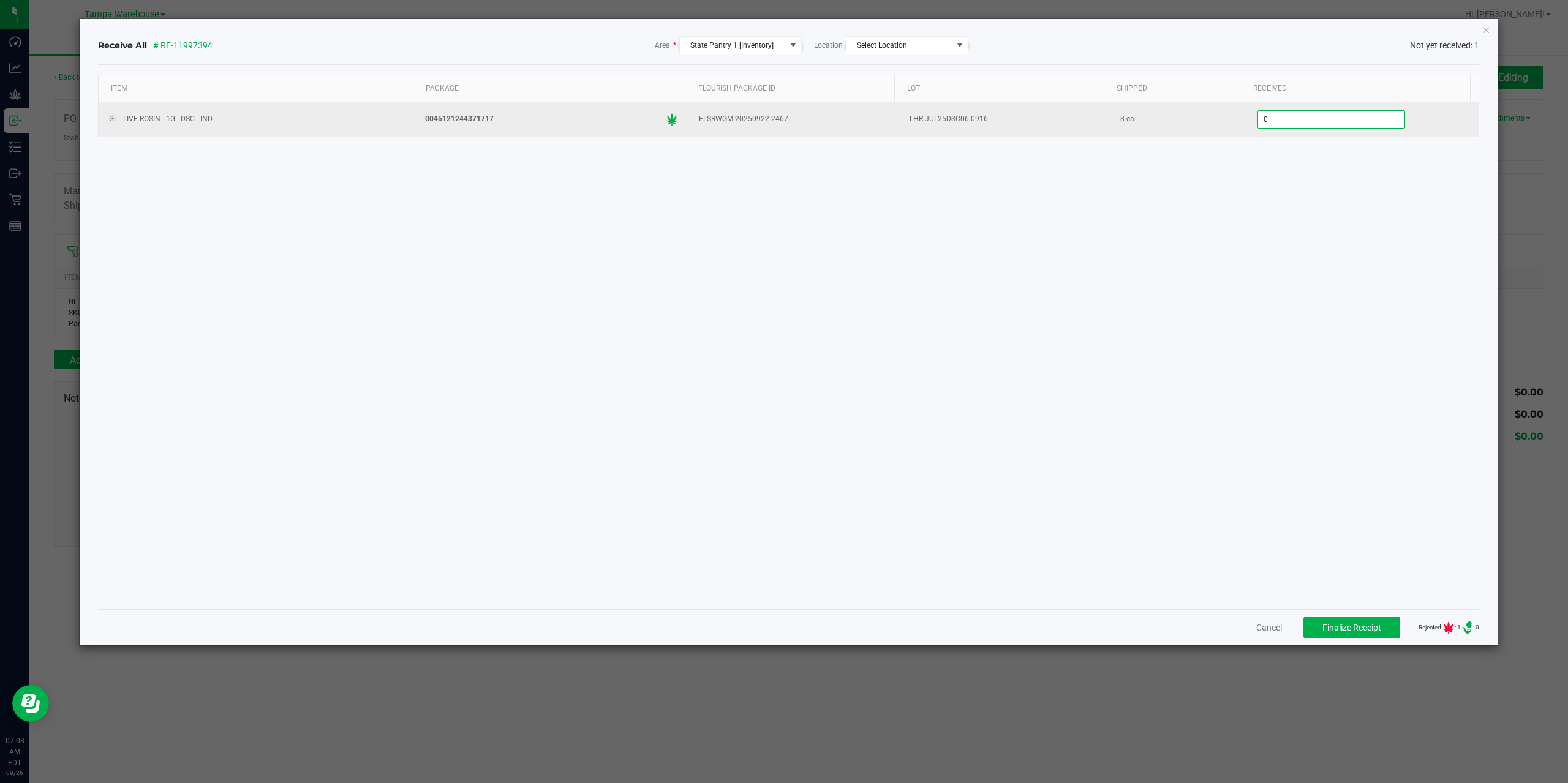
click at [1294, 125] on input "0" at bounding box center [1331, 119] width 146 height 17
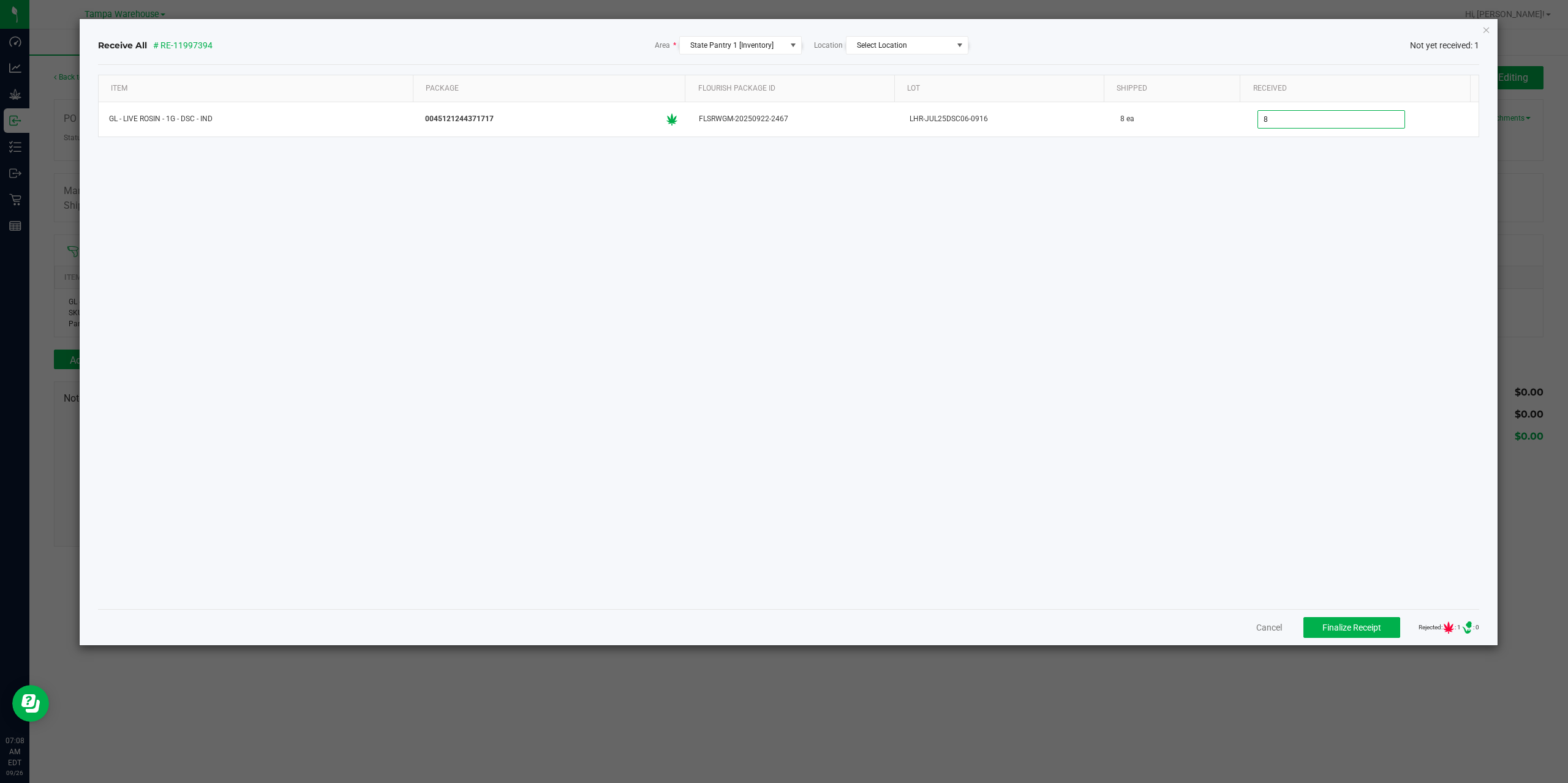
type input "8 ea"
click at [1391, 407] on div "Item Package Flourish Package ID Lot Shipped Received GL - LIVE ROSIN - 1G - DS…" at bounding box center [788, 337] width 1382 height 524
click at [1344, 630] on span "Finalize Receipt" at bounding box center [1351, 628] width 59 height 10
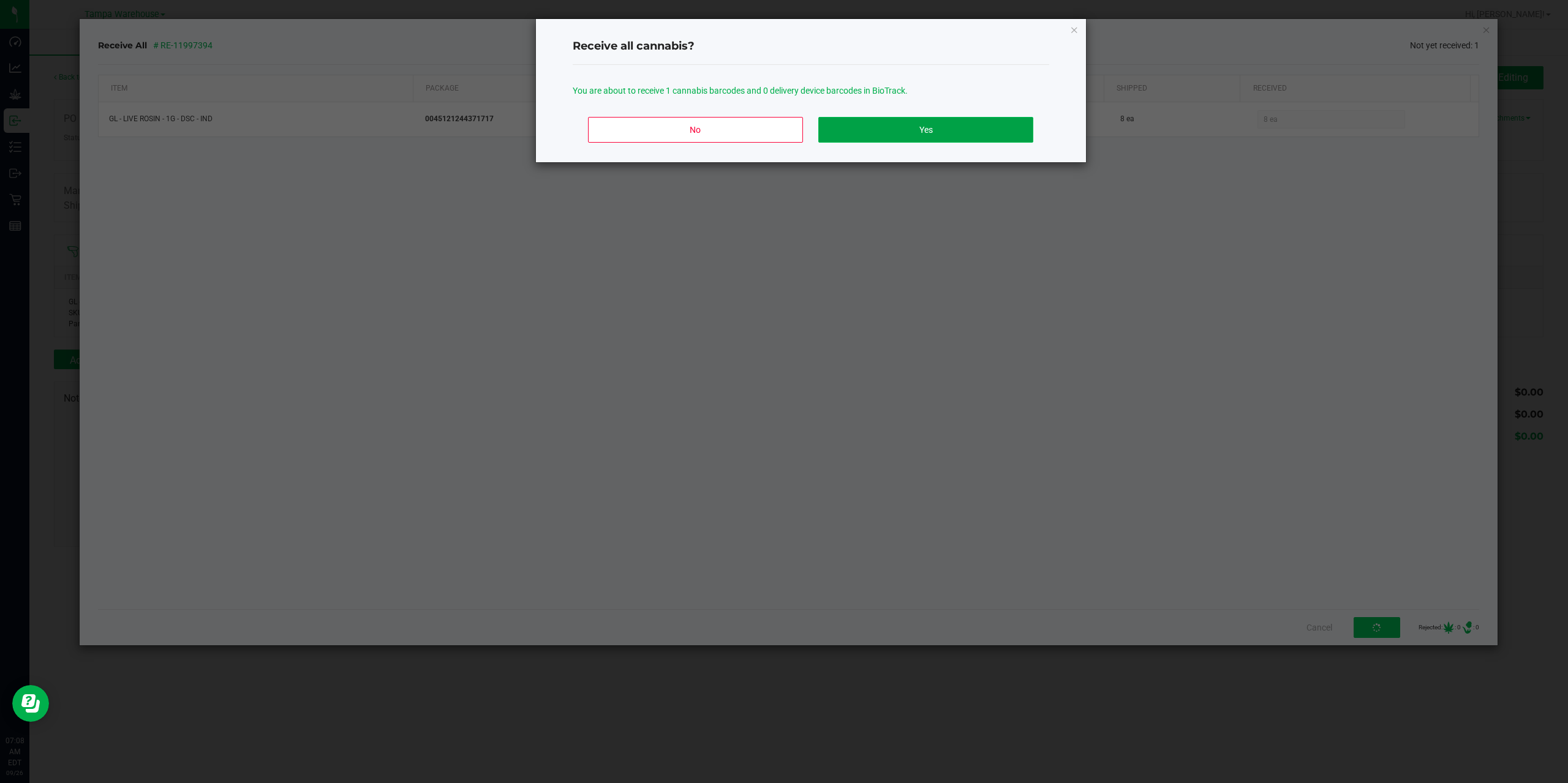
click at [885, 120] on button "Yes" at bounding box center [925, 130] width 214 height 26
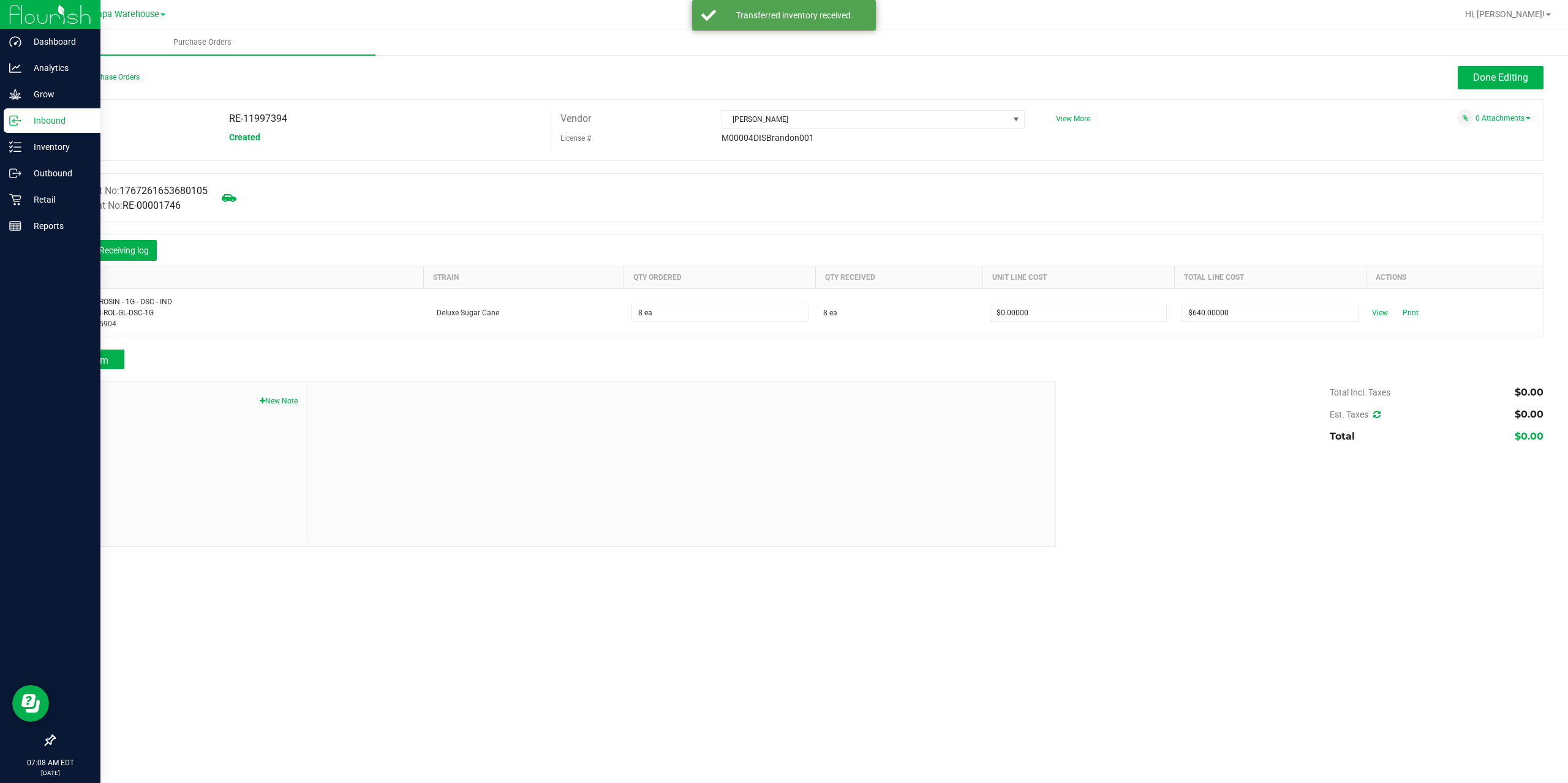
click at [20, 125] on icon at bounding box center [15, 120] width 12 height 12
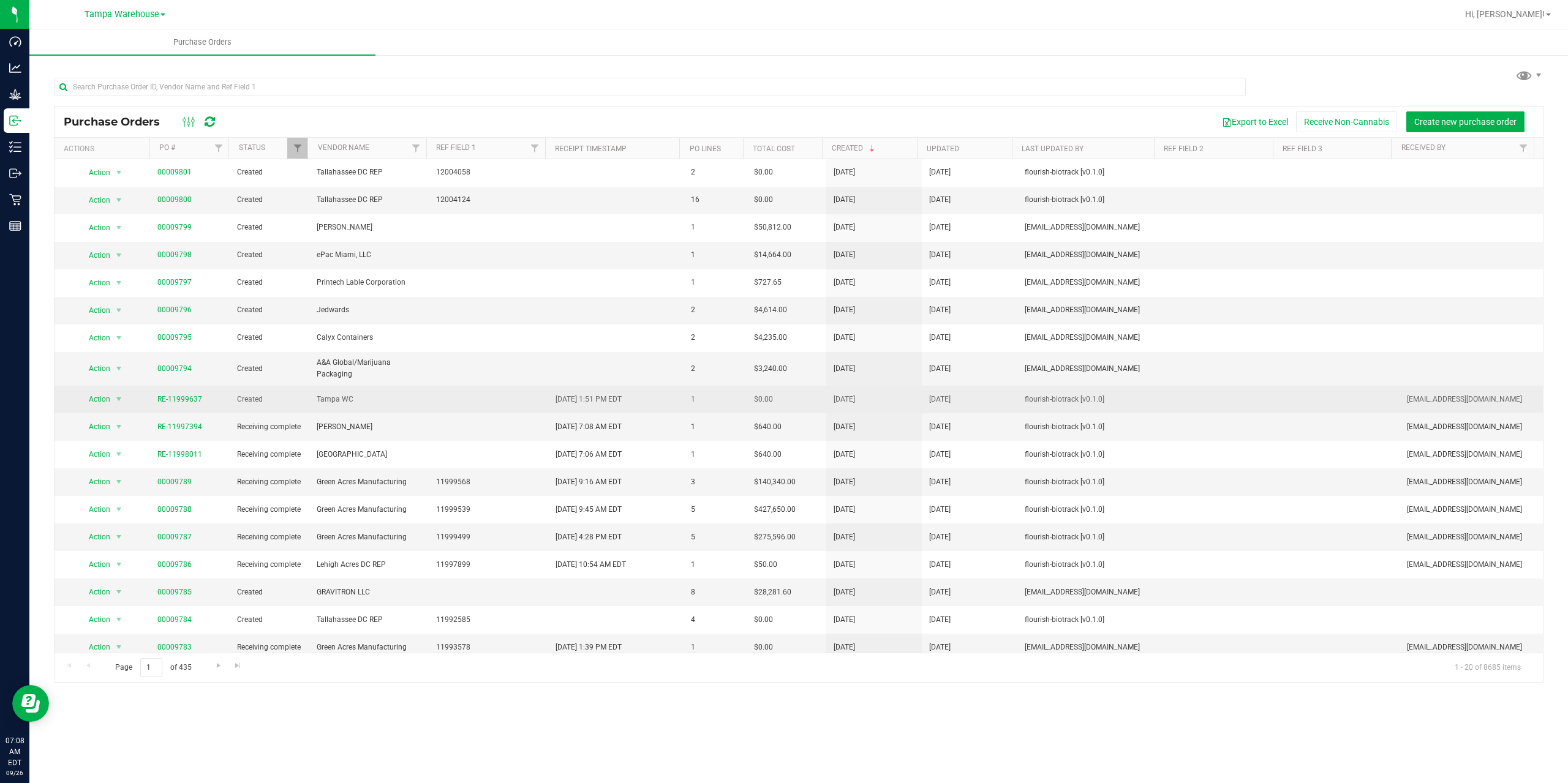
click at [179, 390] on td "RE-11999637" at bounding box center [190, 399] width 79 height 28
click at [181, 398] on link "RE-11999637" at bounding box center [179, 399] width 45 height 9
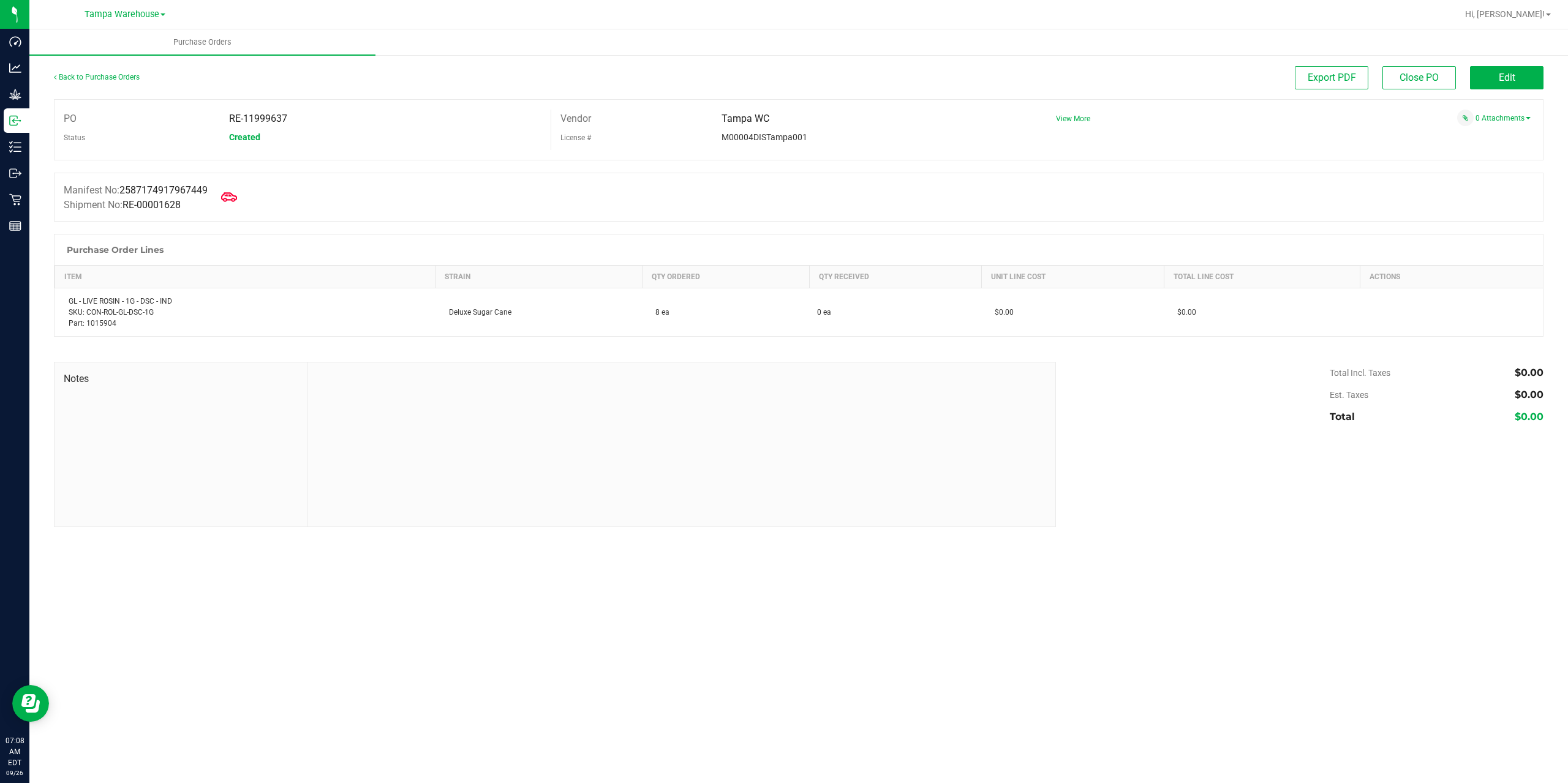
click at [235, 198] on icon at bounding box center [229, 197] width 16 height 16
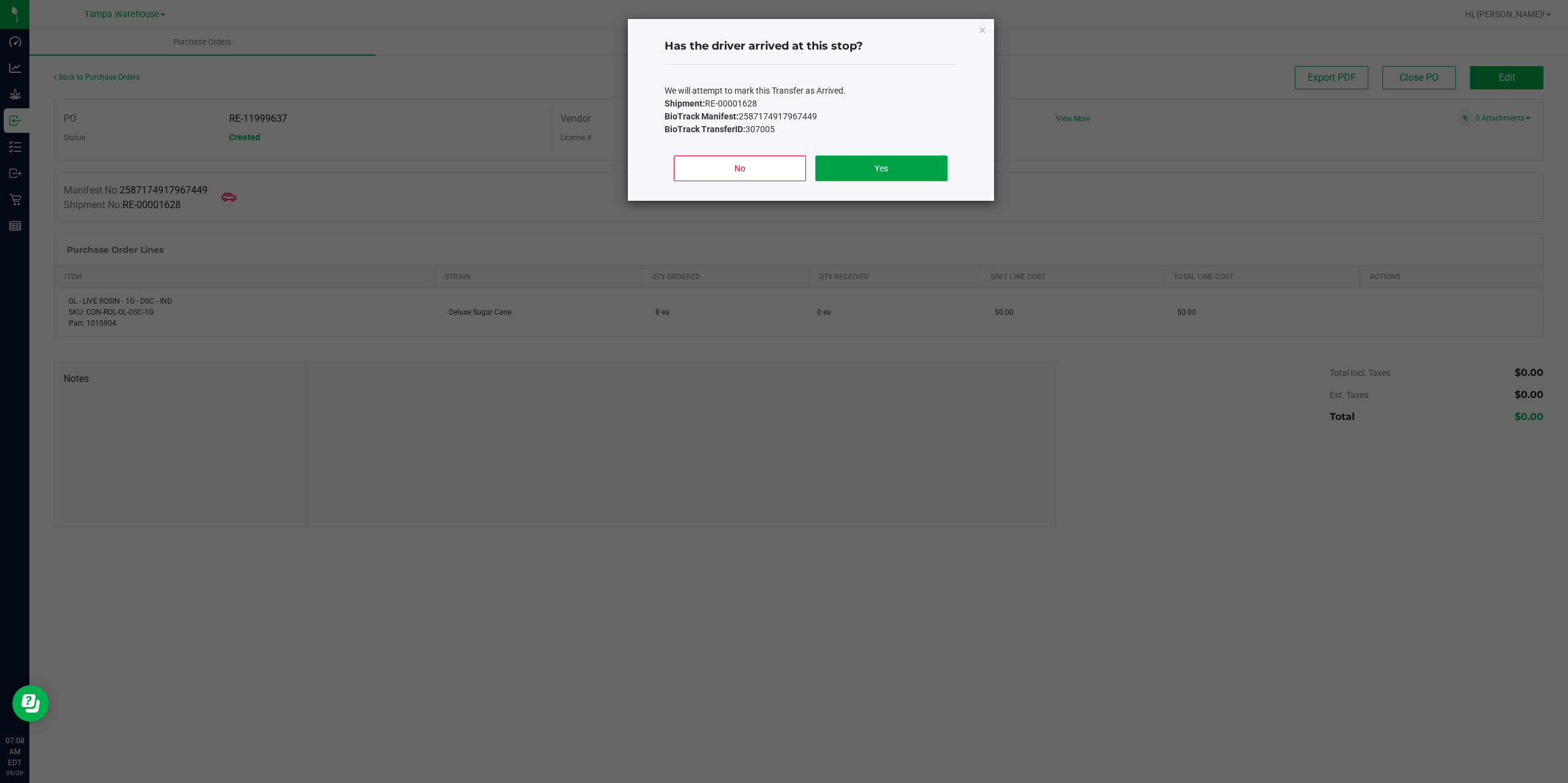
click at [907, 162] on button "Yes" at bounding box center [881, 168] width 132 height 26
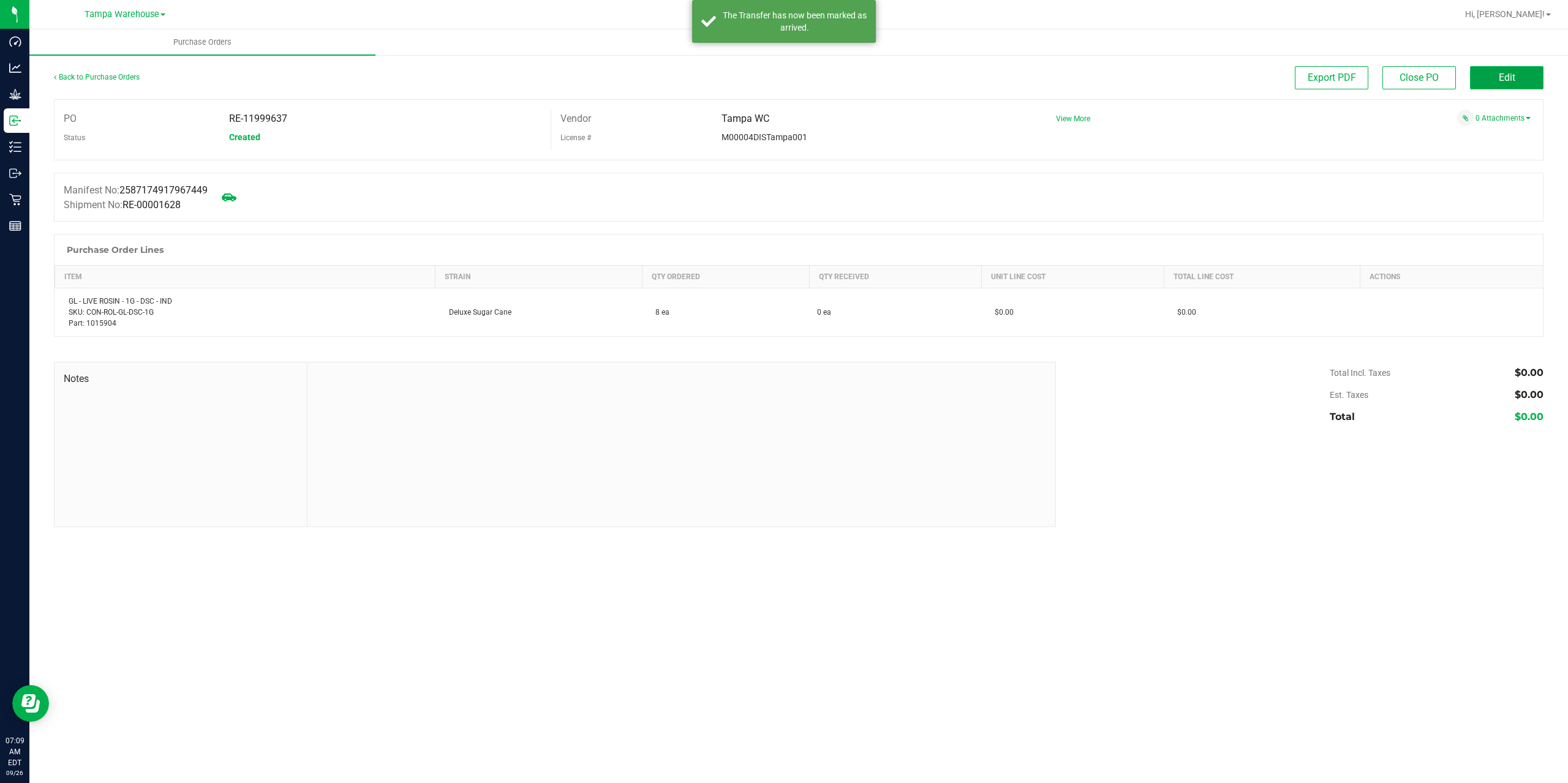
click at [1511, 72] on span "Edit" at bounding box center [1506, 77] width 16 height 11
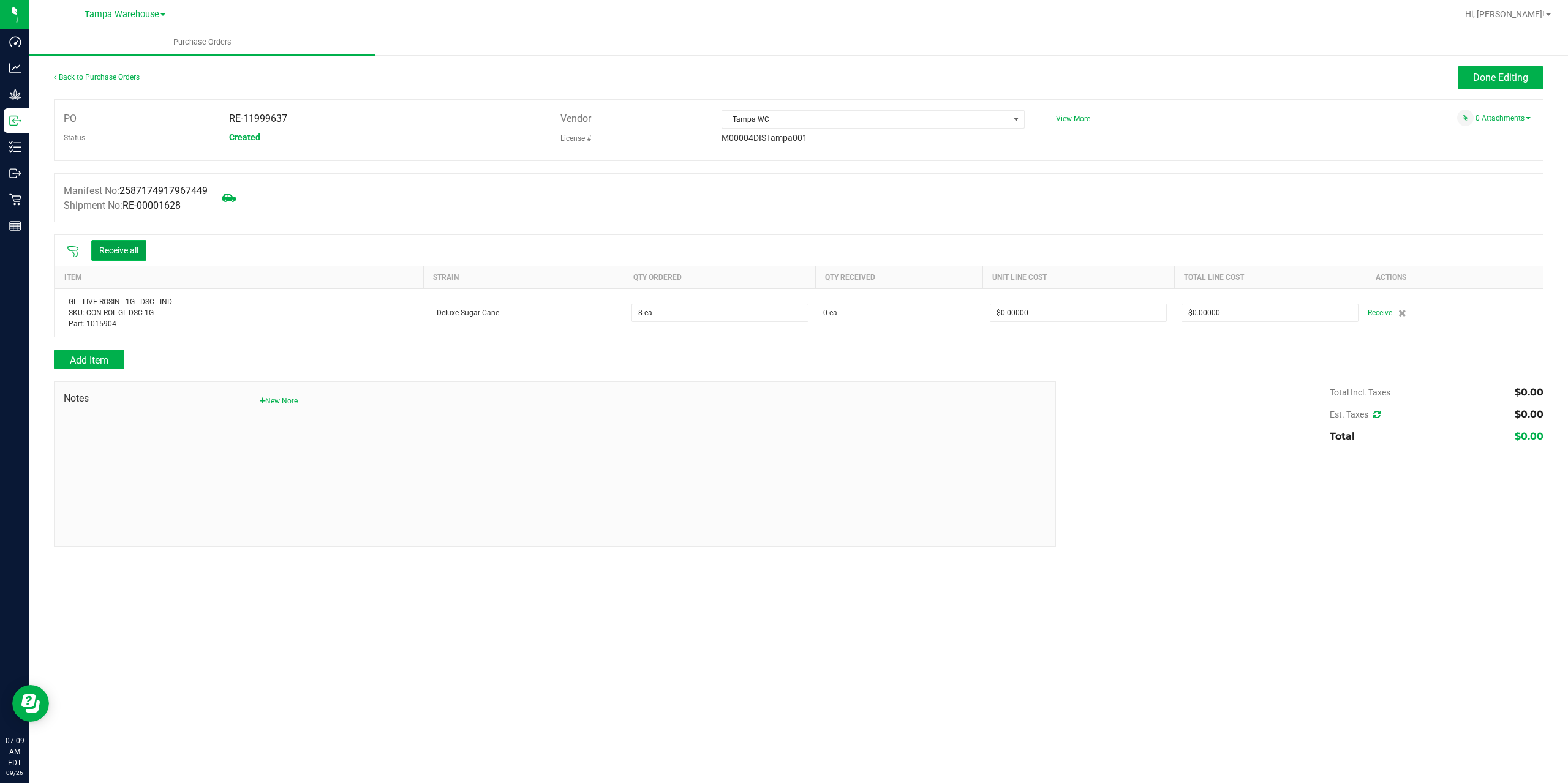
click at [125, 245] on button "Receive all" at bounding box center [119, 250] width 55 height 21
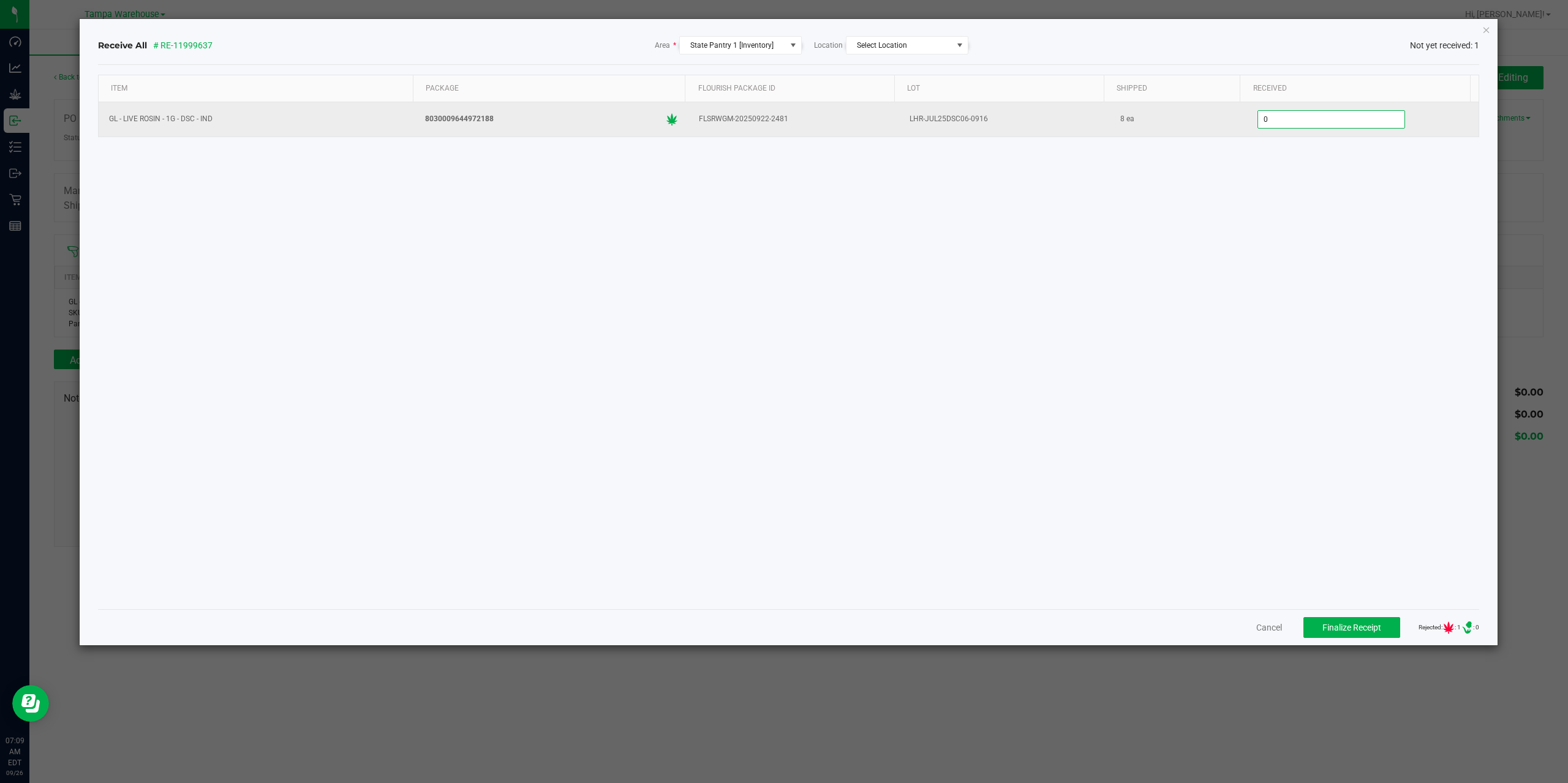
click at [1262, 123] on input "0" at bounding box center [1331, 119] width 146 height 17
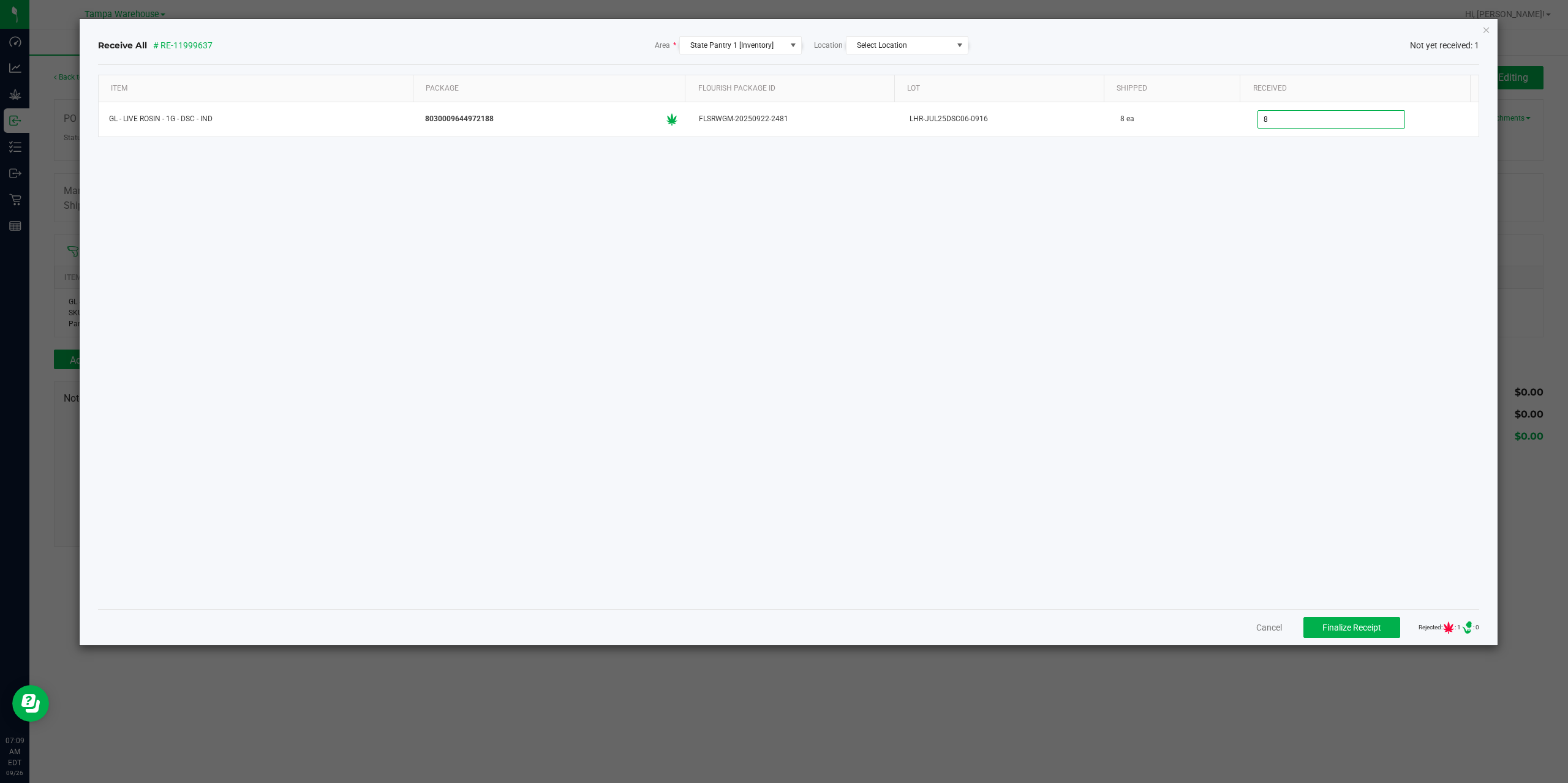
type input "8 ea"
click at [1164, 599] on div "Item Package Flourish Package ID Lot Shipped Received GL - LIVE ROSIN - 1G - DS…" at bounding box center [788, 337] width 1382 height 524
click at [1346, 628] on span "Finalize Receipt" at bounding box center [1351, 628] width 59 height 10
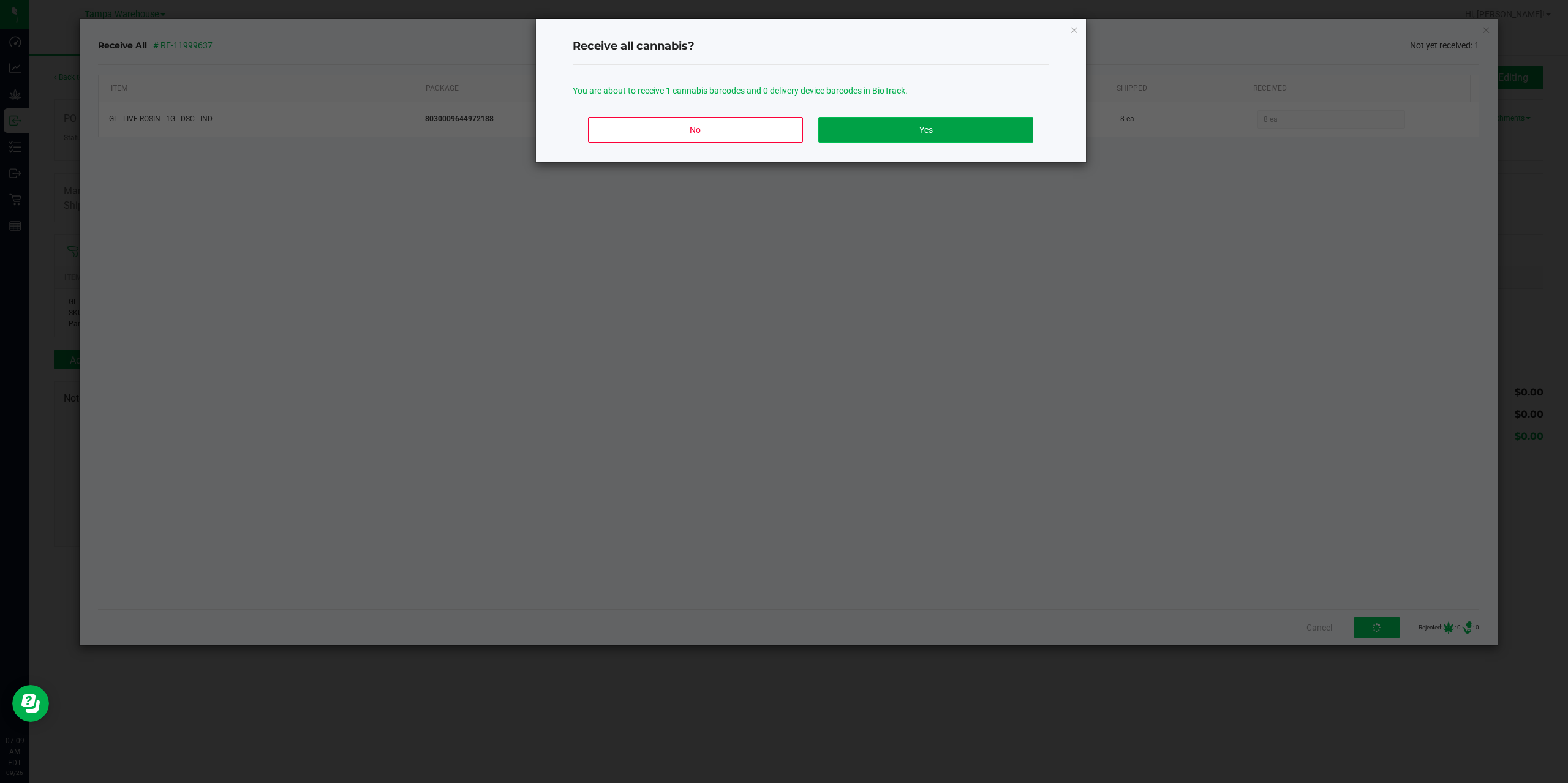
click at [912, 133] on button "Yes" at bounding box center [925, 130] width 214 height 26
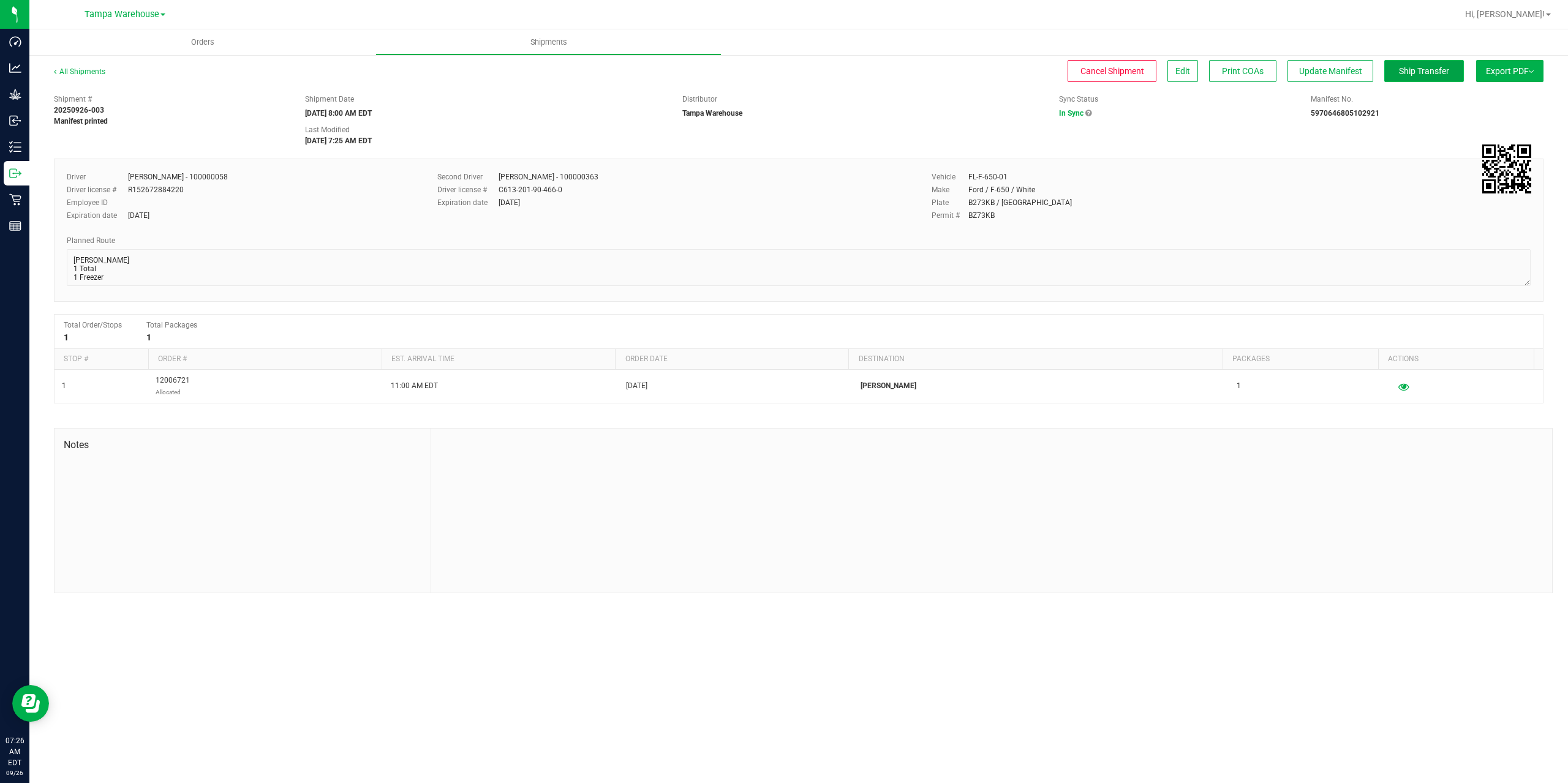
click at [1440, 69] on span "Ship Transfer" at bounding box center [1423, 71] width 50 height 10
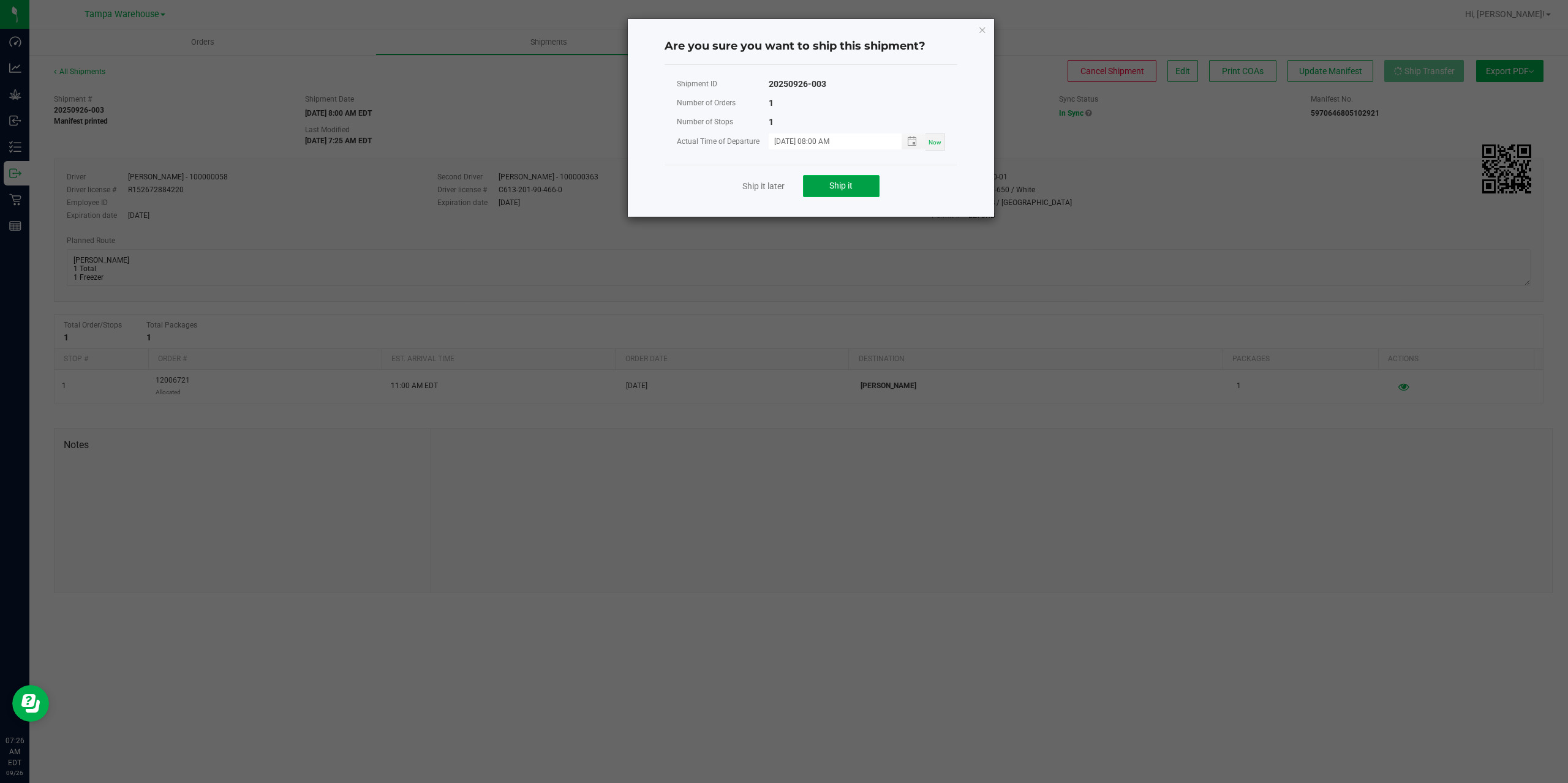
click at [849, 186] on span "Ship it" at bounding box center [841, 186] width 23 height 10
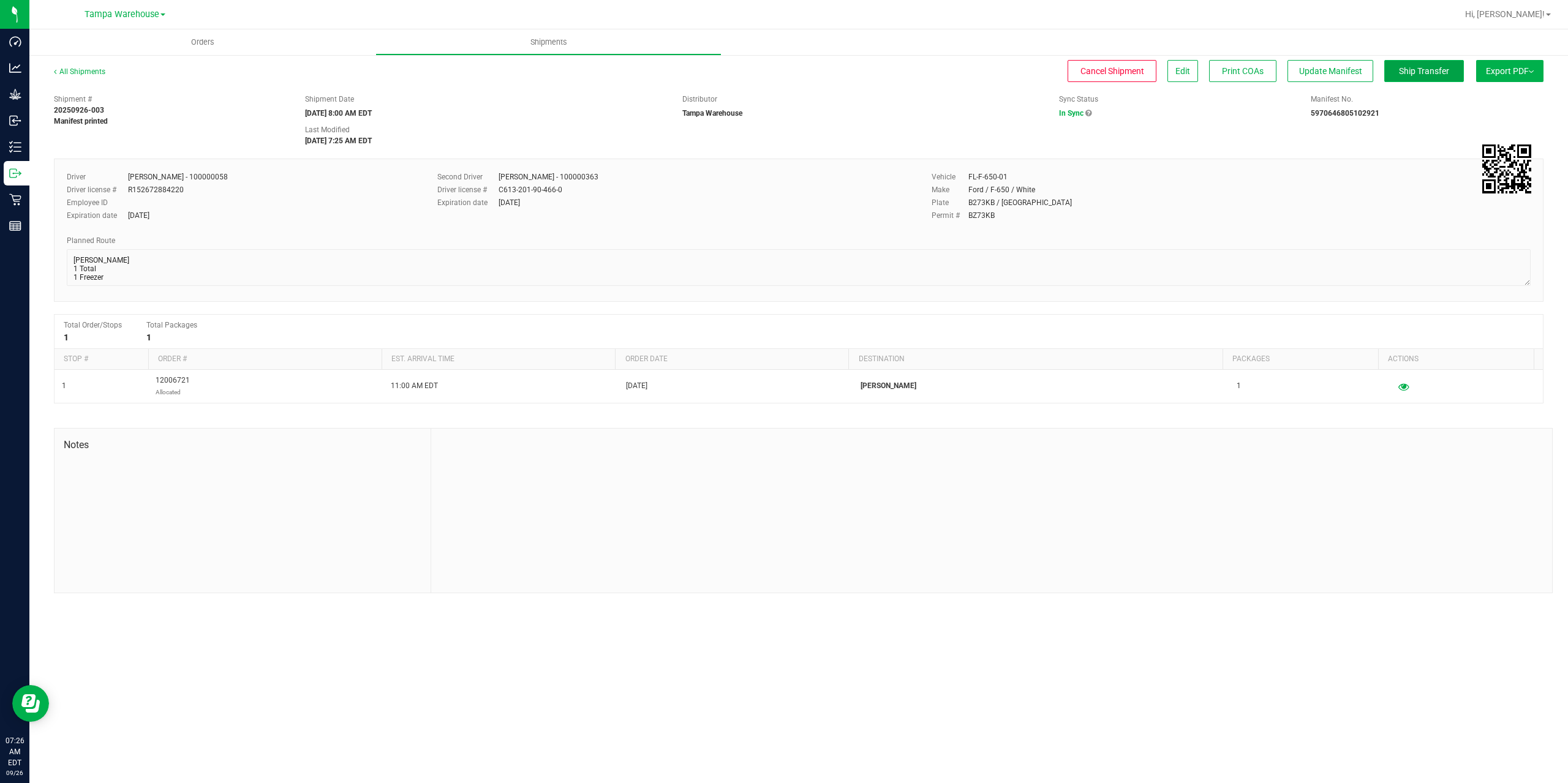
click at [1419, 77] on button "Ship Transfer" at bounding box center [1424, 71] width 79 height 22
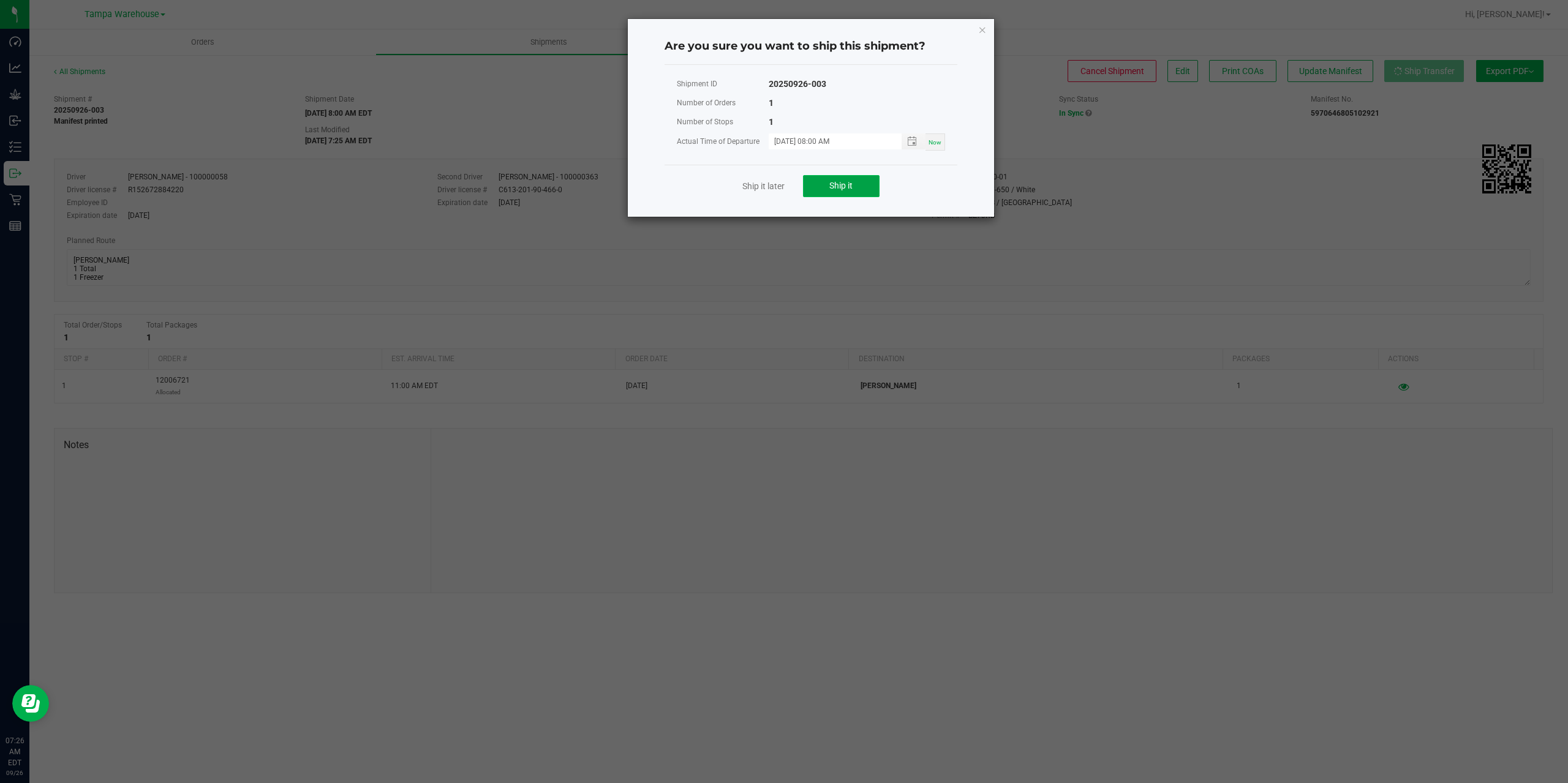
click at [838, 183] on span "Ship it" at bounding box center [841, 186] width 23 height 10
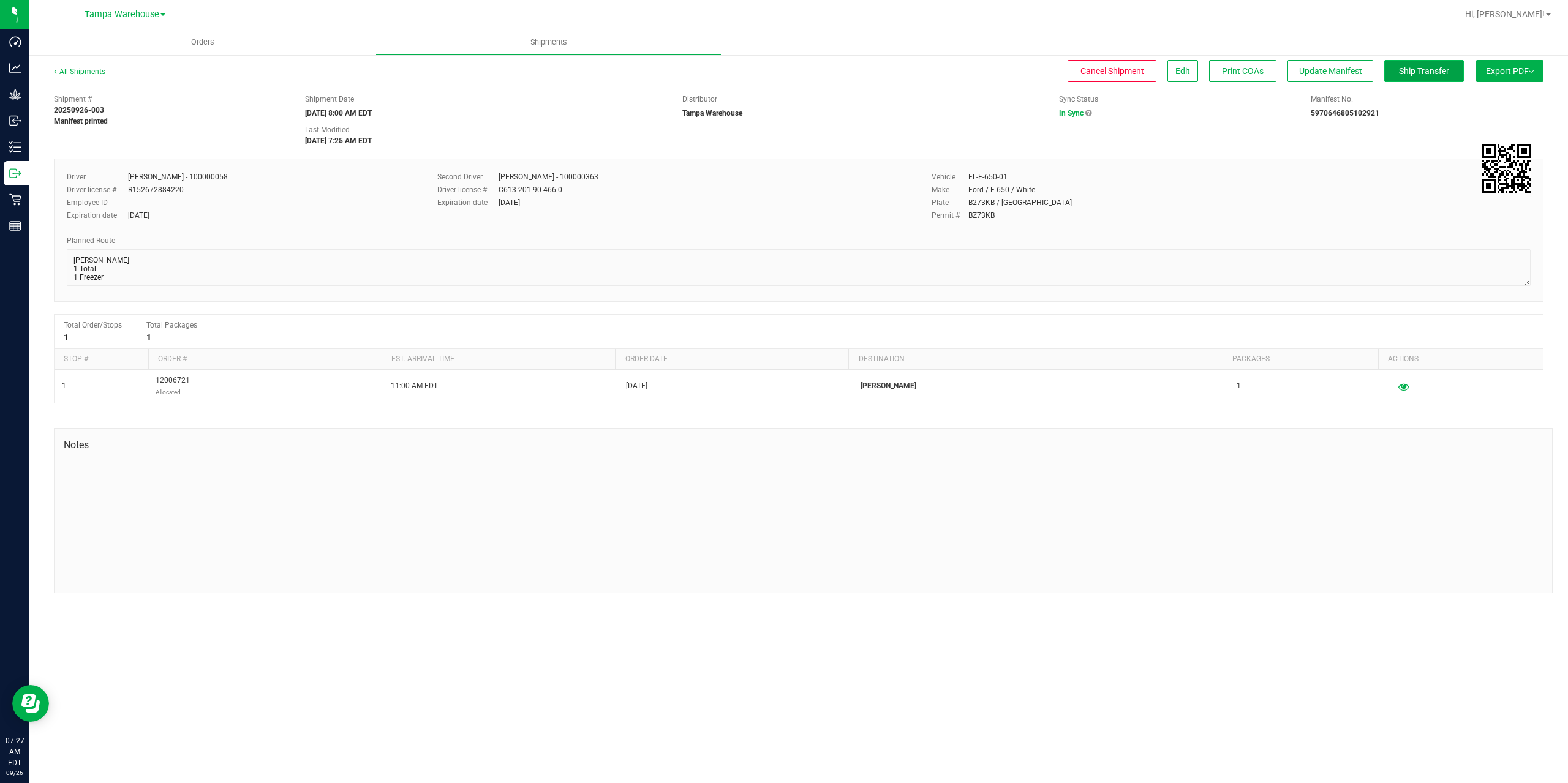
click at [1428, 73] on span "Ship Transfer" at bounding box center [1423, 71] width 50 height 10
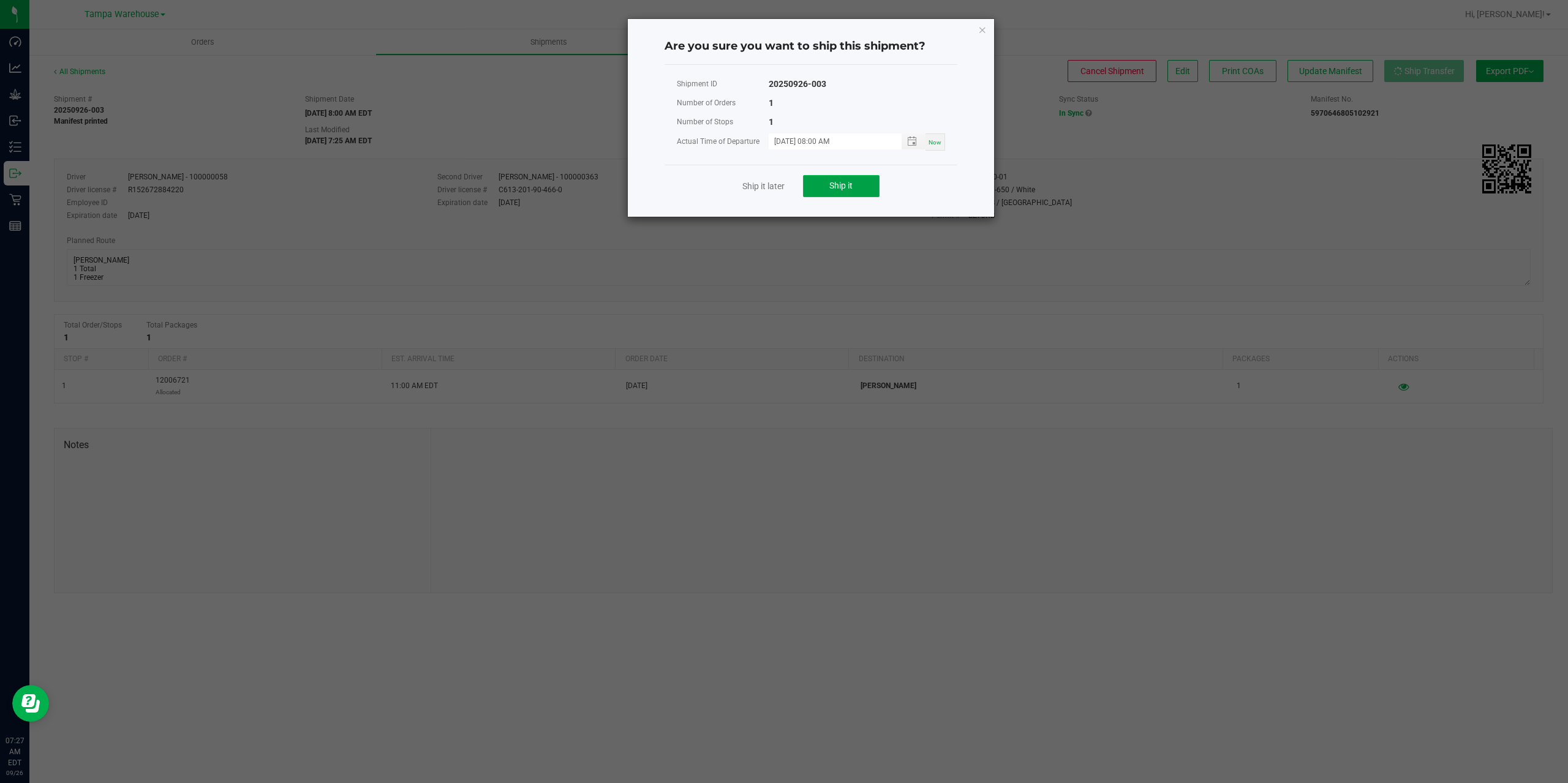
click at [840, 191] on button "Ship it" at bounding box center [841, 186] width 77 height 22
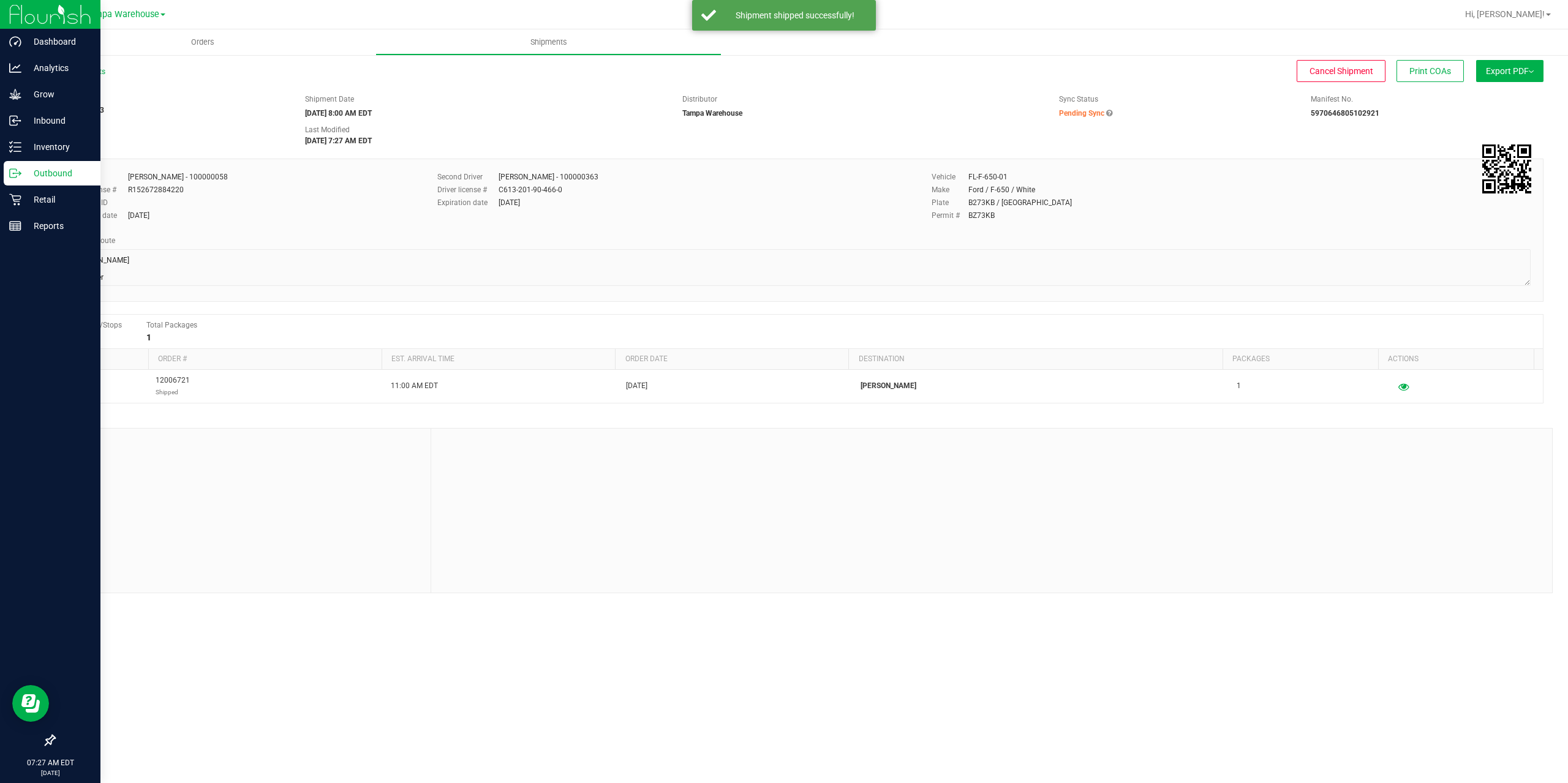
click at [22, 170] on p "Outbound" at bounding box center [58, 173] width 74 height 15
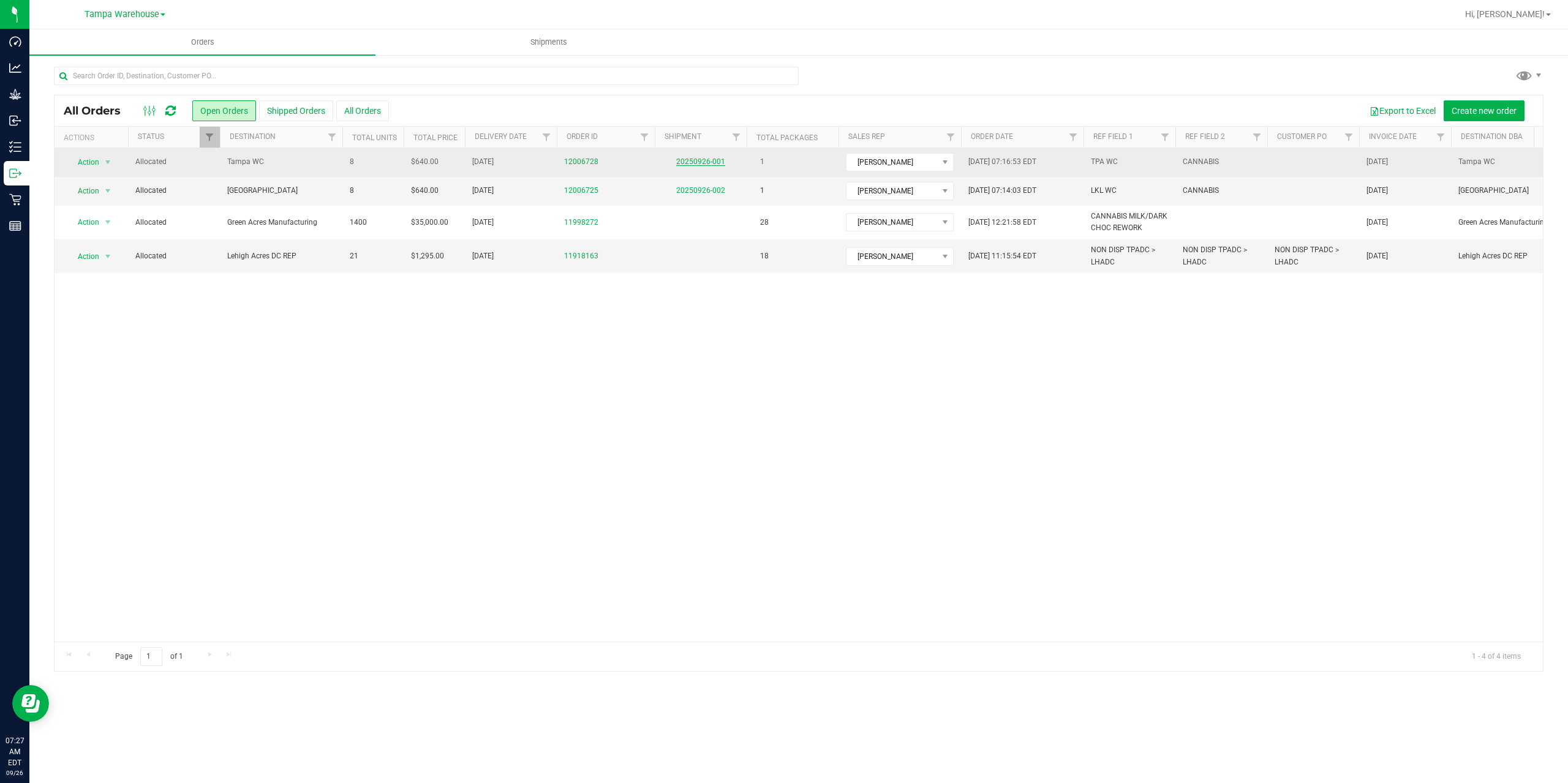
click at [714, 164] on link "20250926-001" at bounding box center [700, 162] width 49 height 9
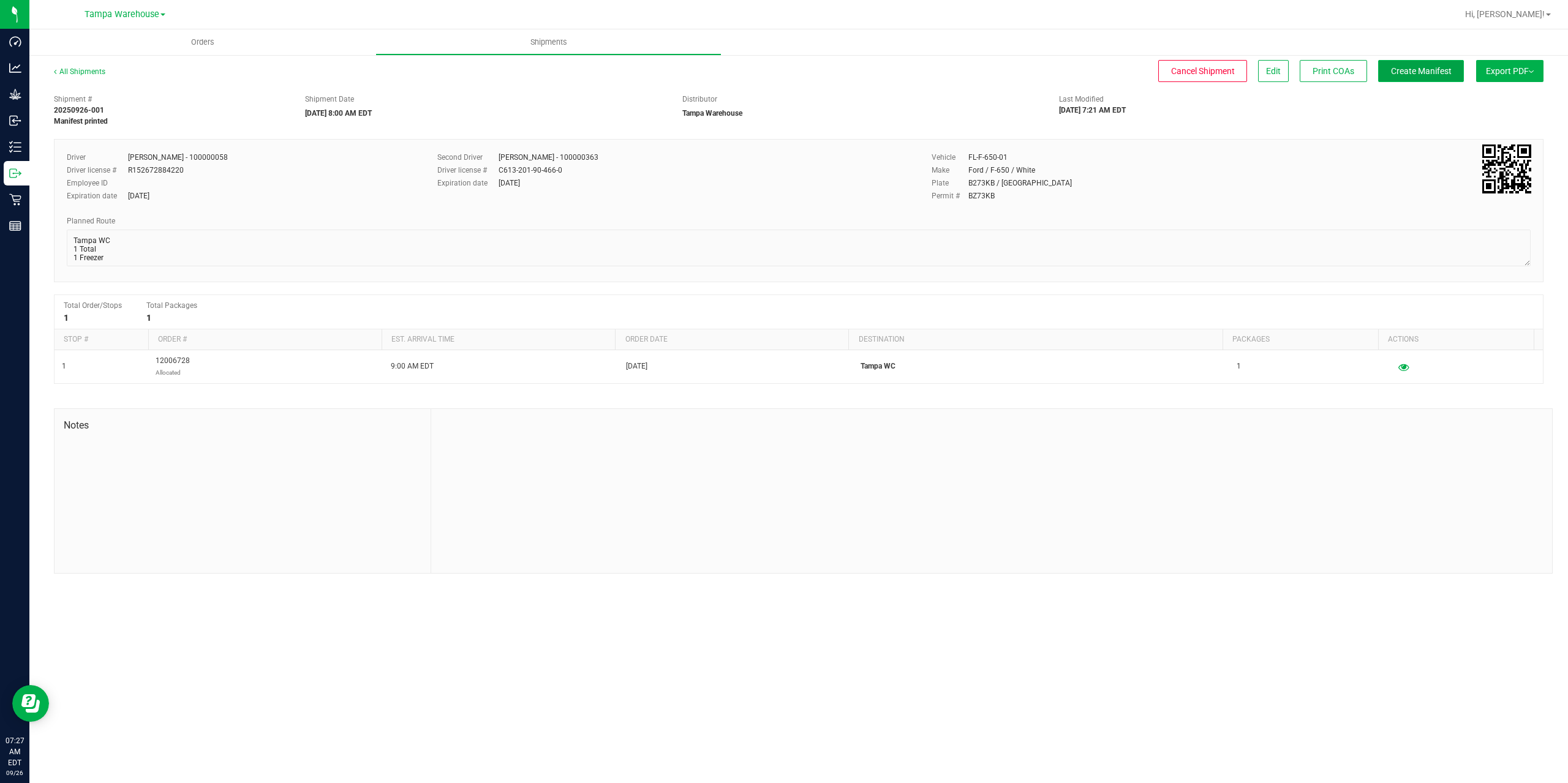
click at [1412, 75] on span "Create Manifest" at bounding box center [1421, 71] width 61 height 10
click at [1412, 75] on span "Ship Transfer" at bounding box center [1423, 71] width 50 height 10
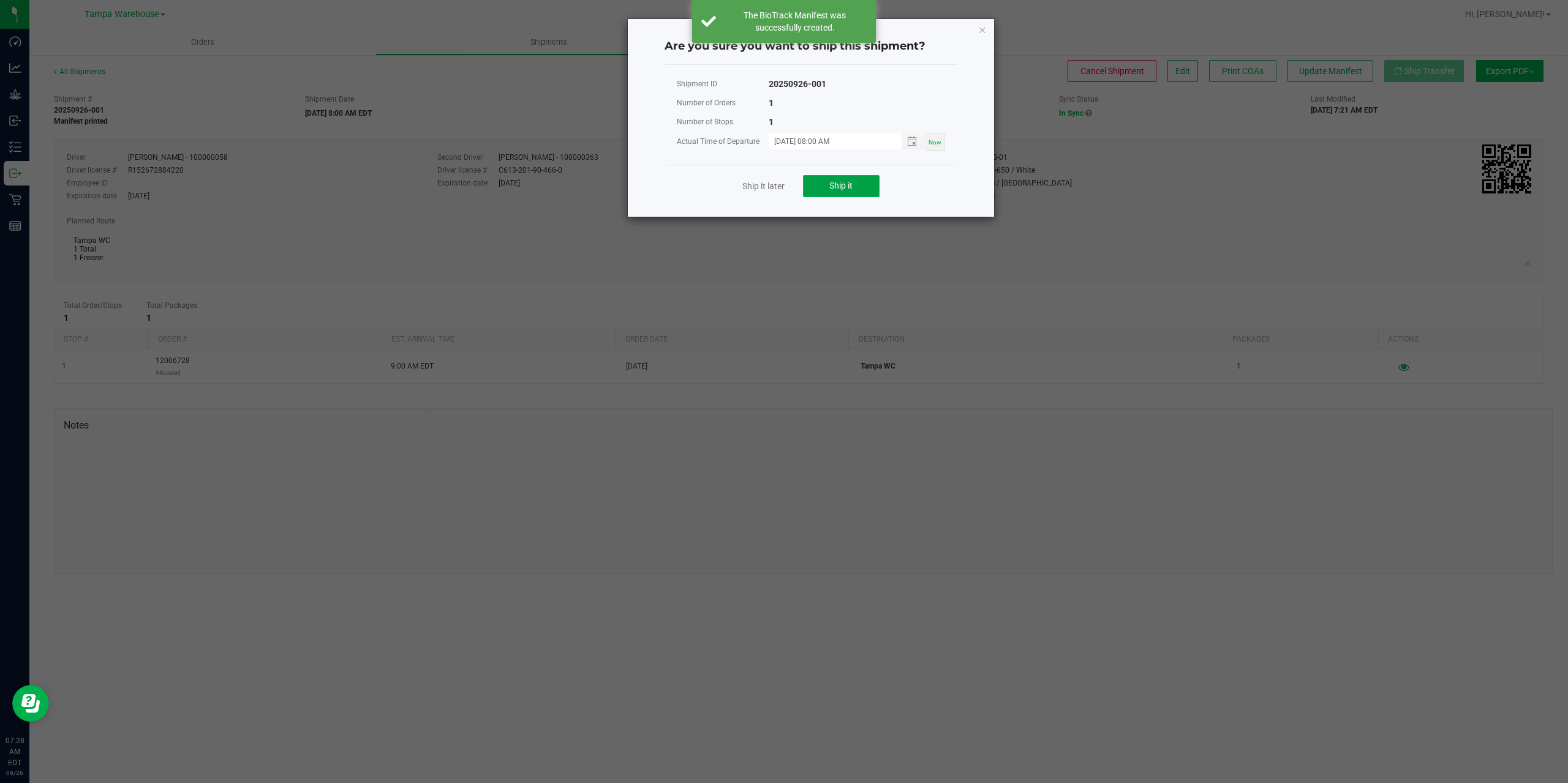
click at [836, 175] on button "Ship it" at bounding box center [841, 186] width 77 height 22
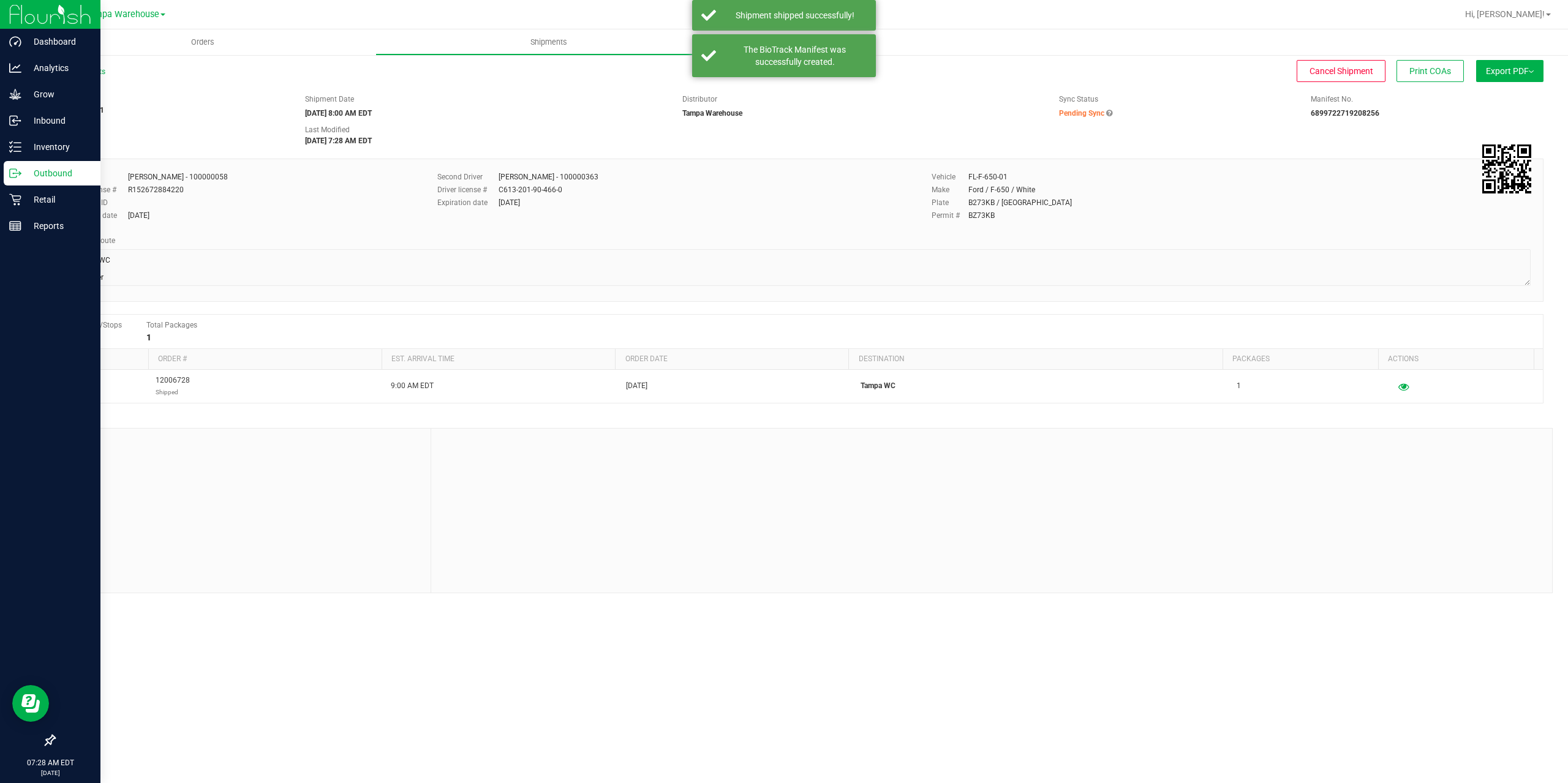
click at [14, 176] on icon at bounding box center [15, 173] width 12 height 12
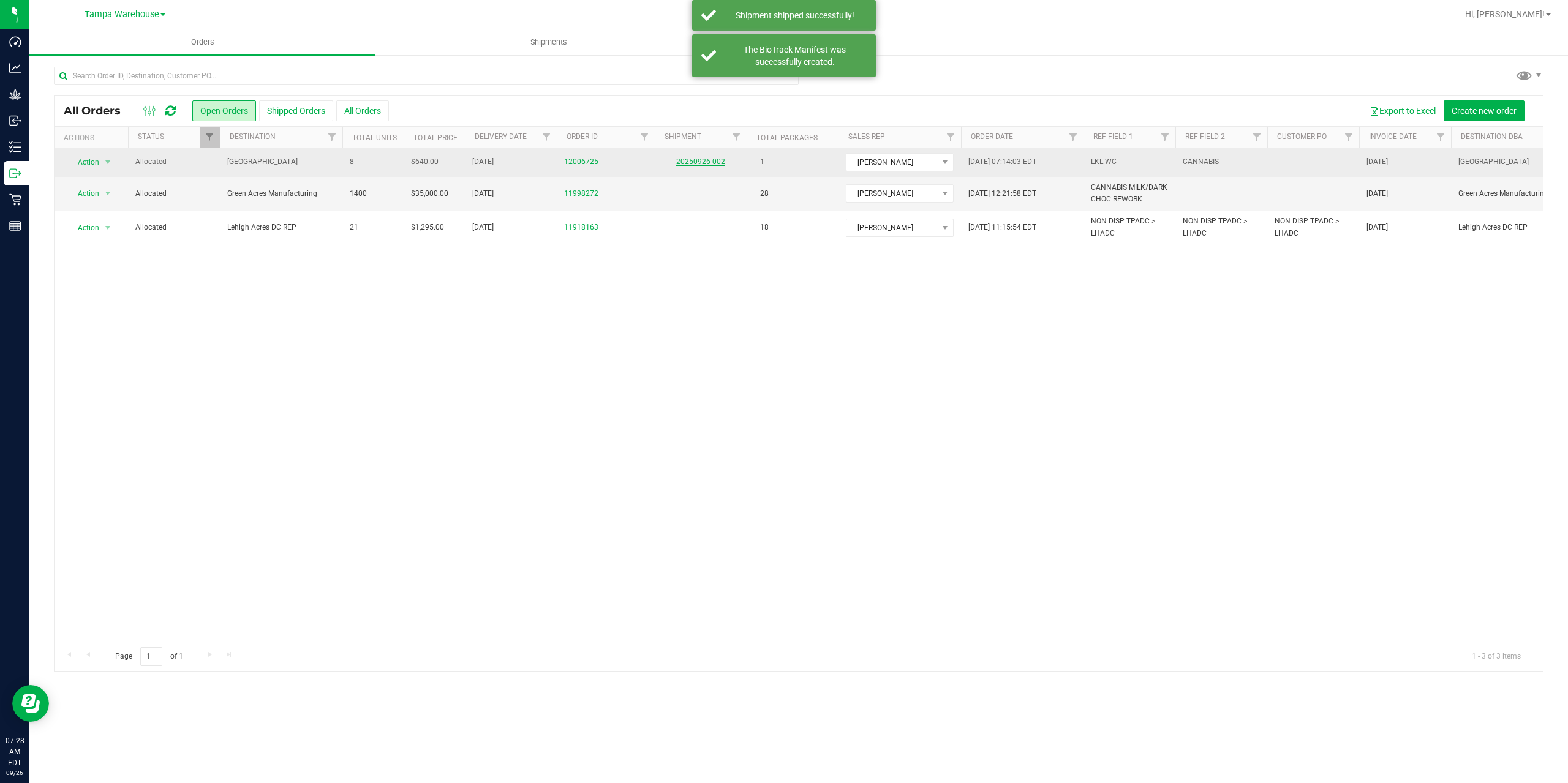
click at [710, 159] on link "20250926-002" at bounding box center [700, 162] width 49 height 9
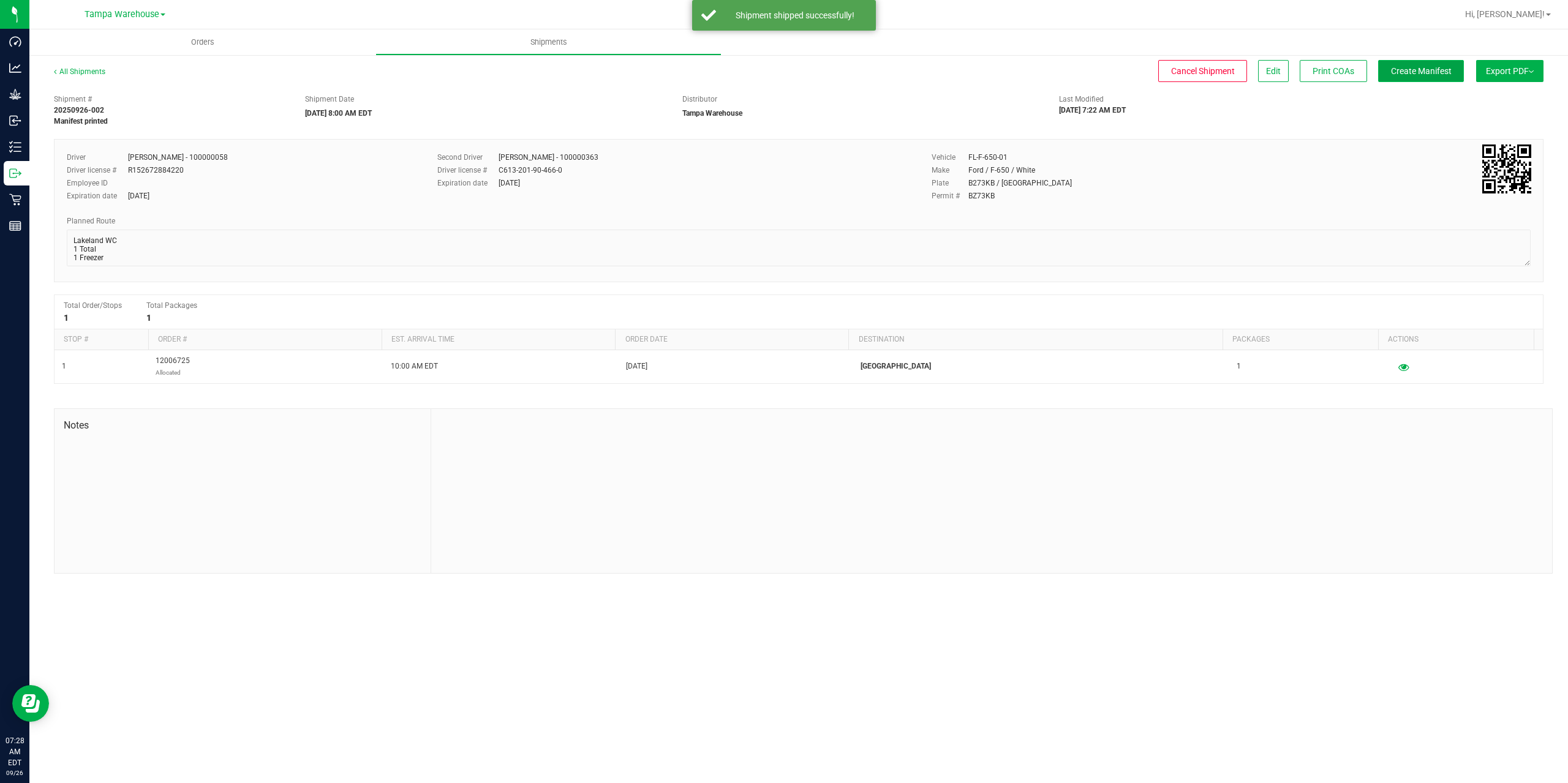
click at [1443, 66] on span "Create Manifest" at bounding box center [1421, 71] width 61 height 10
click at [1443, 66] on span "Ship Transfer" at bounding box center [1423, 71] width 50 height 10
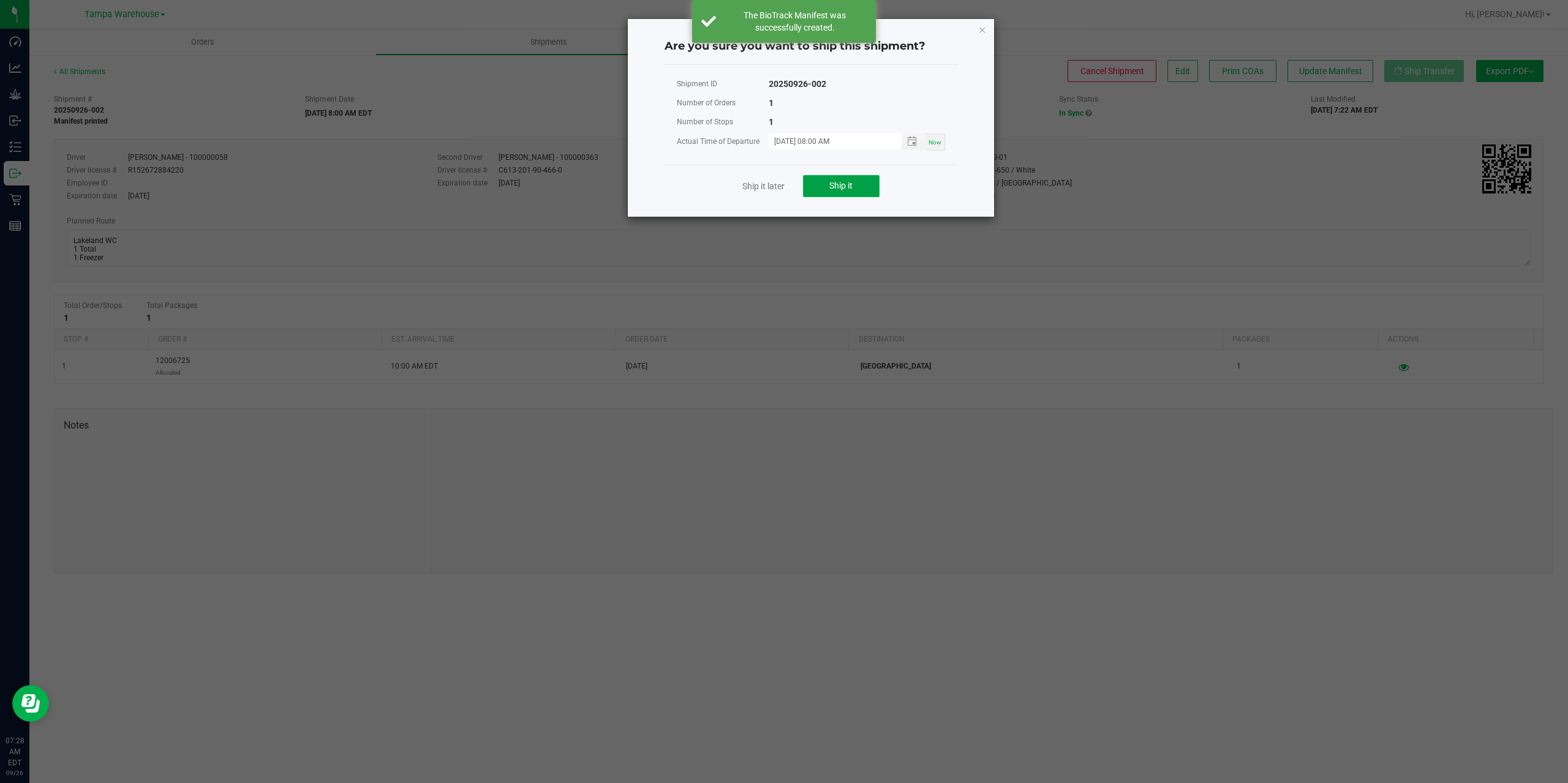
click at [849, 179] on button "Ship it" at bounding box center [841, 186] width 77 height 22
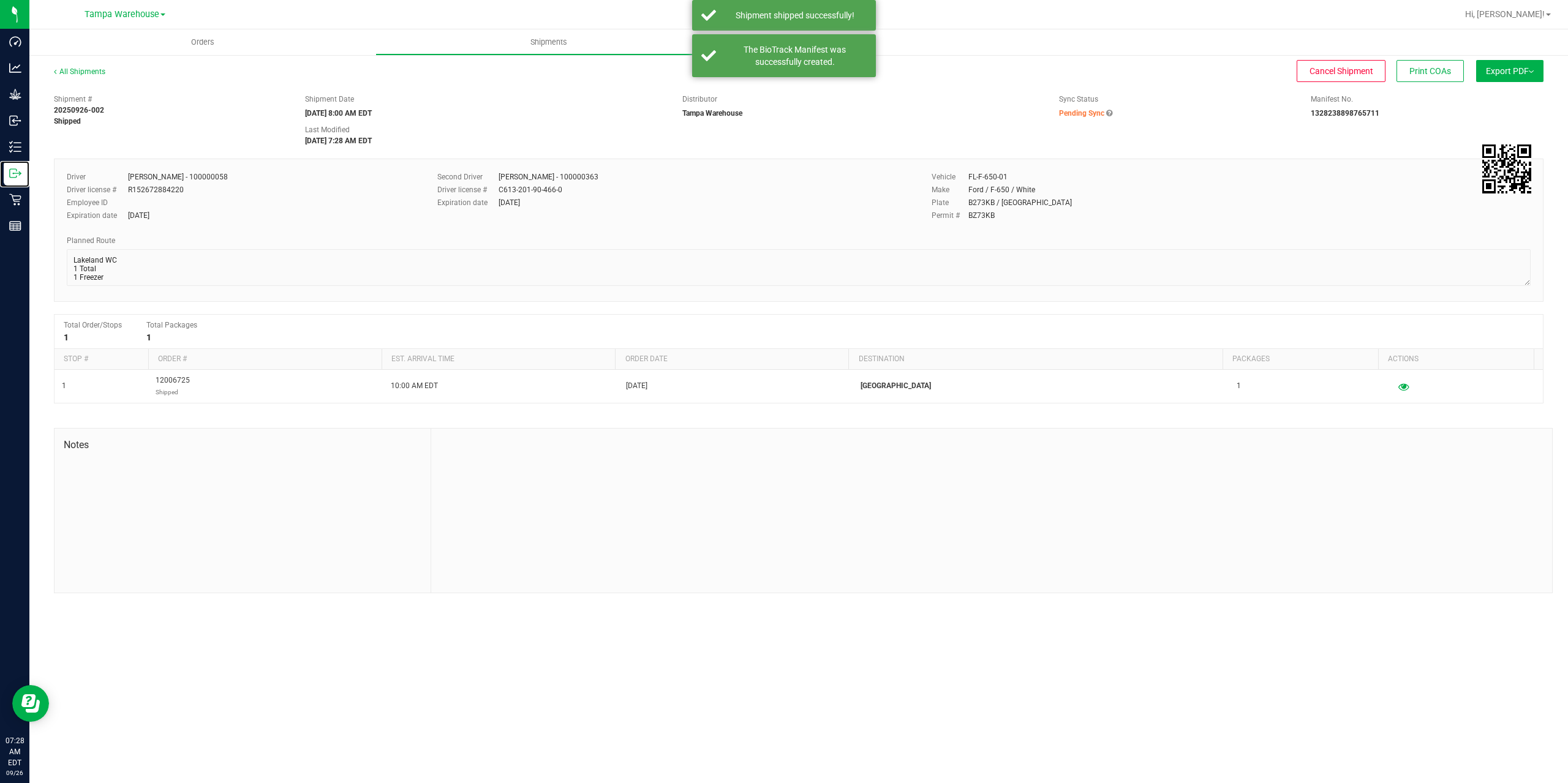
click at [16, 175] on icon at bounding box center [15, 173] width 12 height 12
